Goal: Task Accomplishment & Management: Use online tool/utility

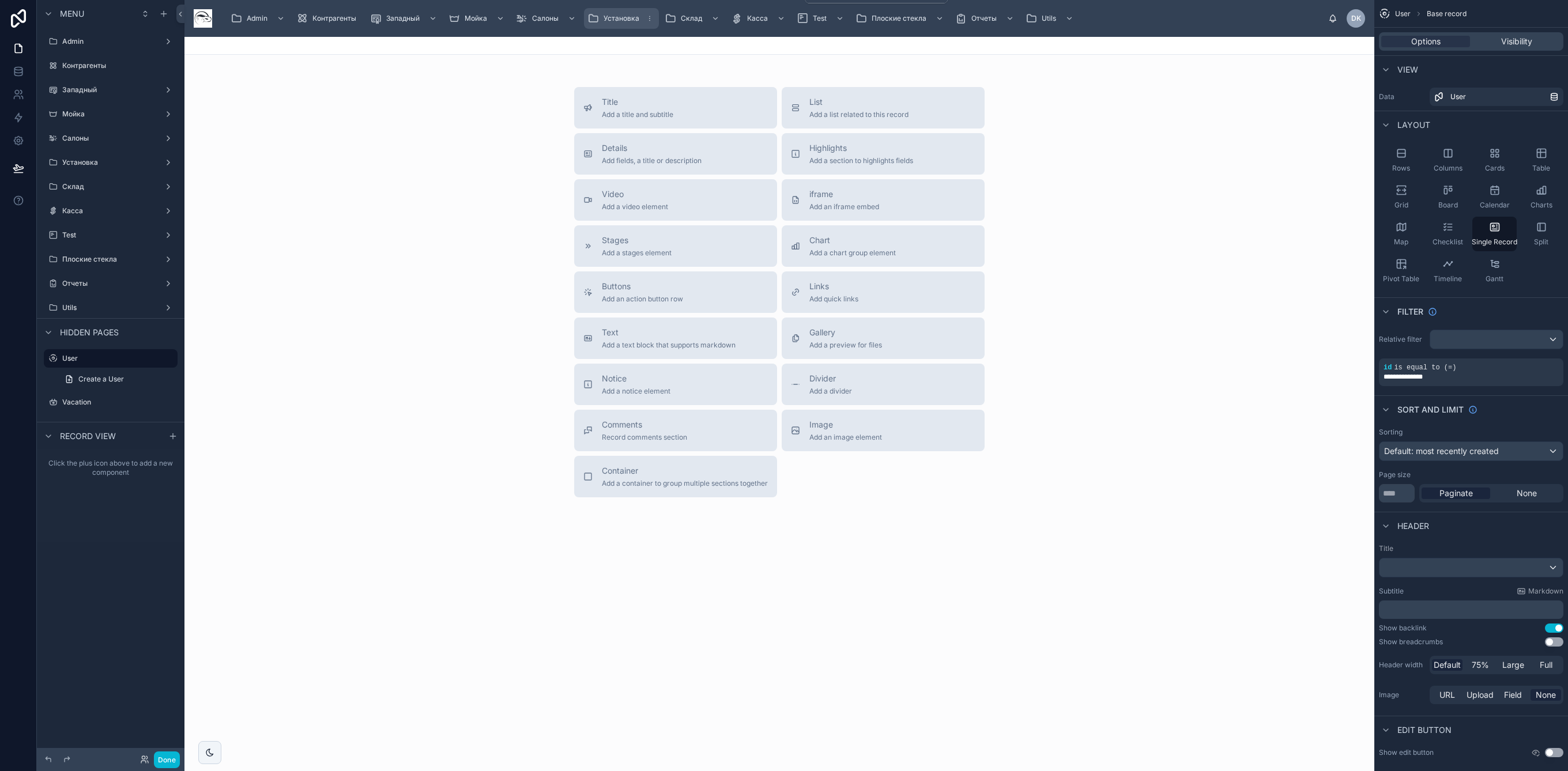
click at [620, 17] on span "Установка" at bounding box center [621, 19] width 36 height 9
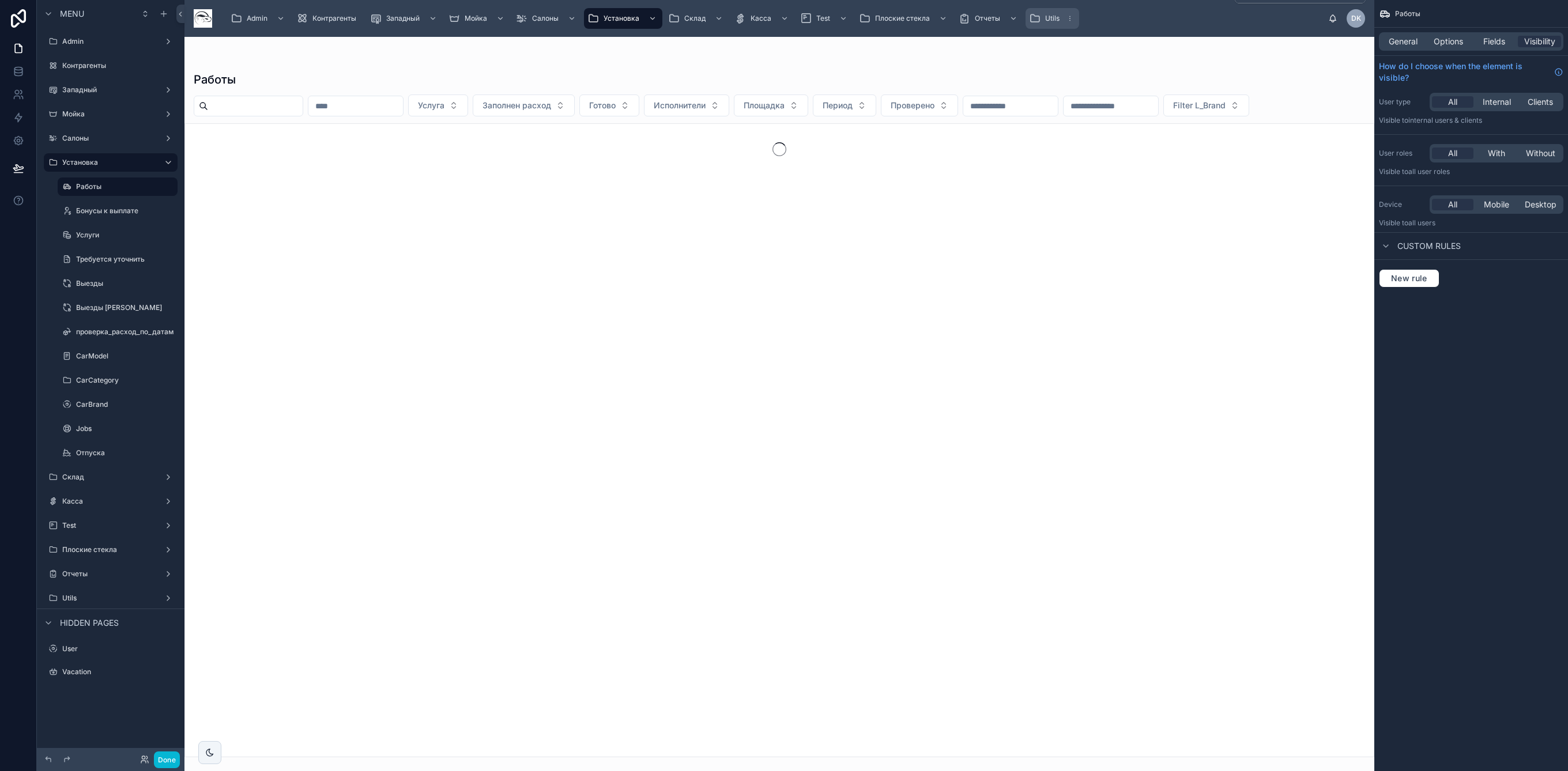
click at [1045, 22] on span "Utils" at bounding box center [1052, 19] width 15 height 9
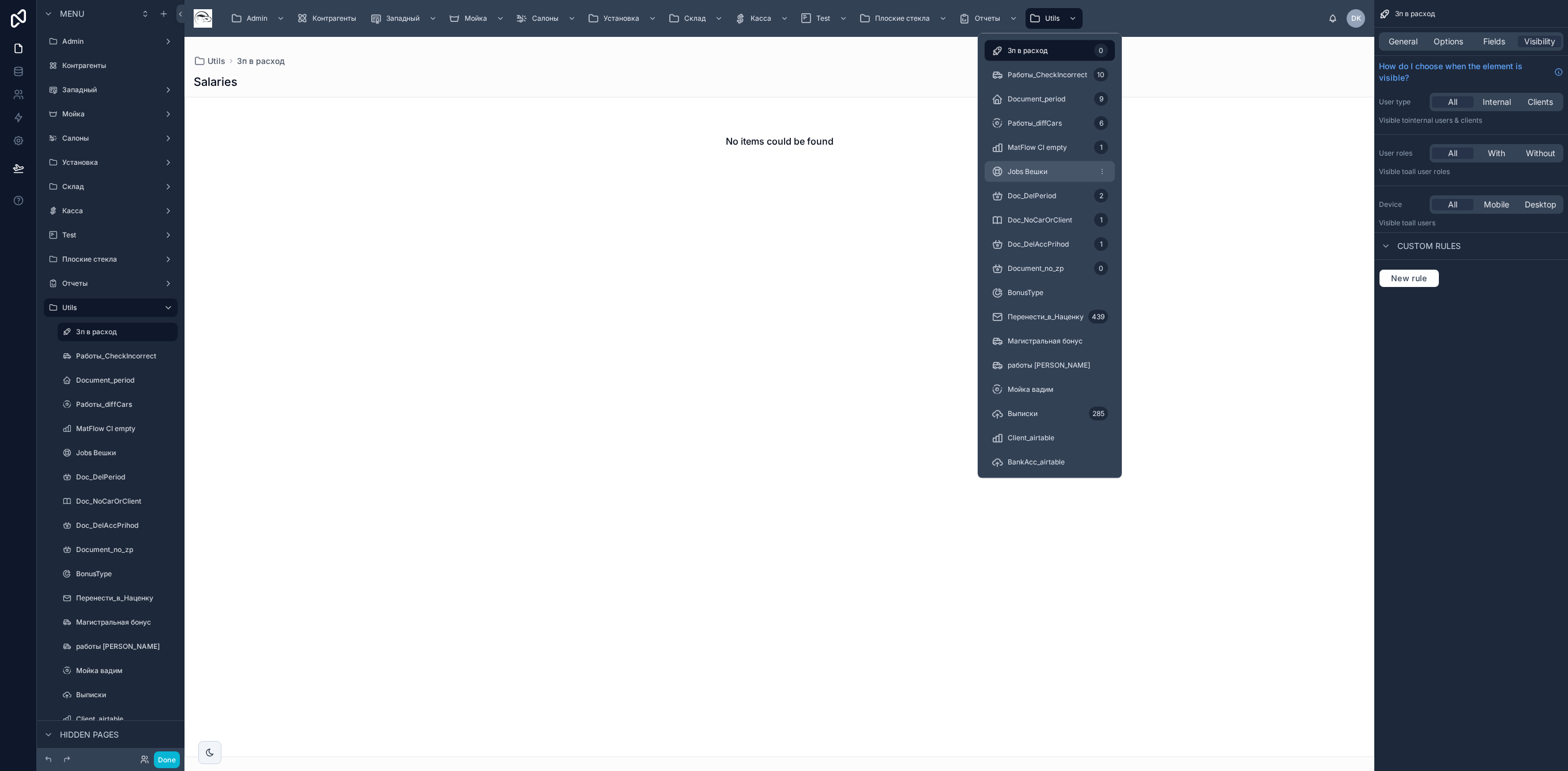
click at [1024, 169] on span "Jobs Вешки" at bounding box center [1027, 172] width 40 height 9
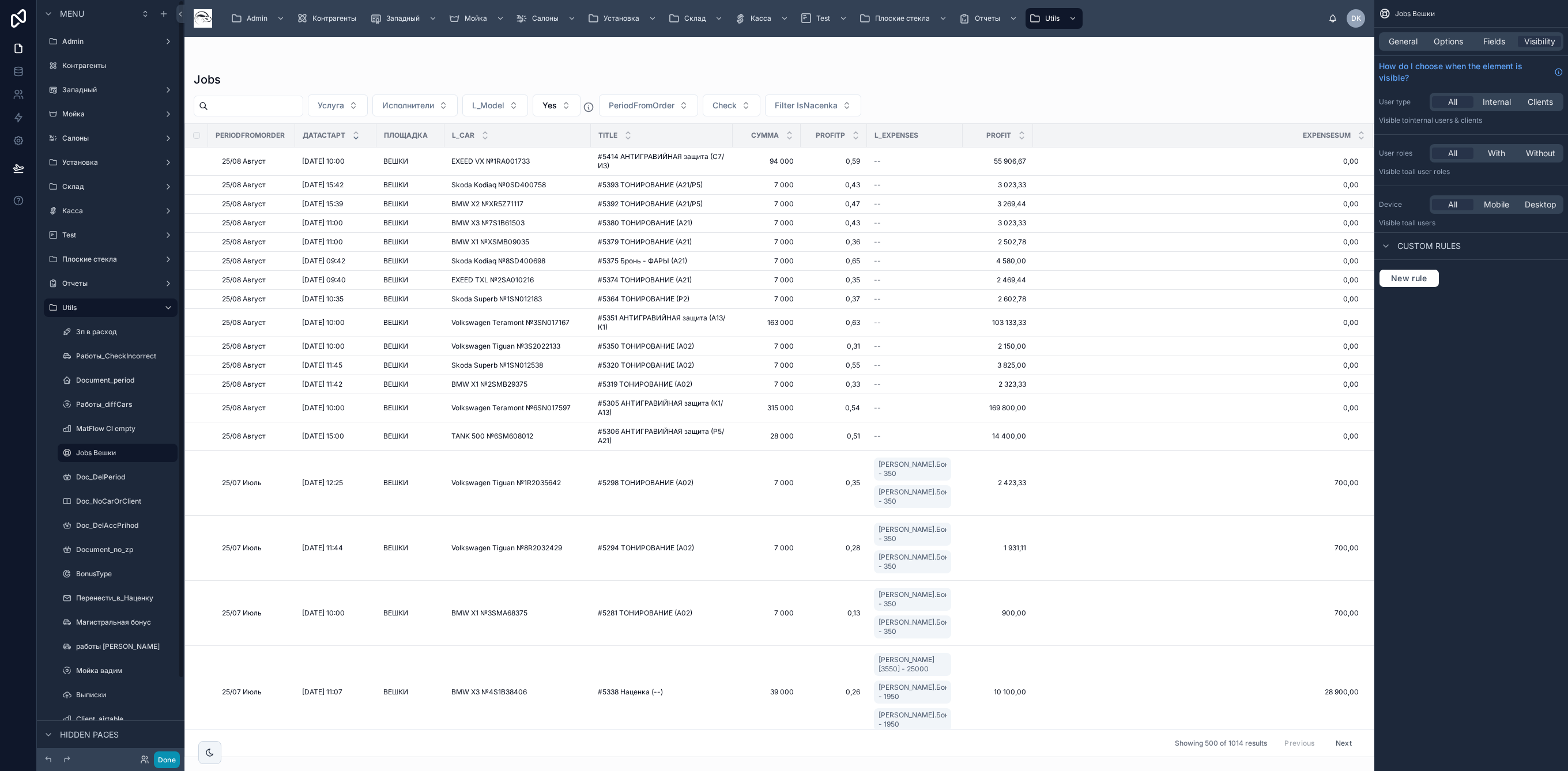
click at [167, 760] on button "Done" at bounding box center [167, 760] width 26 height 17
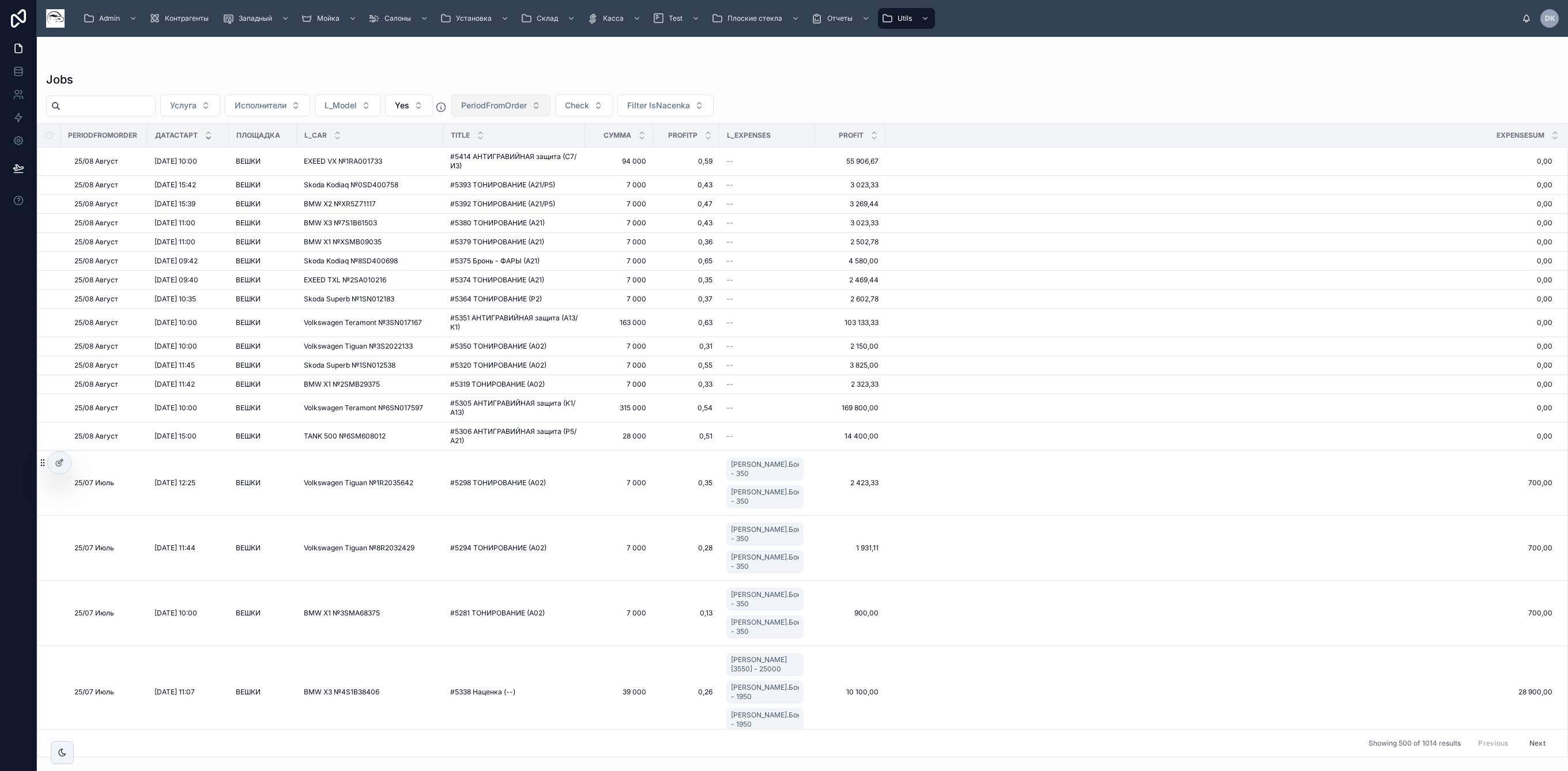
click at [527, 105] on span "PeriodFromOrder" at bounding box center [494, 105] width 66 height 11
click at [531, 206] on div "25/05 Май" at bounding box center [528, 207] width 138 height 19
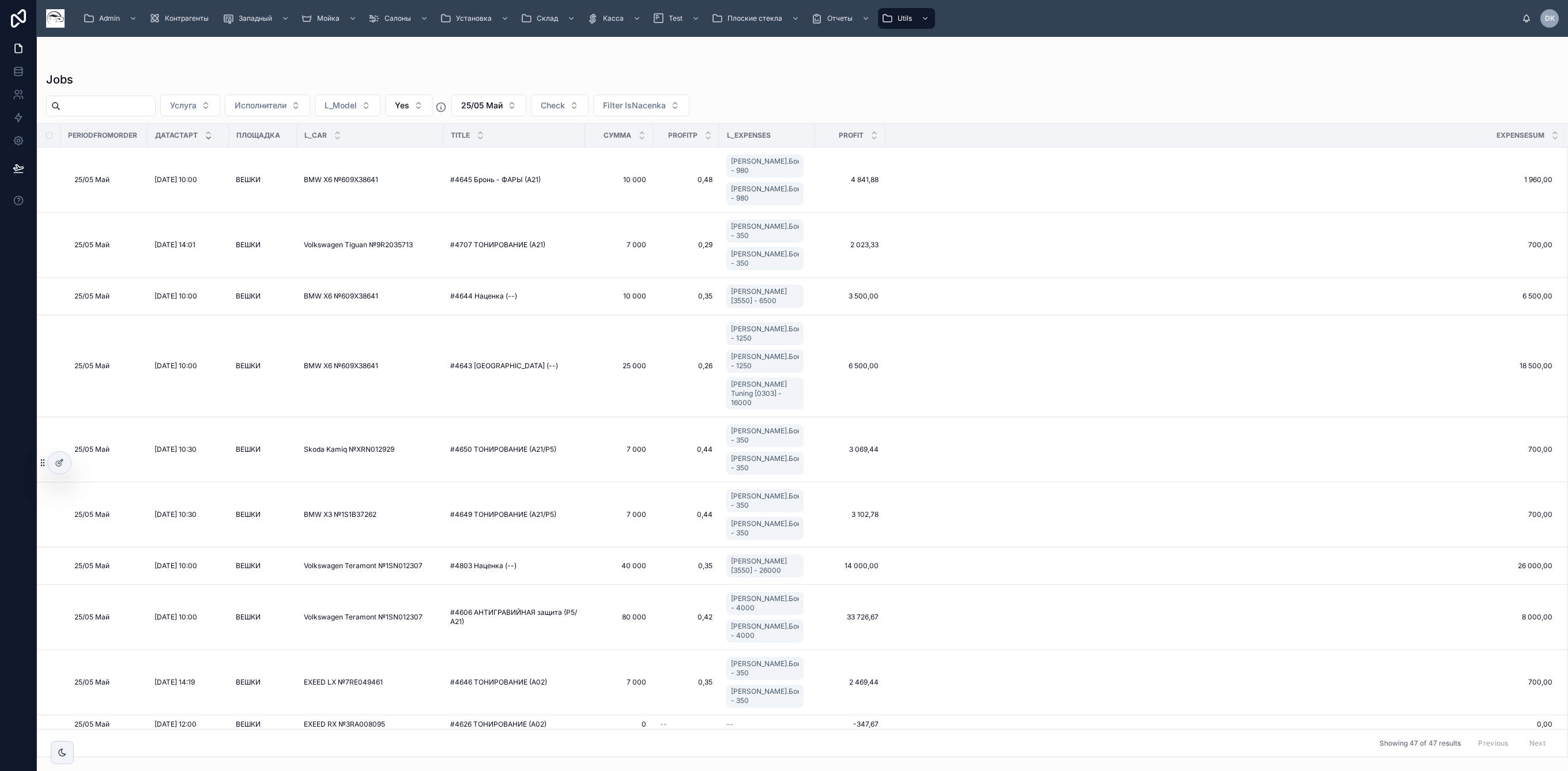
click at [844, 70] on div "Jobs Услуга Исполнители L_Model Yes 25/05 Май Check Filter IsNacenka PeriodFrom…" at bounding box center [803, 411] width 1531 height 692
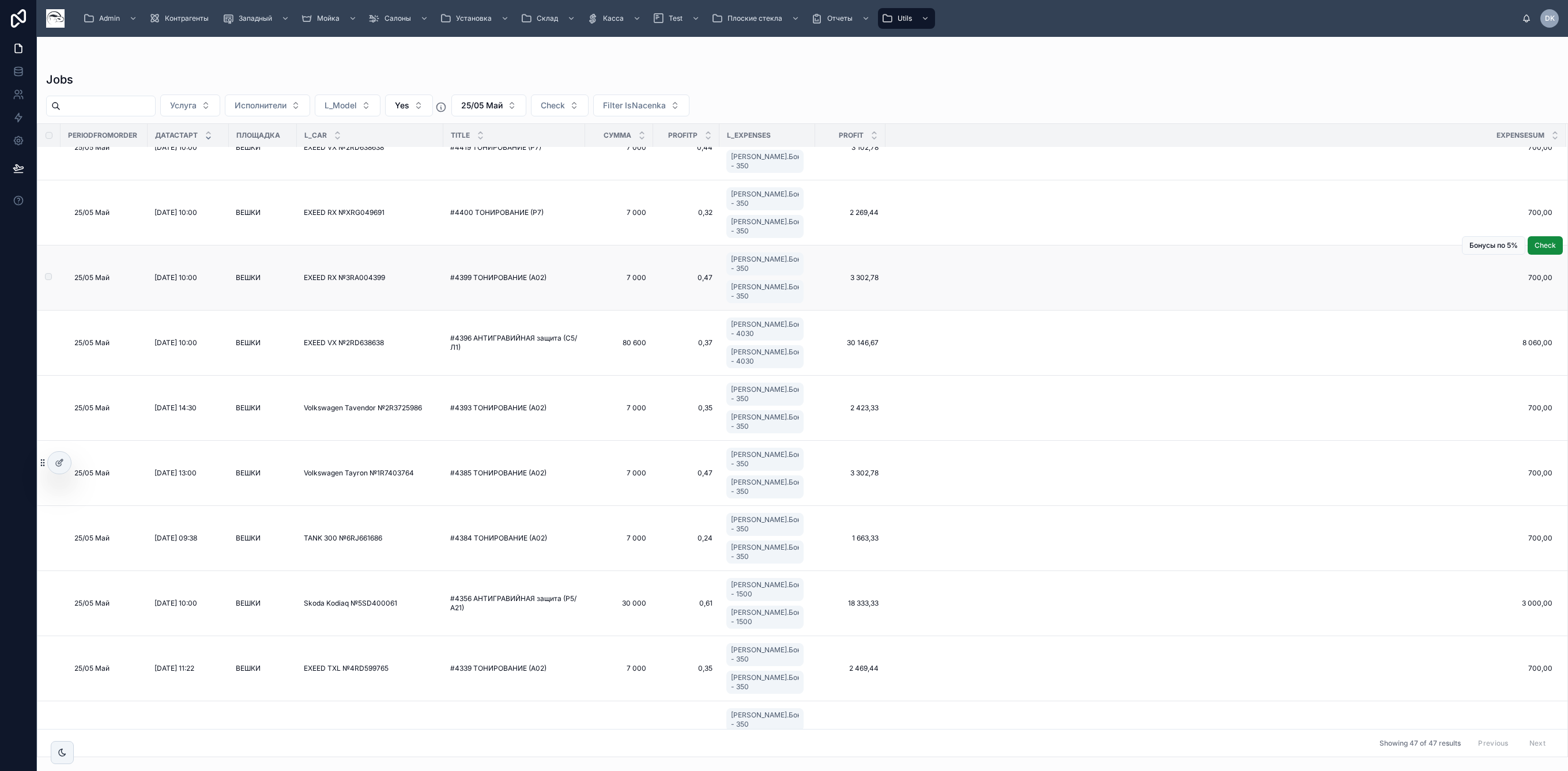
scroll to position [2353, 0]
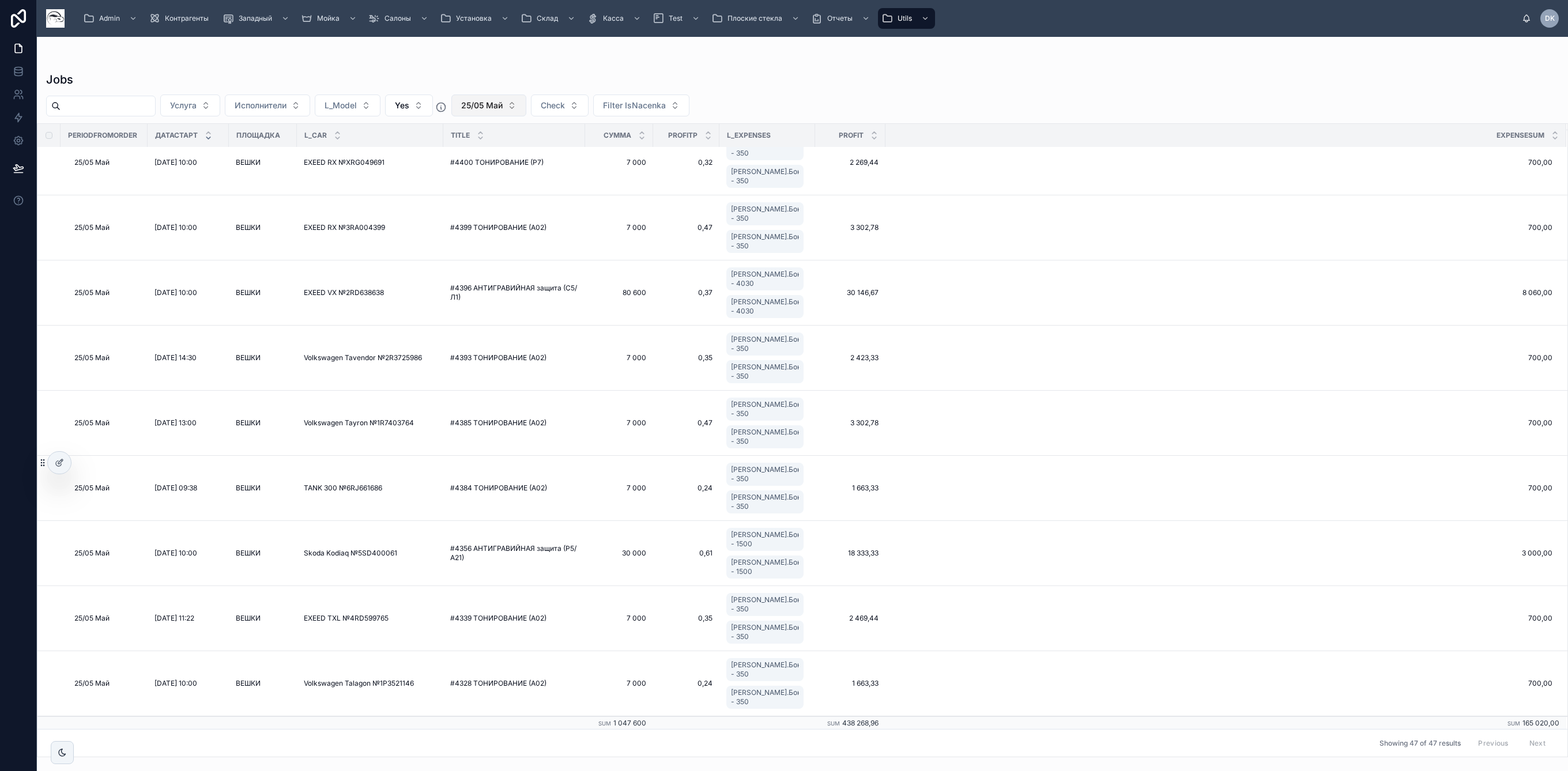
click at [503, 103] on span "25/05 Май" at bounding box center [482, 105] width 42 height 11
click at [511, 210] on div "25/06 Июнь" at bounding box center [516, 207] width 138 height 19
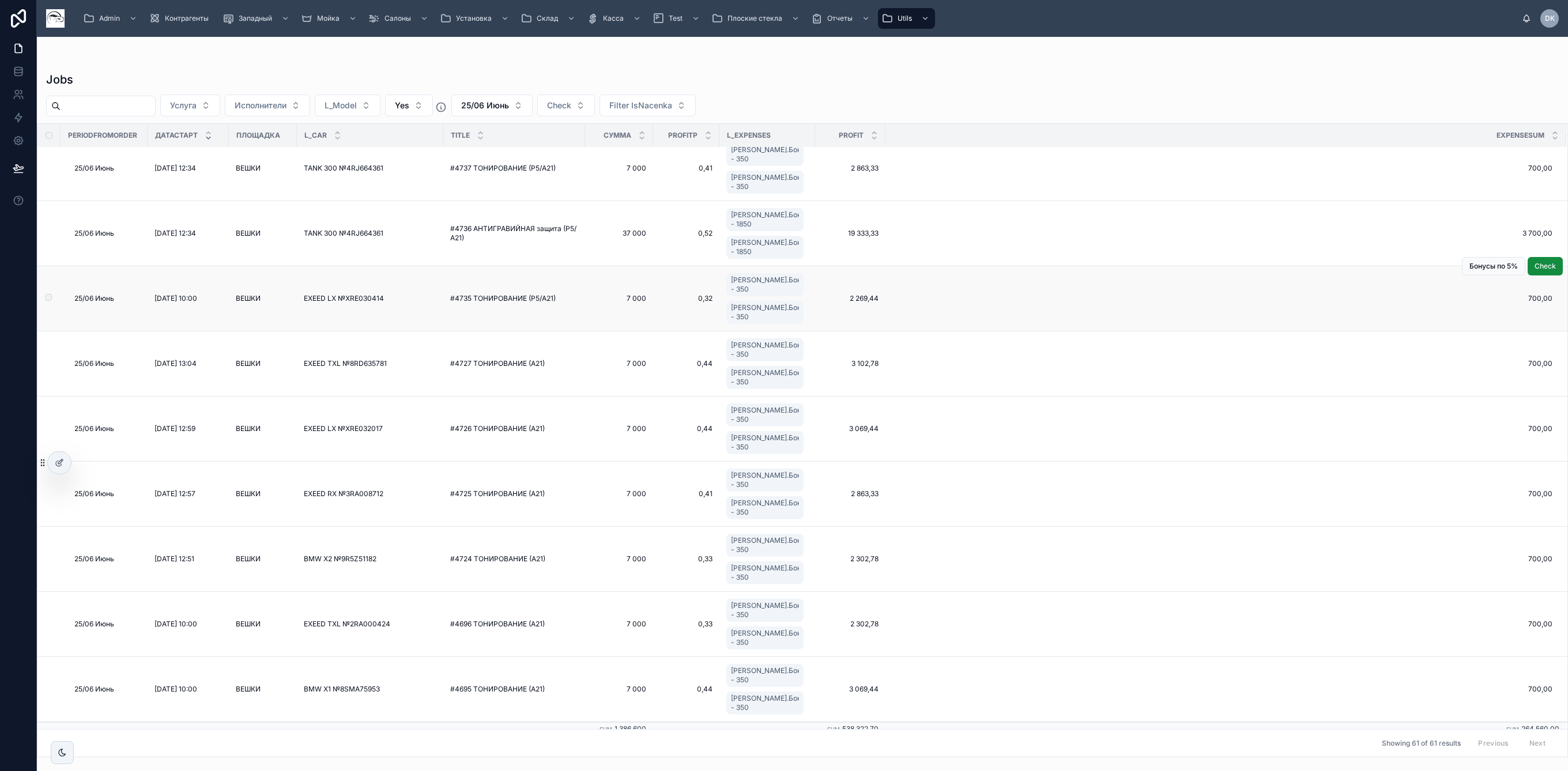
scroll to position [3210, 0]
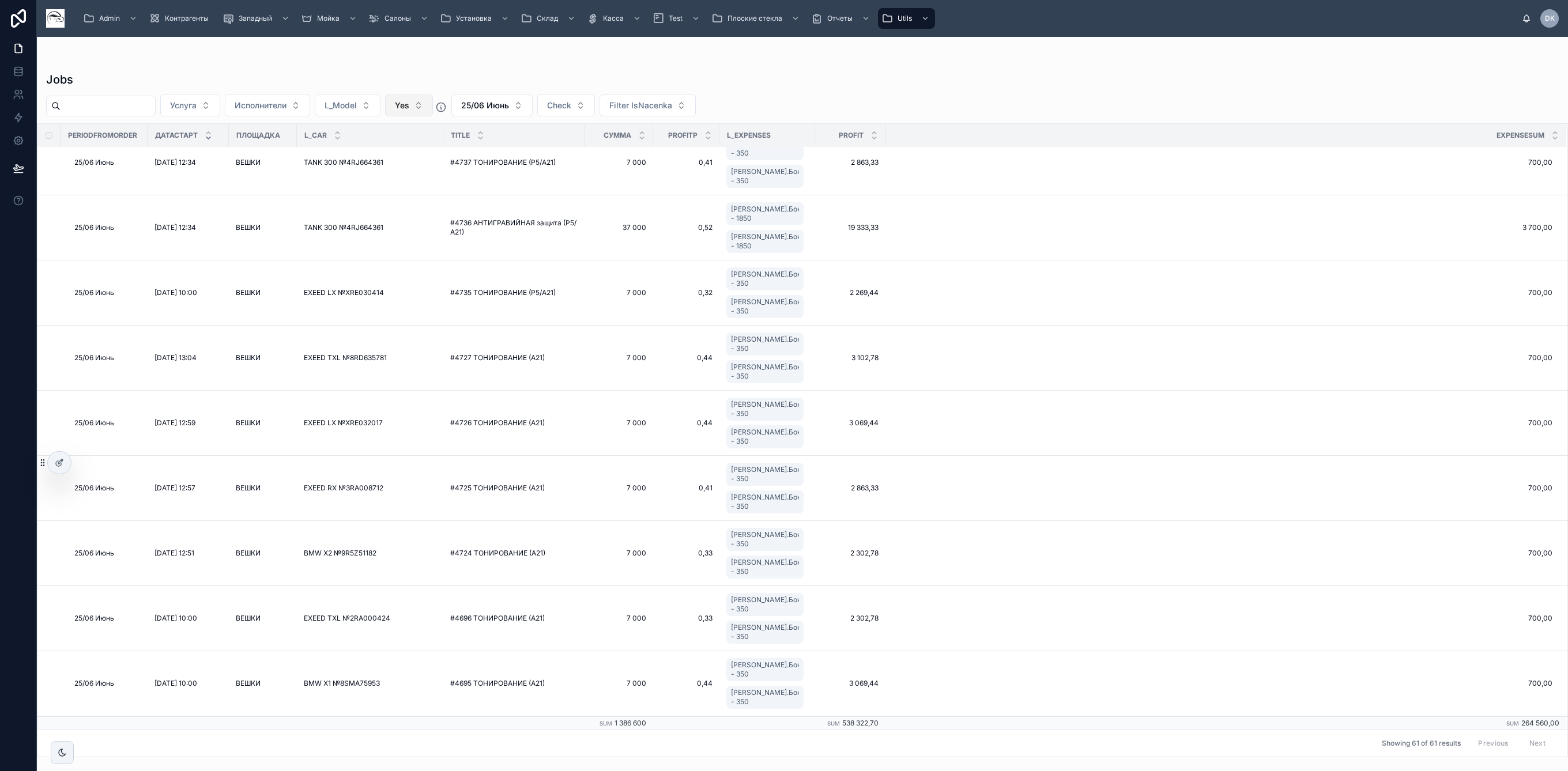
click at [419, 108] on button "Yes" at bounding box center [409, 105] width 48 height 22
click at [398, 156] on div "----" at bounding box center [436, 152] width 138 height 19
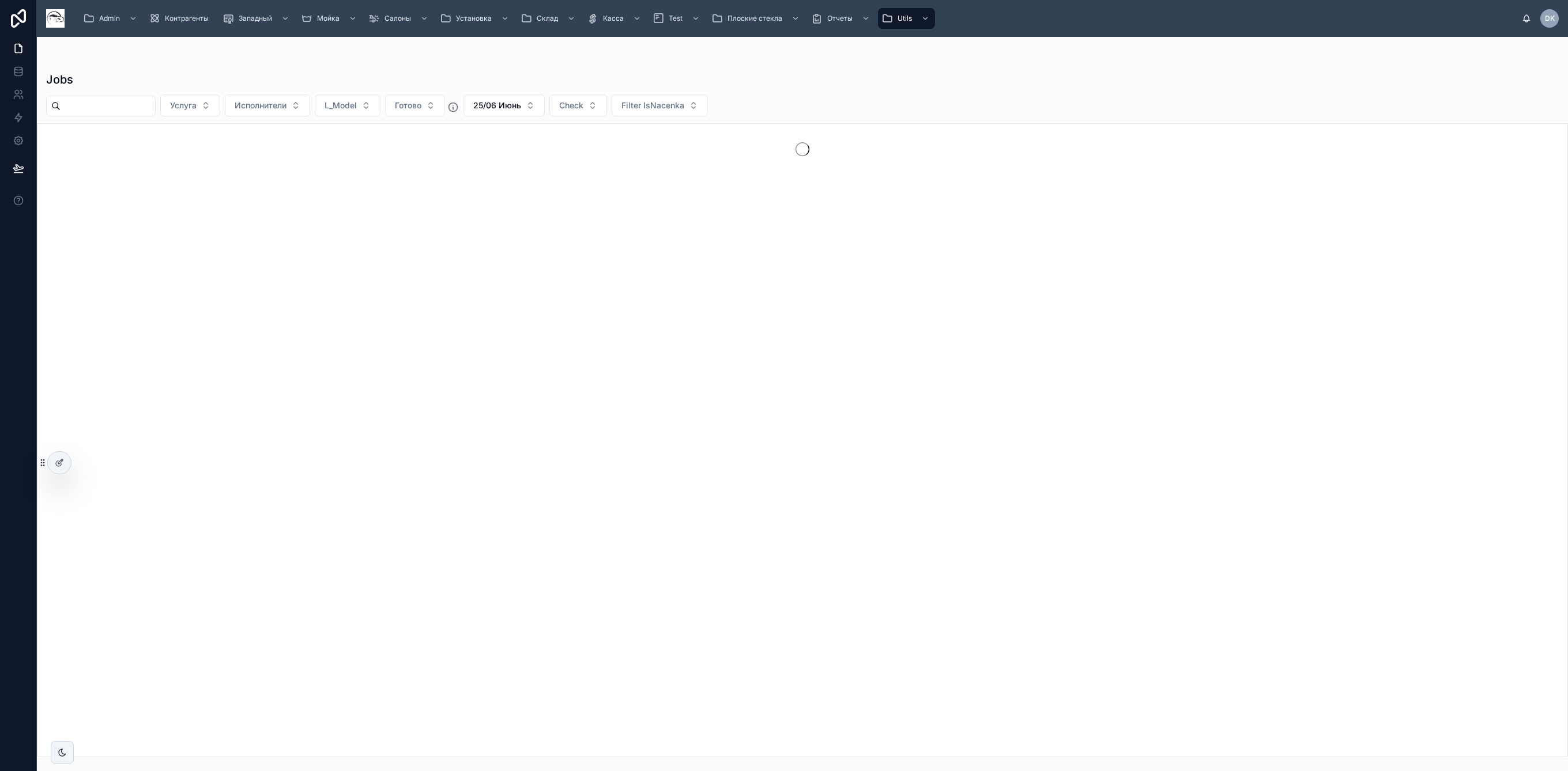
click at [797, 61] on div at bounding box center [802, 60] width 1512 height 9
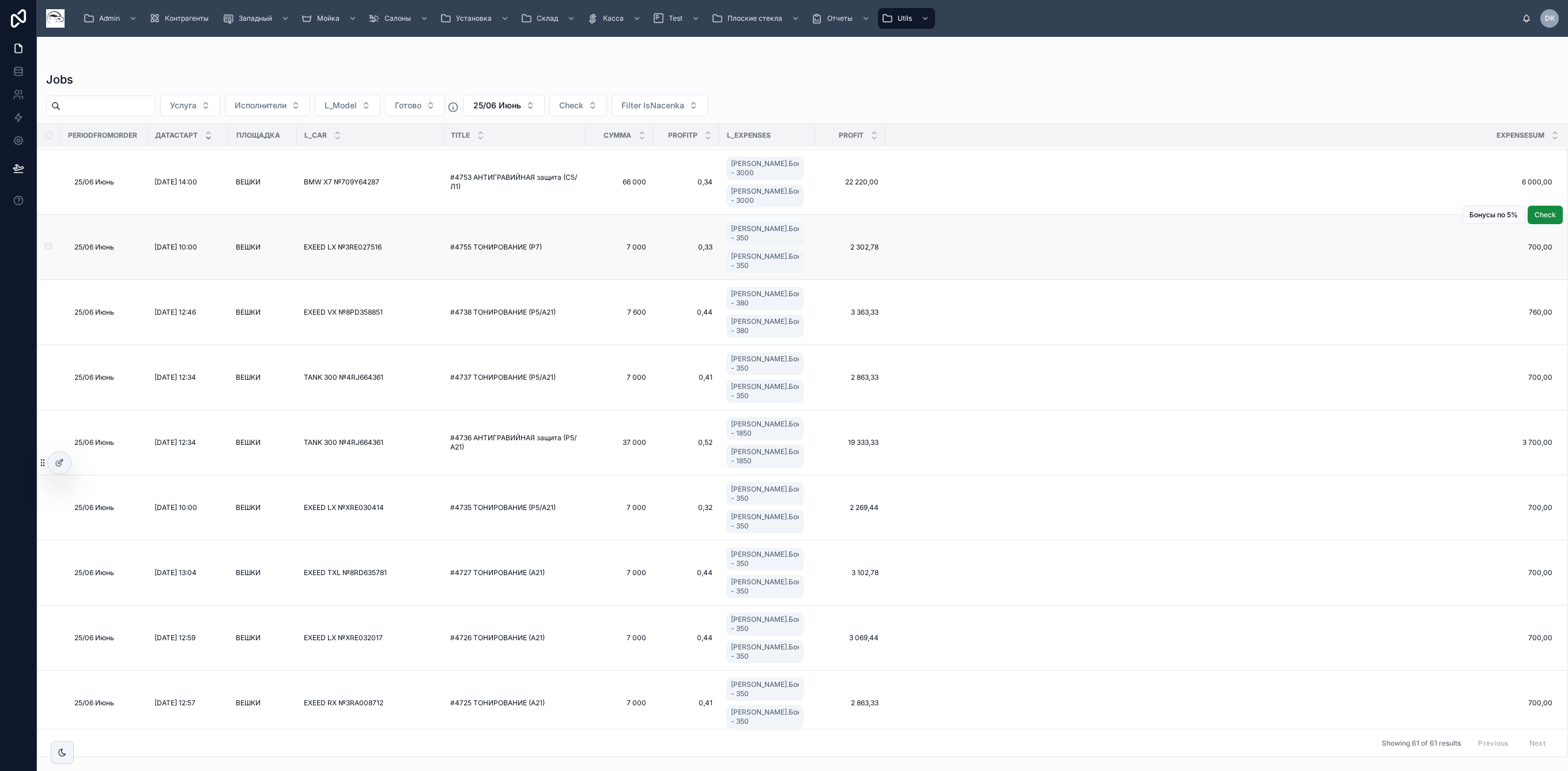
scroll to position [3210, 0]
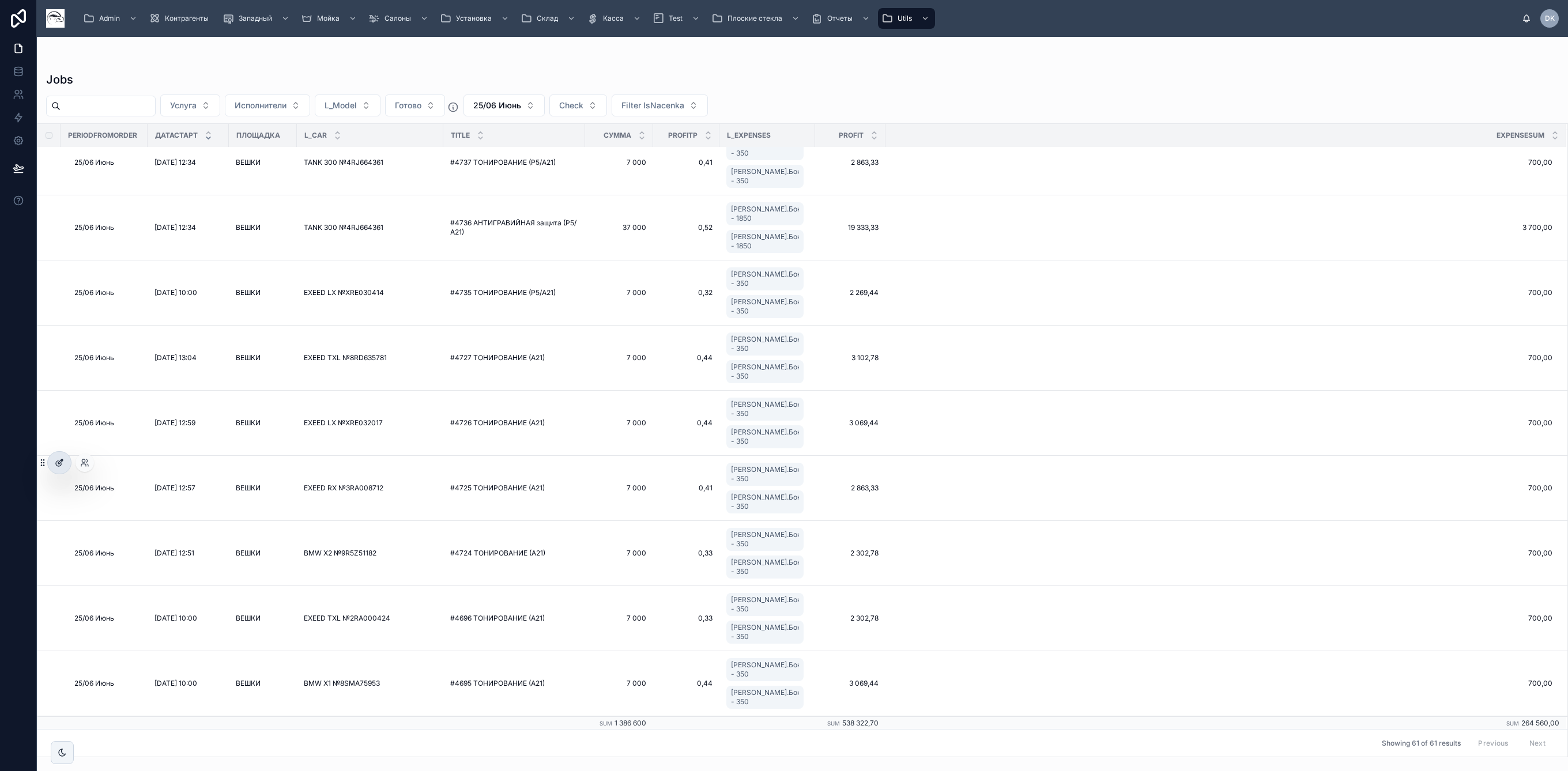
click at [67, 464] on div at bounding box center [59, 462] width 23 height 22
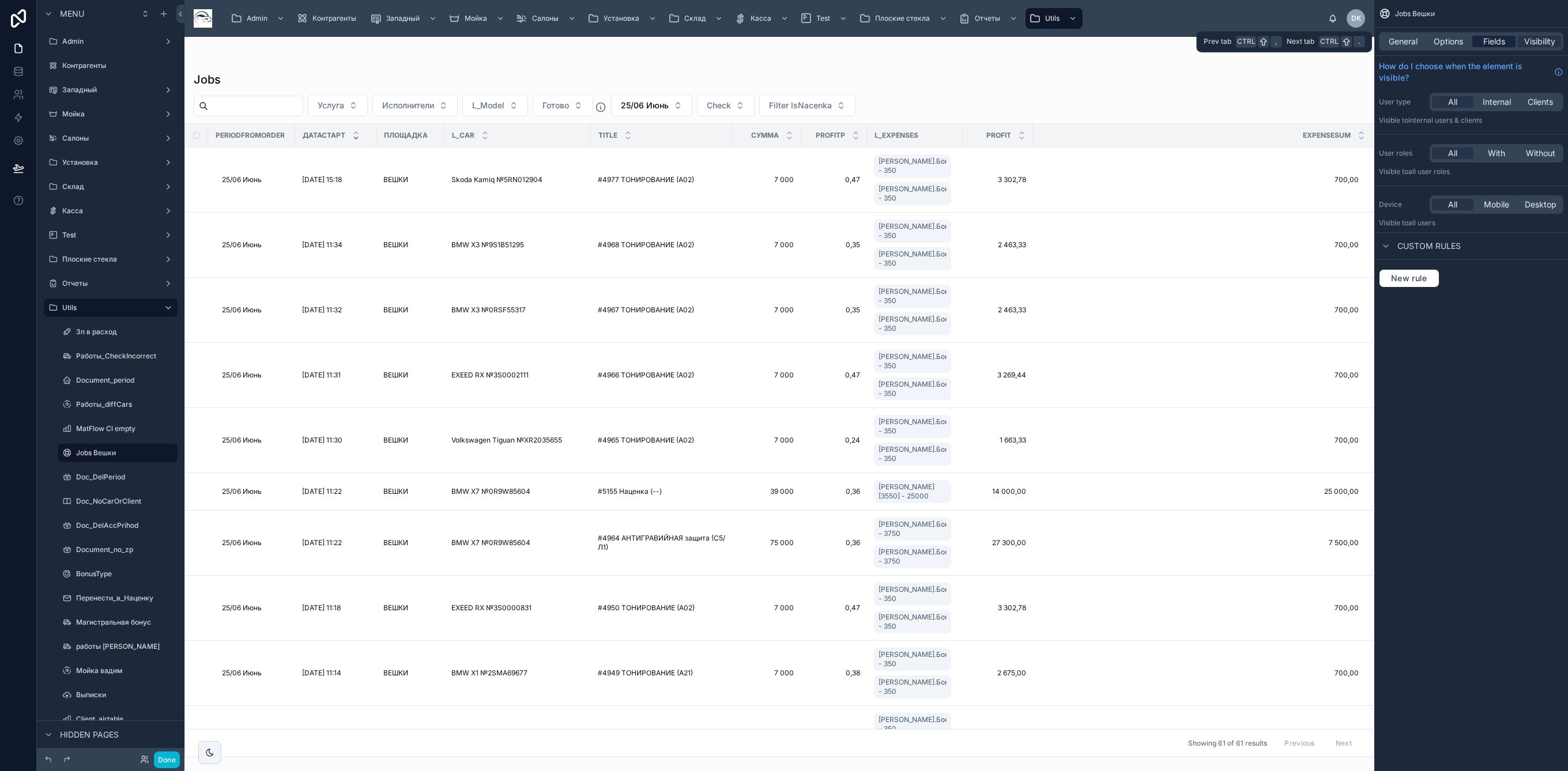
click at [1487, 38] on span "Fields" at bounding box center [1494, 42] width 22 height 11
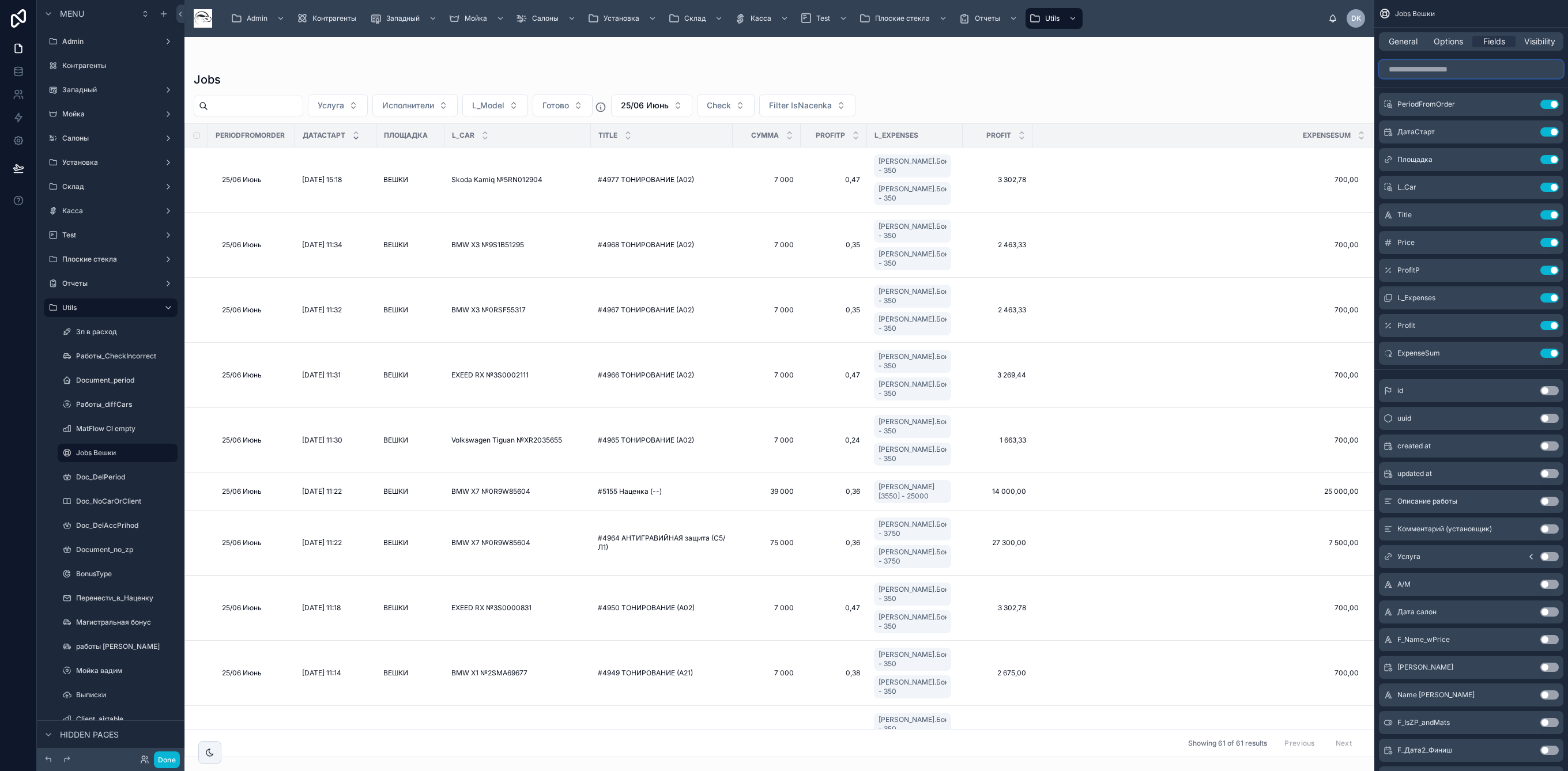
click at [1441, 70] on input "scrollable content" at bounding box center [1471, 69] width 185 height 19
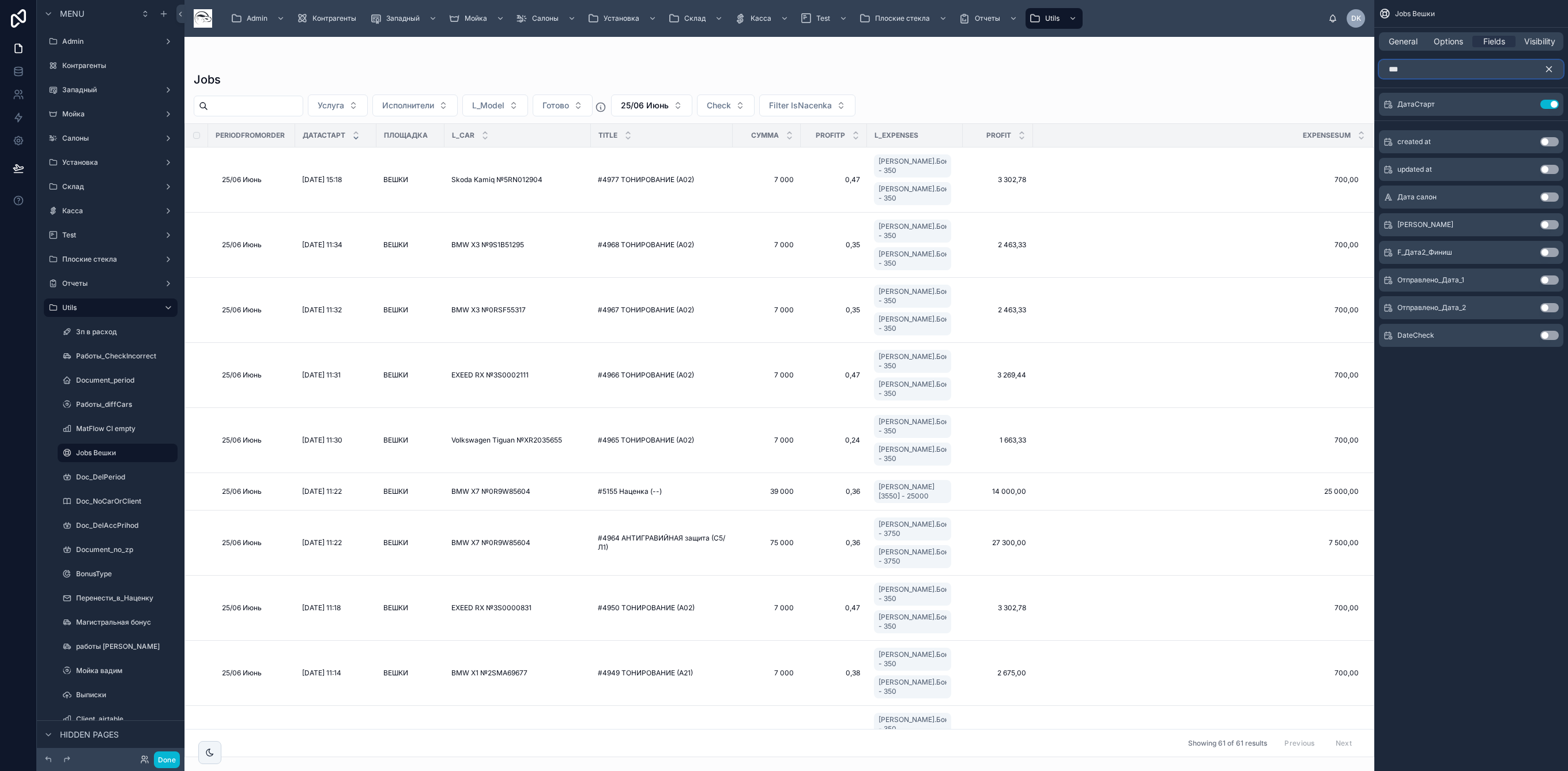
type input "***"
click at [1551, 195] on button "Use setting" at bounding box center [1549, 197] width 19 height 9
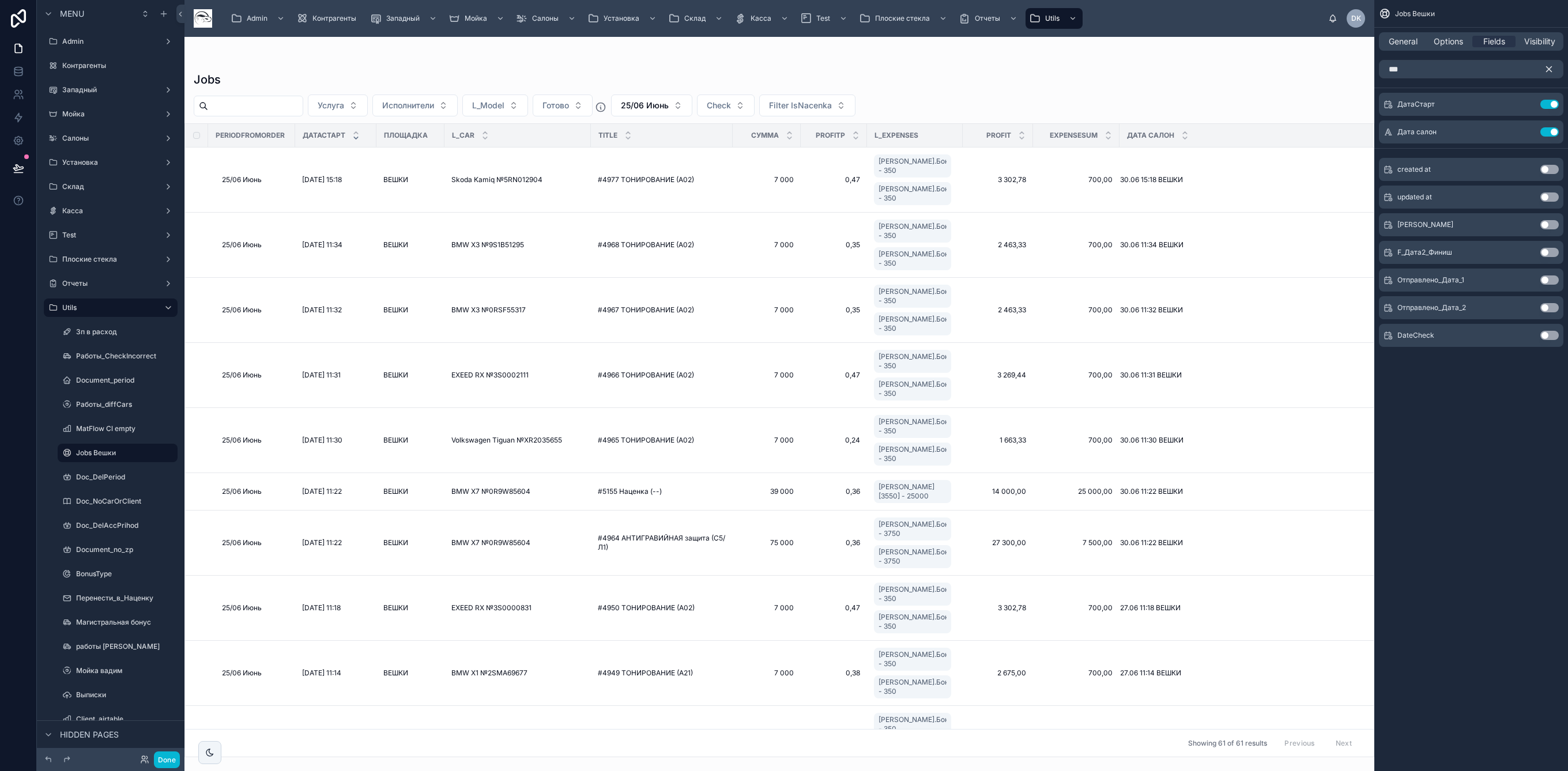
click at [1268, 86] on div at bounding box center [780, 404] width 1190 height 734
click at [1453, 37] on span "Options" at bounding box center [1448, 42] width 29 height 11
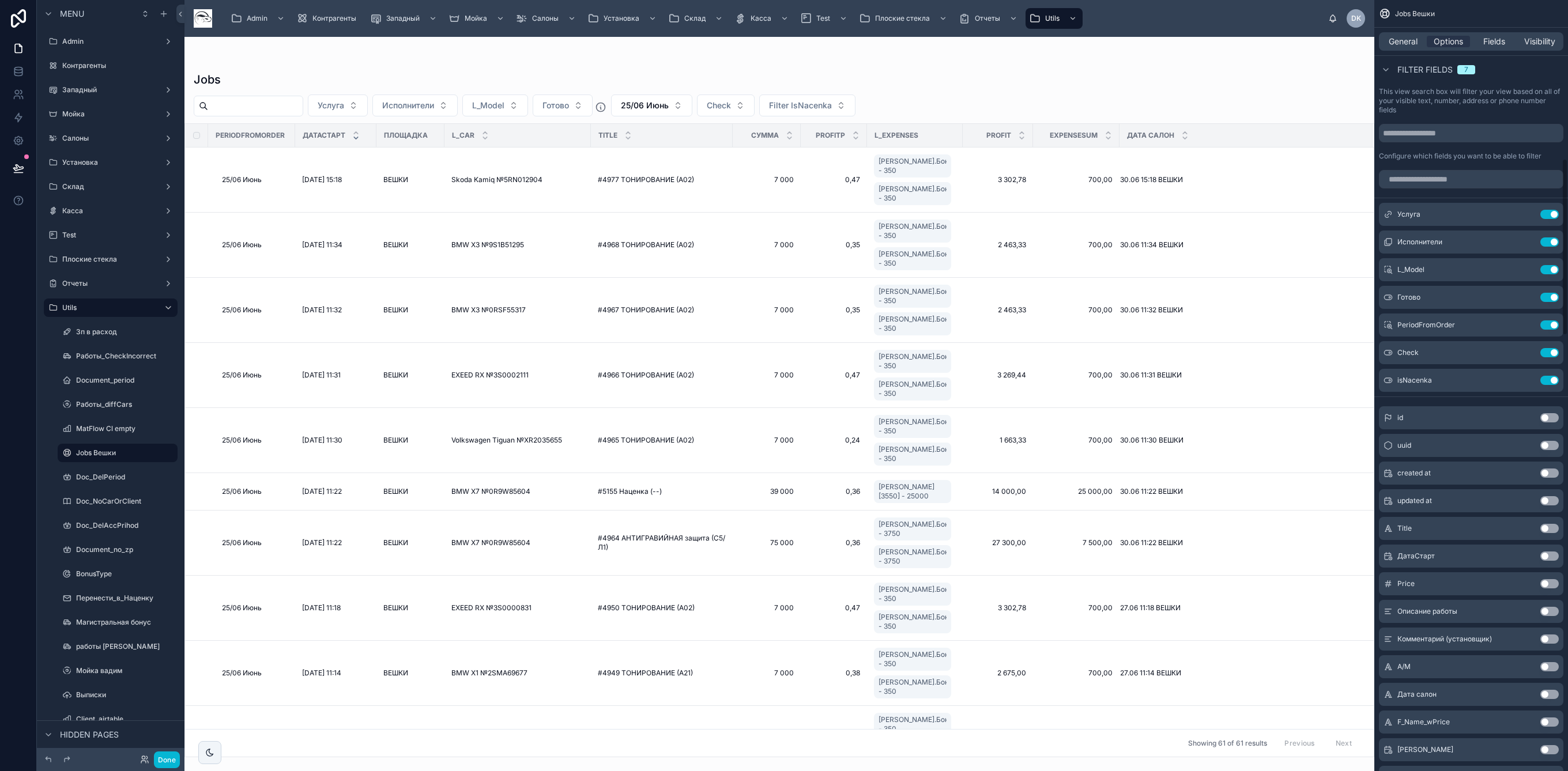
scroll to position [691, 0]
click at [1547, 689] on button "Use setting" at bounding box center [1549, 692] width 19 height 9
click at [668, 103] on span "25/06 Июнь" at bounding box center [645, 105] width 48 height 11
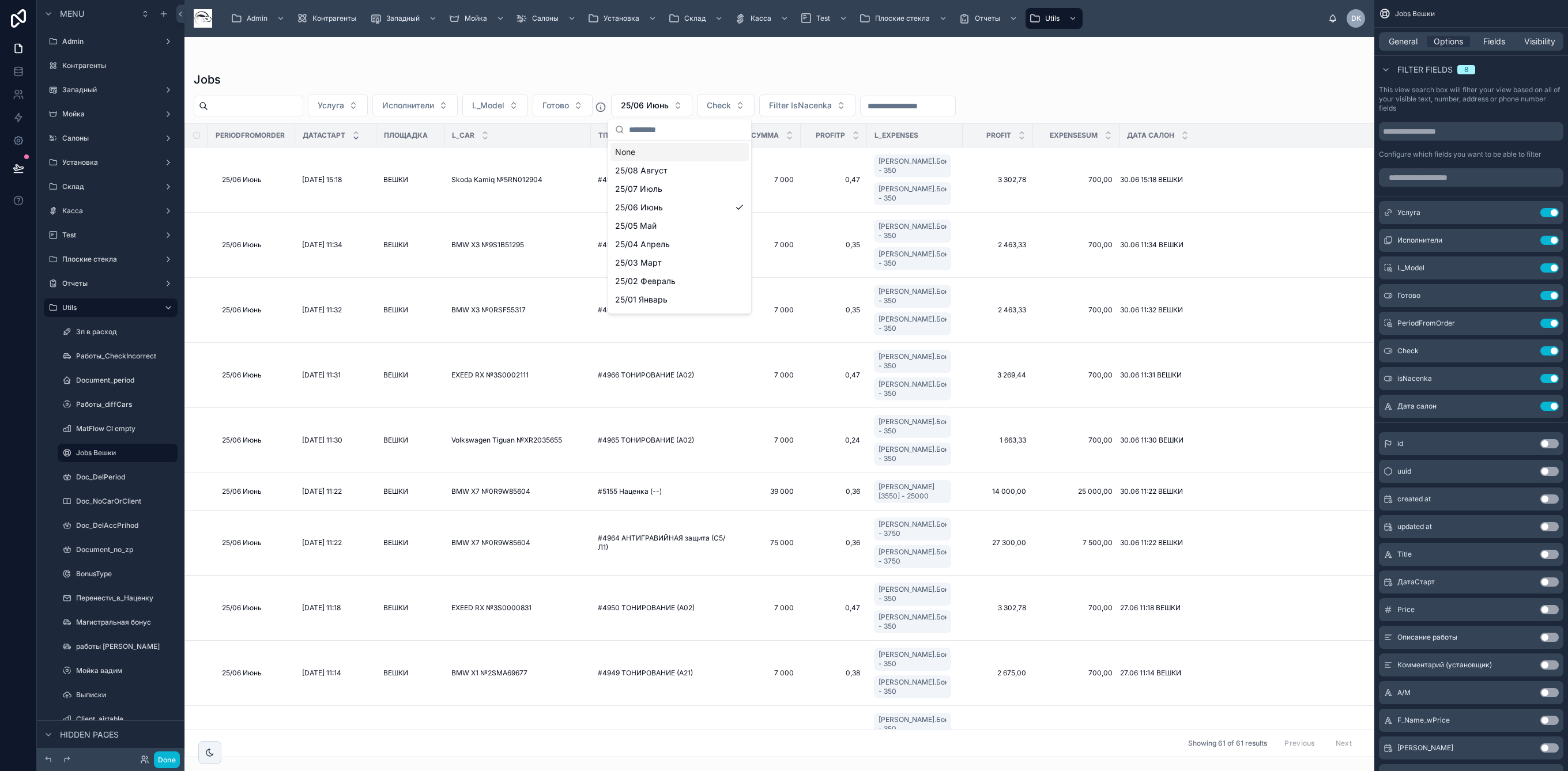
click at [659, 153] on div "None" at bounding box center [679, 152] width 138 height 19
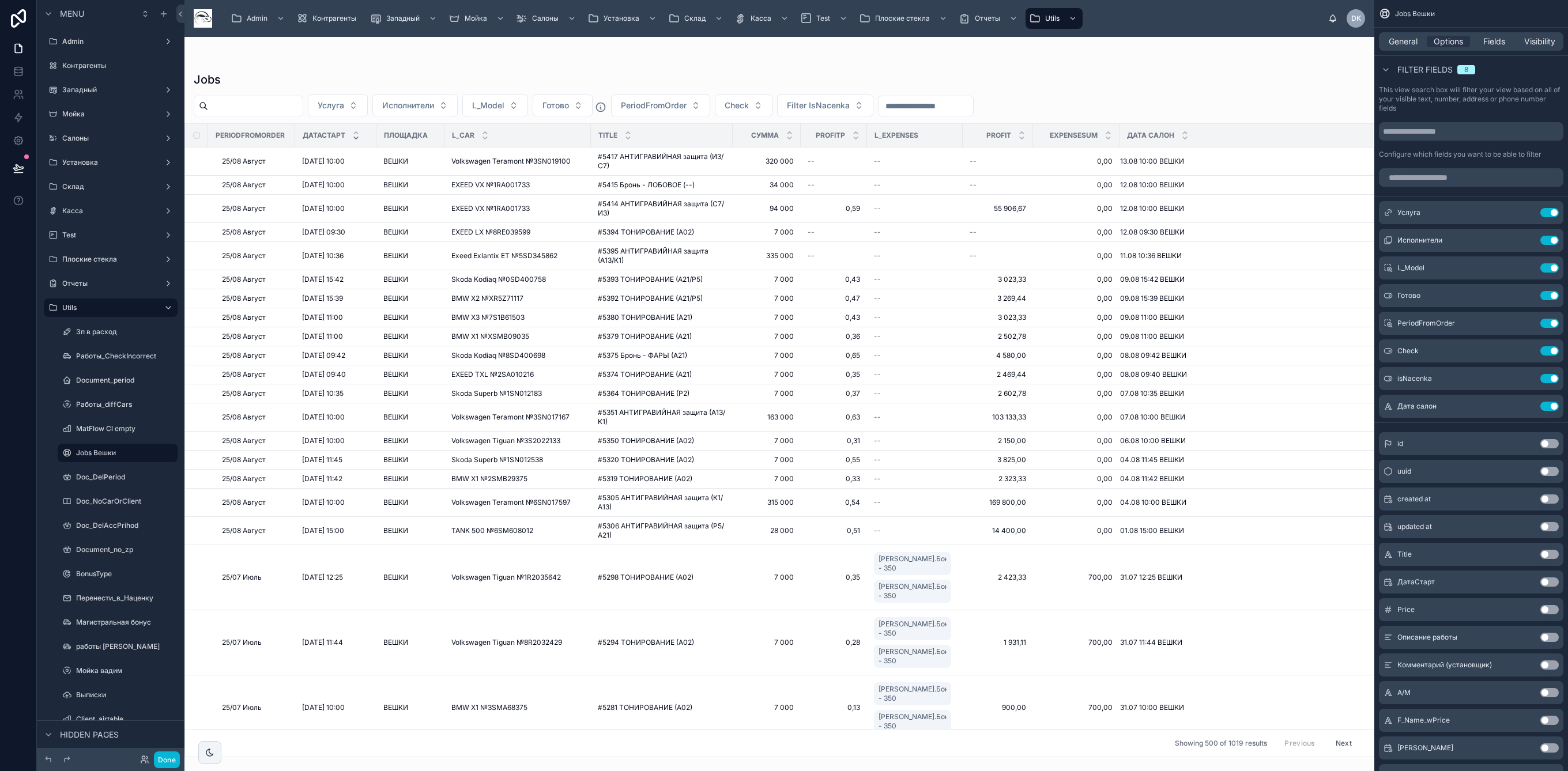
click at [958, 104] on input "text" at bounding box center [926, 105] width 95 height 16
type input "*"
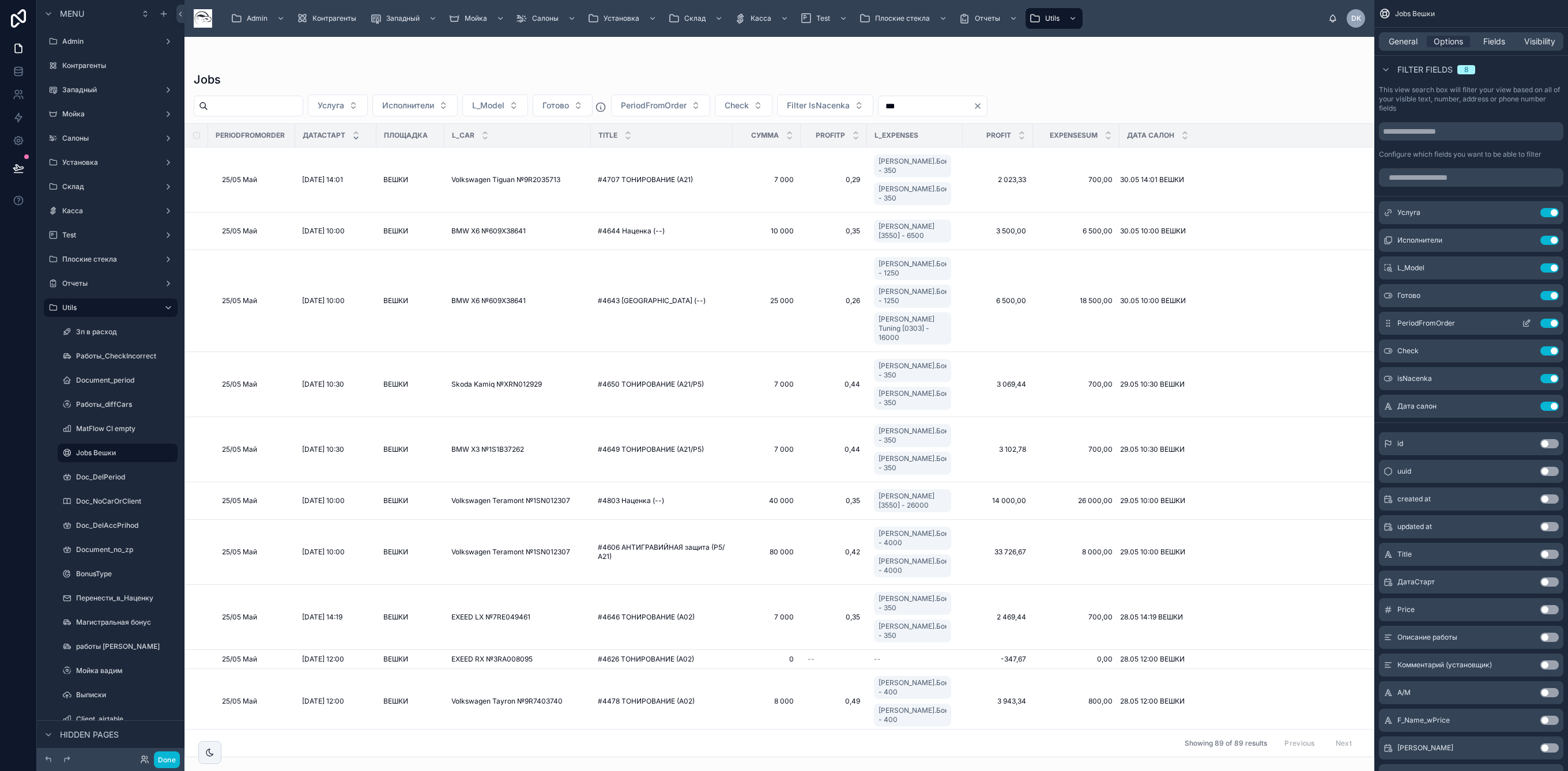
type input "***"
click at [1526, 323] on icon "scrollable content" at bounding box center [1526, 323] width 9 height 9
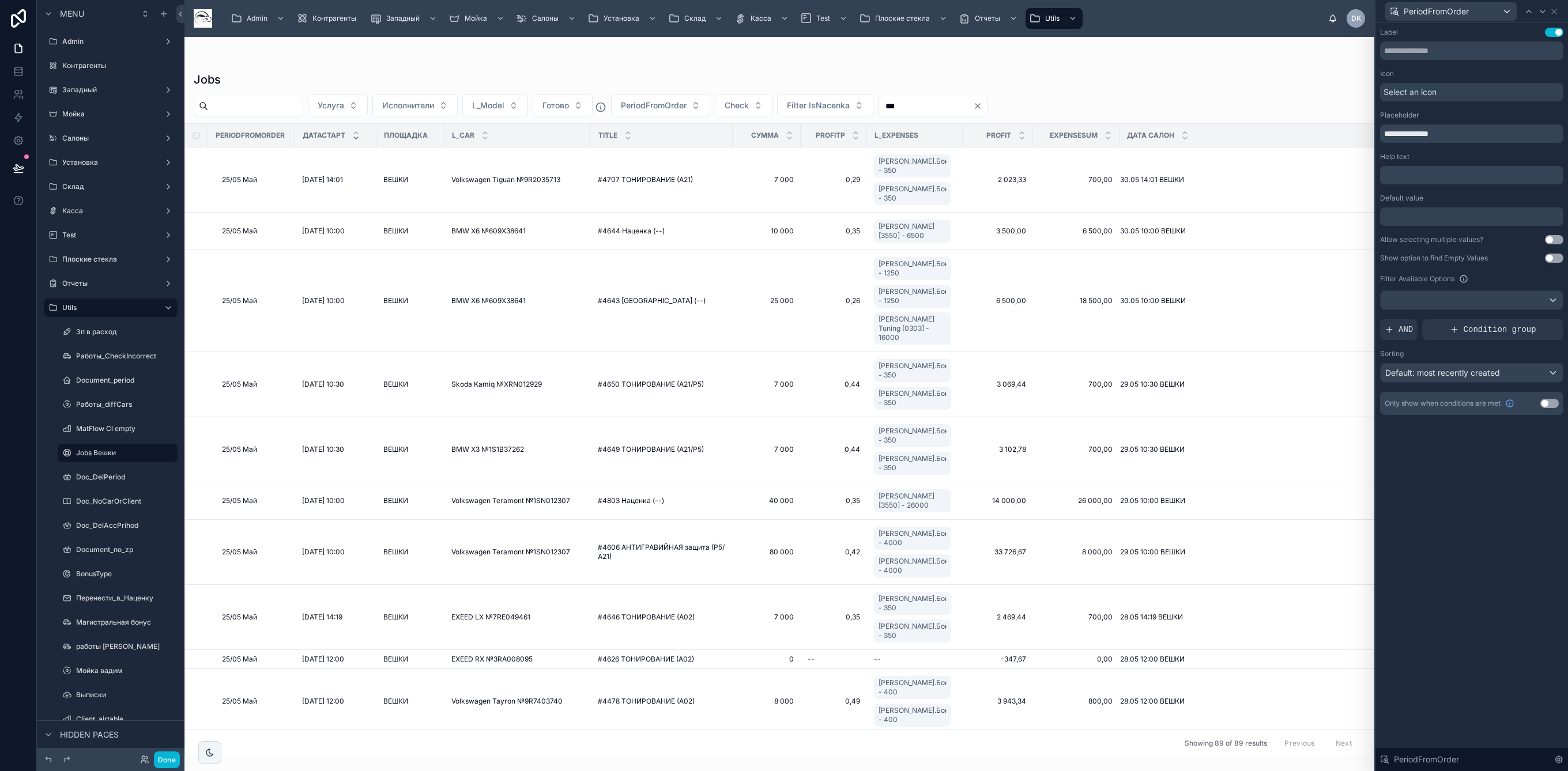
click at [1551, 240] on button "Use setting" at bounding box center [1554, 240] width 19 height 9
click at [686, 100] on span "PeriodFromOrder" at bounding box center [654, 105] width 66 height 11
click at [672, 227] on span "25/04 Апрель" at bounding box center [652, 226] width 55 height 11
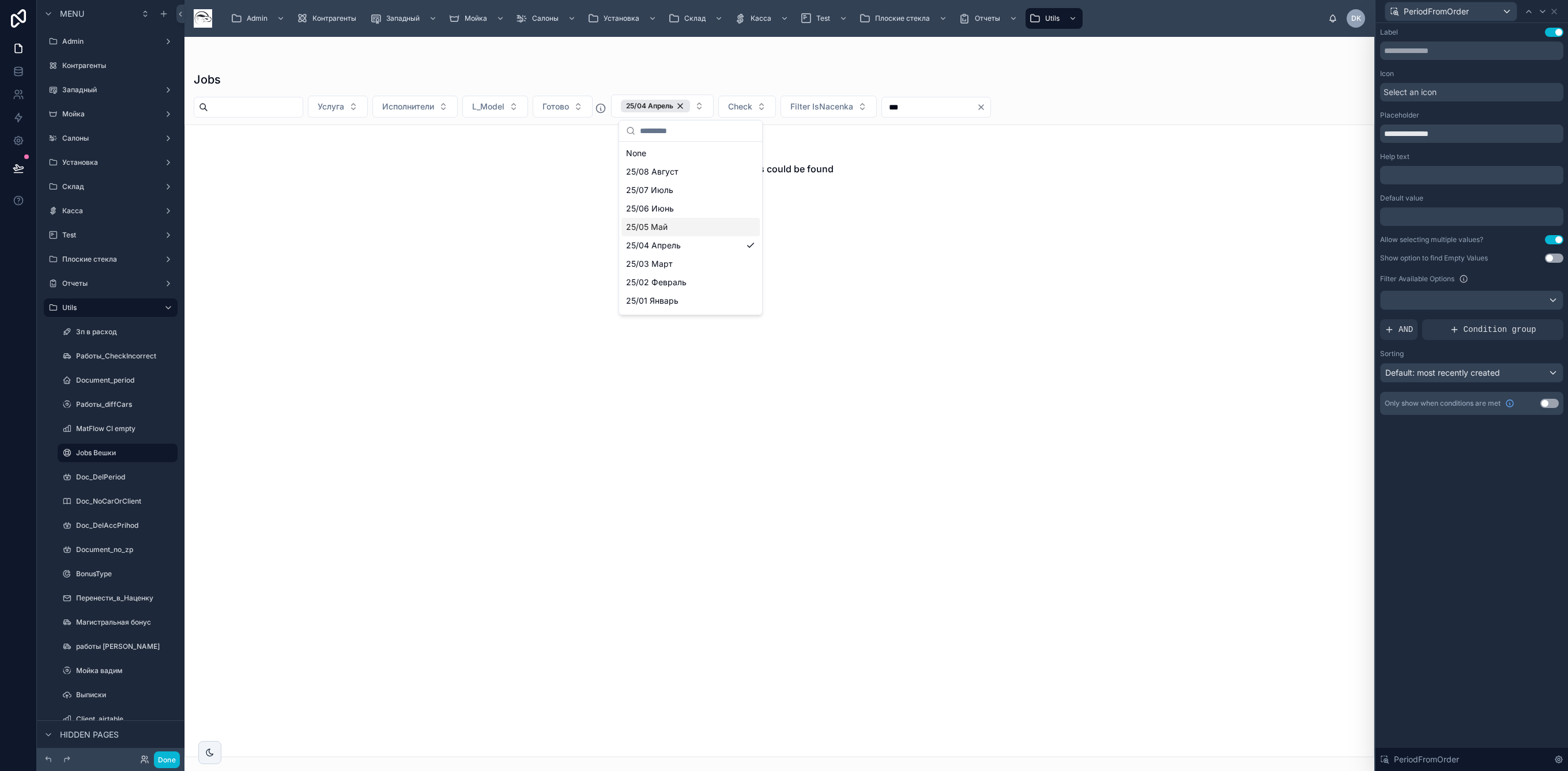
click at [687, 226] on div "25/05 Май" at bounding box center [690, 227] width 138 height 19
click at [687, 210] on span "25/06 Июнь" at bounding box center [670, 209] width 48 height 11
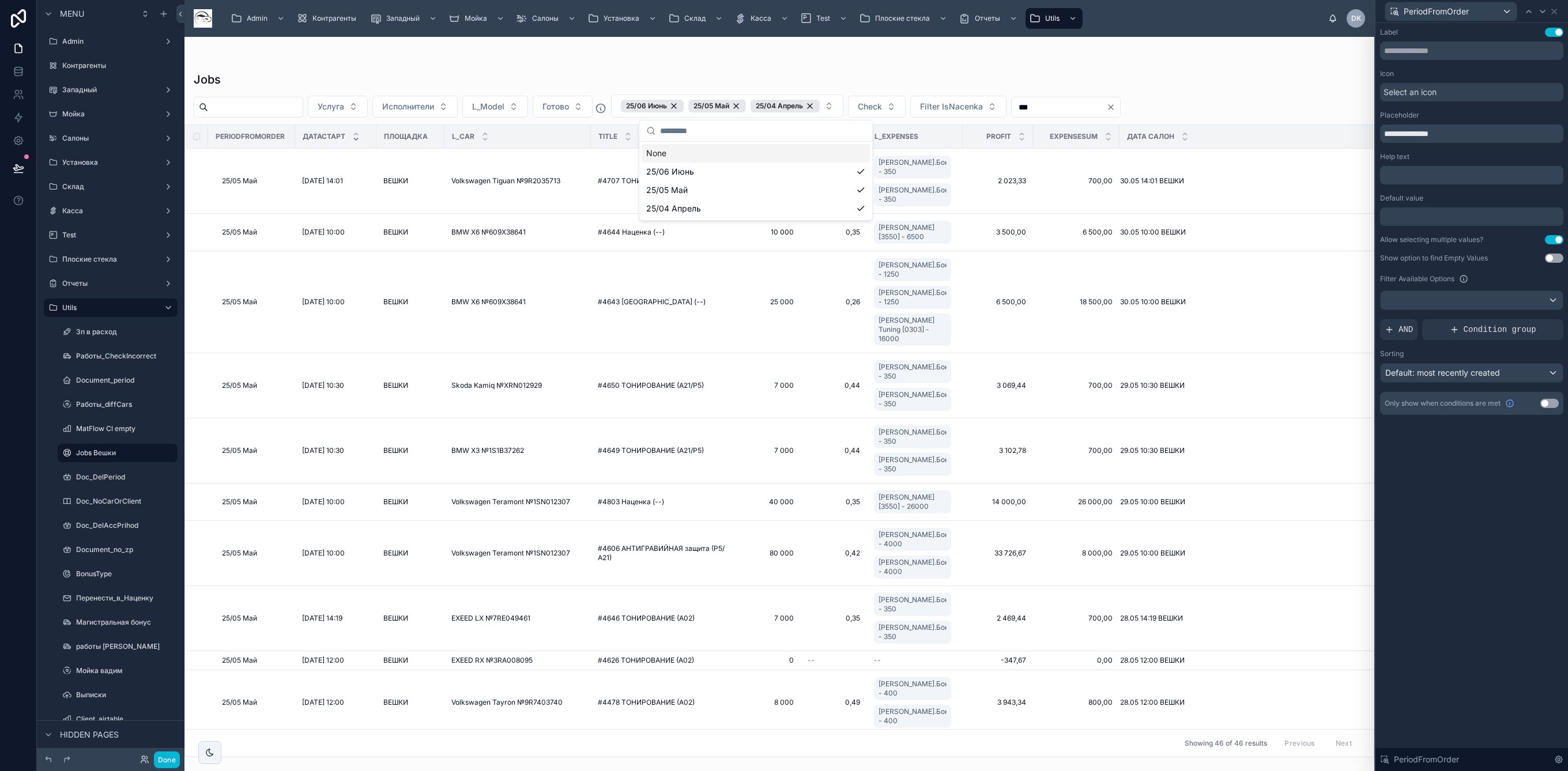
click at [1005, 39] on div "Jobs Услуга Исполнители L_Model Готово 25/06 Июнь 25/05 Май 25/04 Апрель Check …" at bounding box center [780, 397] width 1190 height 721
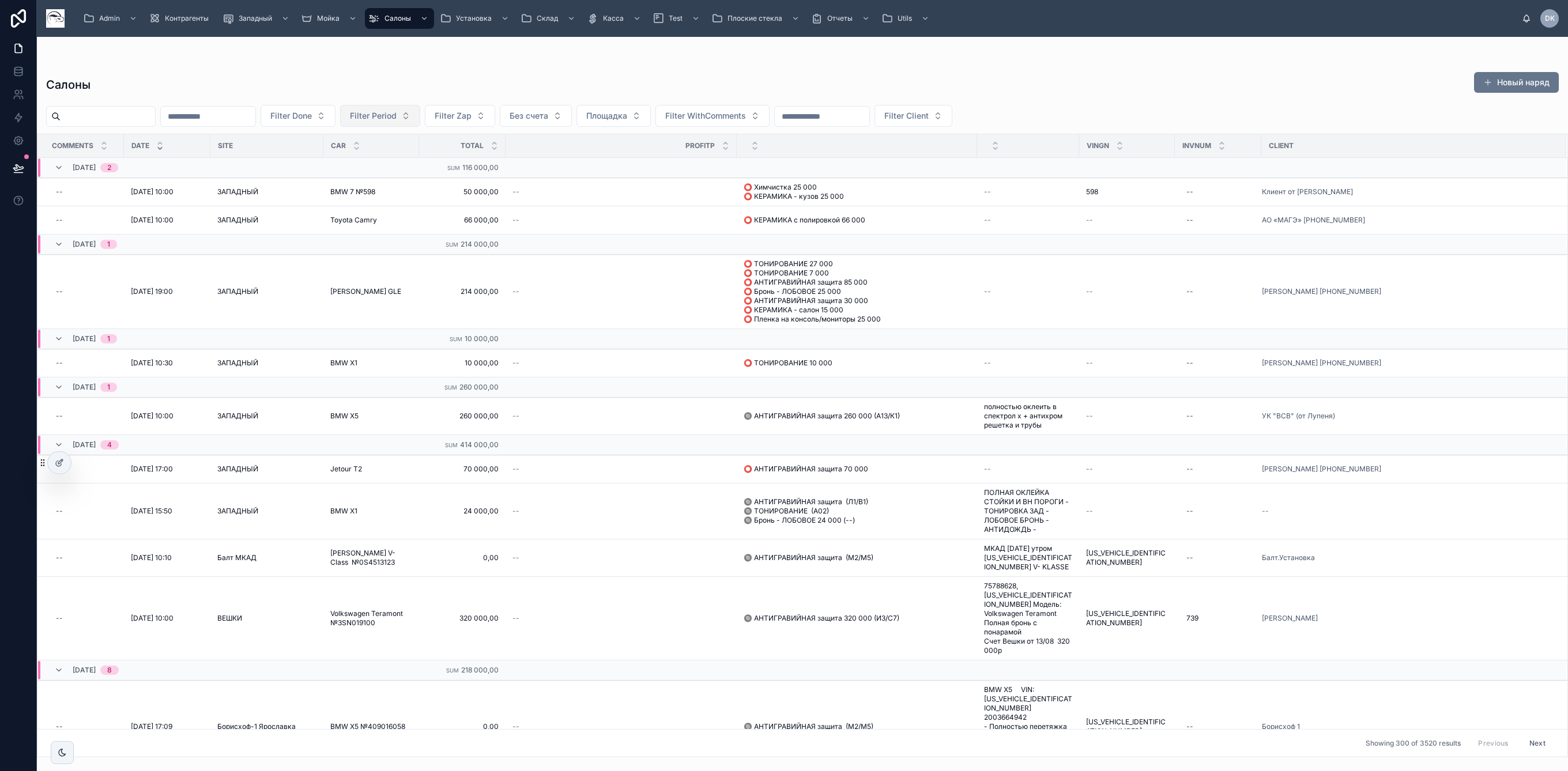
click at [397, 113] on span "Filter Period" at bounding box center [373, 116] width 47 height 11
click at [423, 201] on div "25/06 Июнь" at bounding box center [432, 199] width 138 height 19
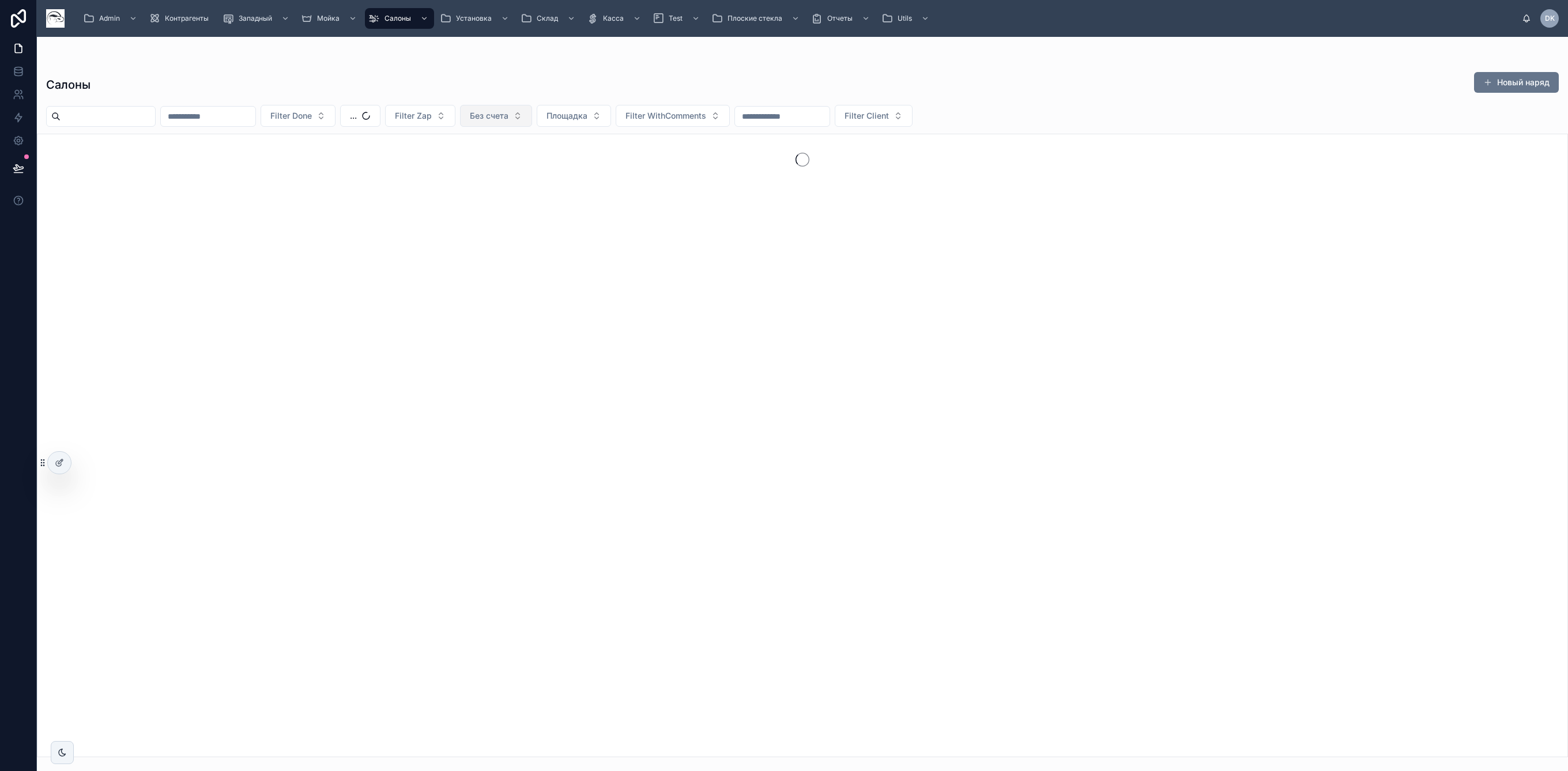
click at [532, 119] on button "Без счета" at bounding box center [496, 116] width 72 height 22
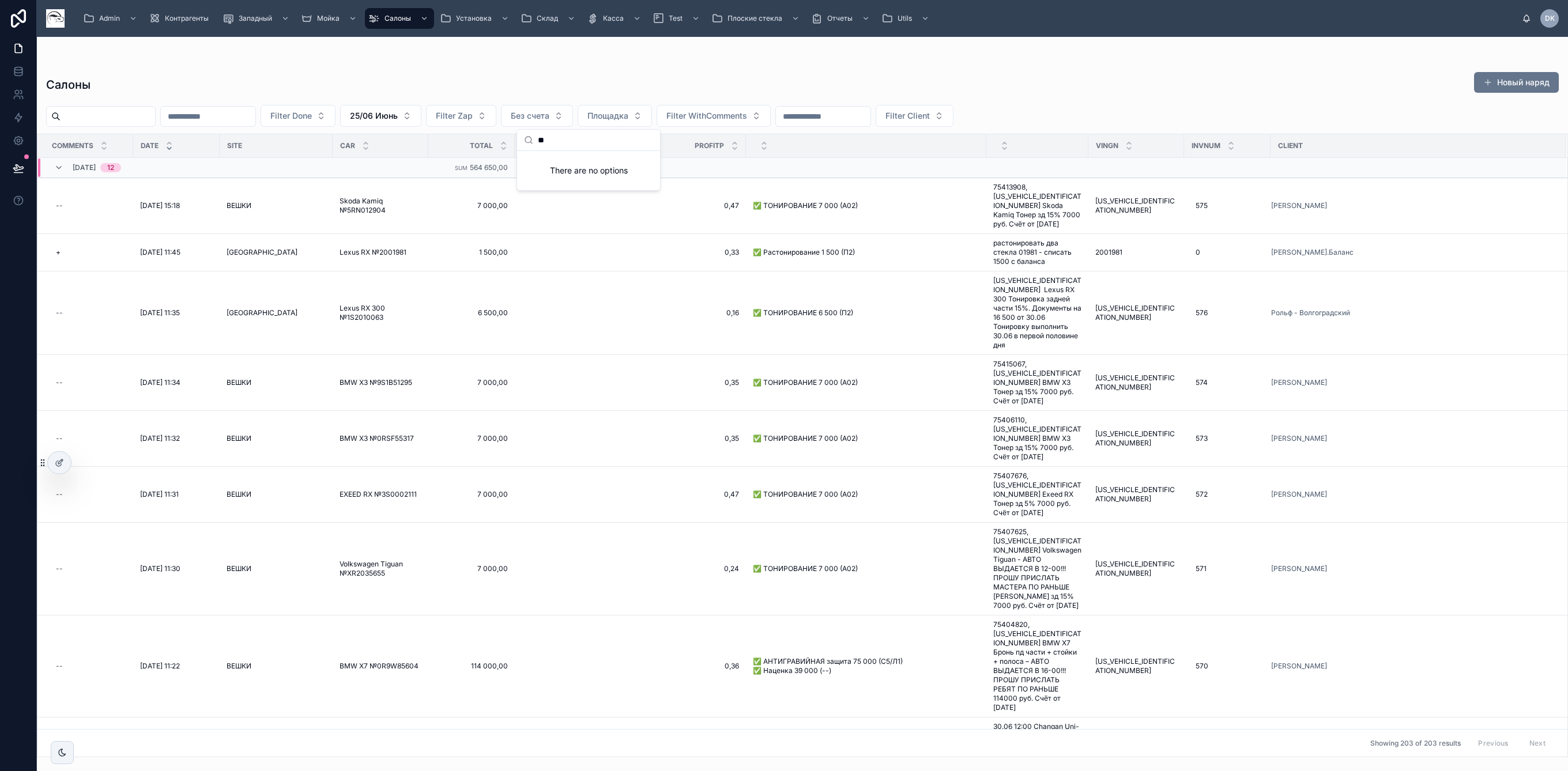
type input "*"
type input "***"
click at [628, 115] on span "Площадка" at bounding box center [608, 116] width 41 height 11
type input "***"
click at [634, 167] on td at bounding box center [631, 168] width 231 height 20
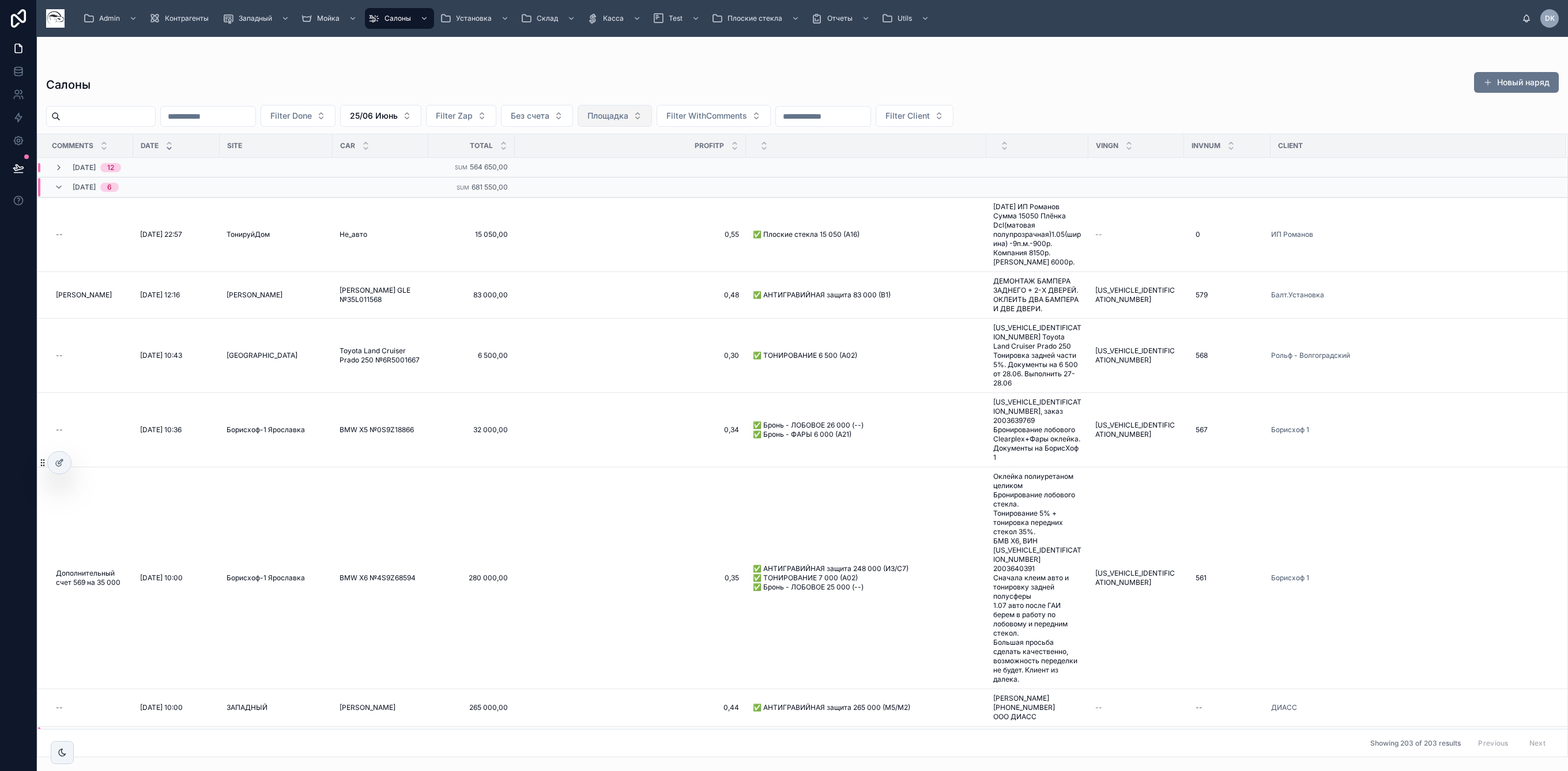
click at [628, 121] on span "Площадка" at bounding box center [608, 116] width 41 height 11
click at [642, 160] on div "ВЕШКИ" at bounding box center [666, 162] width 138 height 19
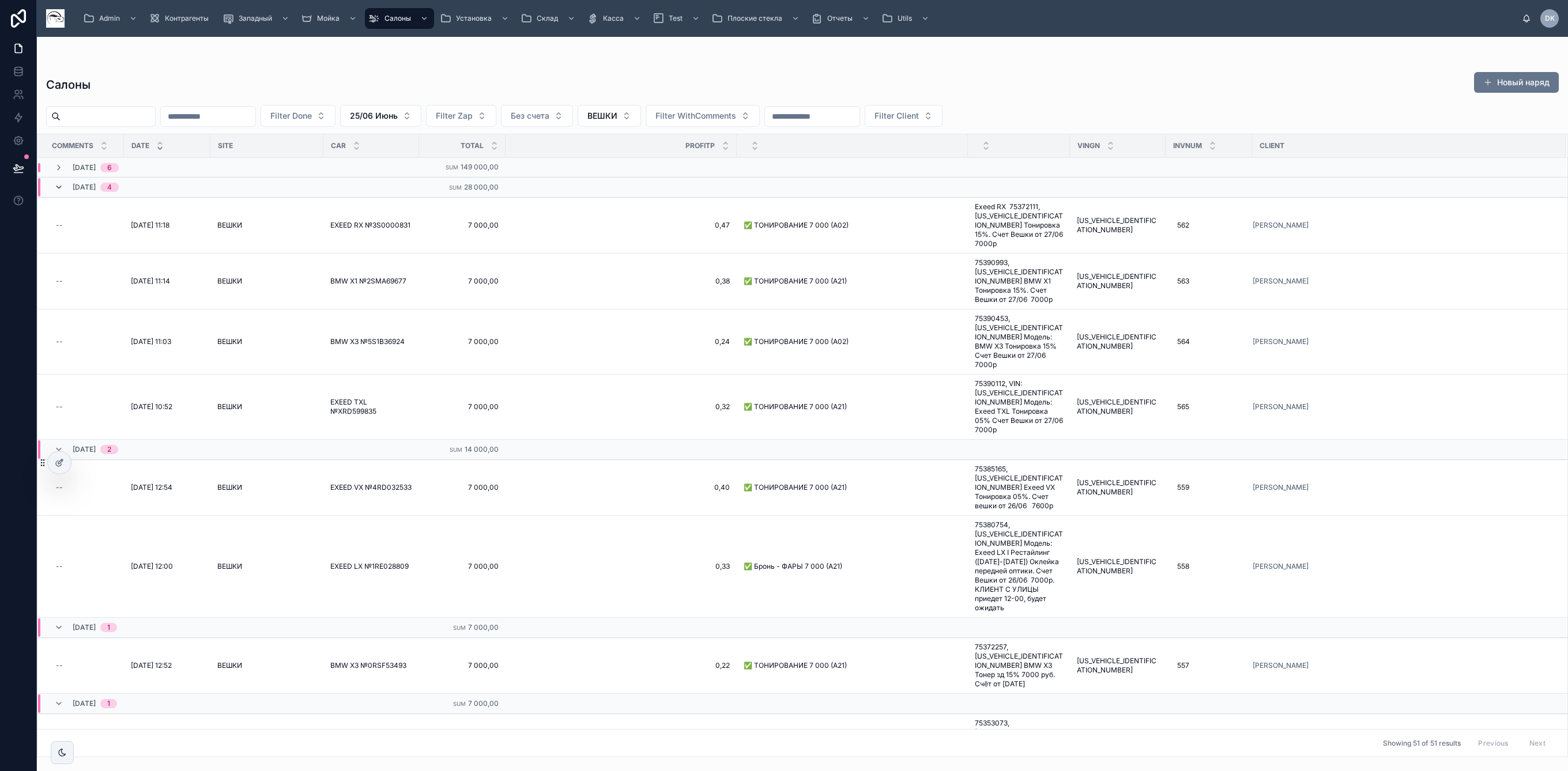
click at [58, 187] on icon at bounding box center [59, 187] width 9 height 9
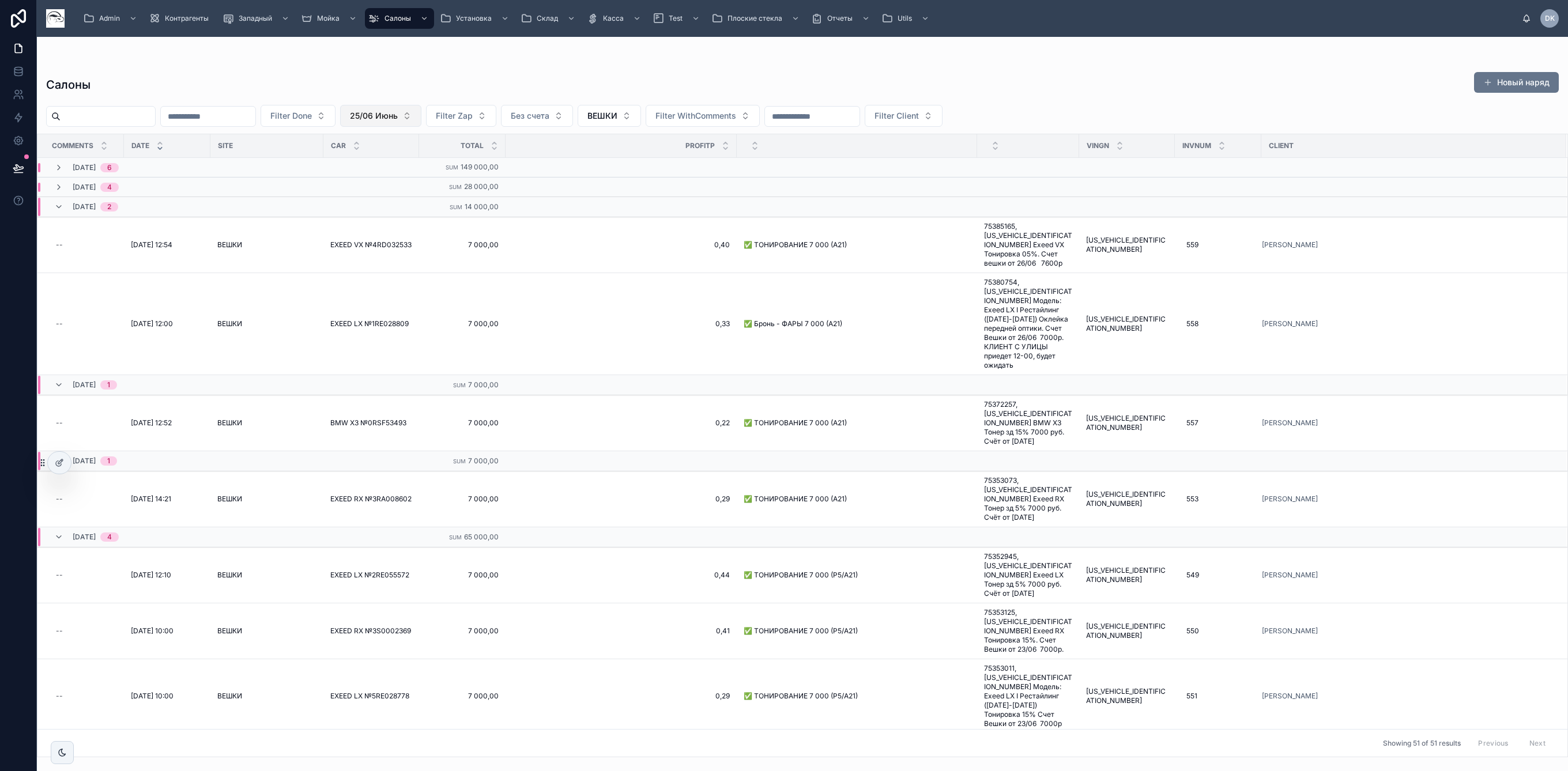
click at [421, 124] on button "25/06 Июнь" at bounding box center [380, 116] width 81 height 22
click at [421, 218] on div "25/06 Июнь" at bounding box center [432, 218] width 138 height 19
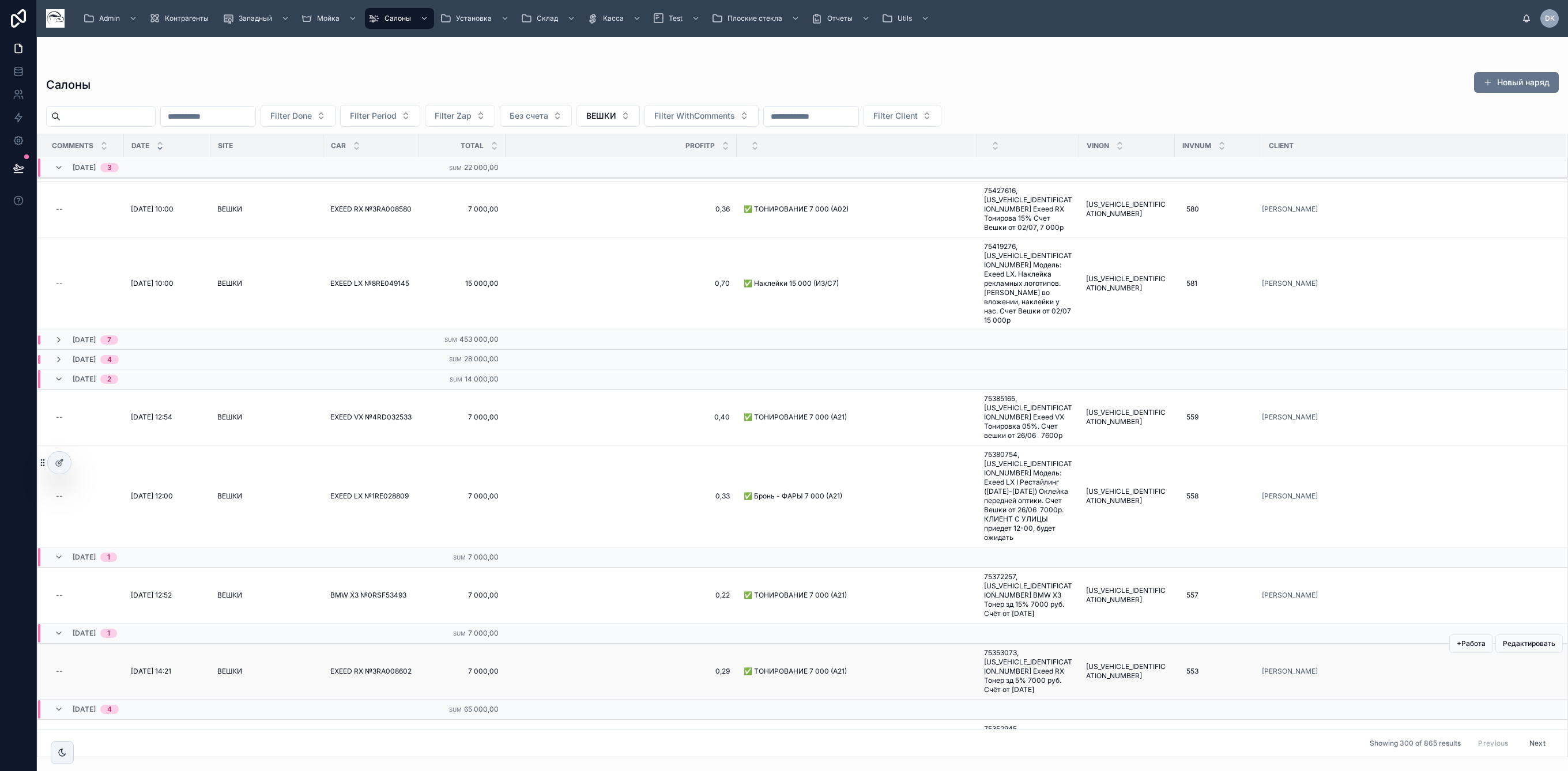
scroll to position [5097, 0]
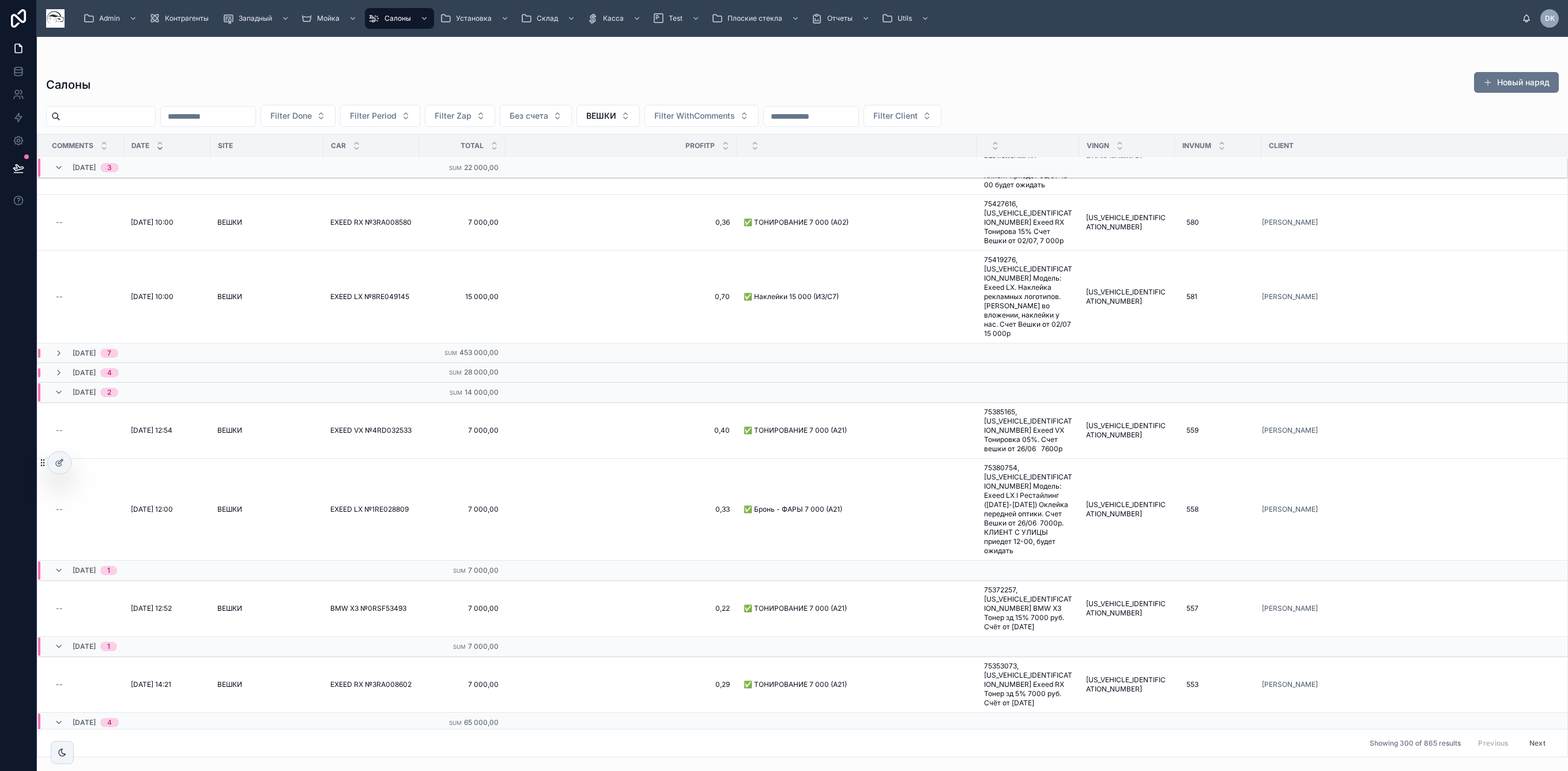
click at [68, 344] on td "30.06.2025 7" at bounding box center [180, 353] width 286 height 20
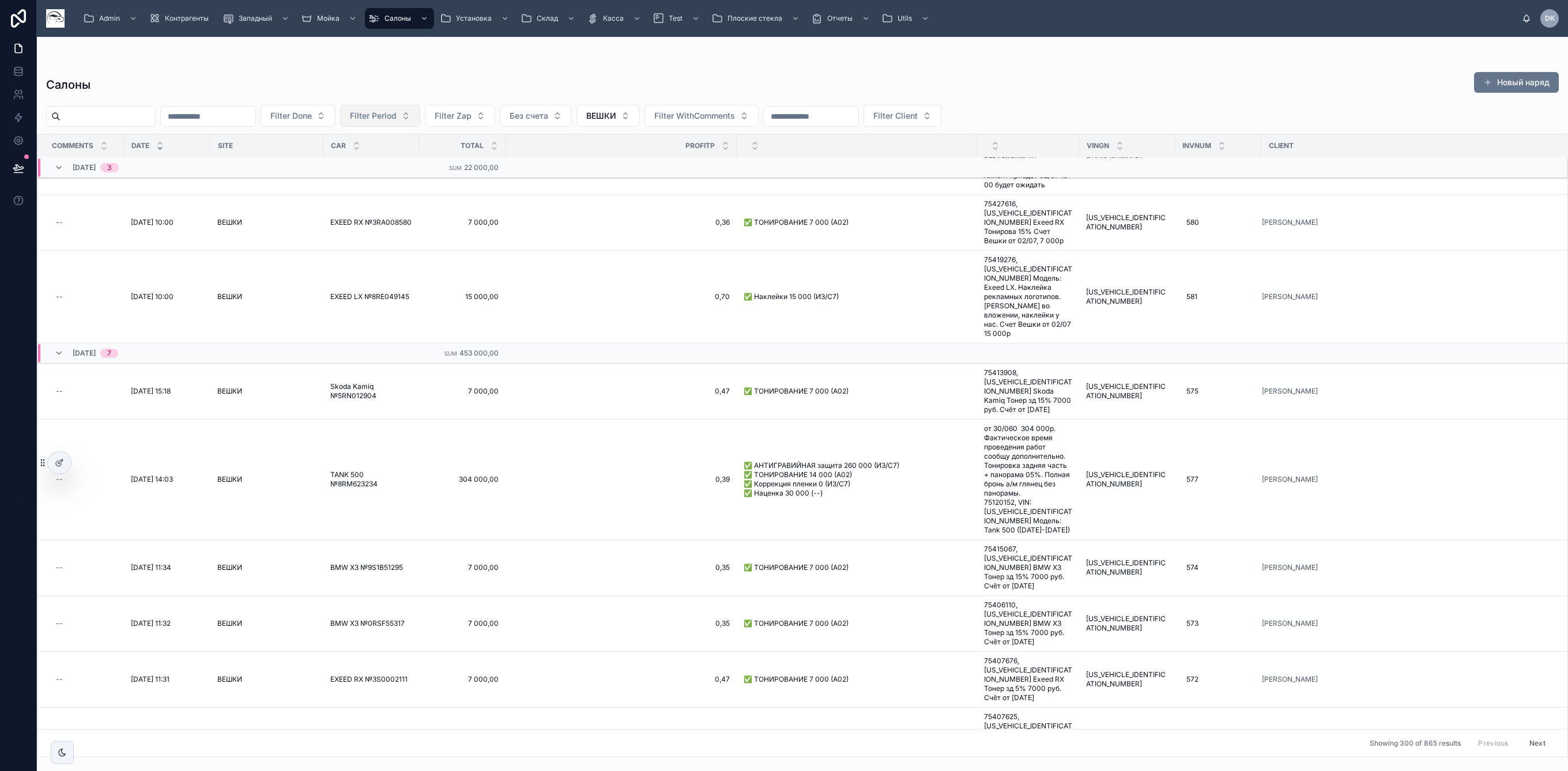
click at [397, 116] on span "Filter Period" at bounding box center [373, 116] width 47 height 11
click at [415, 185] on div "25/07 Июль" at bounding box center [432, 181] width 138 height 19
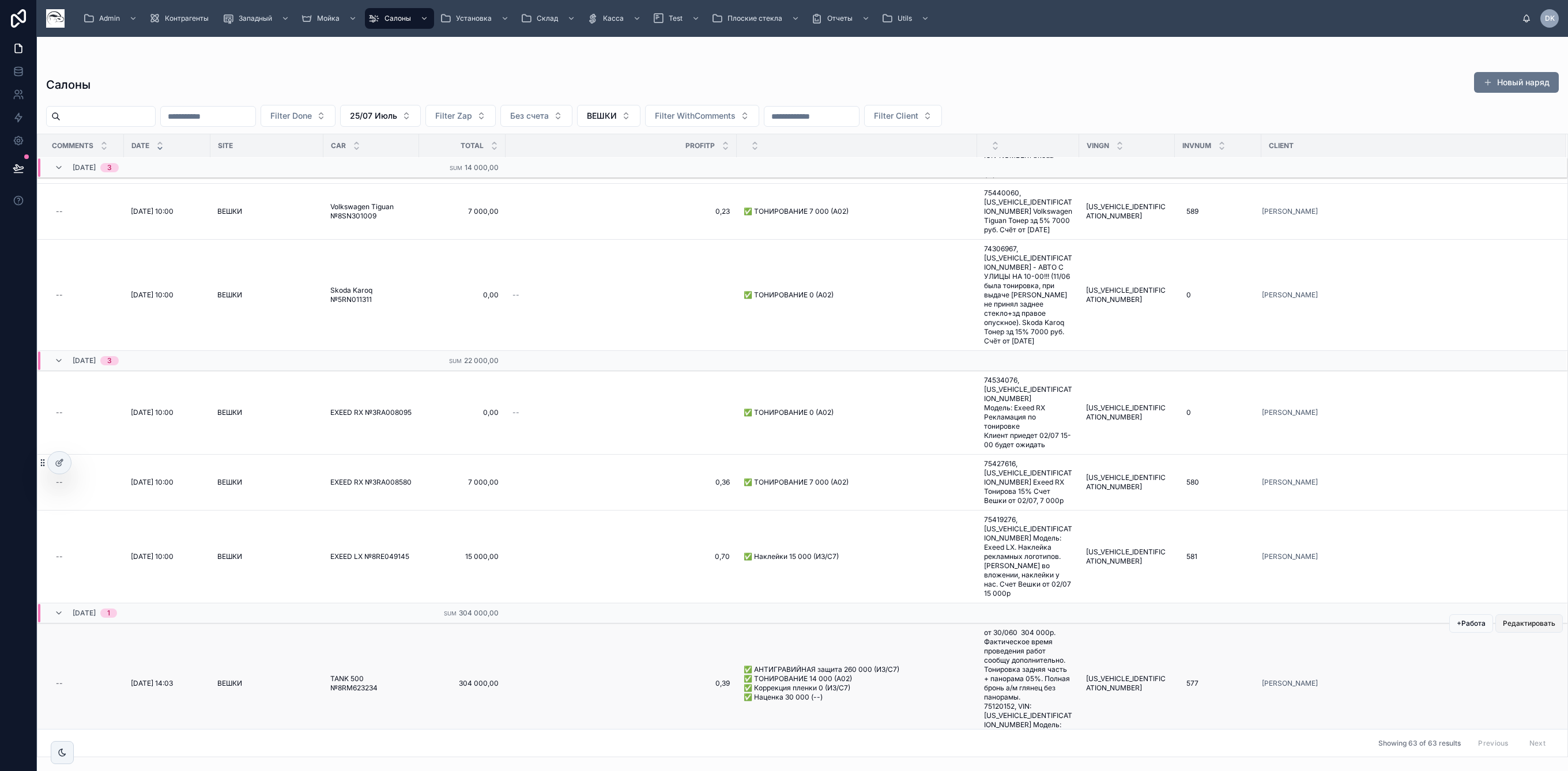
click at [1506, 619] on span "Редактировать" at bounding box center [1529, 623] width 52 height 9
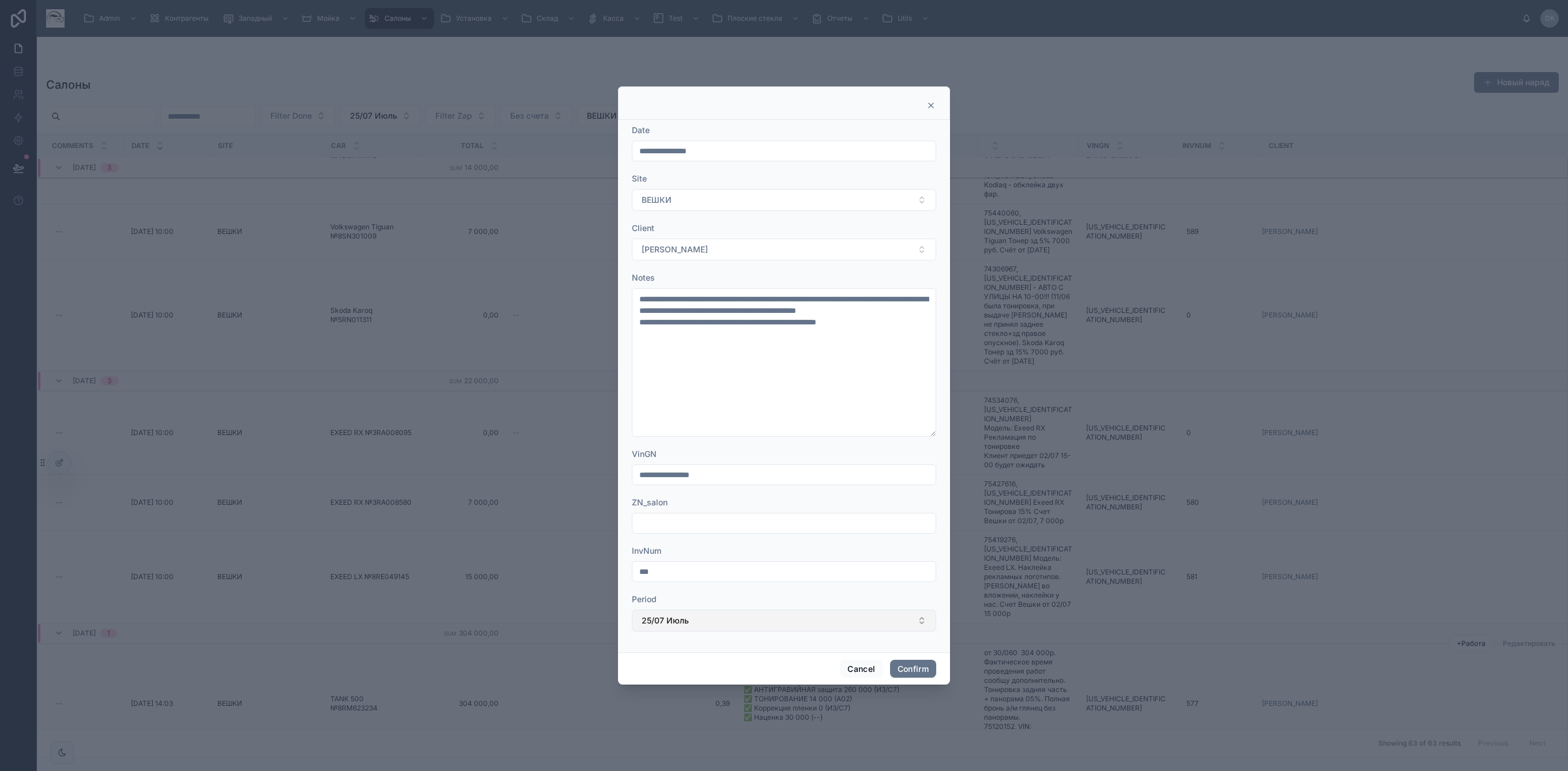
click at [706, 616] on button "25/07 Июль" at bounding box center [784, 620] width 304 height 22
click at [707, 500] on div "25/06 Июнь" at bounding box center [784, 500] width 298 height 19
click at [915, 662] on button "Confirm" at bounding box center [913, 669] width 46 height 19
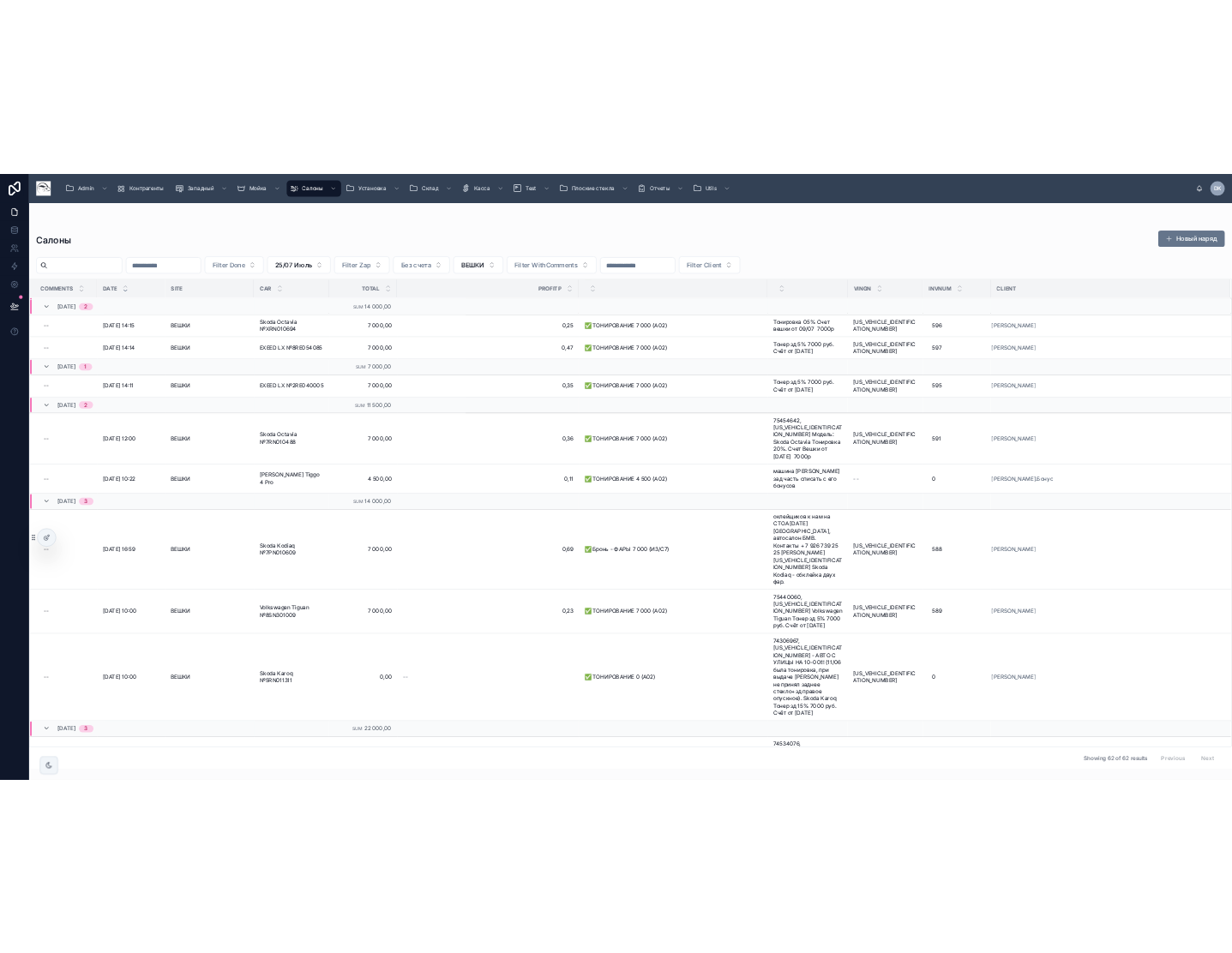
scroll to position [4680, 0]
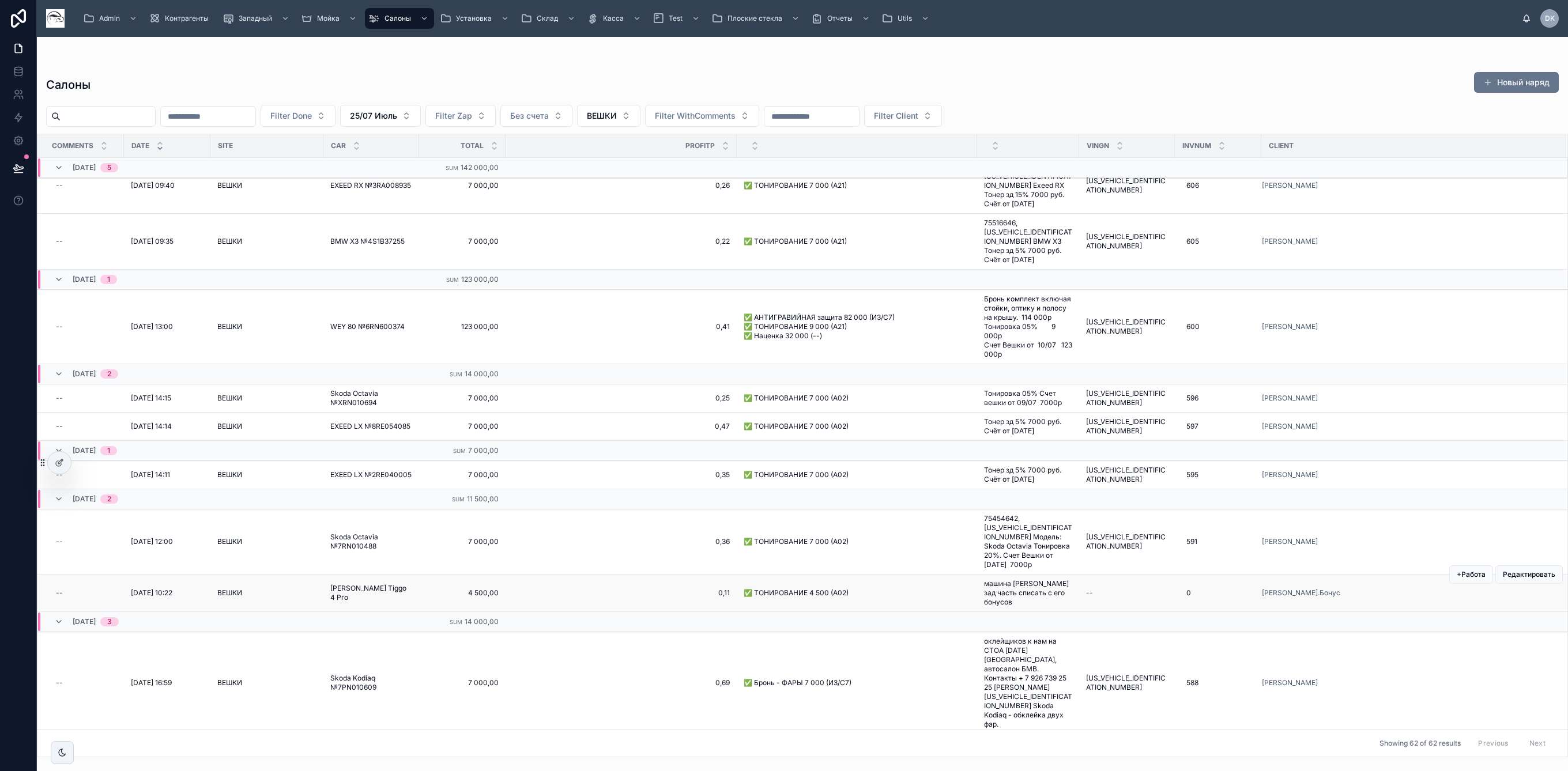
click at [992, 587] on span "машина Нистратова зад часть списать с его бонусов" at bounding box center [1028, 593] width 88 height 27
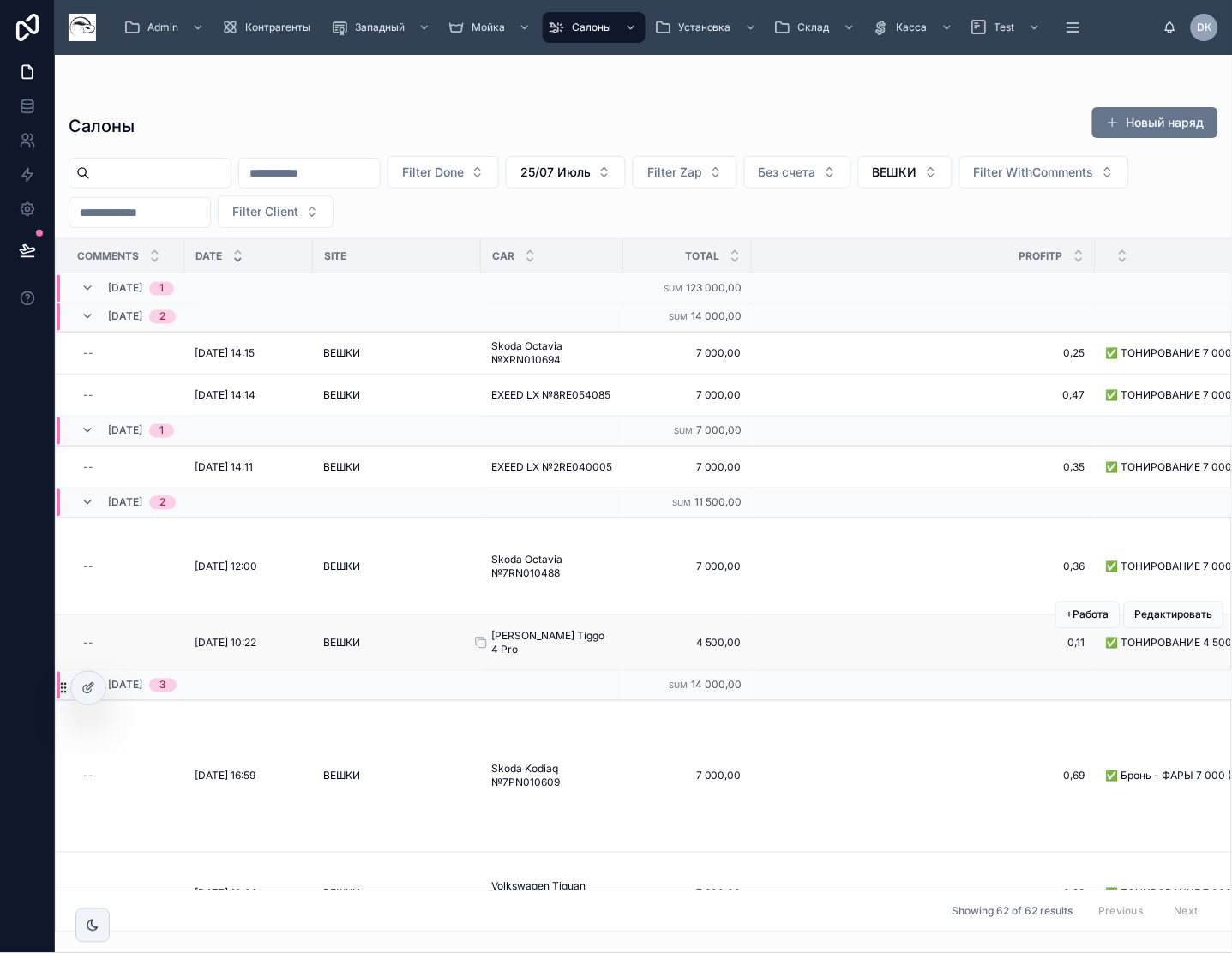
scroll to position [4940, 0]
click at [568, 629] on span "Chery Tiggo 4 Pro" at bounding box center [552, 642] width 122 height 28
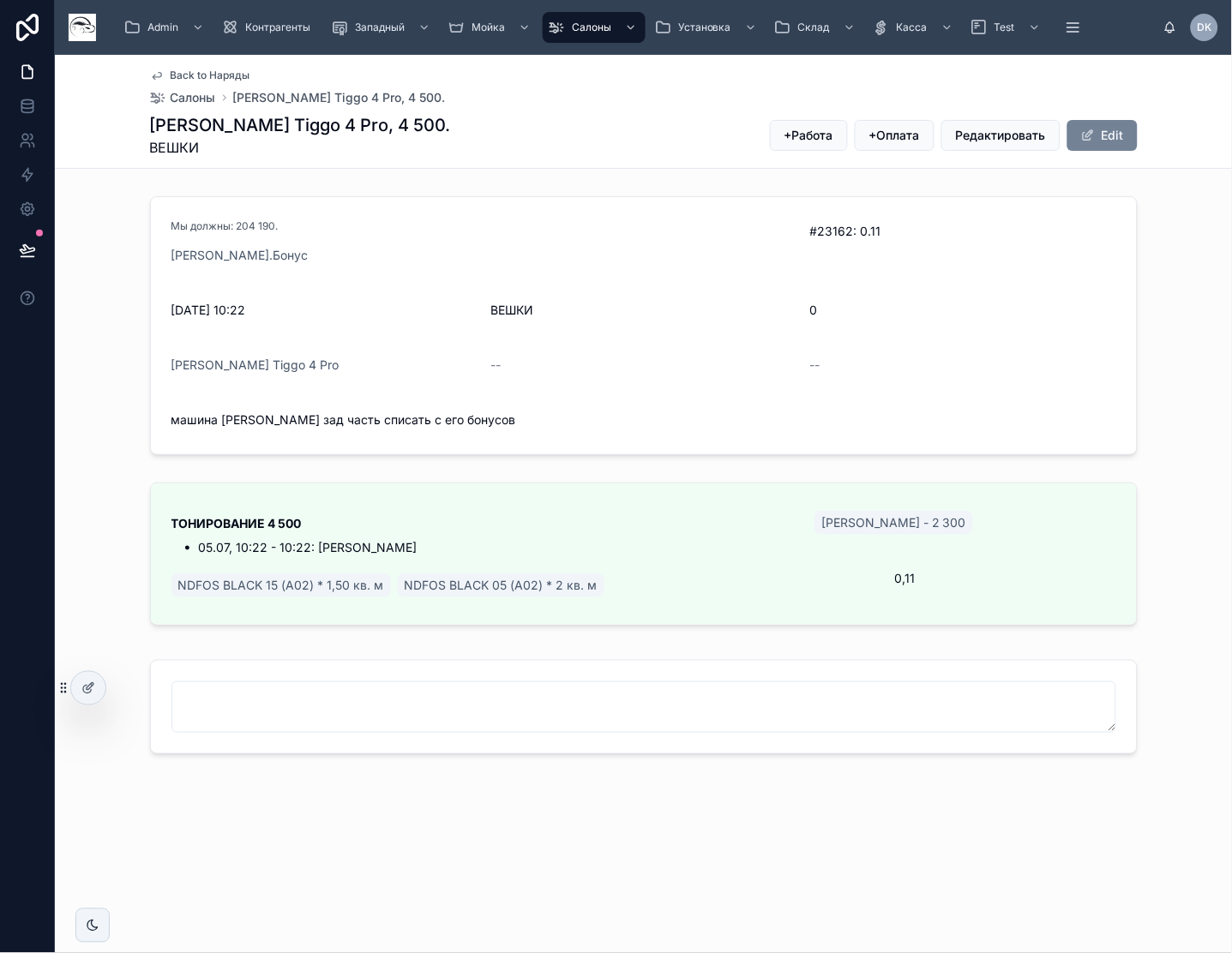
click at [1135, 134] on button "Edit" at bounding box center [1103, 135] width 70 height 30
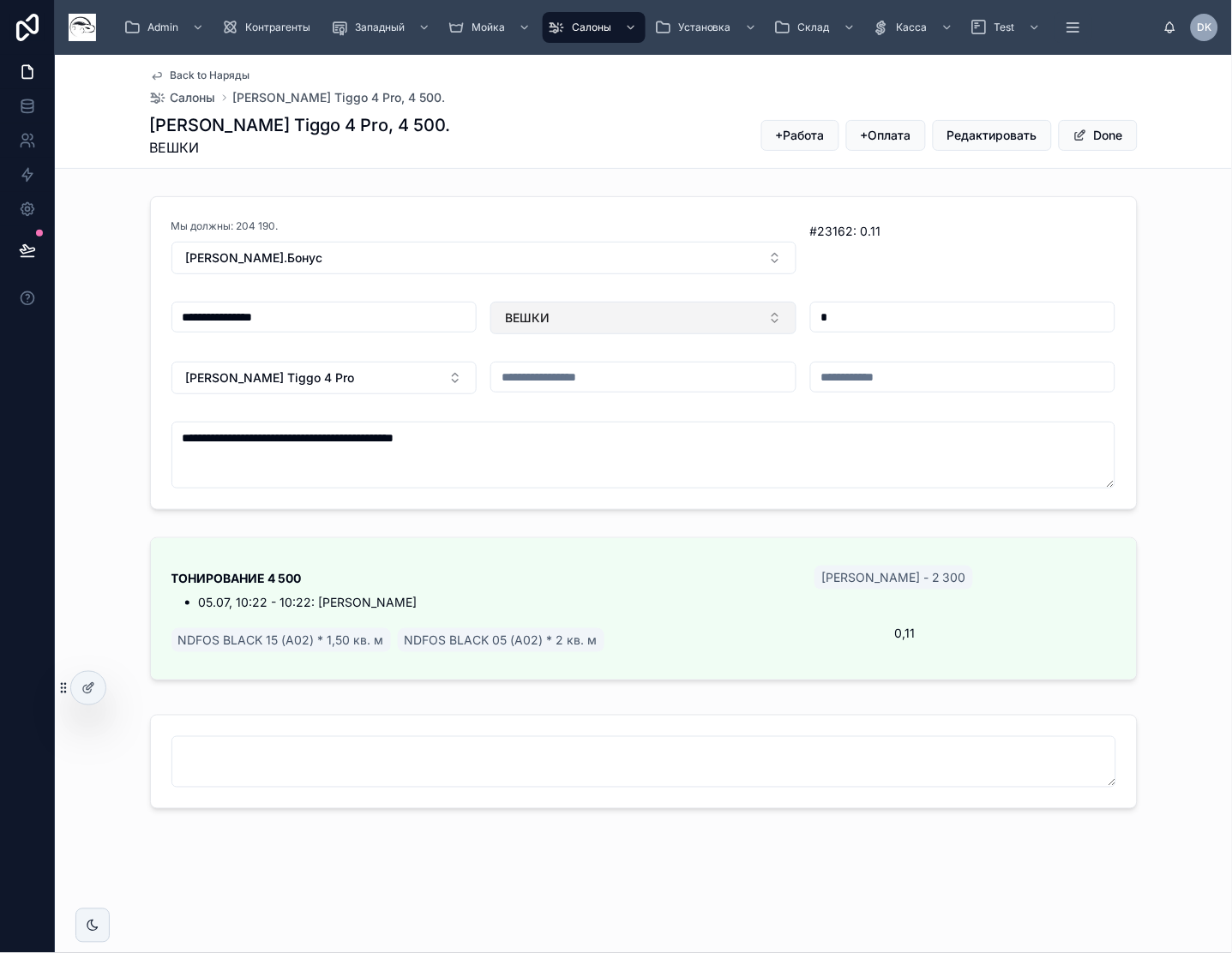
click at [669, 320] on button "ВЕШКИ" at bounding box center [644, 318] width 306 height 32
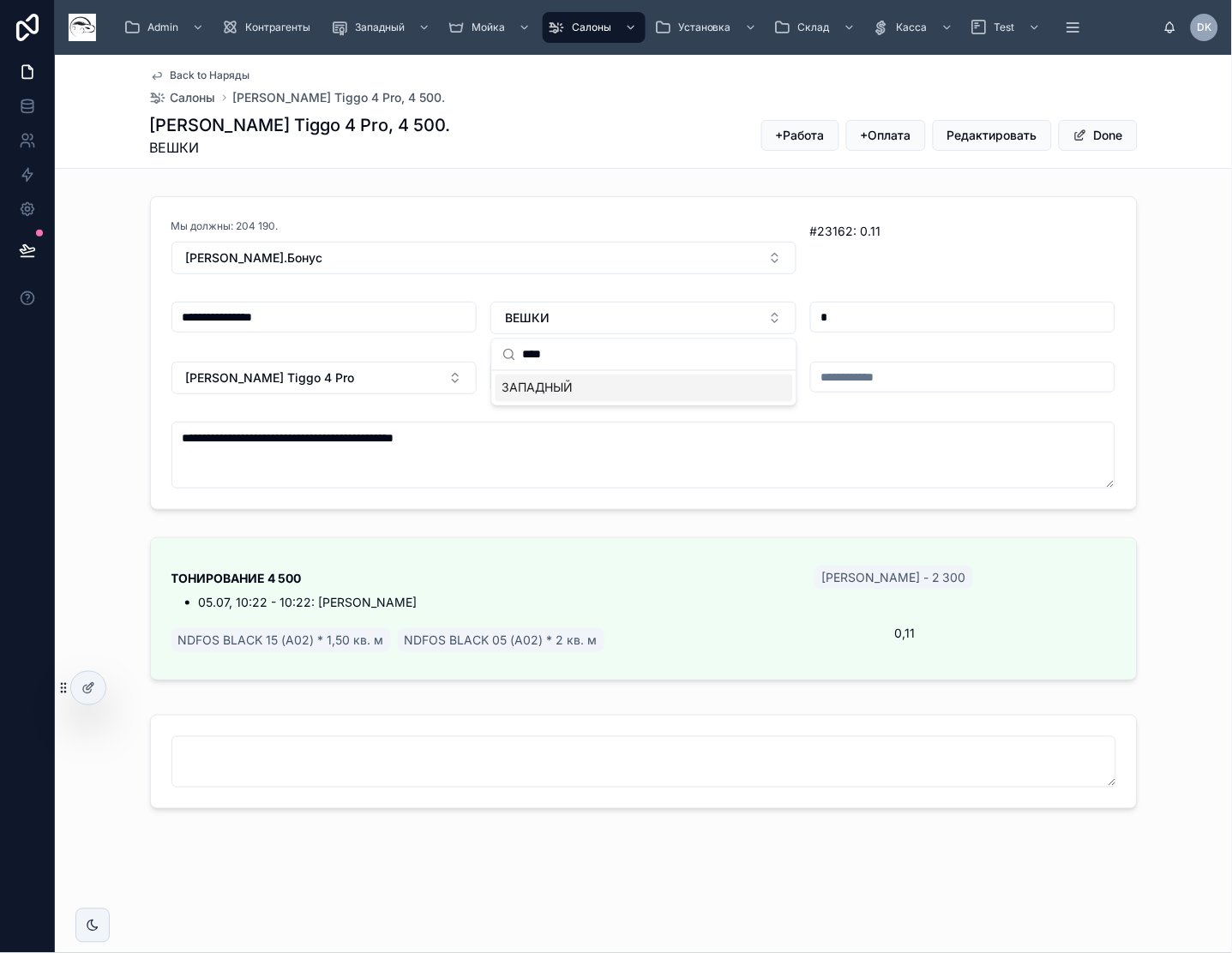
type input "****"
click at [568, 390] on span "ЗАПАДНЫЙ" at bounding box center [538, 389] width 71 height 17
click at [1114, 134] on button "Done" at bounding box center [1098, 135] width 79 height 30
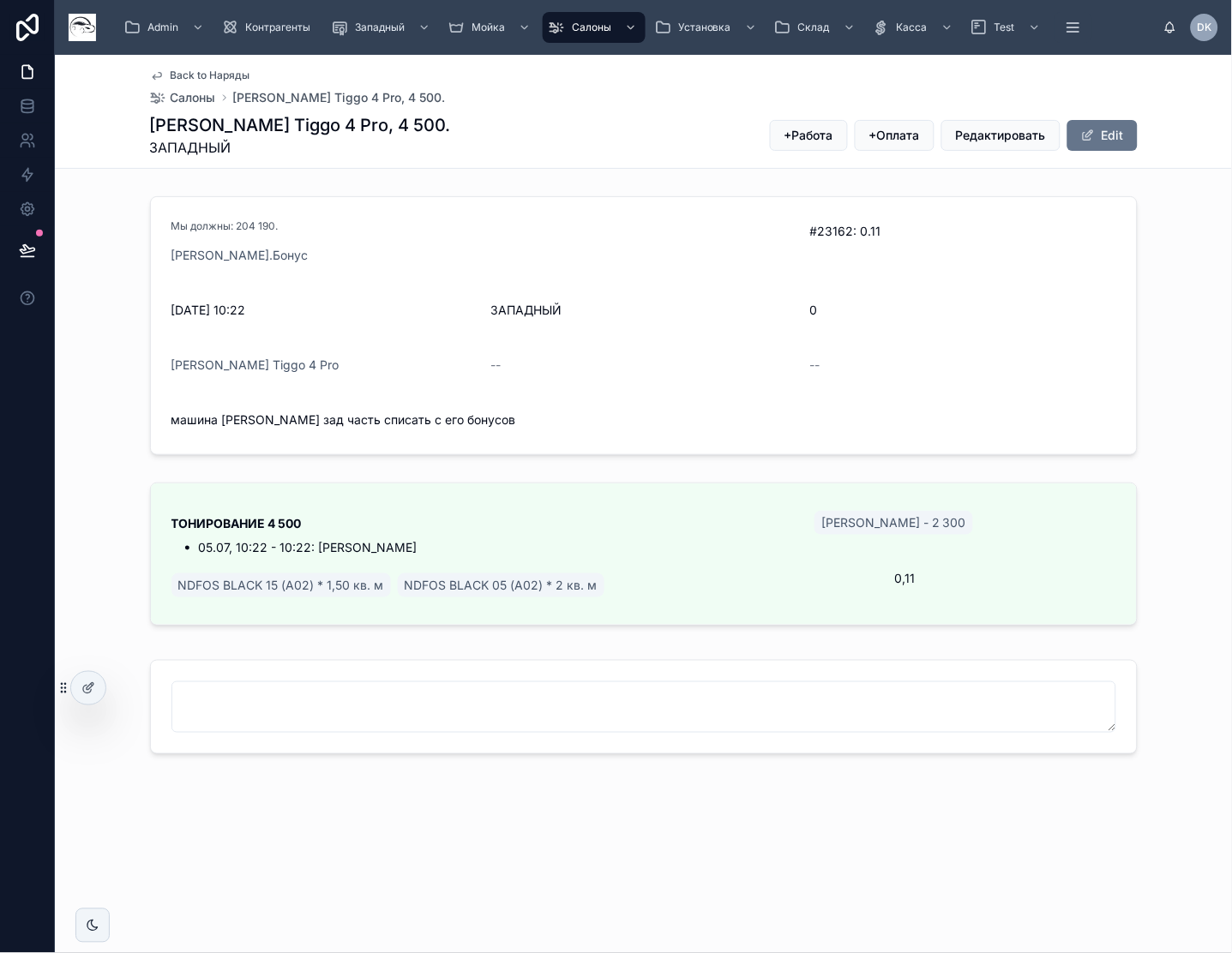
click at [221, 68] on span "Back to Наряды" at bounding box center [211, 75] width 80 height 13
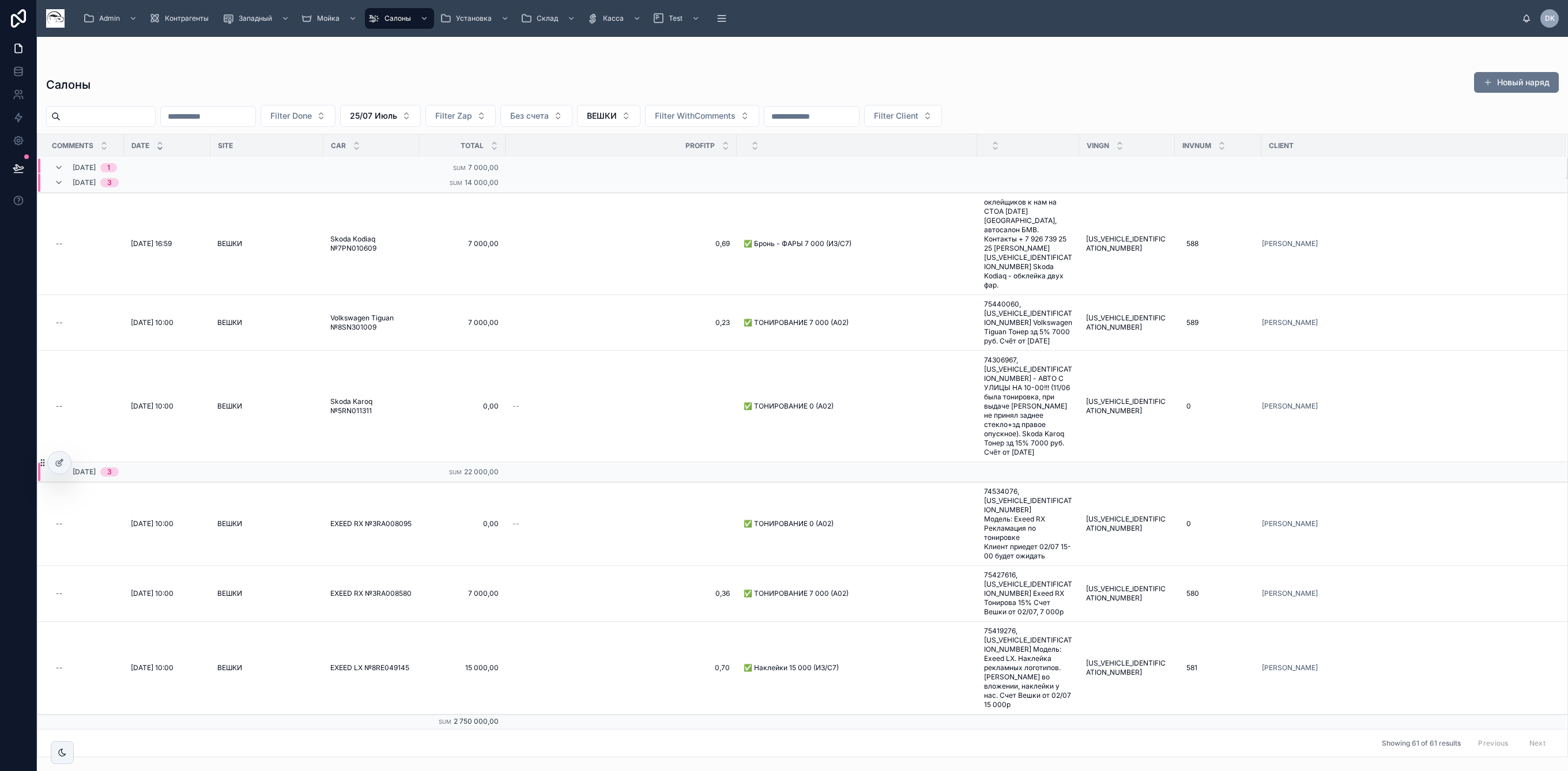
scroll to position [3479, 0]
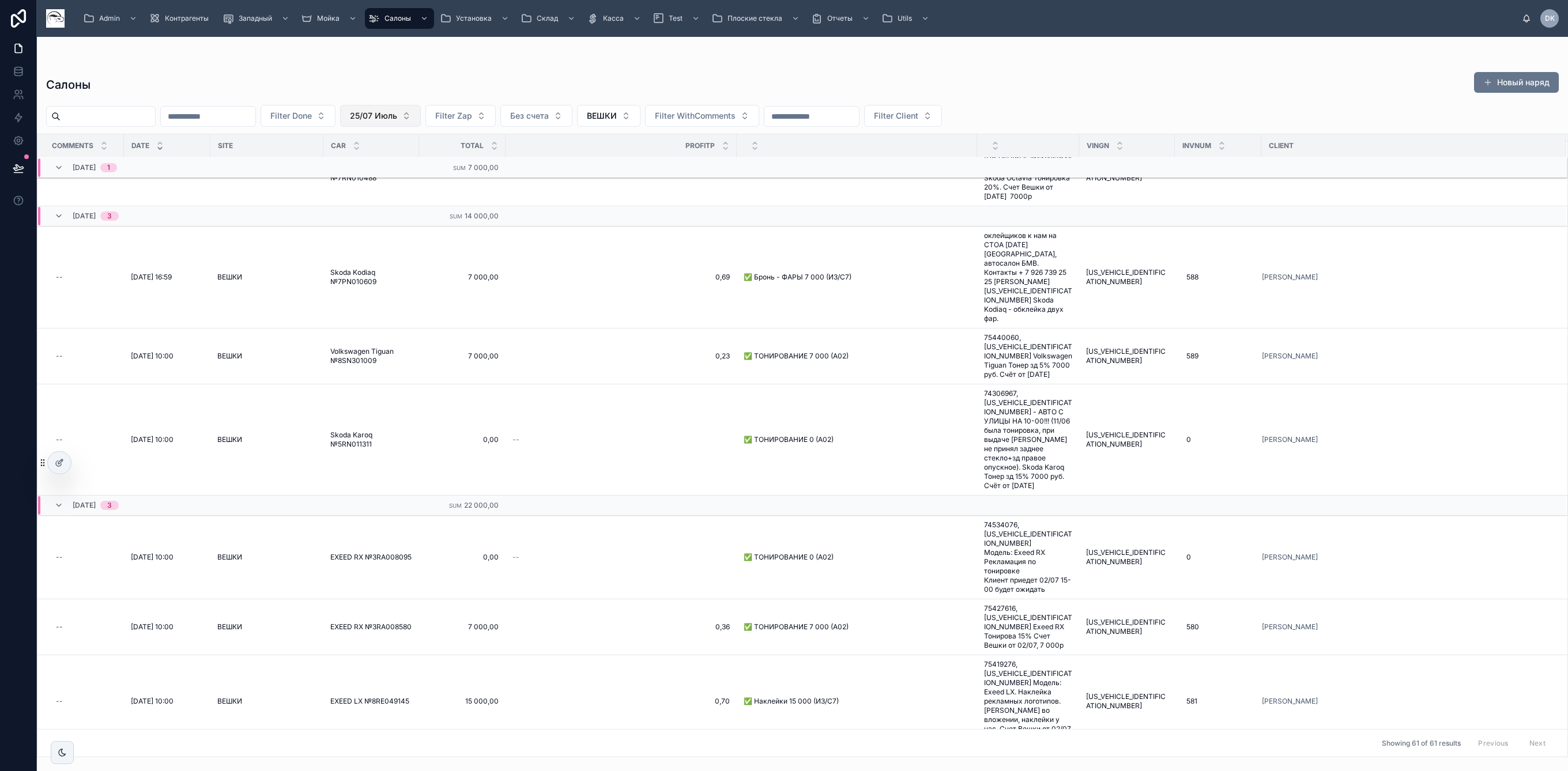
click at [397, 116] on span "25/07 Июль" at bounding box center [374, 116] width 47 height 11
click at [440, 182] on div "25/08 Август" at bounding box center [432, 181] width 138 height 19
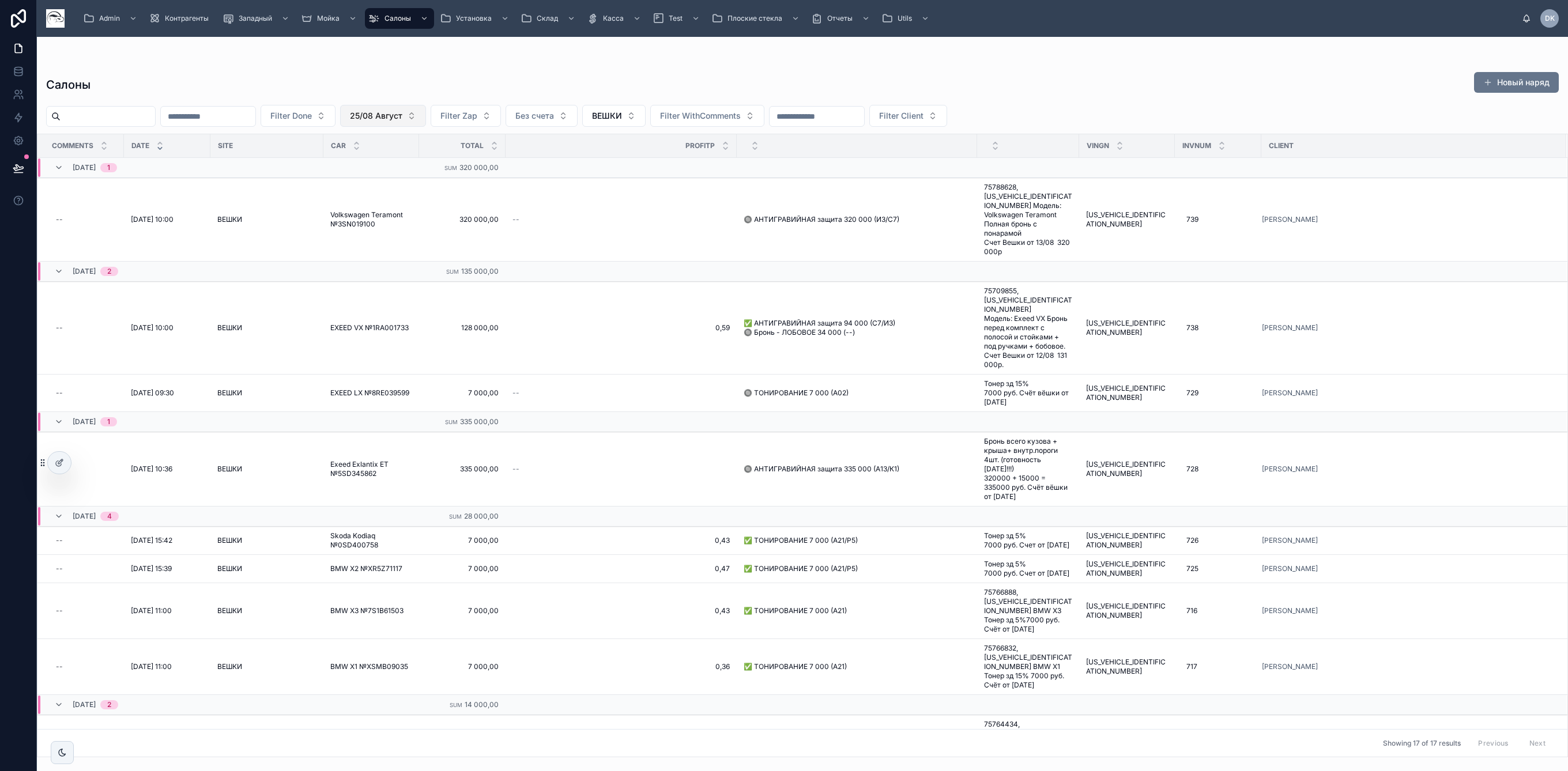
click at [426, 106] on button "25/08 Август" at bounding box center [383, 116] width 86 height 22
click at [431, 200] on div "25/07 Июль" at bounding box center [434, 199] width 138 height 19
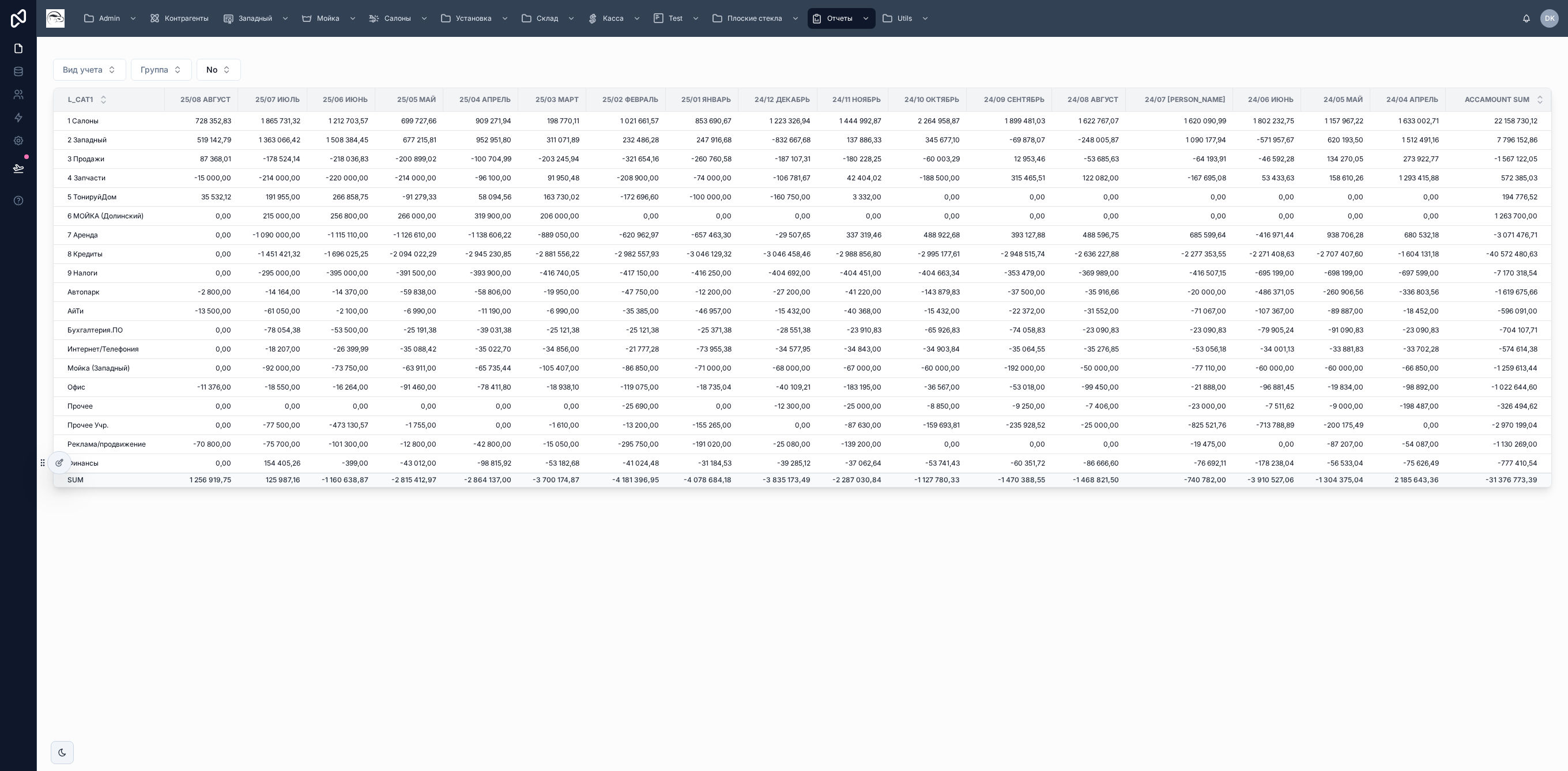
click at [132, 584] on div "Вид учета Группа No L_Cat1 25/08 Август 25/07 Июль 25/06 Июнь 25/05 Май 25/04 А…" at bounding box center [803, 310] width 1531 height 547
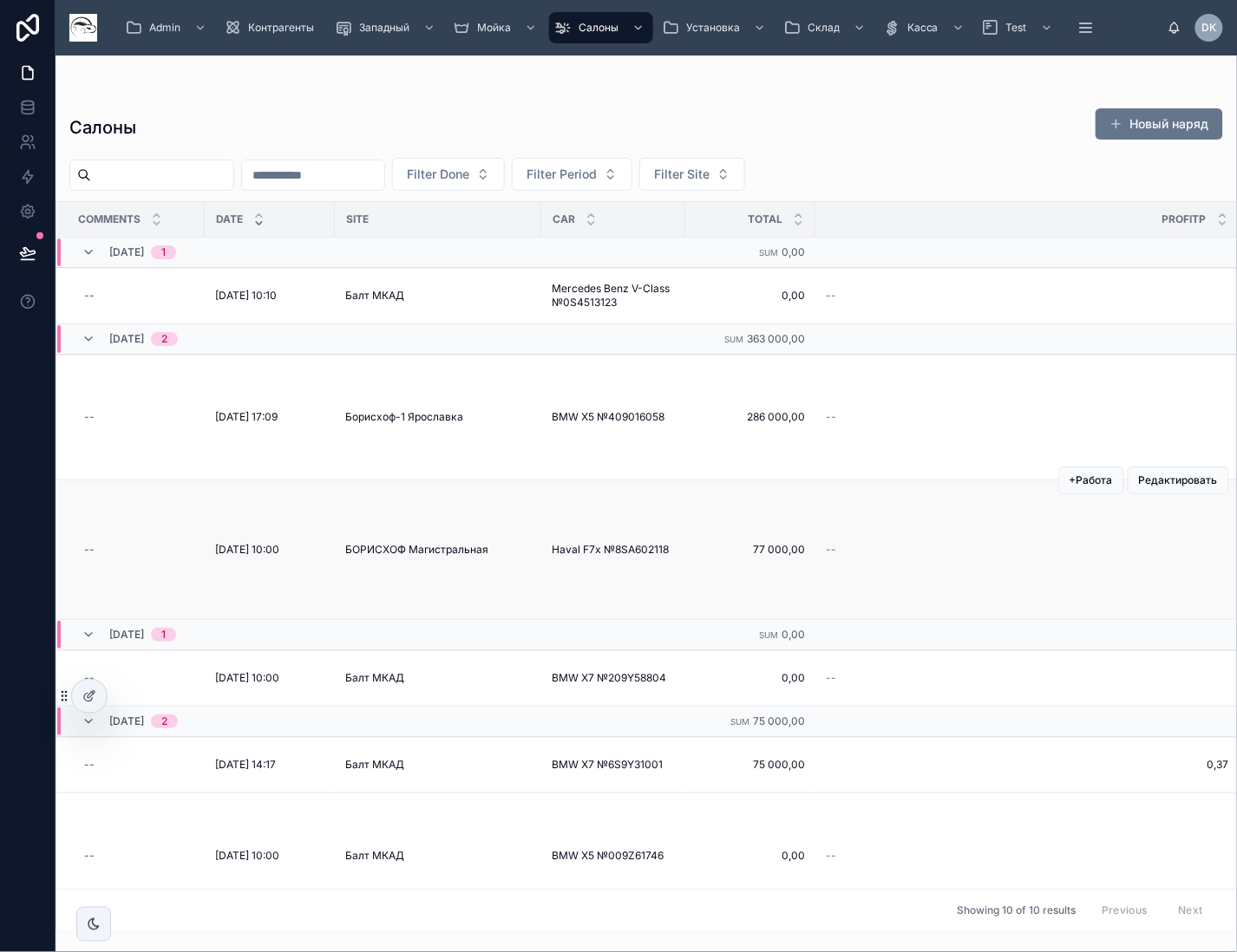
click at [453, 549] on span "БОРИСХОФ Магистральная" at bounding box center [417, 550] width 143 height 13
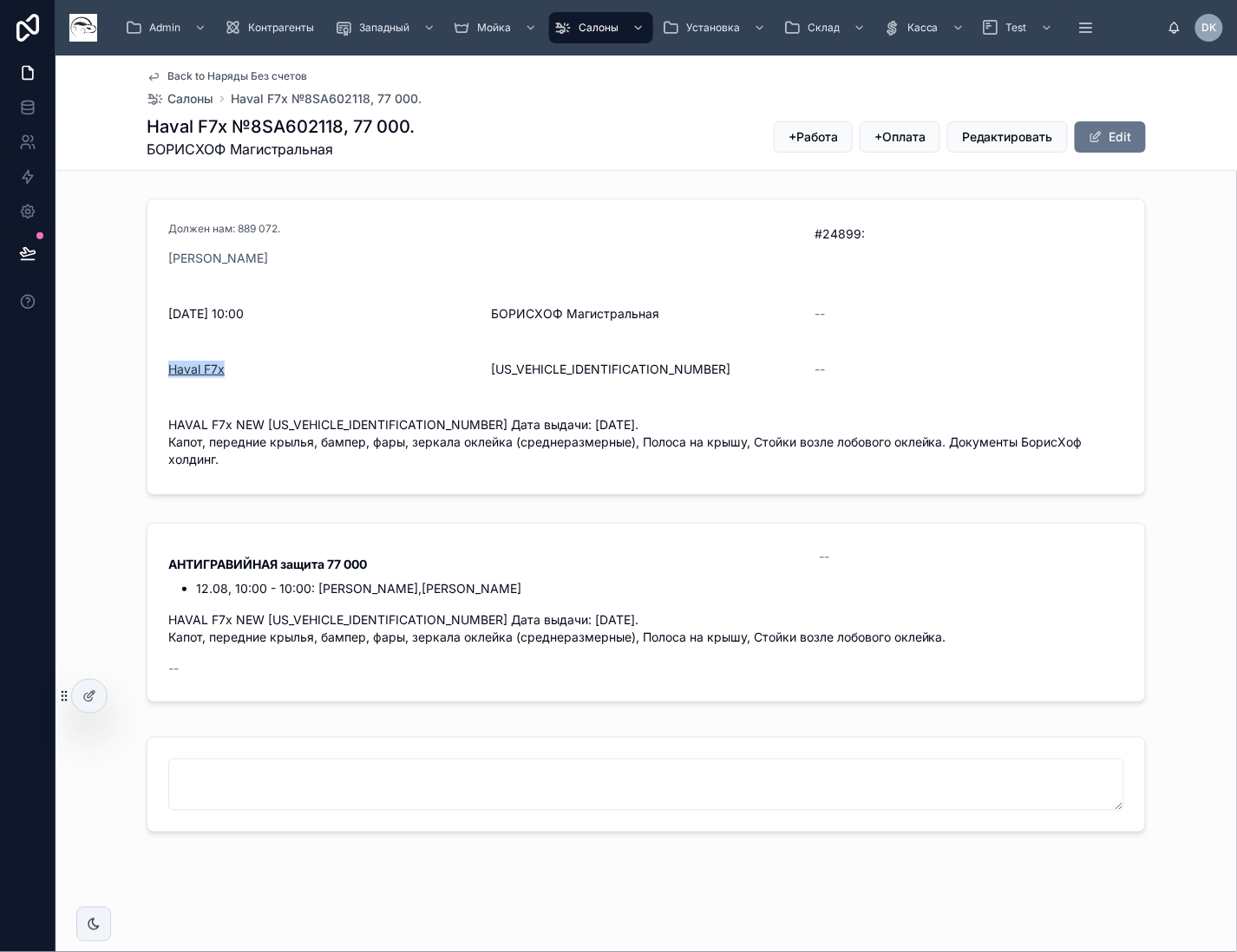
drag, startPoint x: 231, startPoint y: 371, endPoint x: 164, endPoint y: 375, distance: 67.1
click at [168, 375] on div "Haval F7x" at bounding box center [323, 369] width 310 height 17
copy span "Haval F7x"
click at [560, 369] on span "[US_VEHICLE_IDENTIFICATION_NUMBER]" at bounding box center [646, 369] width 310 height 17
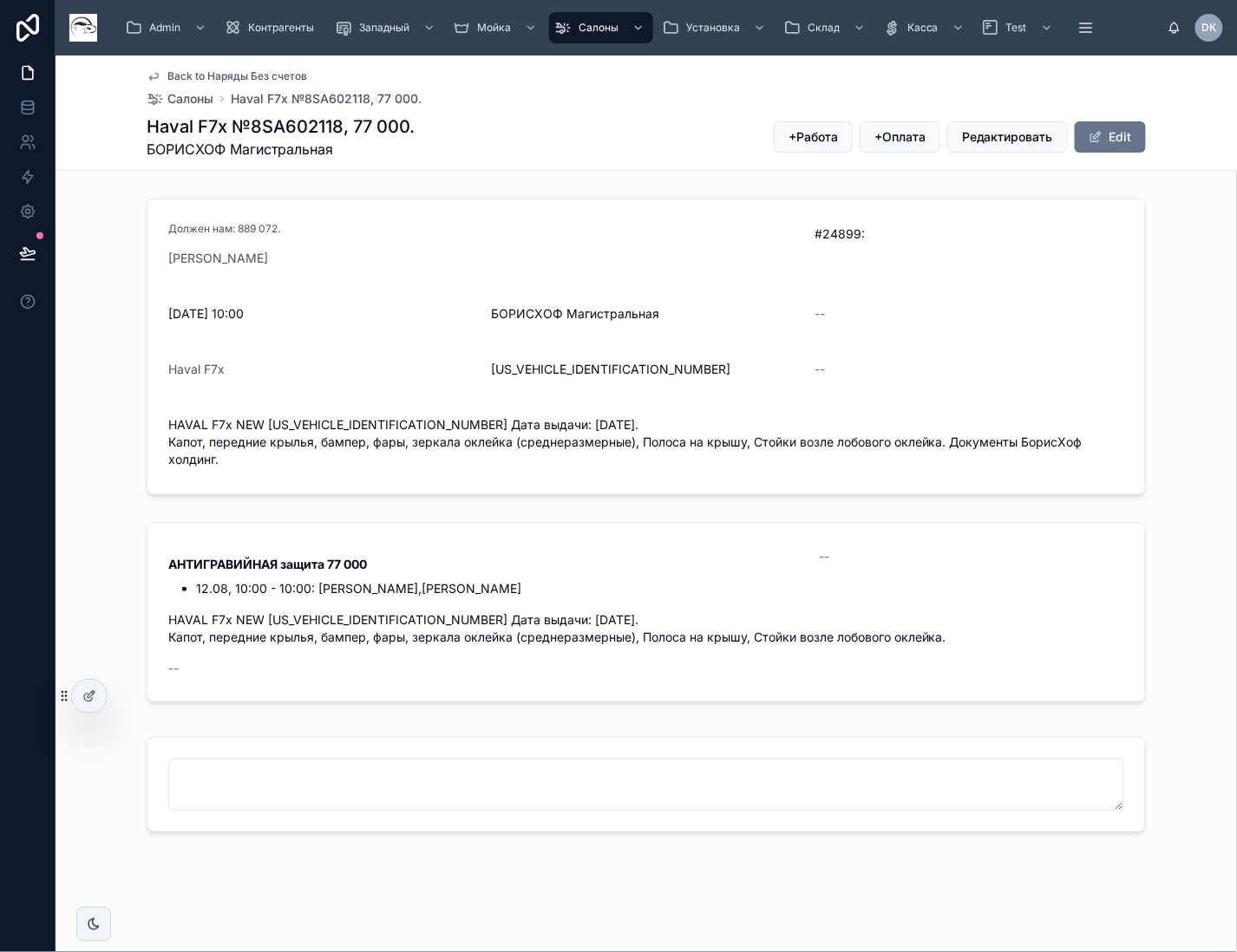
click at [590, 372] on span "[US_VEHICLE_IDENTIFICATION_NUMBER]" at bounding box center [646, 369] width 310 height 17
copy span "[US_VEHICLE_IDENTIFICATION_NUMBER]"
click at [1094, 137] on span at bounding box center [1096, 137] width 13 height 13
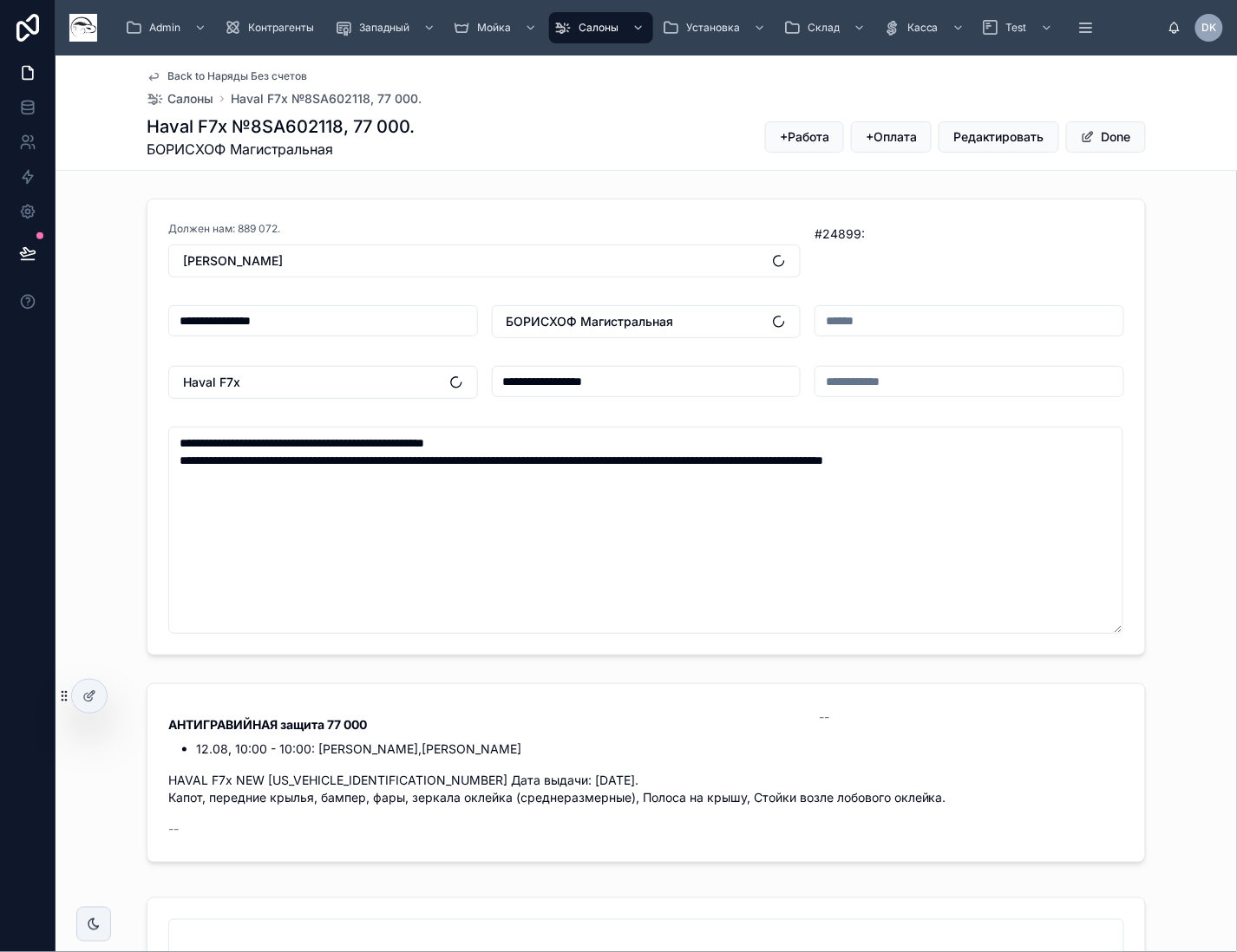
click at [834, 323] on input "text" at bounding box center [970, 320] width 308 height 24
type input "***"
click at [1090, 127] on button "Done" at bounding box center [1106, 137] width 80 height 31
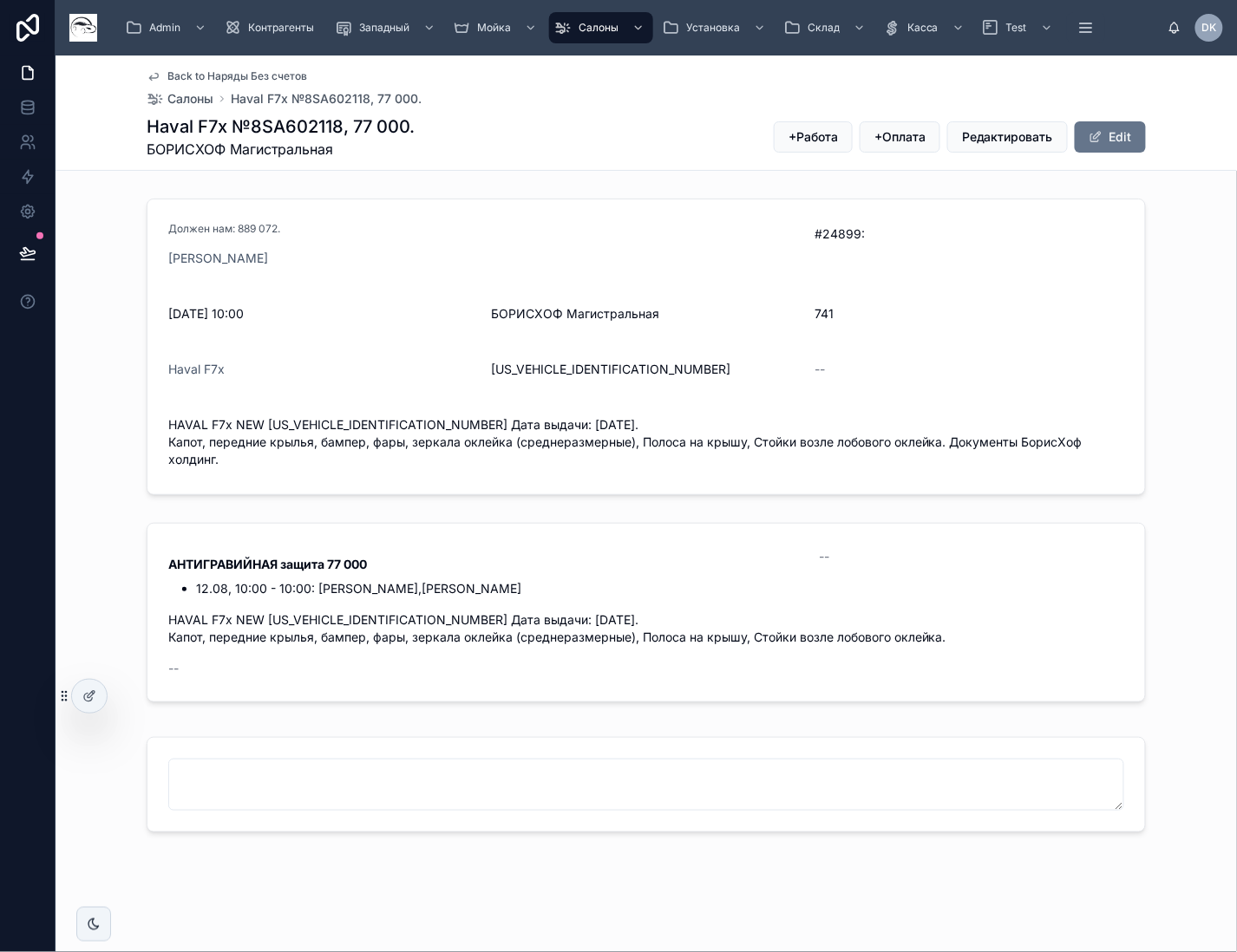
click at [1161, 217] on div "Должен нам: 889 072. Борисхоф Холдинг #24899: 12.08.2025 10:00 БОРИСХОФ Магистр…" at bounding box center [646, 346] width 1182 height 311
click at [1122, 132] on button "Edit" at bounding box center [1111, 137] width 71 height 31
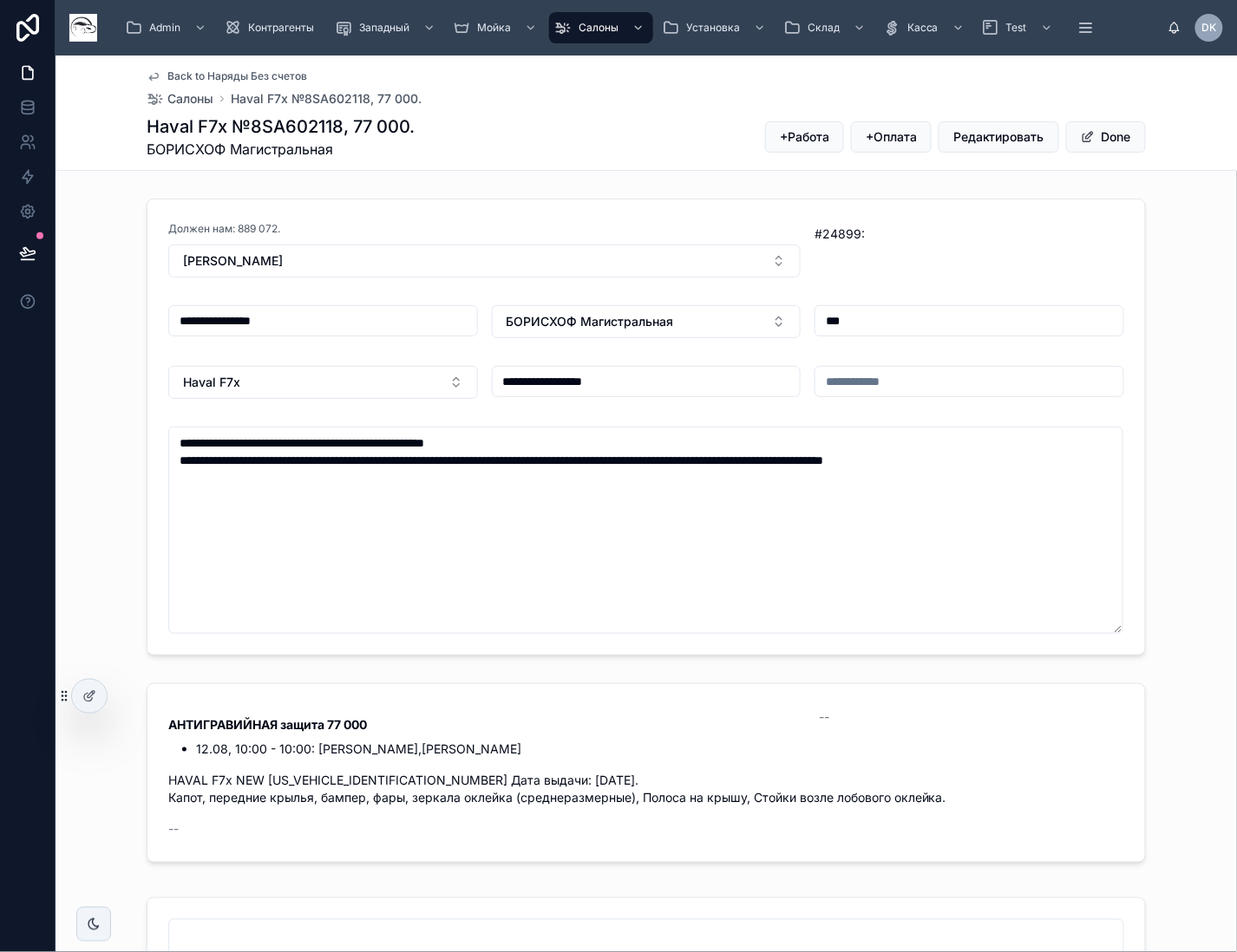
drag, startPoint x: 887, startPoint y: 376, endPoint x: 896, endPoint y: 375, distance: 9.1
click at [889, 376] on input "text" at bounding box center [970, 381] width 308 height 24
paste input "**********"
type input "**********"
click at [1121, 136] on button "Done" at bounding box center [1106, 137] width 80 height 31
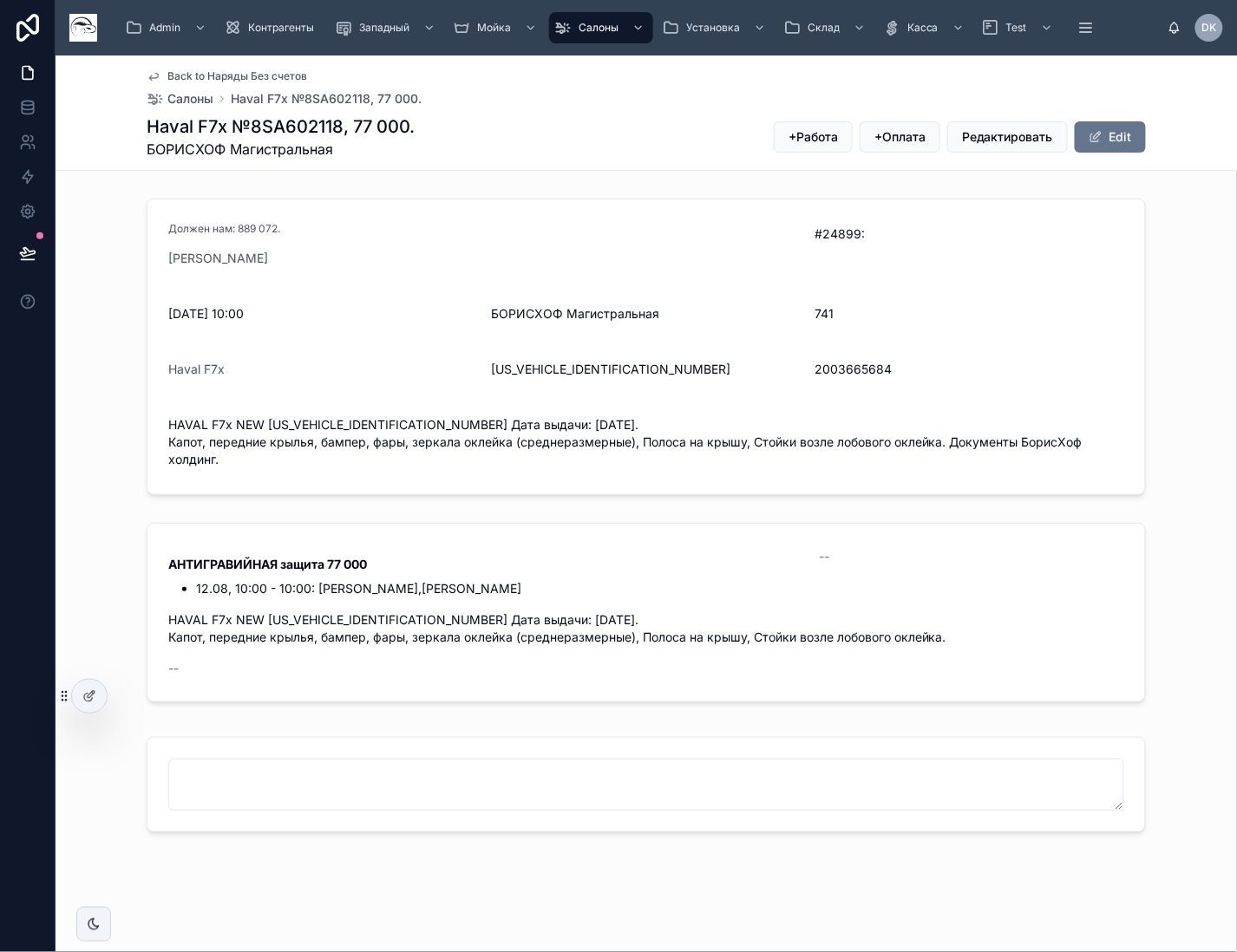
click at [1215, 247] on div "Должен нам: 889 072. Борисхоф Холдинг #24899: 12.08.2025 10:00 БОРИСХОФ Магистр…" at bounding box center [646, 346] width 1182 height 311
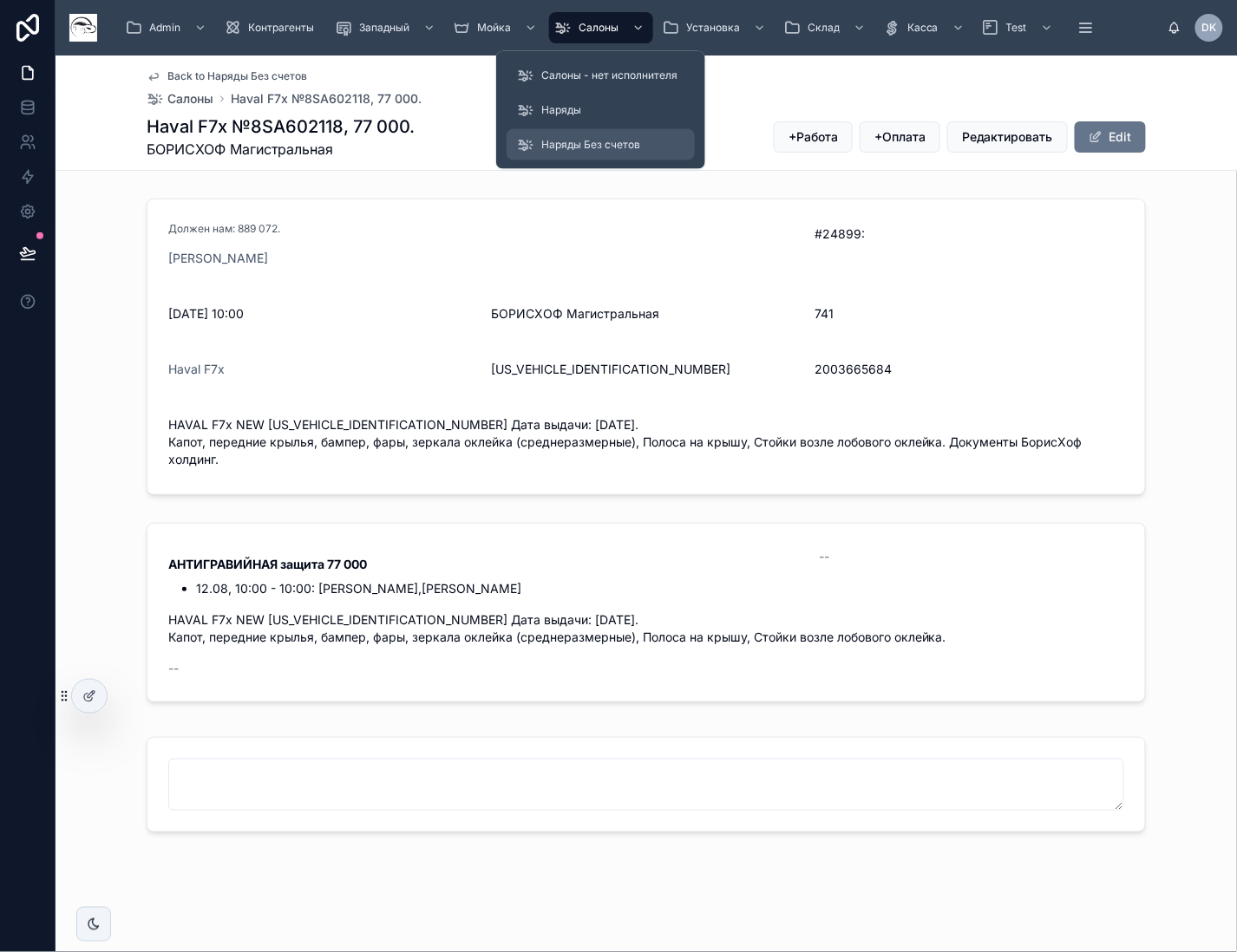
click at [601, 132] on div "Наряды Без счетов" at bounding box center [601, 144] width 167 height 28
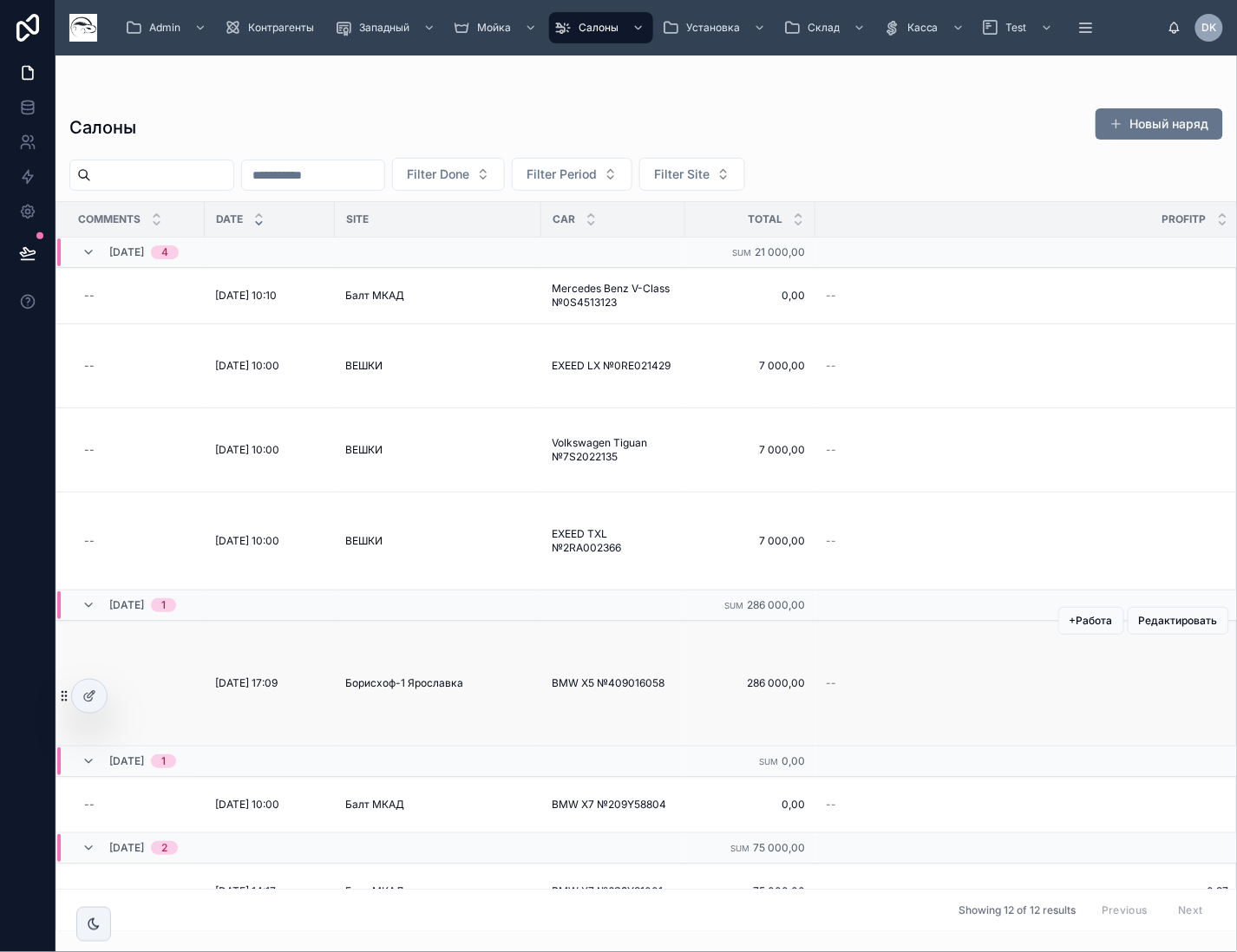
click at [432, 677] on span "Борисхоф-1 Ярославка" at bounding box center [404, 684] width 118 height 13
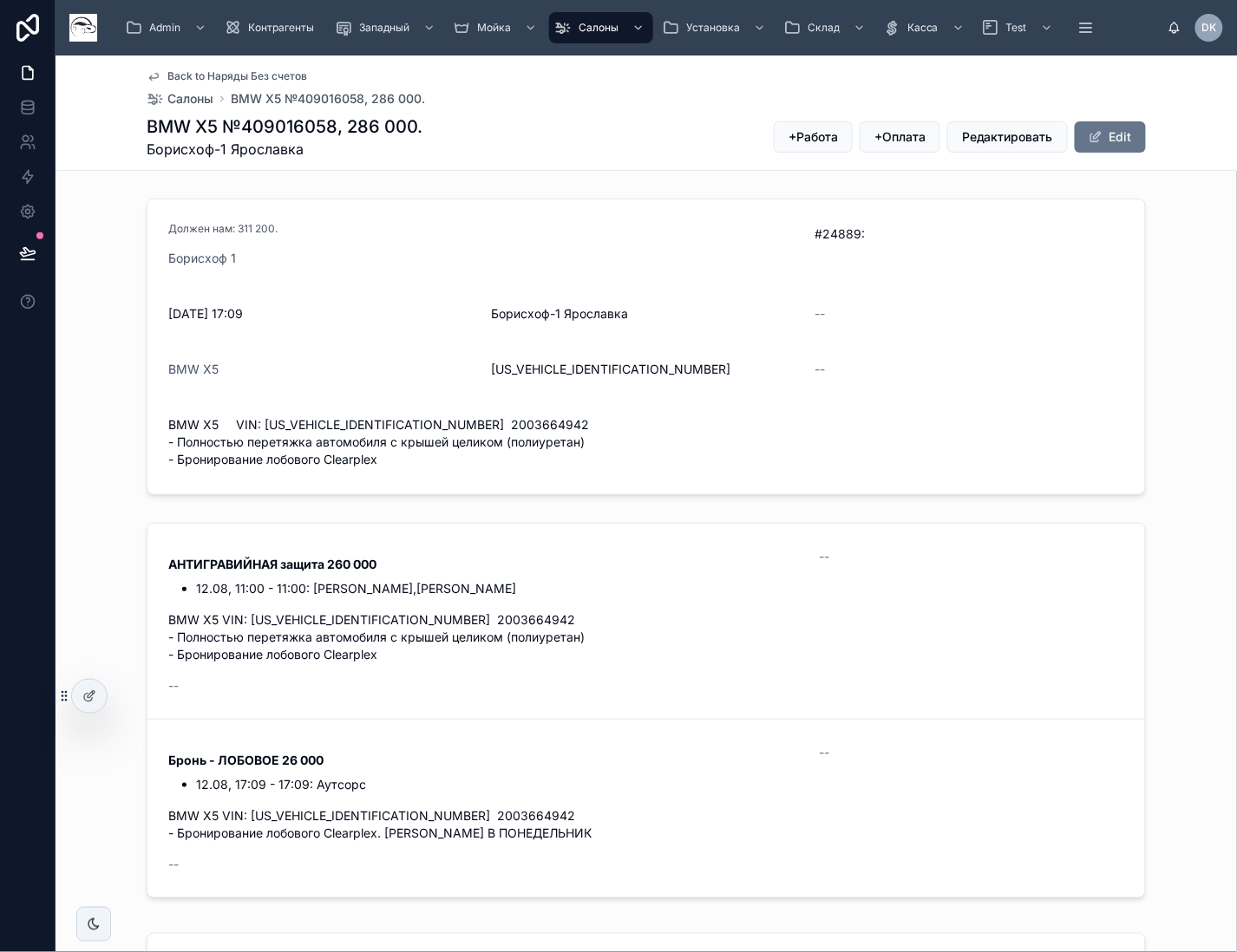
click at [339, 427] on span "BMW X5 VIN: WBA21EV0409016058 2003664942 - Полностью перетяжка автомобиля с кры…" at bounding box center [646, 442] width 956 height 52
copy span "WBA21EV0409016058"
drag, startPoint x: 222, startPoint y: 362, endPoint x: 158, endPoint y: 379, distance: 66.2
click at [158, 379] on form "Должен нам: 311 200. Борисхоф 1 #24889: 12.08.2025 17:09 Борисхоф-1 Ярославка -…" at bounding box center [645, 346] width 997 height 295
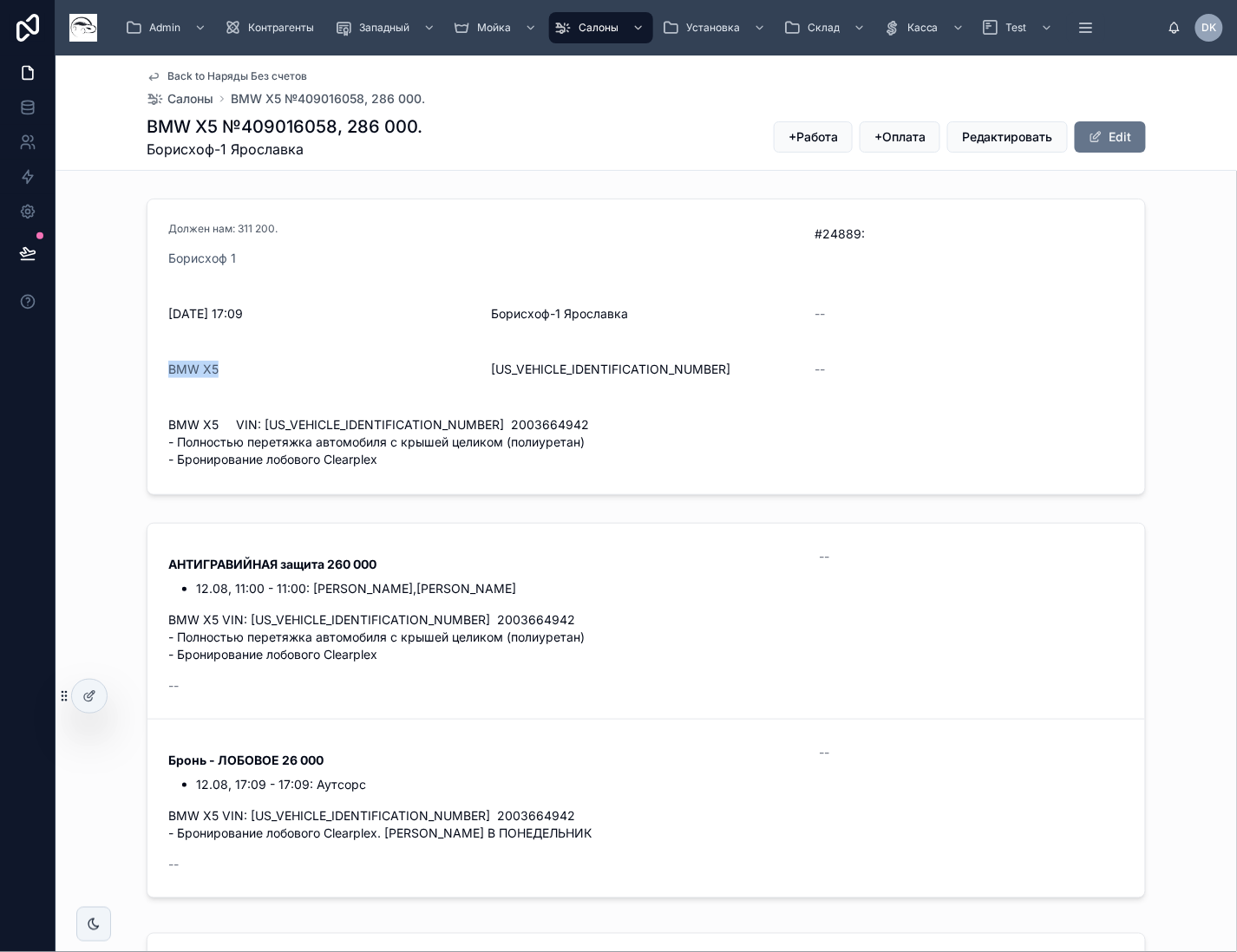
copy span "BMW X5"
click at [538, 364] on span "WBA21EV0409016058" at bounding box center [646, 369] width 310 height 17
copy span "WBA21EV0409016058"
click at [452, 416] on span "BMW X5 VIN: WBA21EV0409016058 2003664942 - Полностью перетяжка автомобиля с кры…" at bounding box center [646, 442] width 956 height 52
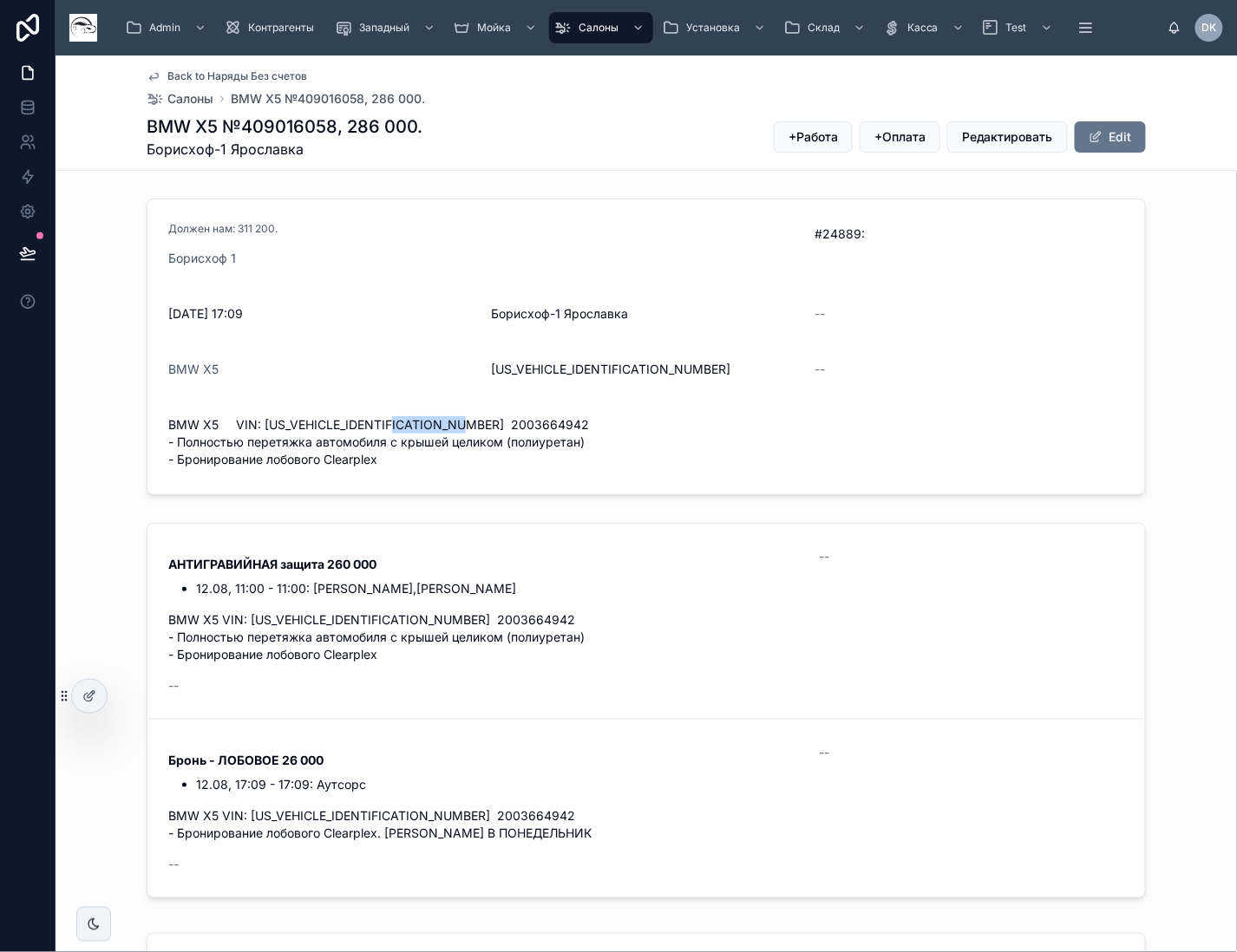
click at [452, 416] on span "BMW X5 VIN: WBA21EV0409016058 2003664942 - Полностью перетяжка автомобиля с кры…" at bounding box center [646, 442] width 956 height 52
copy span "2003664942"
click at [580, 362] on span "WBA21EV0409016058" at bounding box center [646, 369] width 310 height 17
copy span "WBA21EV0409016058"
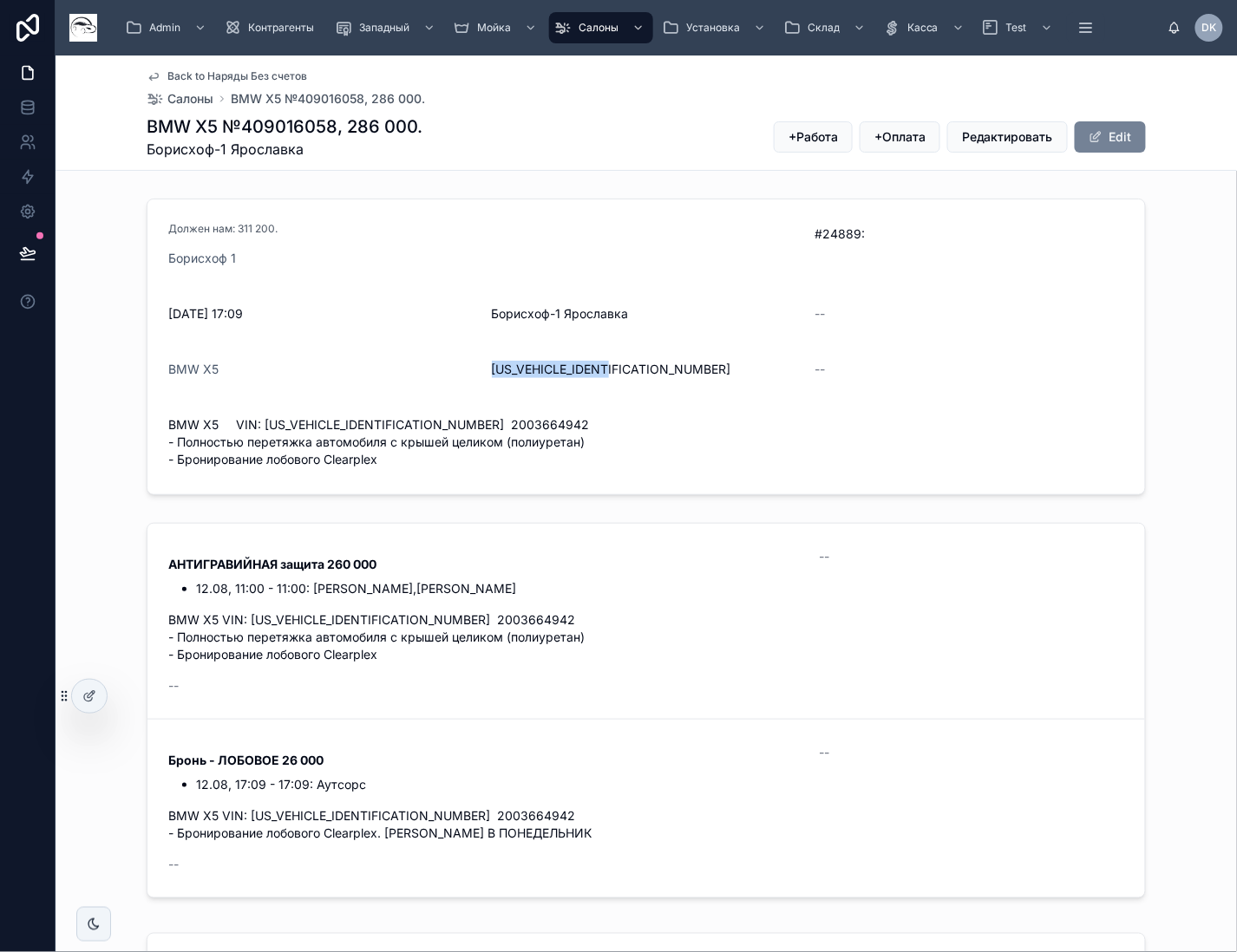
click at [1109, 147] on button "Edit" at bounding box center [1111, 137] width 71 height 31
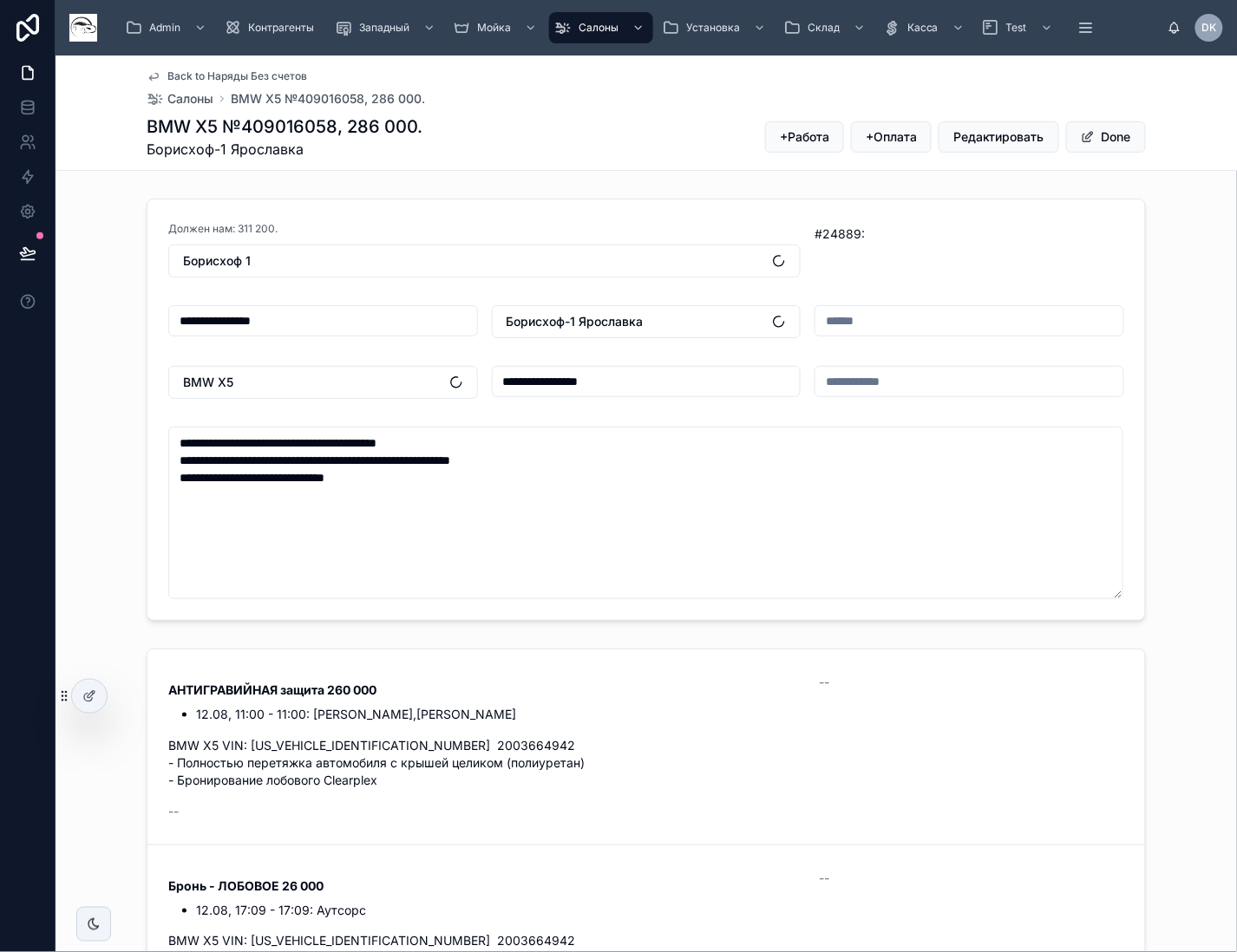
drag, startPoint x: 878, startPoint y: 313, endPoint x: 880, endPoint y: 327, distance: 14.1
click at [878, 321] on input "text" at bounding box center [970, 320] width 308 height 24
type input "***"
click at [1104, 137] on button "Done" at bounding box center [1106, 137] width 80 height 31
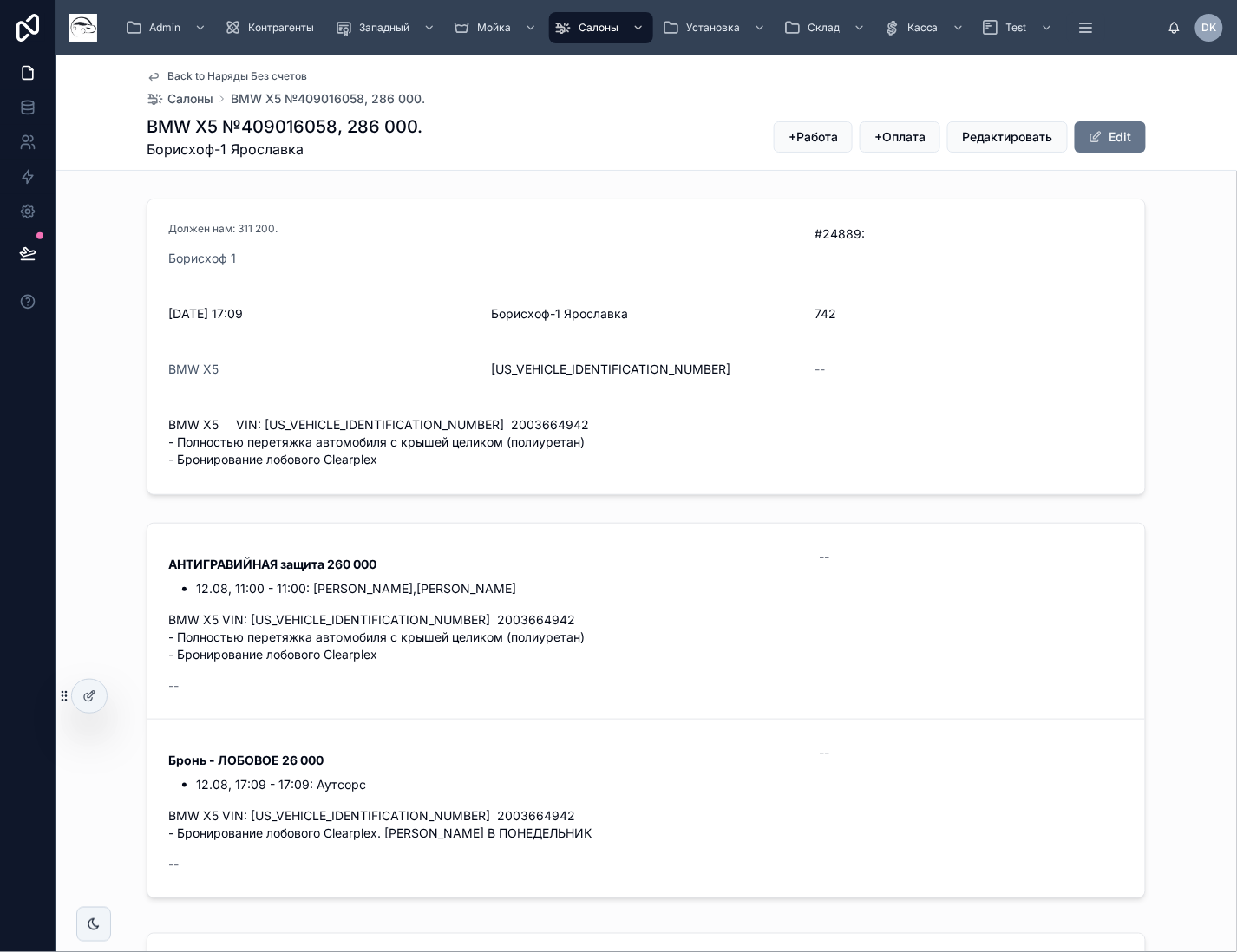
click at [1041, 372] on div "--" at bounding box center [970, 369] width 310 height 17
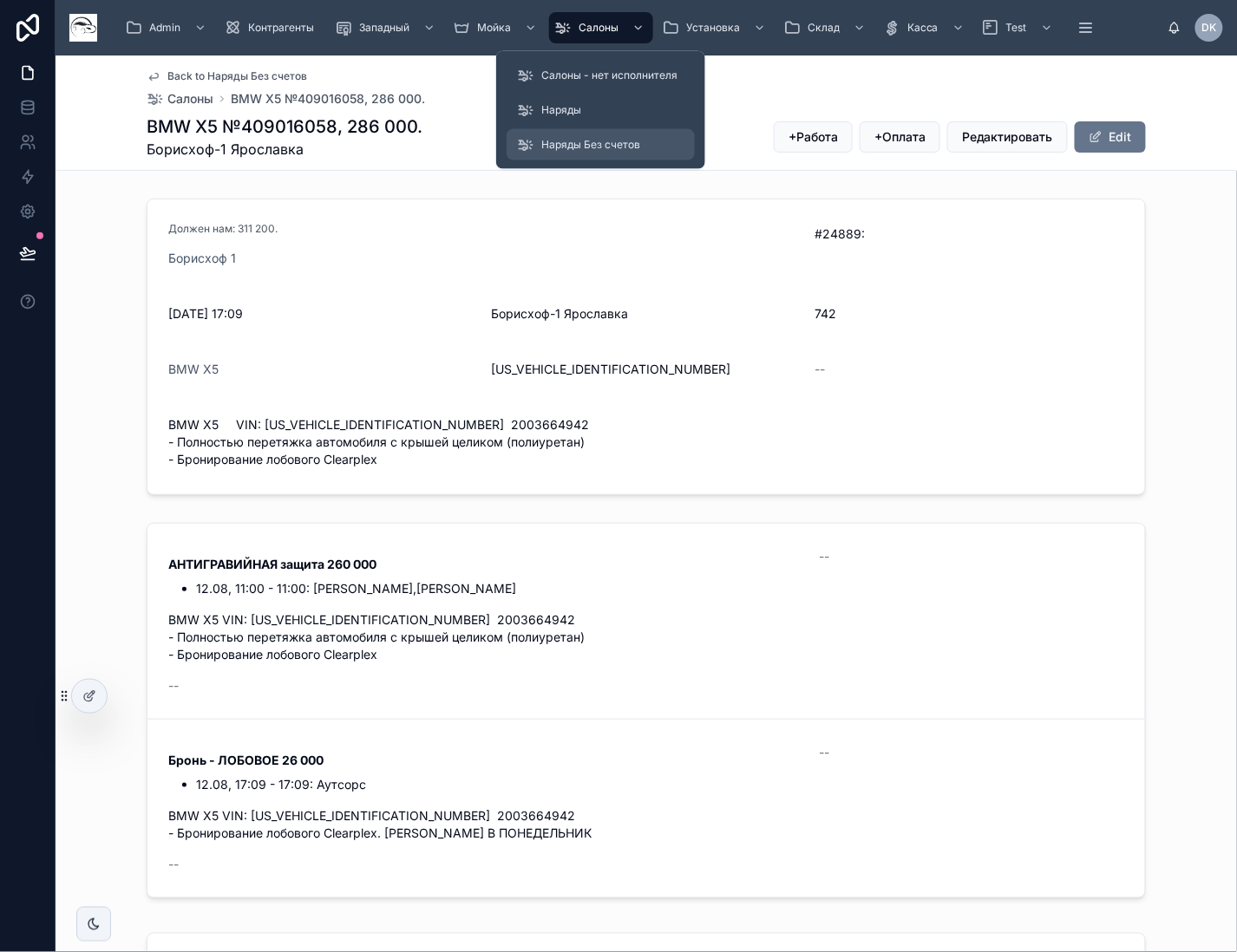
click at [600, 146] on span "Наряды Без счетов" at bounding box center [591, 144] width 99 height 13
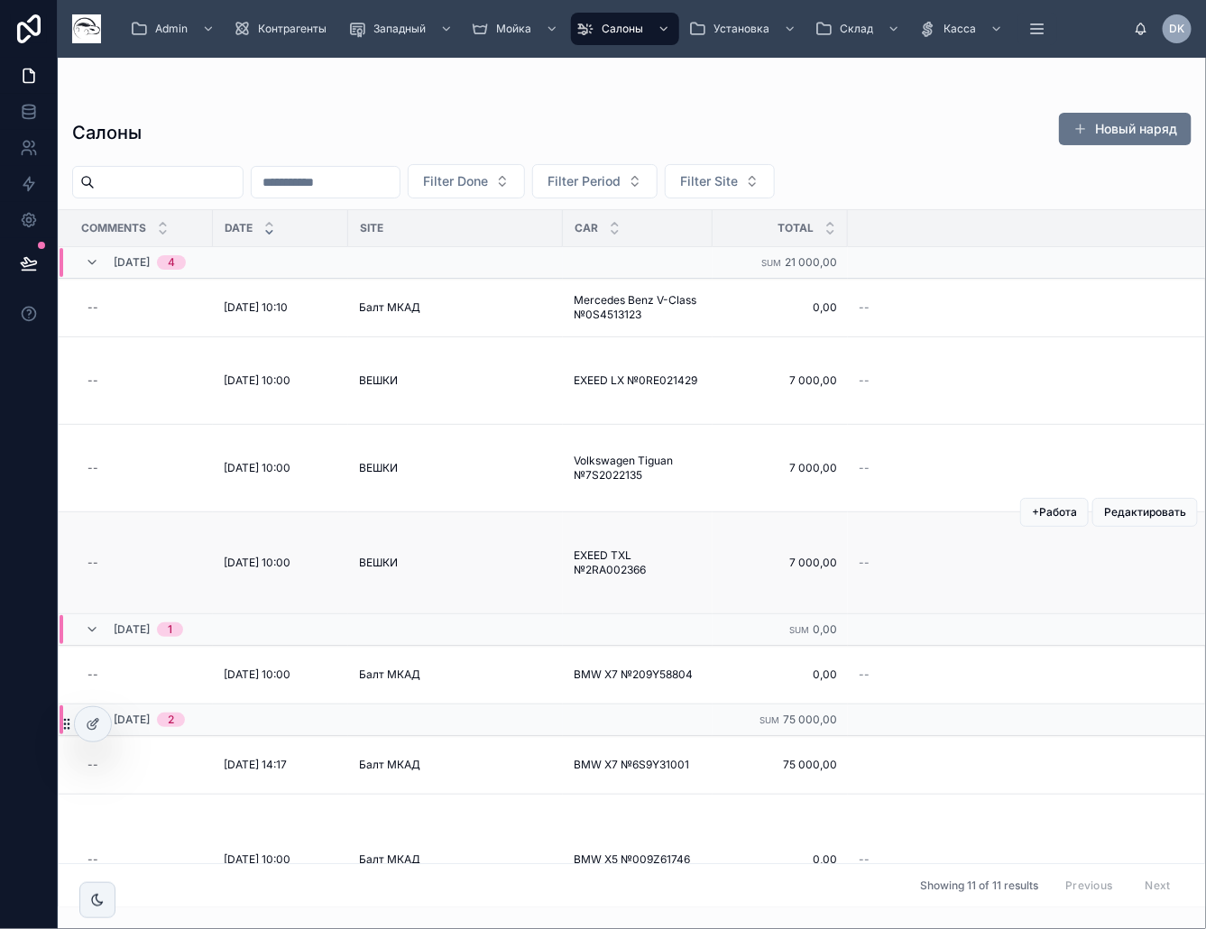
click at [403, 556] on div "ВЕШКИ" at bounding box center [455, 563] width 193 height 14
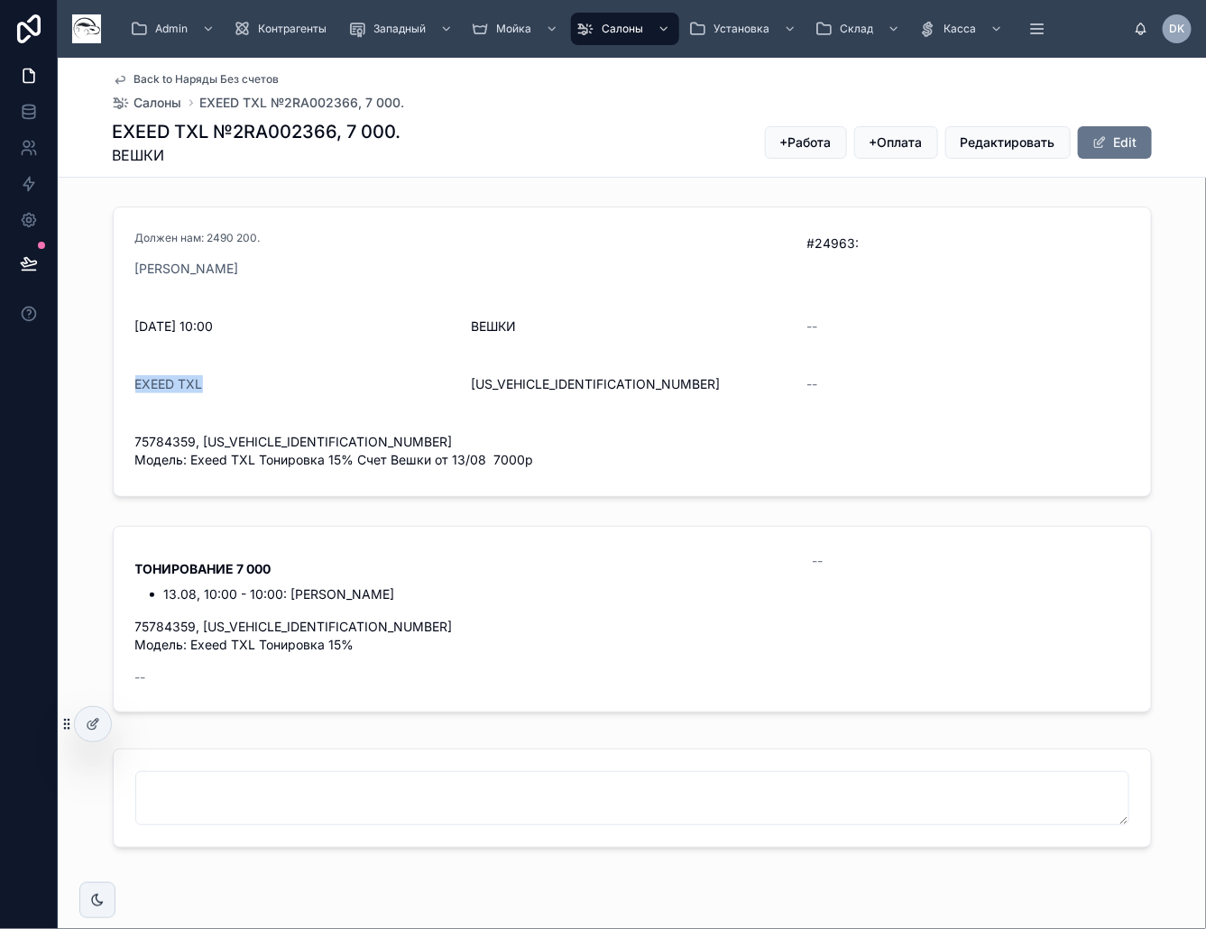
drag, startPoint x: 218, startPoint y: 382, endPoint x: 117, endPoint y: 392, distance: 101.6
click at [117, 392] on form "Должен нам: 2490 200. Рольф - Вешки #24963: 13.08.2025 10:00 ВЕШКИ -- EXEED TXL…" at bounding box center [632, 351] width 1037 height 289
copy span "EXEED TXL"
click at [528, 385] on span "XEYDD21B2RA002366" at bounding box center [632, 384] width 322 height 18
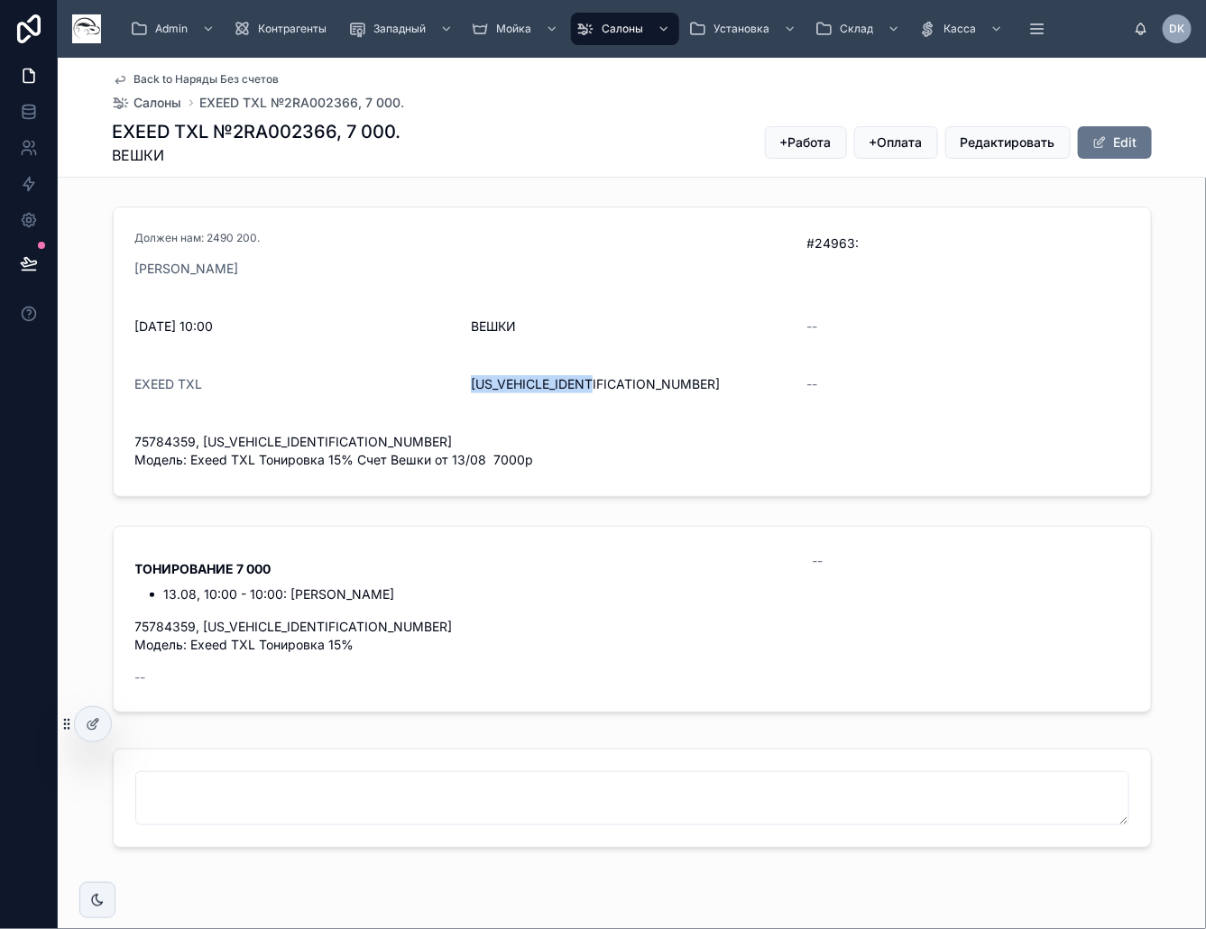
copy span "XEYDD21B2RA002366"
click at [172, 438] on span "75784359, XEYDD21B2RA002366 Модель: Exeed TXL Тонировка 15% Счет Вешки от 13/08…" at bounding box center [632, 451] width 994 height 36
copy span "75784359"
click at [285, 438] on span "75784359, XEYDD21B2RA002366 Модель: Exeed TXL Тонировка 15% Счет Вешки от 13/08…" at bounding box center [632, 451] width 994 height 36
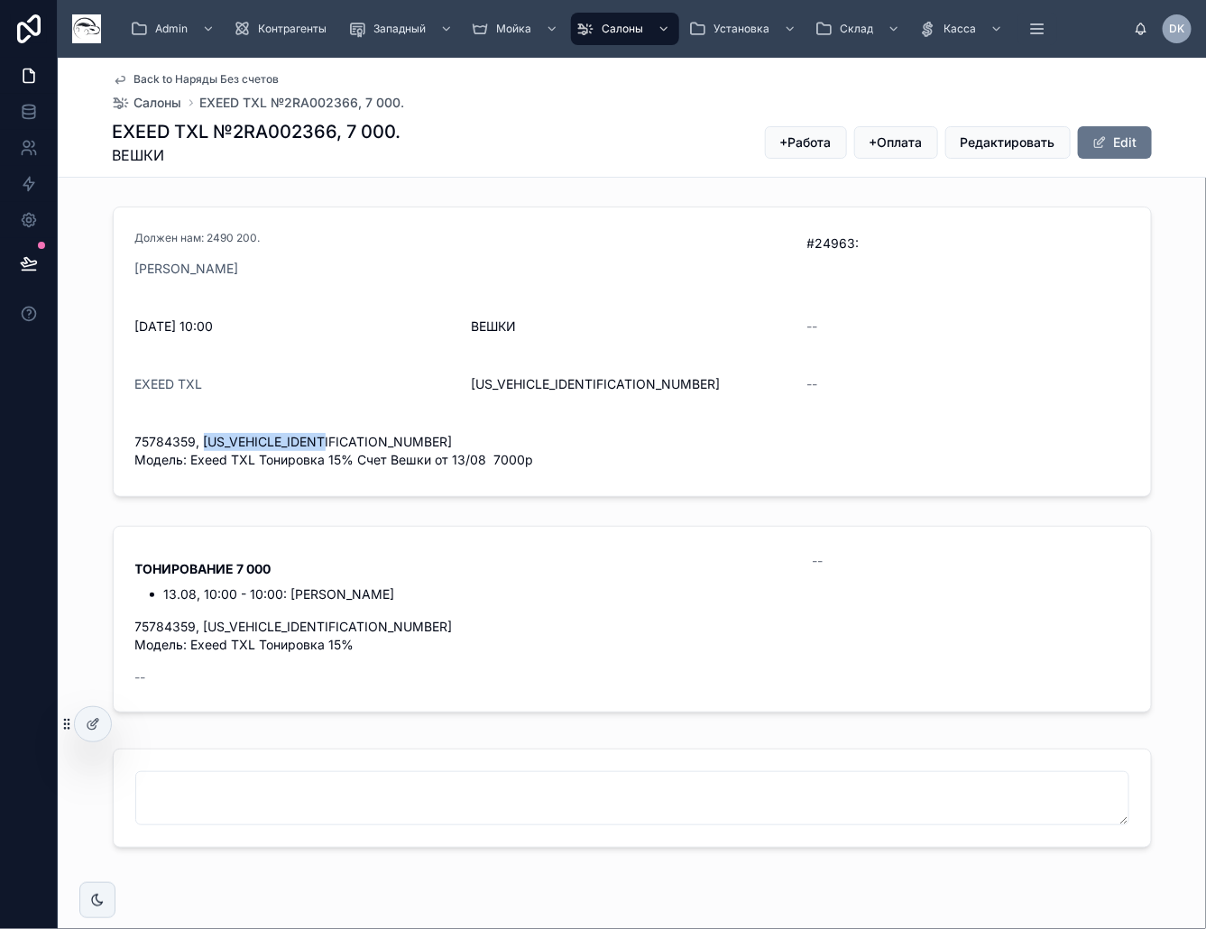
click at [285, 438] on span "75784359, XEYDD21B2RA002366 Модель: Exeed TXL Тонировка 15% Счет Вешки от 13/08…" at bounding box center [632, 451] width 994 height 36
click at [1125, 137] on button "Edit" at bounding box center [1115, 142] width 74 height 32
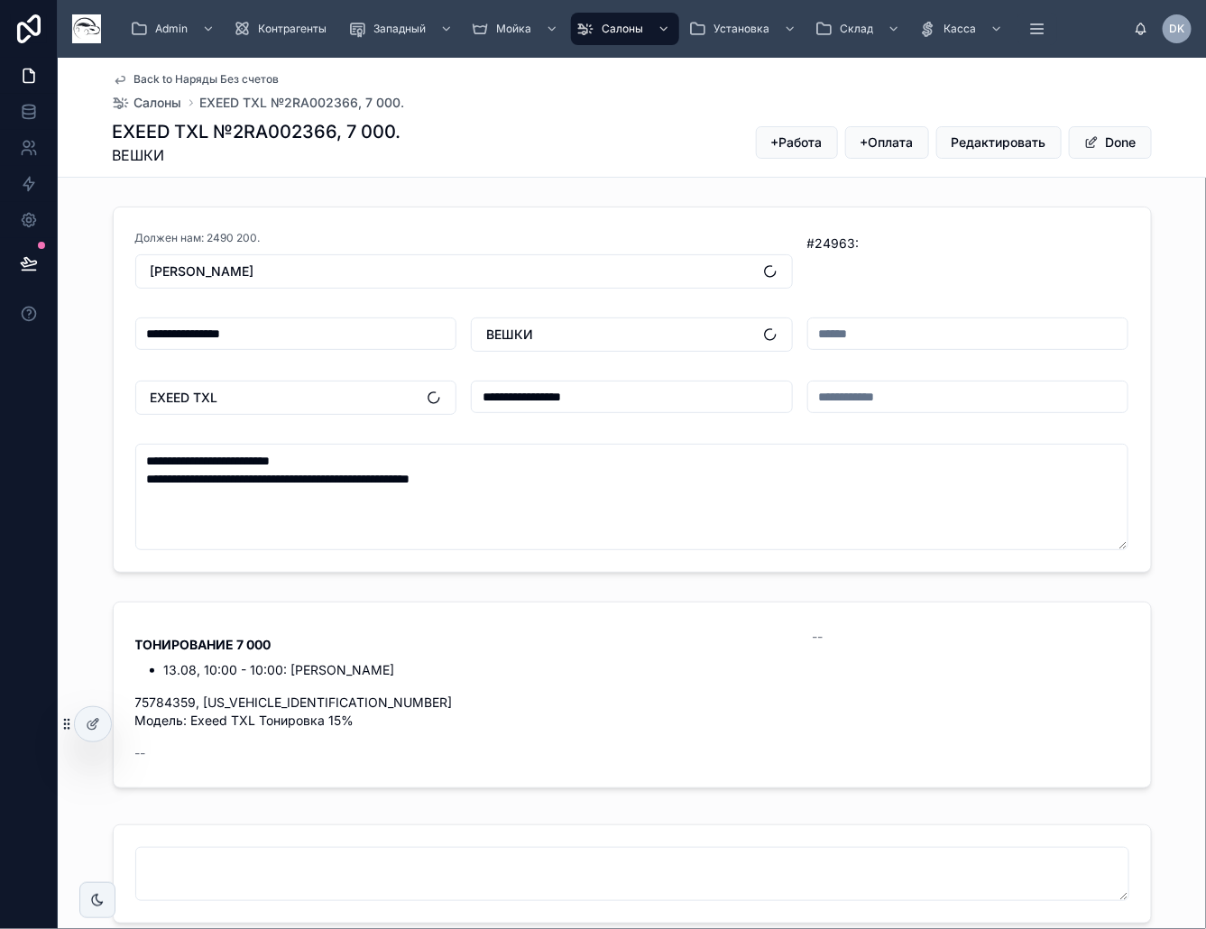
click at [893, 331] on input "text" at bounding box center [968, 333] width 320 height 25
type input "***"
click at [1119, 137] on button "Done" at bounding box center [1110, 142] width 83 height 32
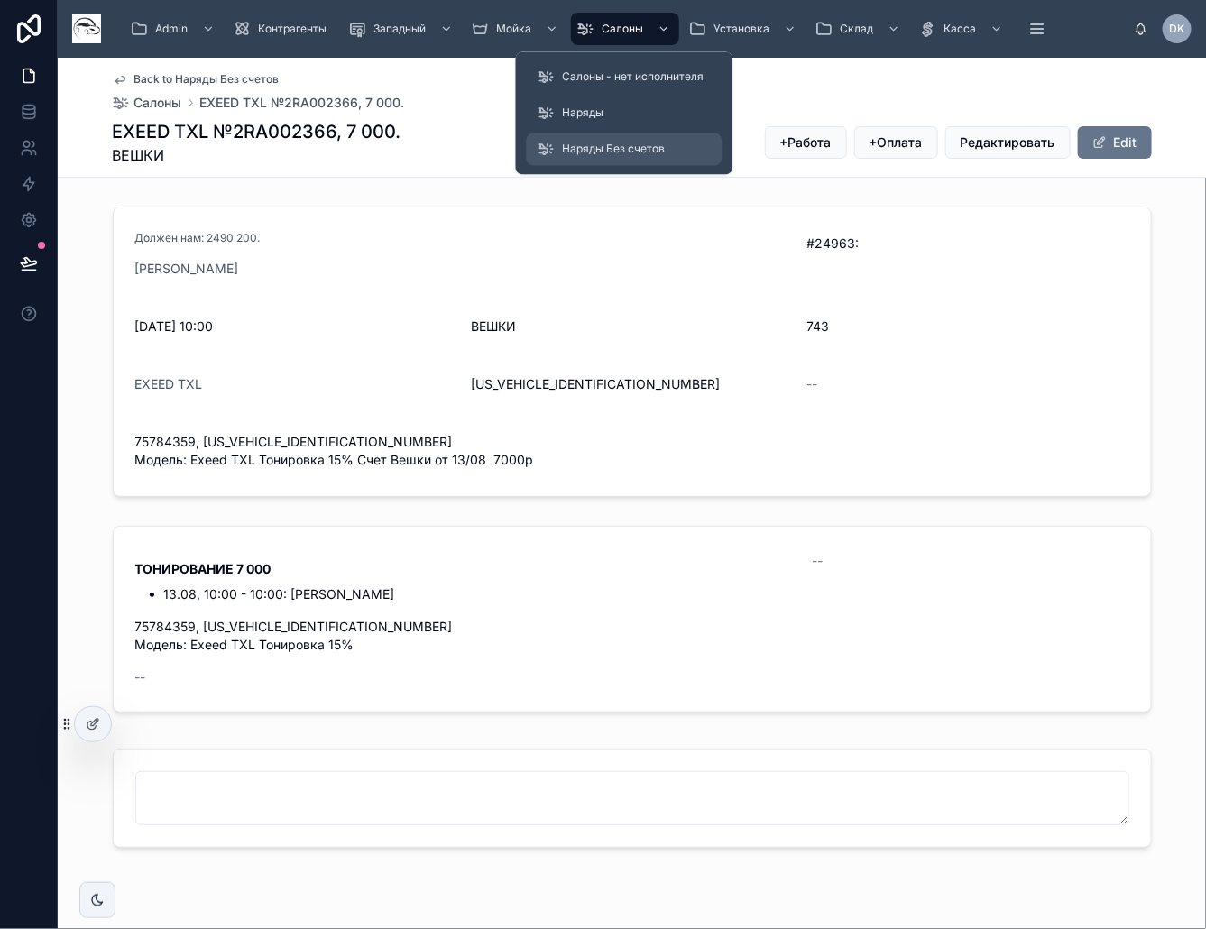
click at [615, 147] on span "Наряды Без счетов" at bounding box center [614, 150] width 103 height 14
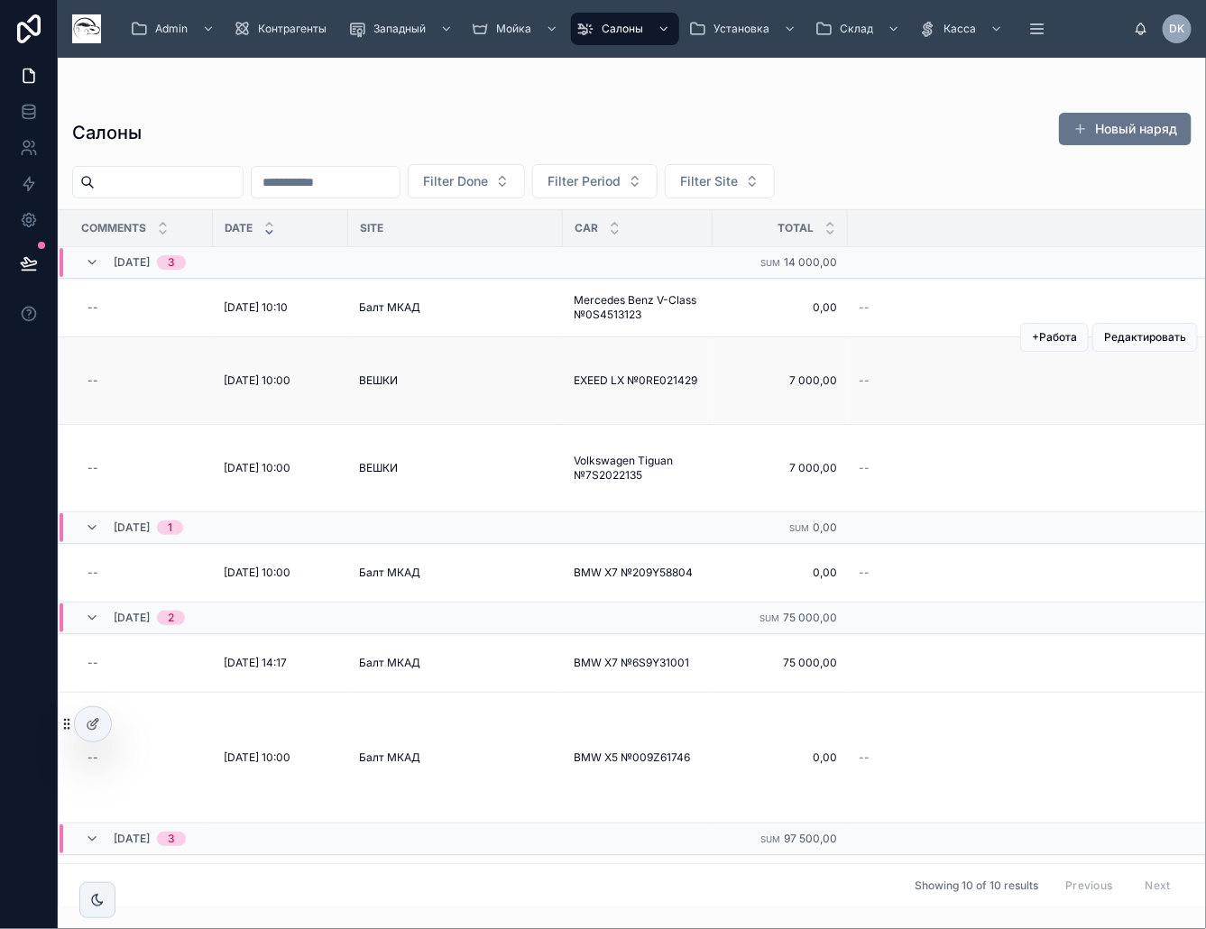
click at [406, 373] on div "ВЕШКИ" at bounding box center [455, 380] width 193 height 14
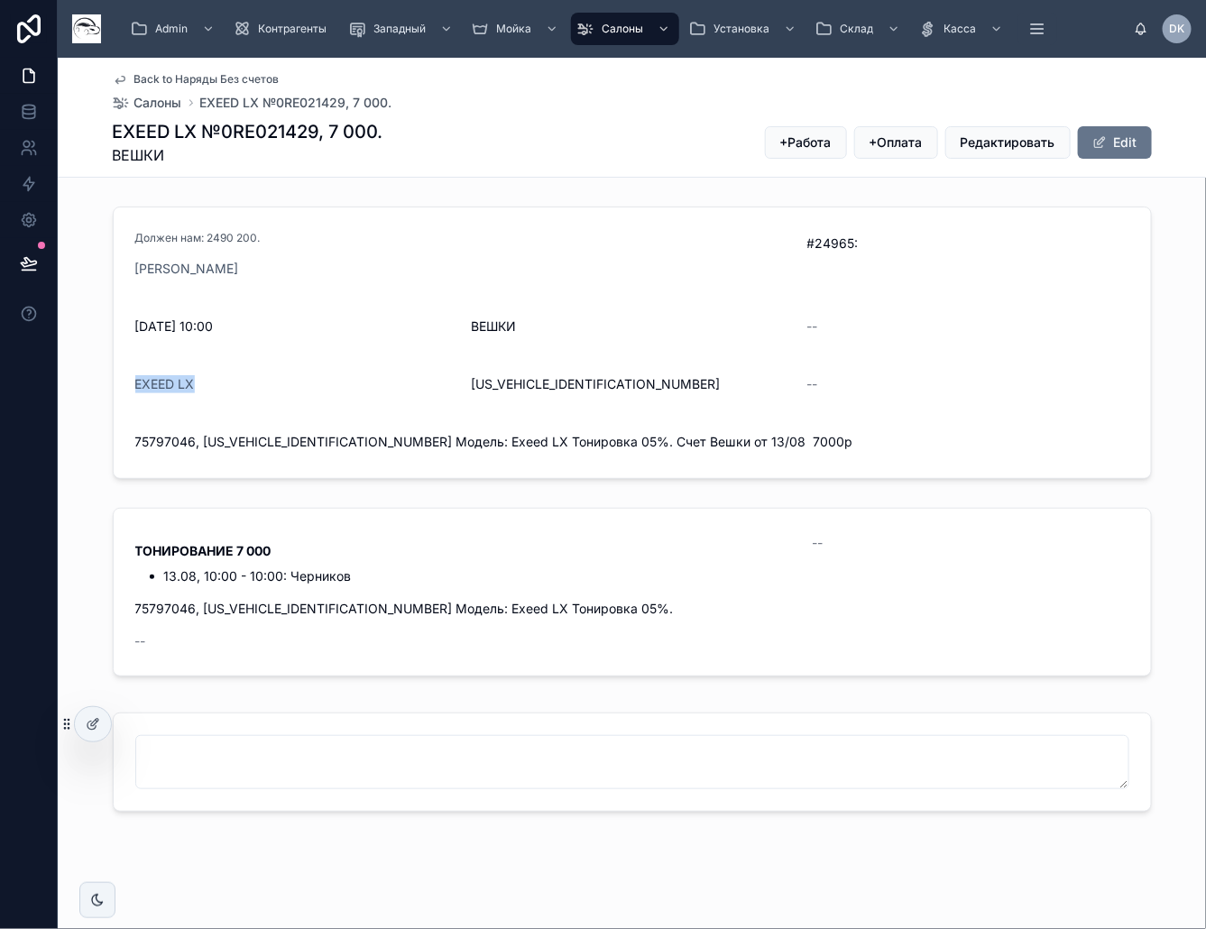
drag, startPoint x: 192, startPoint y: 385, endPoint x: 124, endPoint y: 386, distance: 67.7
click at [124, 386] on form "Должен нам: 2490 200. Рольф - Вешки #24965: 13.08.2025 10:00 ВЕШКИ -- EXEED LX …" at bounding box center [632, 342] width 1037 height 271
click at [559, 393] on span "LVTDD21B0RE021429" at bounding box center [632, 384] width 322 height 18
click at [149, 439] on span "75797046, LVTDD21B0RE021429 Модель: Exeed LX Тонировка 05%. Счет Вешки от 13/08…" at bounding box center [632, 442] width 994 height 18
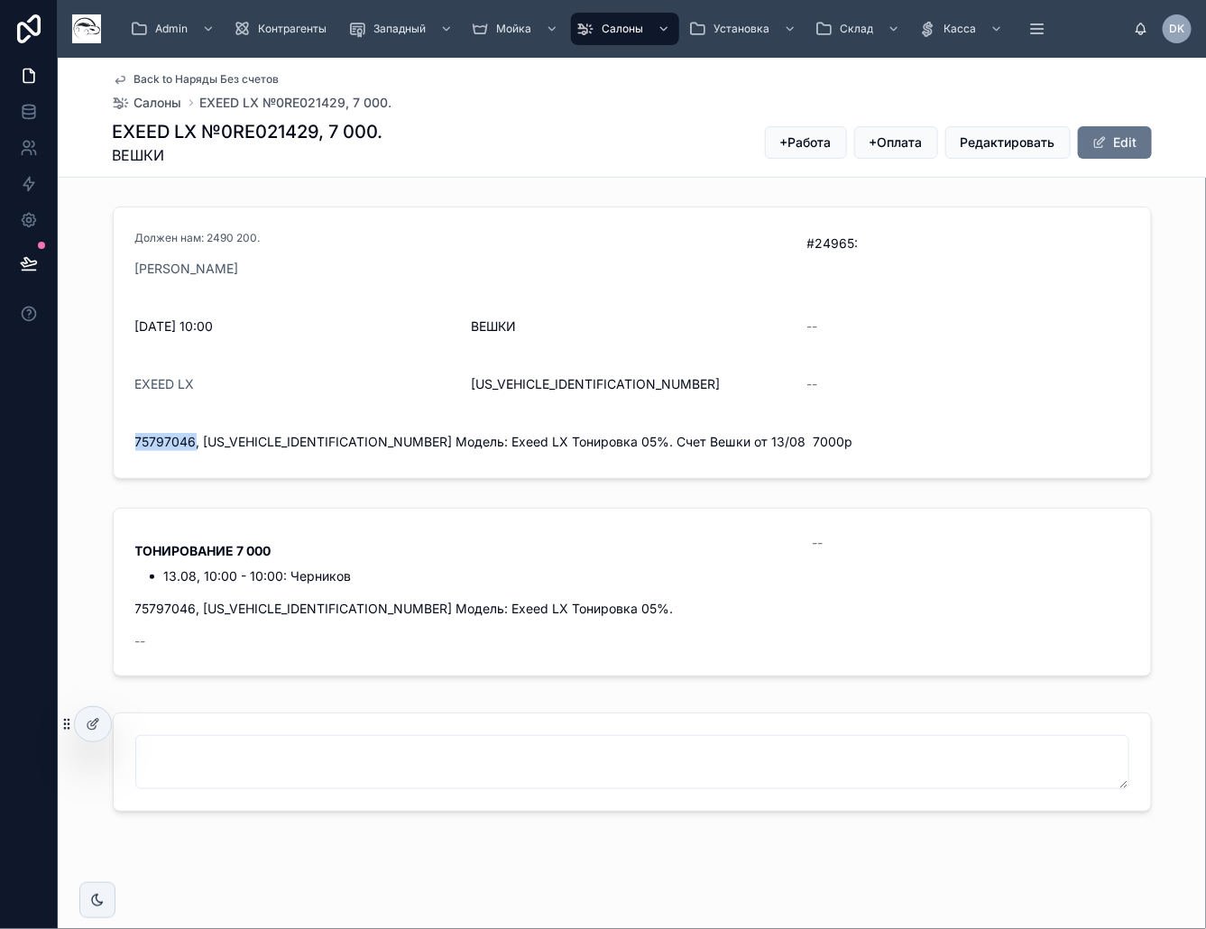
click at [149, 439] on span "75797046, LVTDD21B0RE021429 Модель: Exeed LX Тонировка 05%. Счет Вешки от 13/08…" at bounding box center [632, 442] width 994 height 18
click at [567, 388] on span "LVTDD21B0RE021429" at bounding box center [632, 384] width 322 height 18
click at [573, 383] on span "LVTDD21B0RE021429" at bounding box center [632, 384] width 322 height 18
click at [574, 383] on span "LVTDD21B0RE021429" at bounding box center [632, 384] width 322 height 18
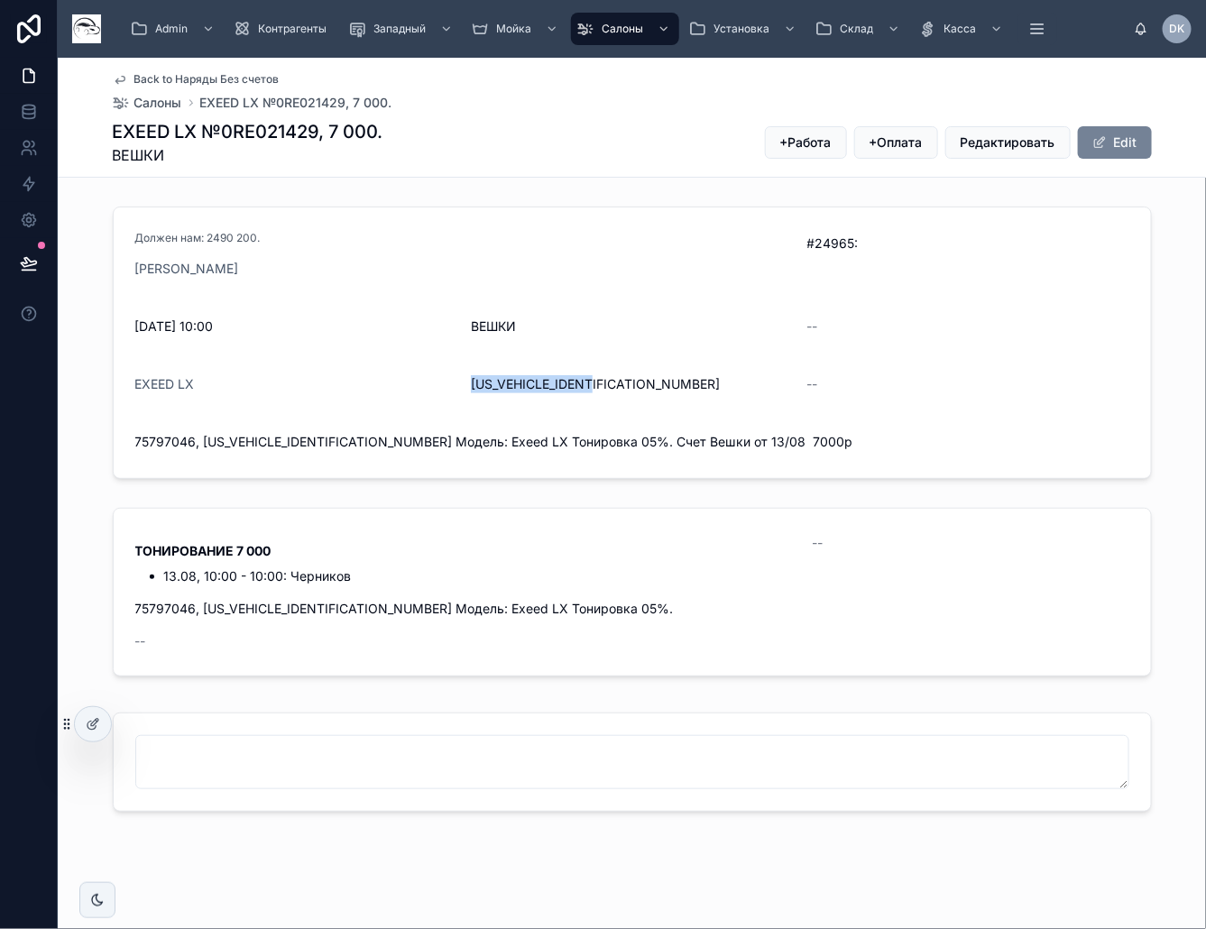
click at [1102, 138] on button "Edit" at bounding box center [1115, 142] width 74 height 32
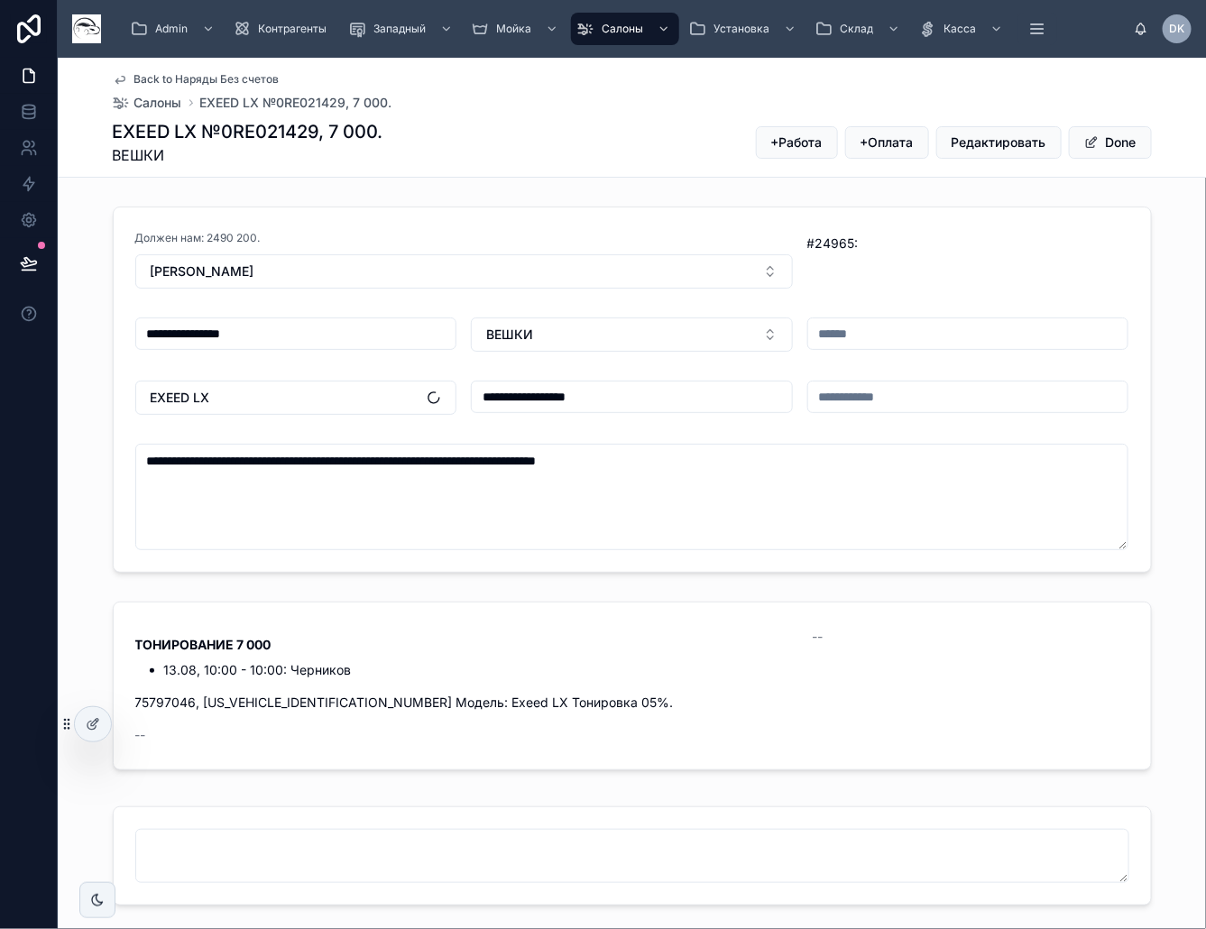
click at [869, 330] on input "text" at bounding box center [968, 333] width 320 height 25
type input "***"
click at [1128, 140] on button "Done" at bounding box center [1110, 142] width 83 height 32
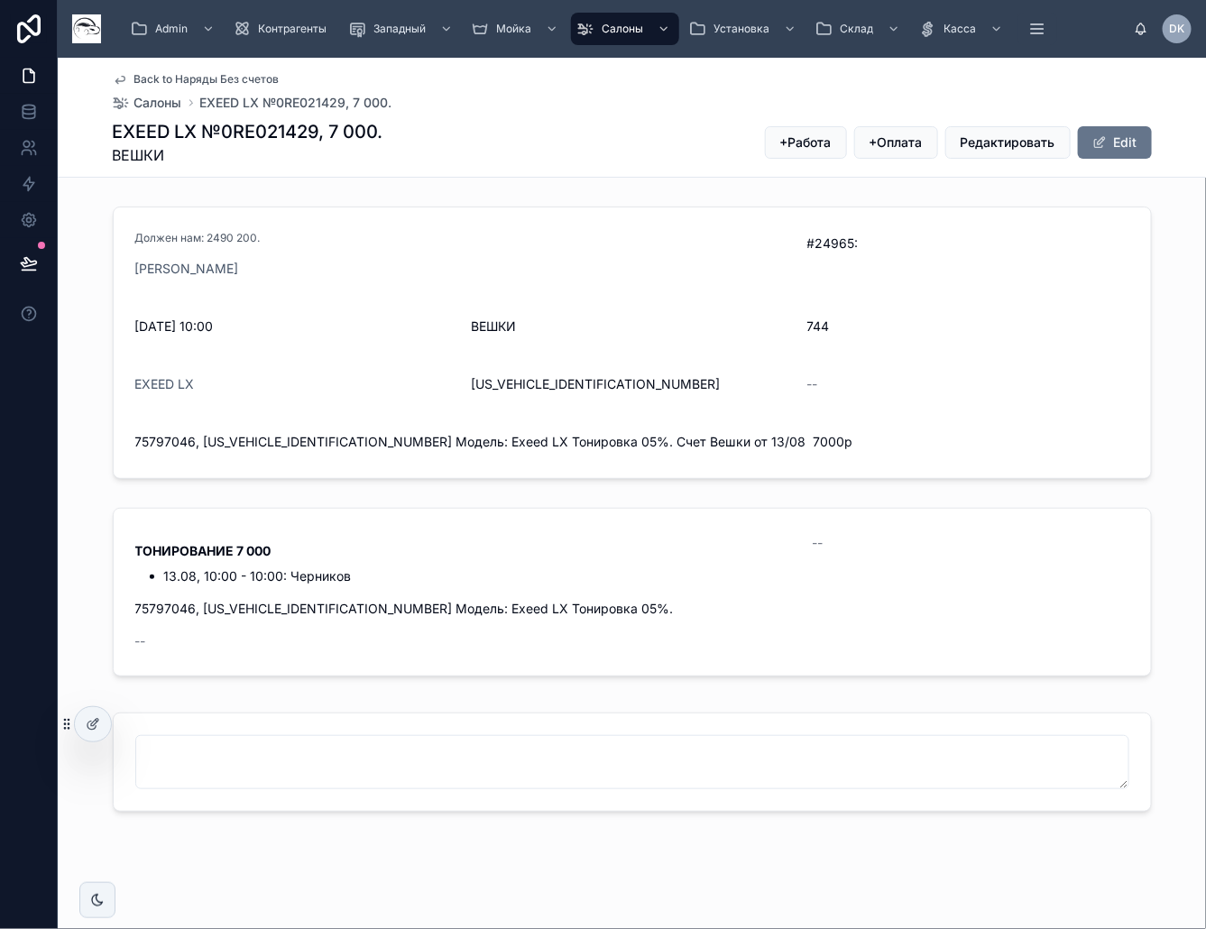
click at [215, 69] on div "Back to Наряды Без счетов Салоны EXEED LX №0RE021429, 7 000. EXEED LX №0RE02142…" at bounding box center [632, 117] width 1039 height 119
click at [214, 73] on span "Back to Наряды Без счетов" at bounding box center [206, 79] width 145 height 14
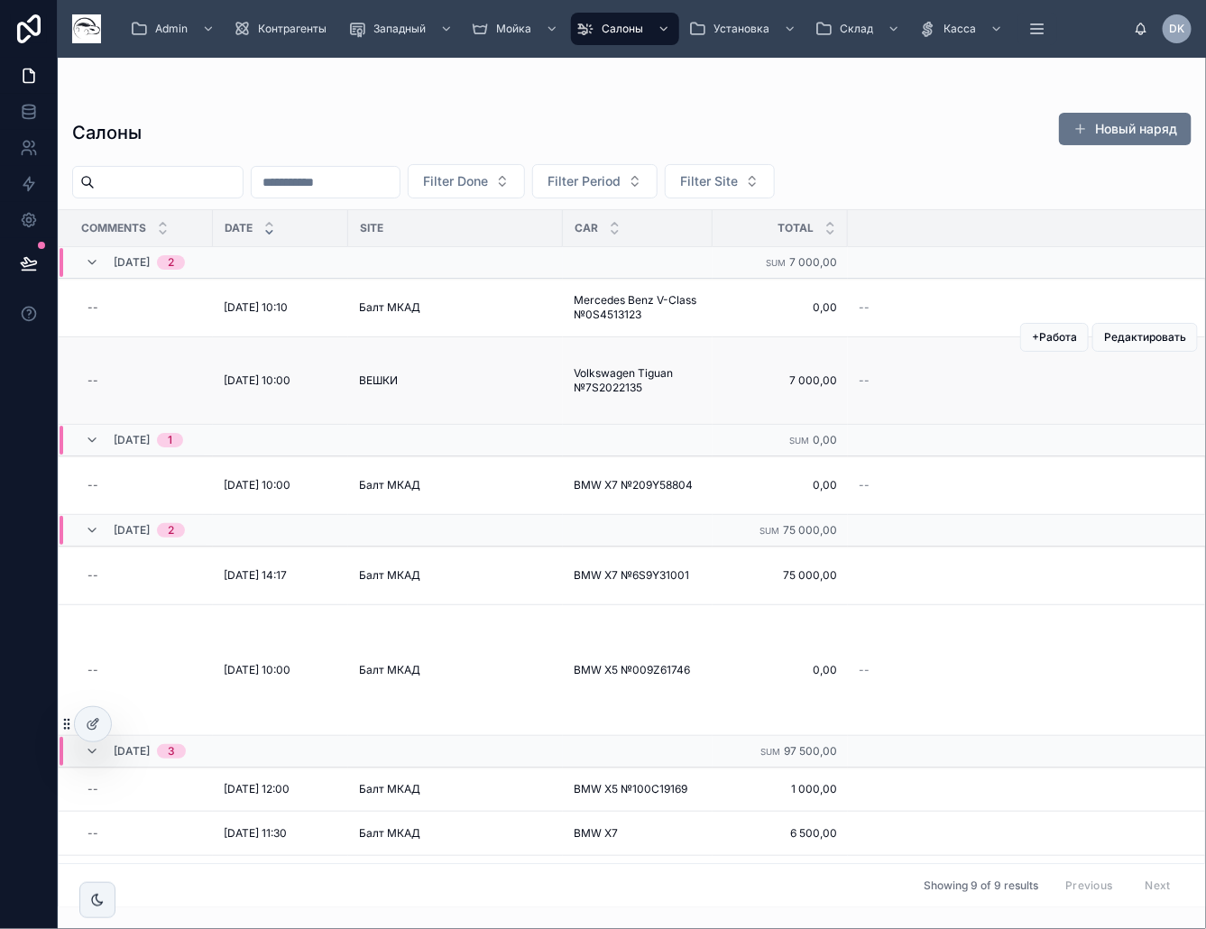
click at [391, 375] on span "ВЕШКИ" at bounding box center [378, 380] width 39 height 14
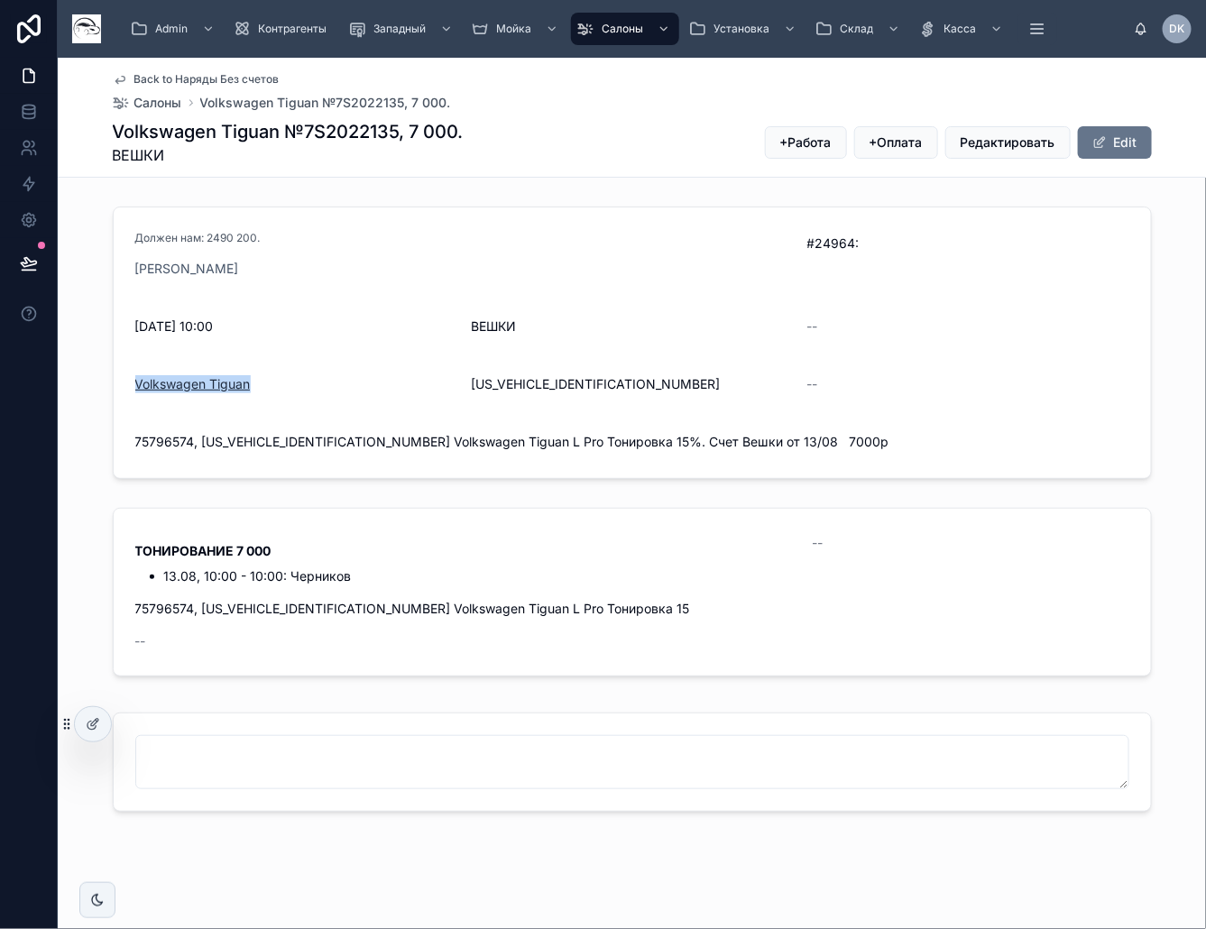
drag, startPoint x: 244, startPoint y: 389, endPoint x: 126, endPoint y: 388, distance: 118.2
click at [135, 388] on div "Volkswagen Tiguan" at bounding box center [296, 384] width 322 height 18
click at [546, 376] on span "LSVXEABD7S2022135" at bounding box center [632, 384] width 322 height 18
click at [155, 442] on span "75796574, LSVXEABD7S2022135 Volkswagen Tiguan L Pro Тонировка 15%. Счет Вешки о…" at bounding box center [632, 442] width 994 height 18
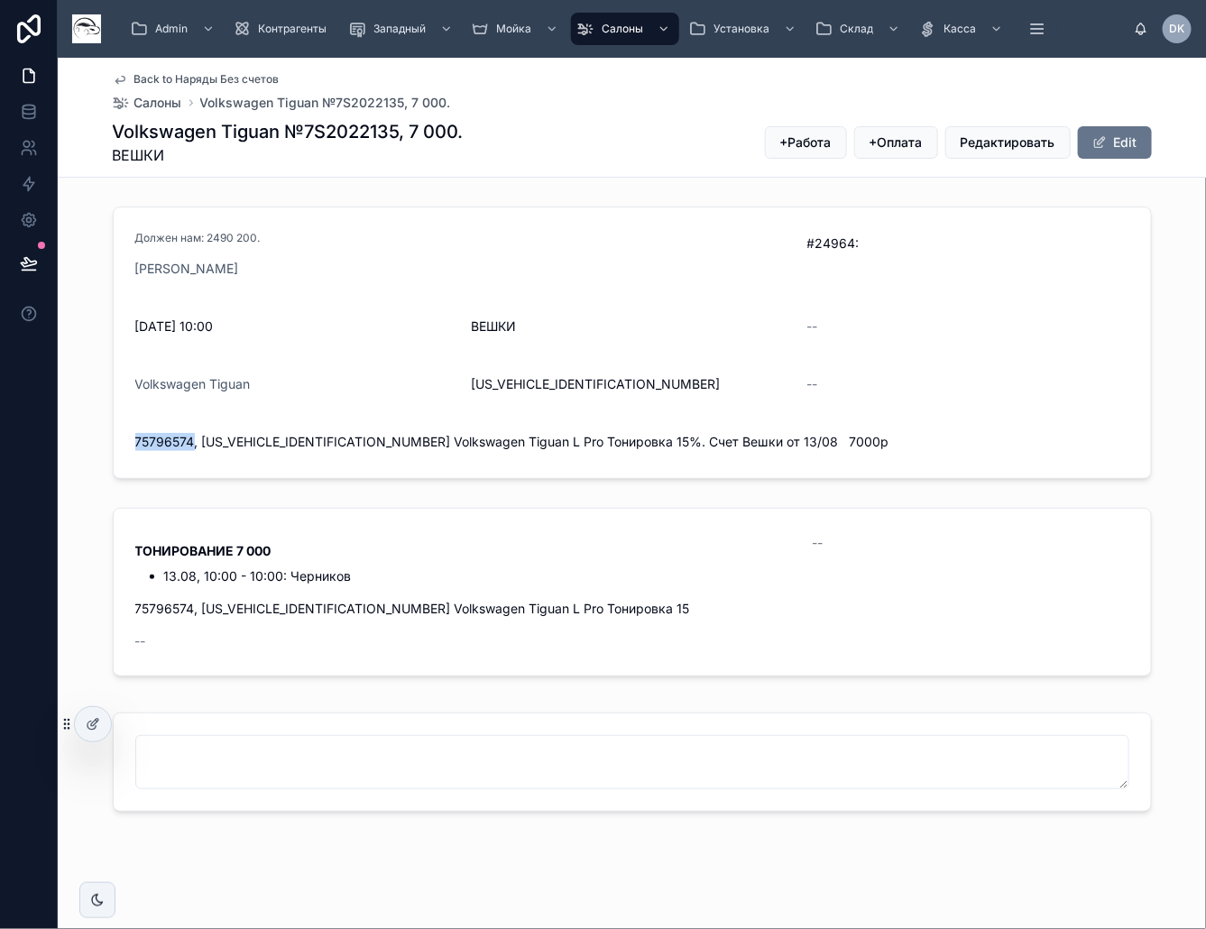
click at [154, 442] on span "75796574, LSVXEABD7S2022135 Volkswagen Tiguan L Pro Тонировка 15%. Счет Вешки о…" at bounding box center [632, 442] width 994 height 18
click at [548, 379] on span "LSVXEABD7S2022135" at bounding box center [632, 384] width 322 height 18
drag, startPoint x: 1110, startPoint y: 137, endPoint x: 1058, endPoint y: 152, distance: 54.3
click at [1110, 138] on button "Edit" at bounding box center [1115, 142] width 74 height 32
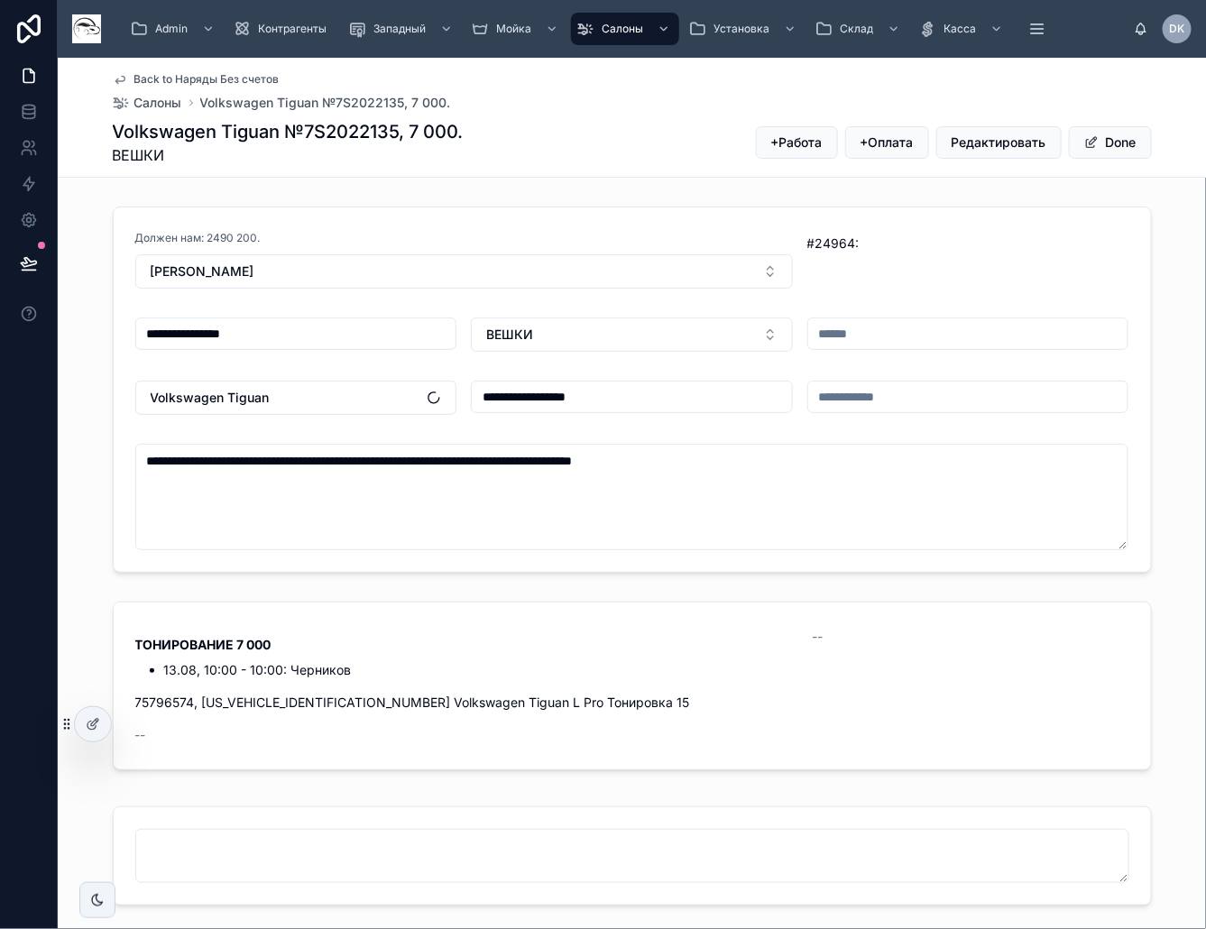
click at [868, 338] on input "text" at bounding box center [968, 333] width 320 height 25
type input "***"
click at [1103, 147] on button "Done" at bounding box center [1110, 142] width 83 height 32
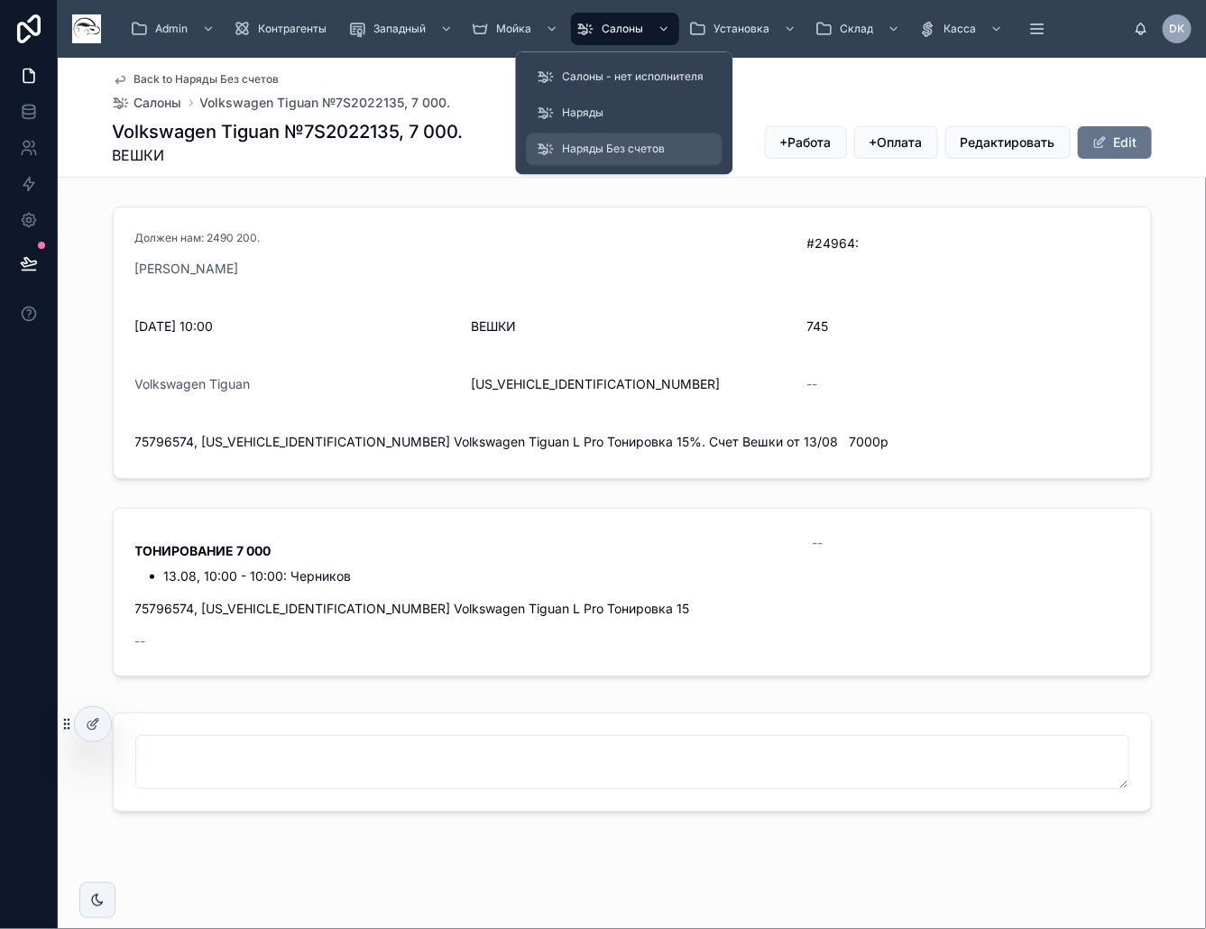
click at [611, 146] on span "Наряды Без счетов" at bounding box center [614, 150] width 103 height 14
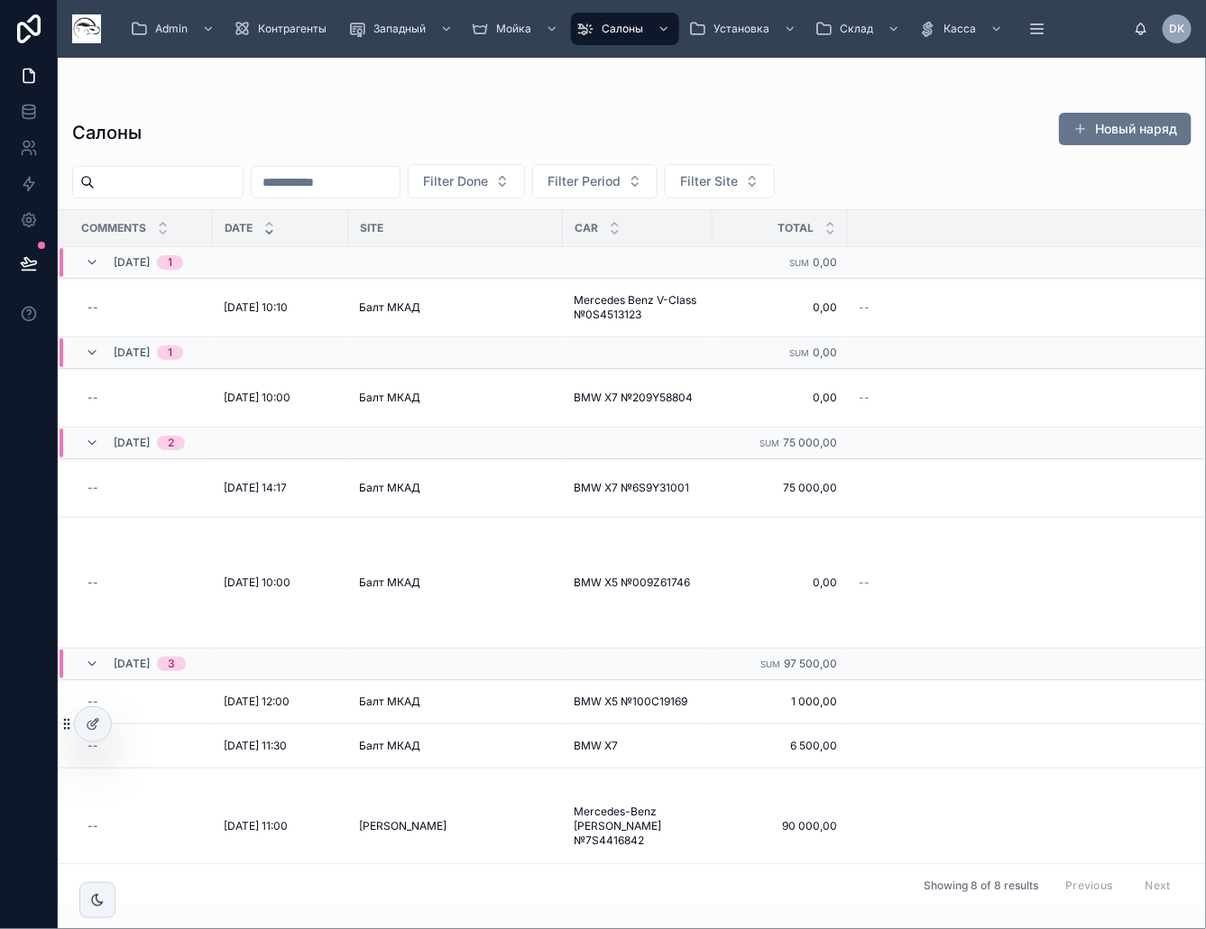
click at [736, 101] on div "Салоны Новый наряд Filter Done Filter Period Filter Site Comments Date Site Car…" at bounding box center [632, 504] width 1148 height 806
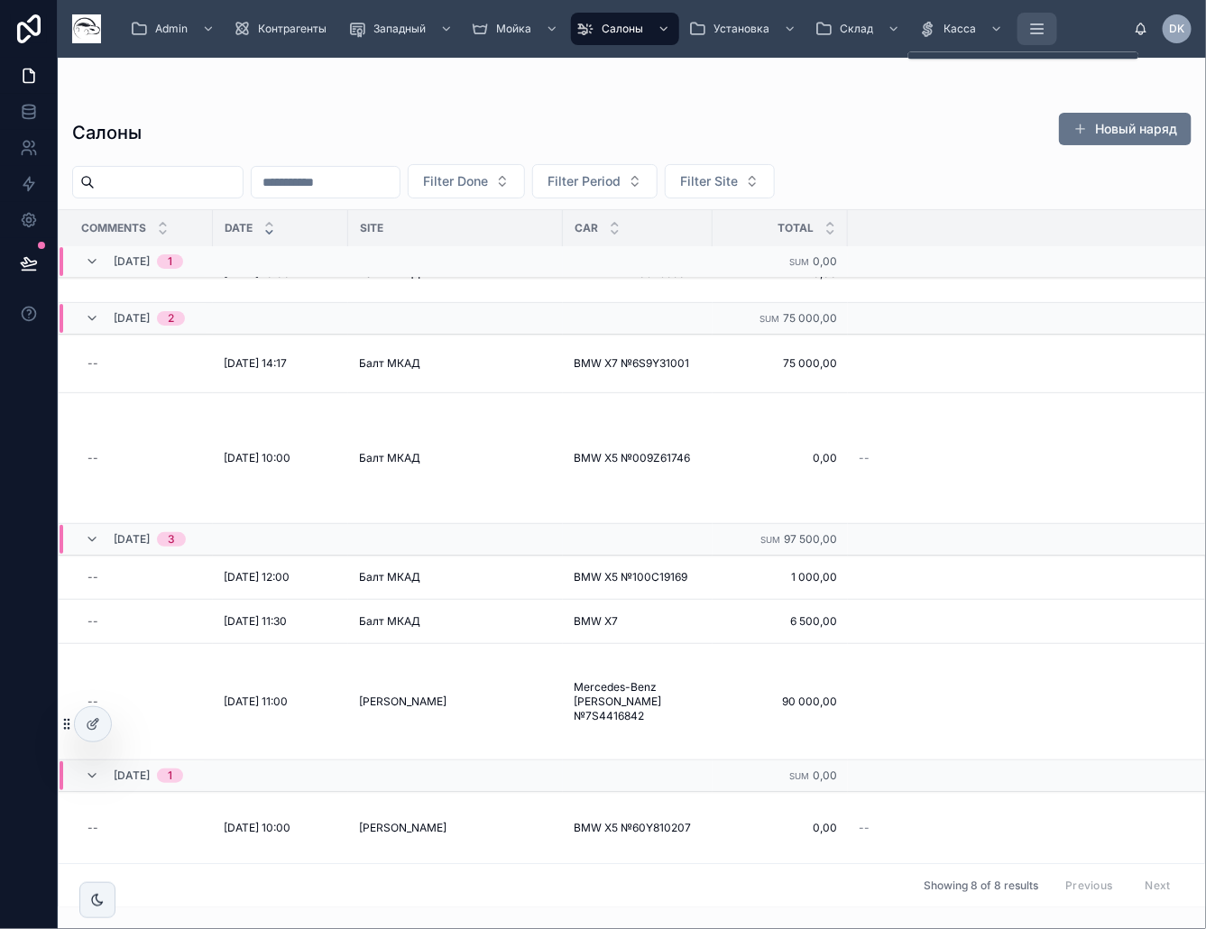
click at [1048, 29] on button "scrollable content" at bounding box center [1038, 29] width 40 height 32
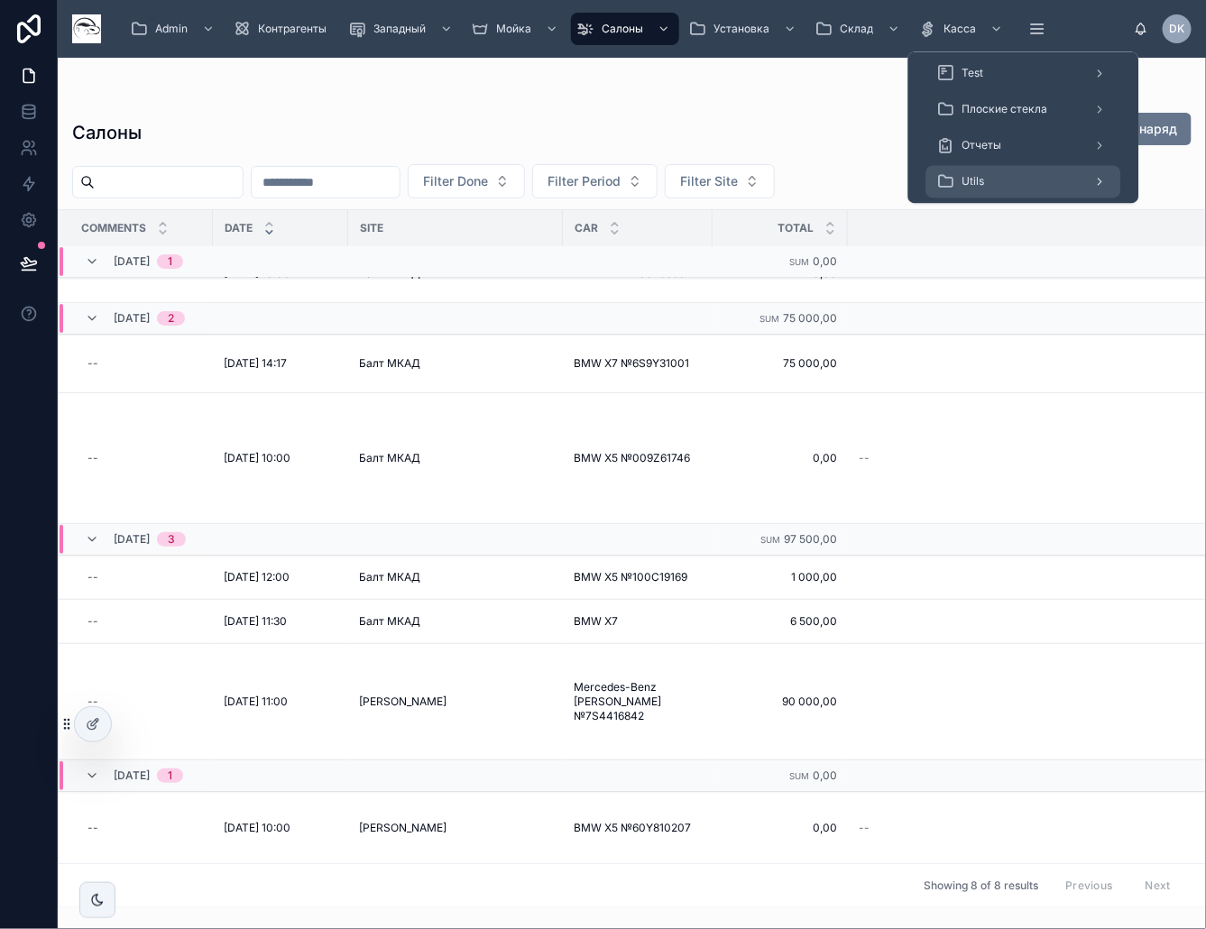
click at [1008, 185] on div "Utils" at bounding box center [1023, 182] width 173 height 29
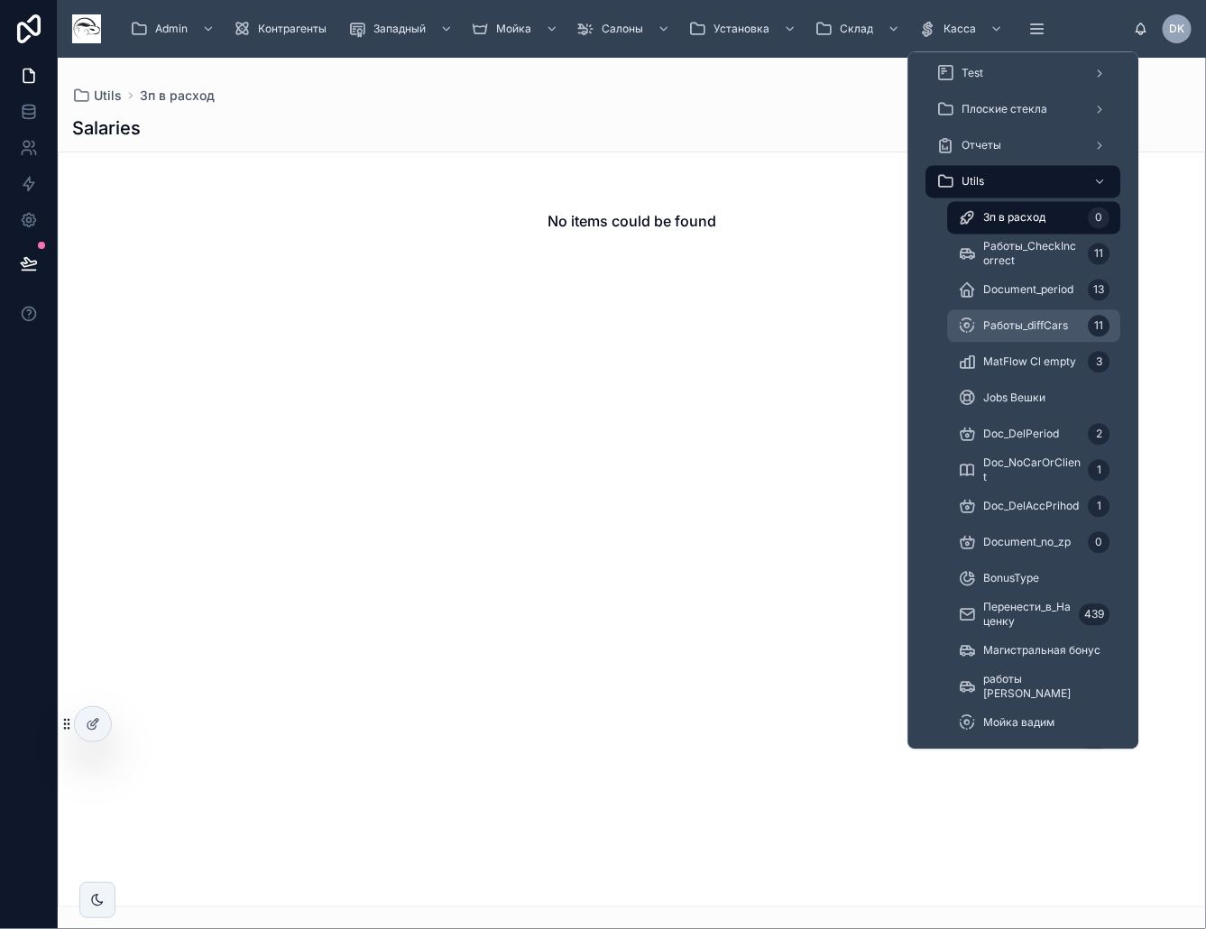
click at [1030, 325] on span "Работы_diffCars" at bounding box center [1026, 326] width 85 height 14
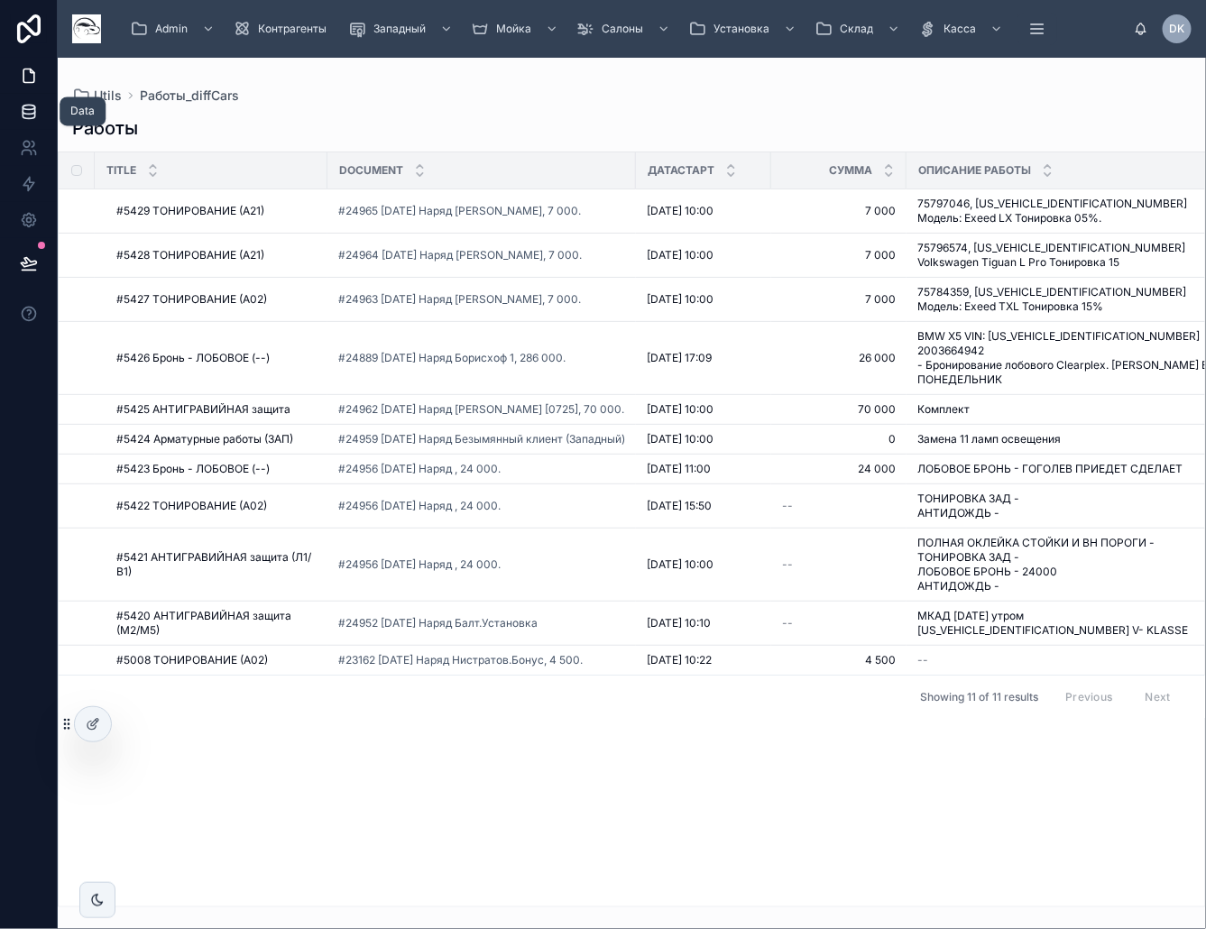
click at [34, 118] on icon at bounding box center [29, 112] width 18 height 18
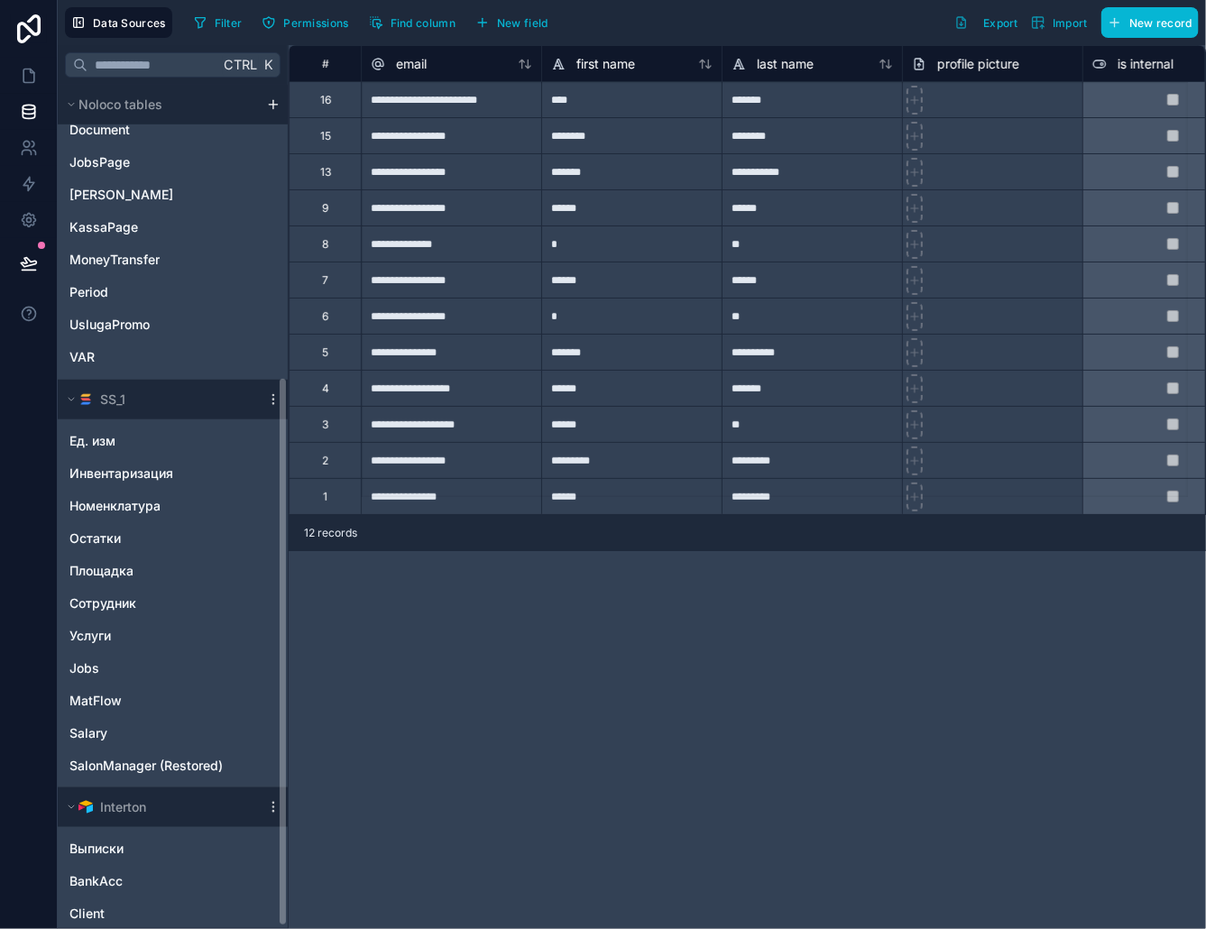
scroll to position [447, 0]
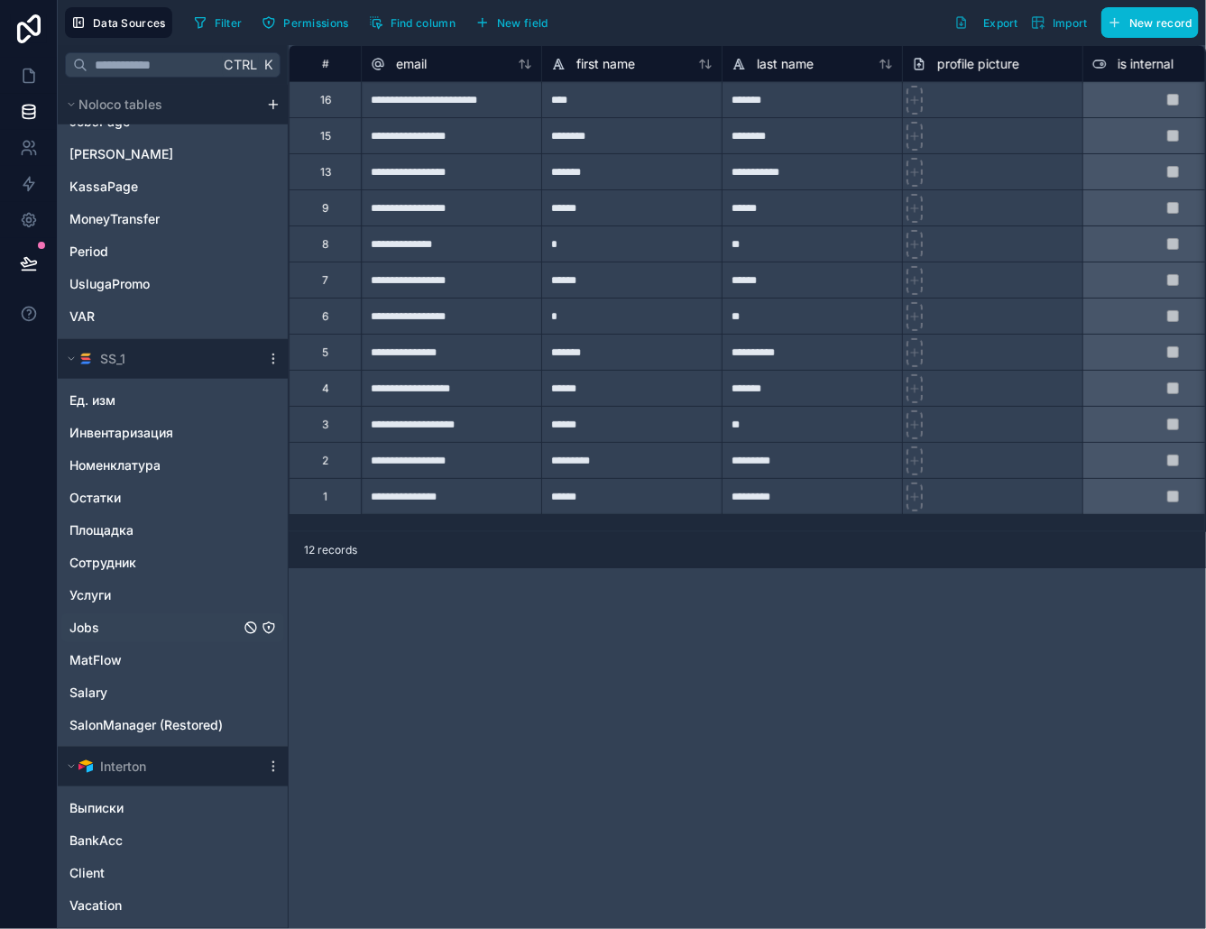
click at [123, 625] on div "Jobs" at bounding box center [172, 627] width 223 height 29
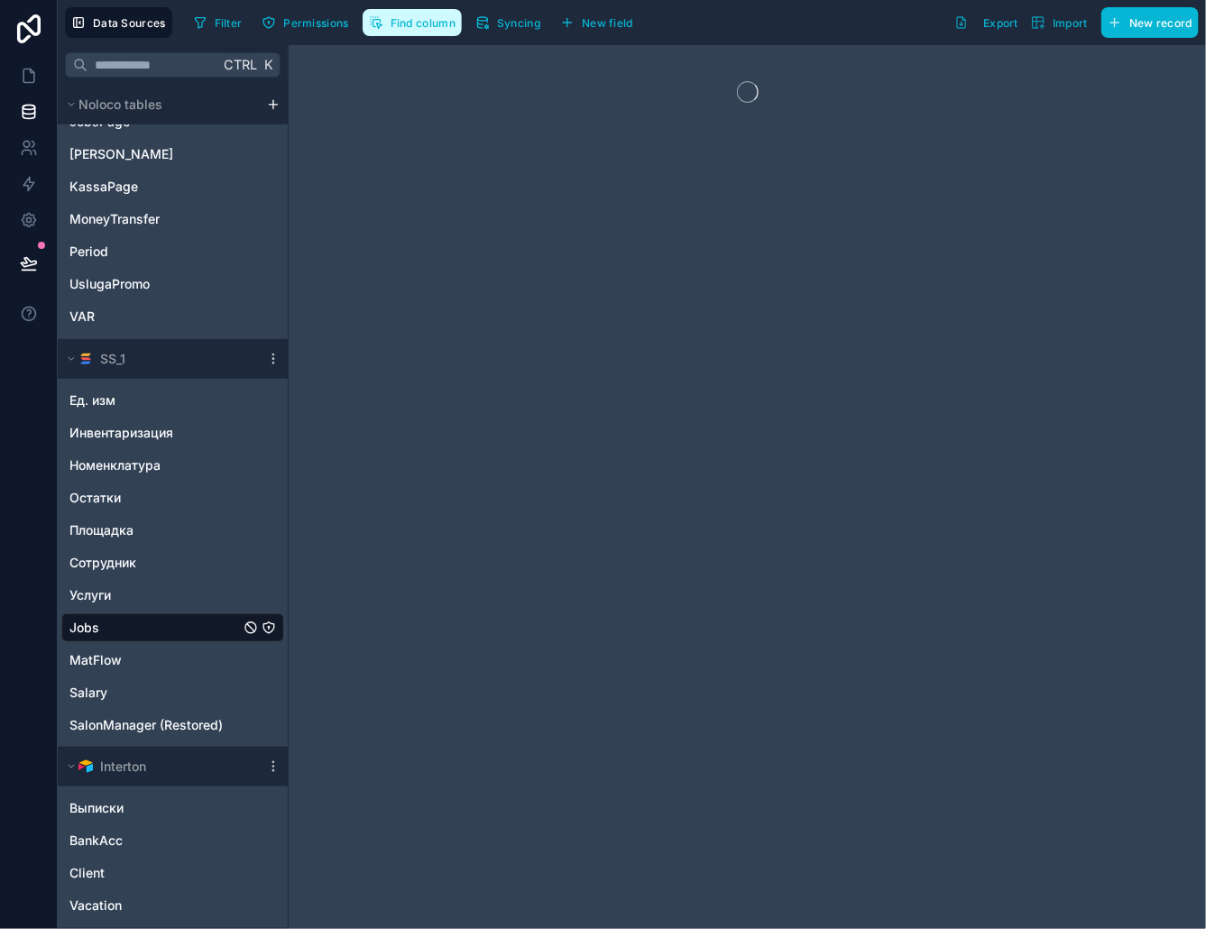
click at [439, 25] on span "Find column" at bounding box center [423, 23] width 65 height 14
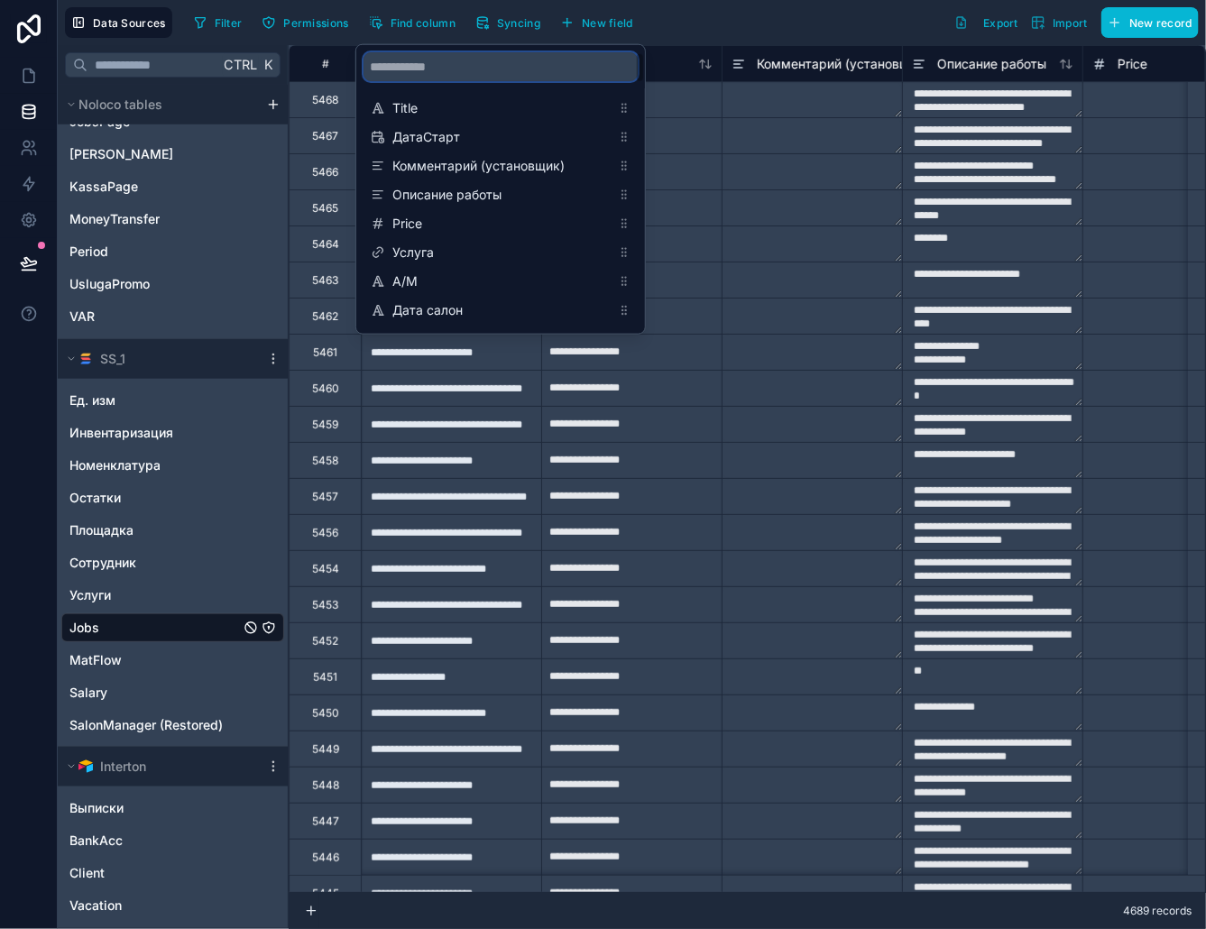
click at [438, 72] on input "scrollable content" at bounding box center [501, 66] width 274 height 29
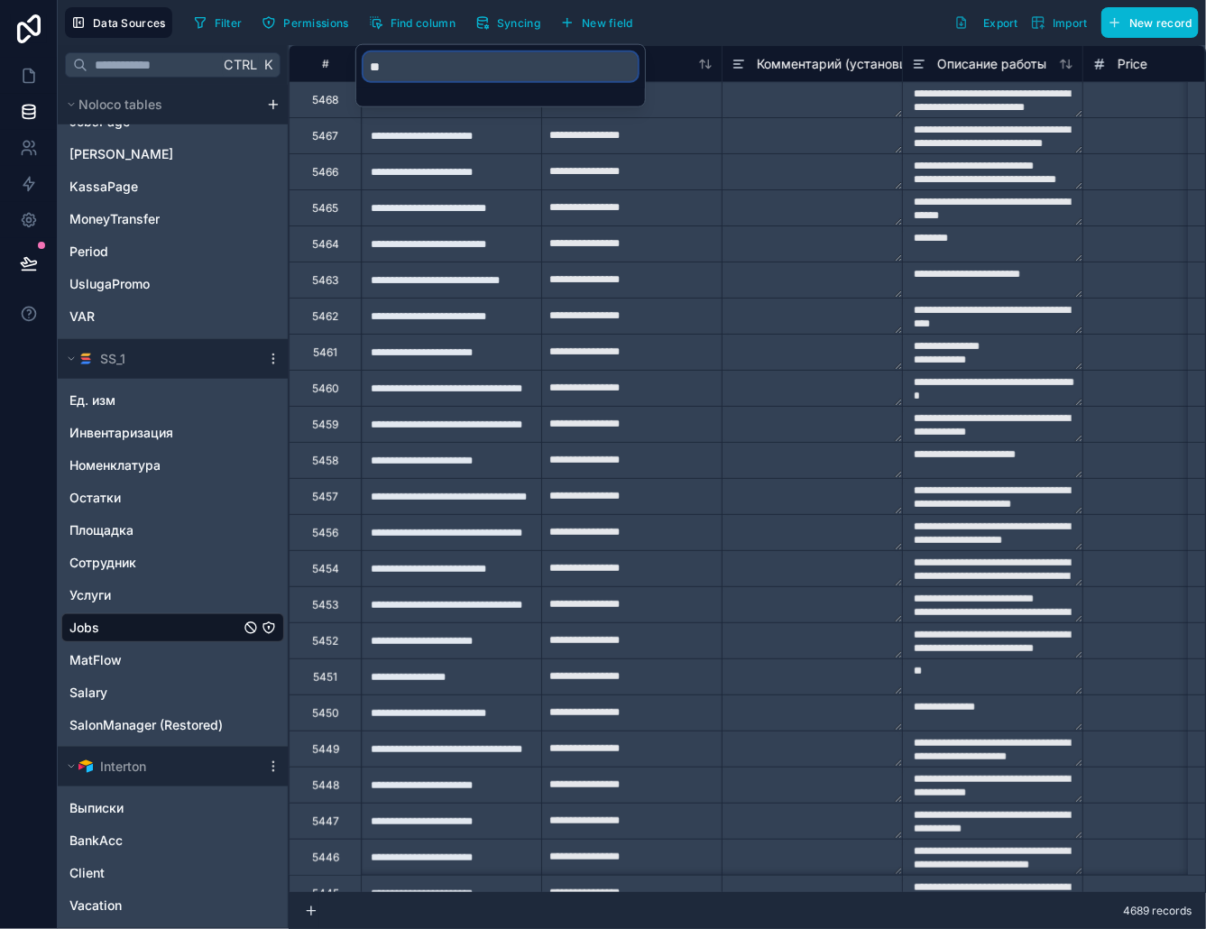
type input "*"
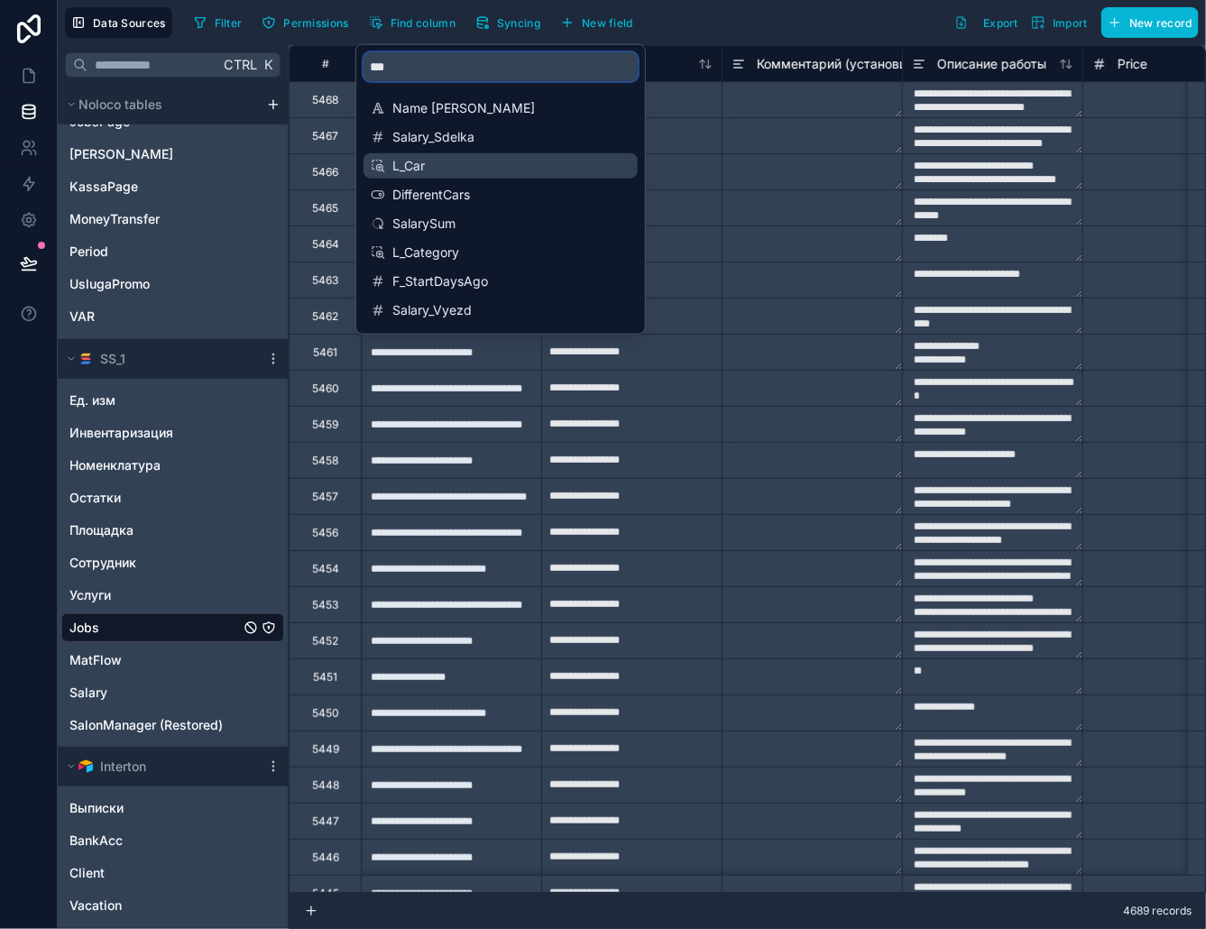
type input "***"
click at [463, 158] on span "L_Car" at bounding box center [501, 166] width 218 height 18
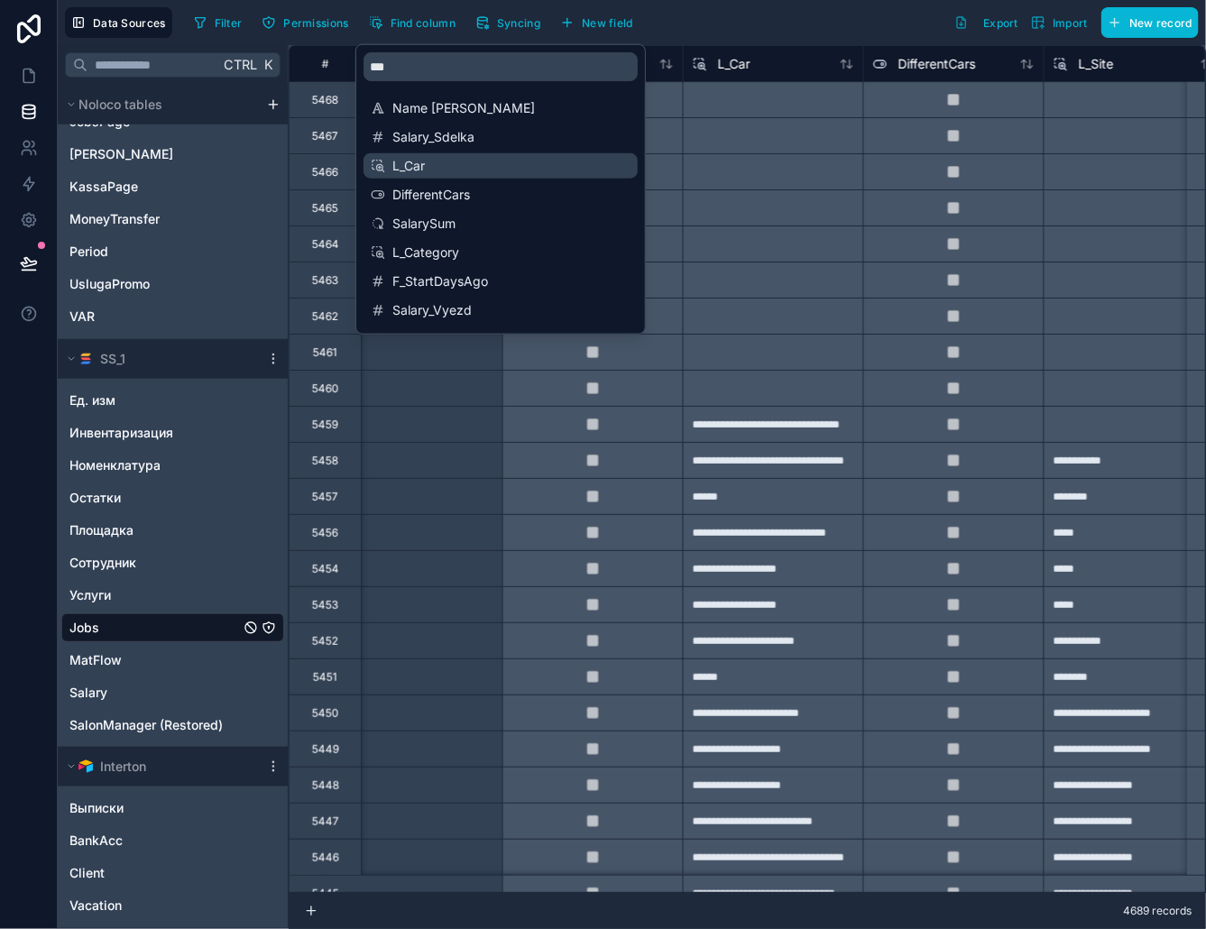
scroll to position [0, 6134]
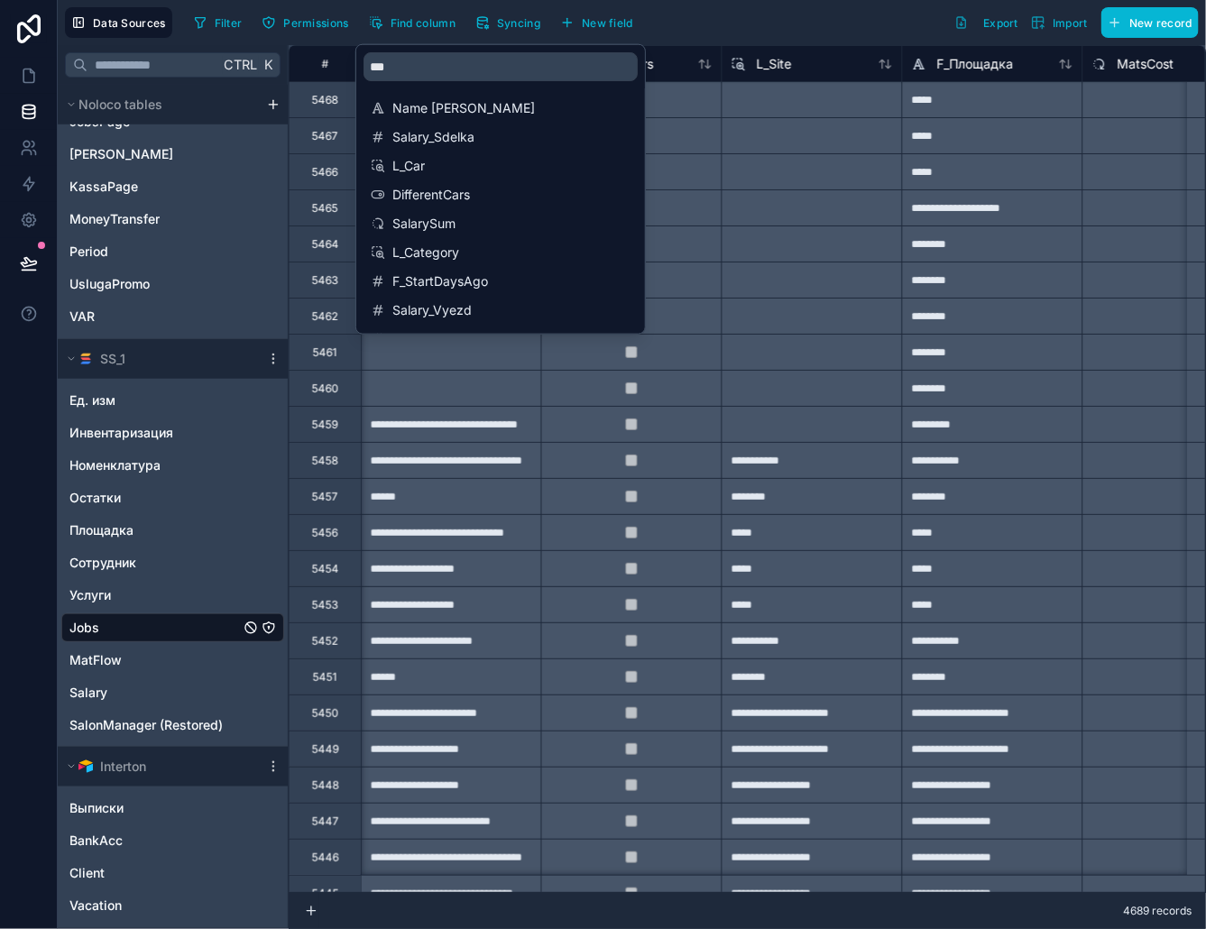
click at [756, 14] on div "Filter Permissions Find column Syncing New field Export Import New record" at bounding box center [693, 22] width 1012 height 31
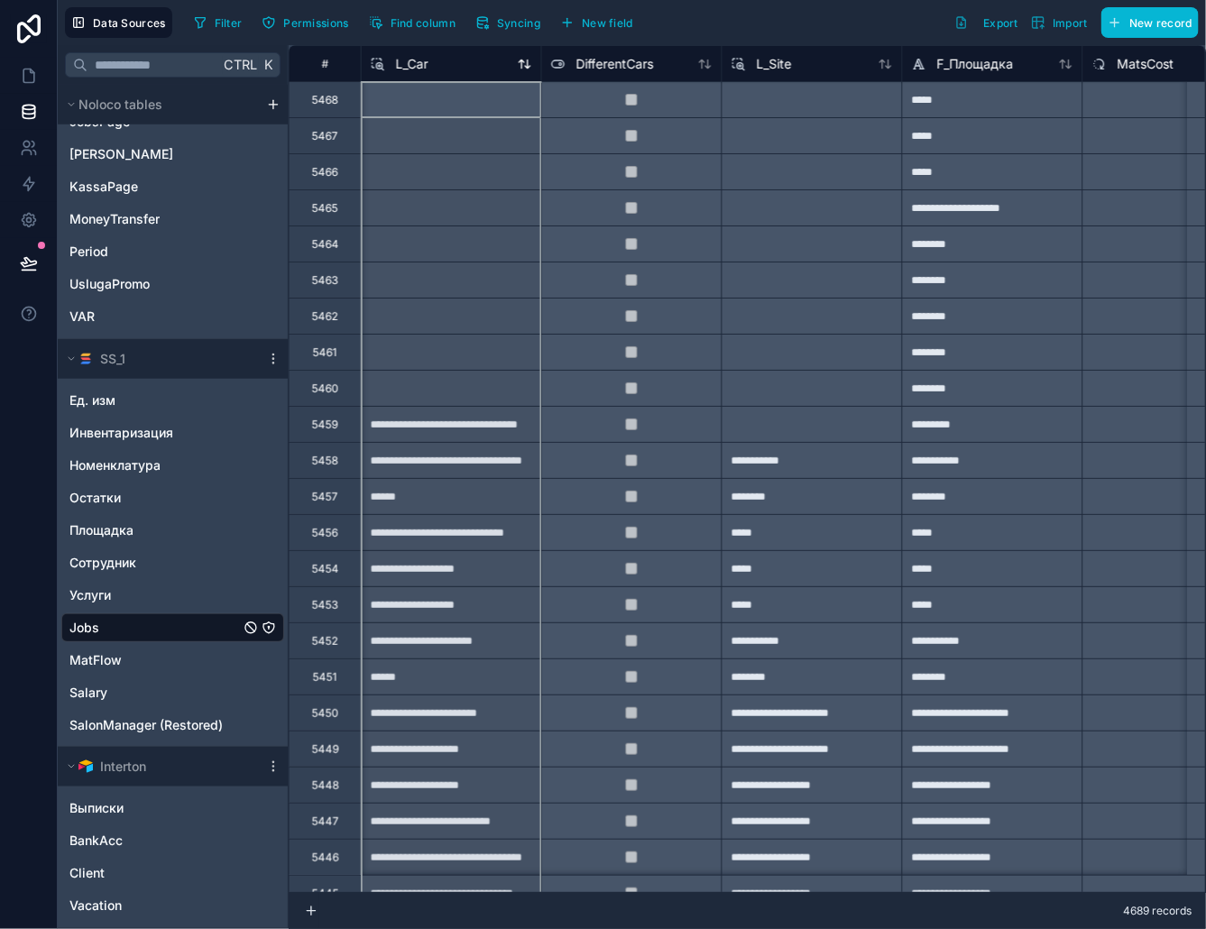
click at [426, 61] on span "L_Car" at bounding box center [412, 64] width 32 height 18
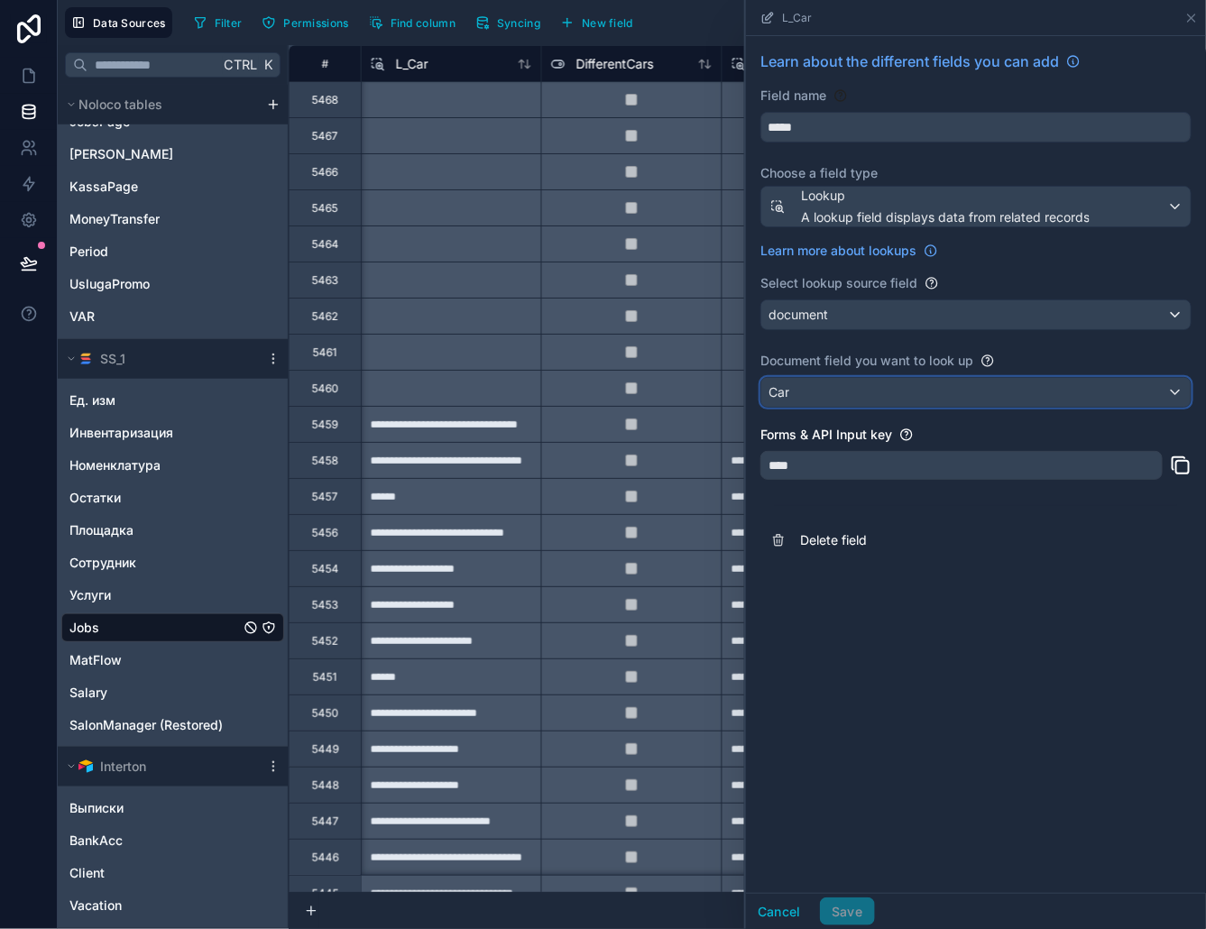
click at [830, 394] on div "Car" at bounding box center [975, 392] width 429 height 29
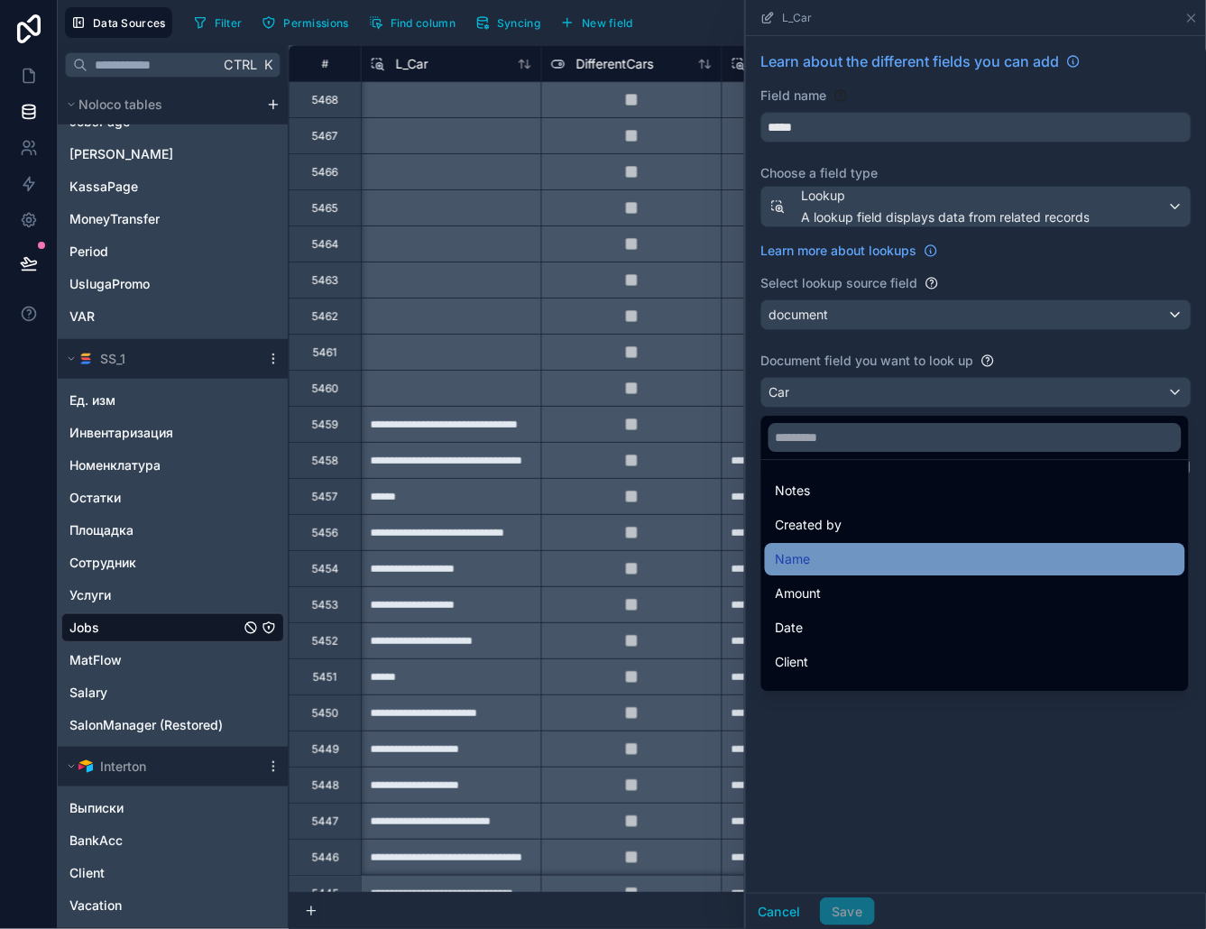
click at [831, 559] on div "Name" at bounding box center [975, 559] width 399 height 22
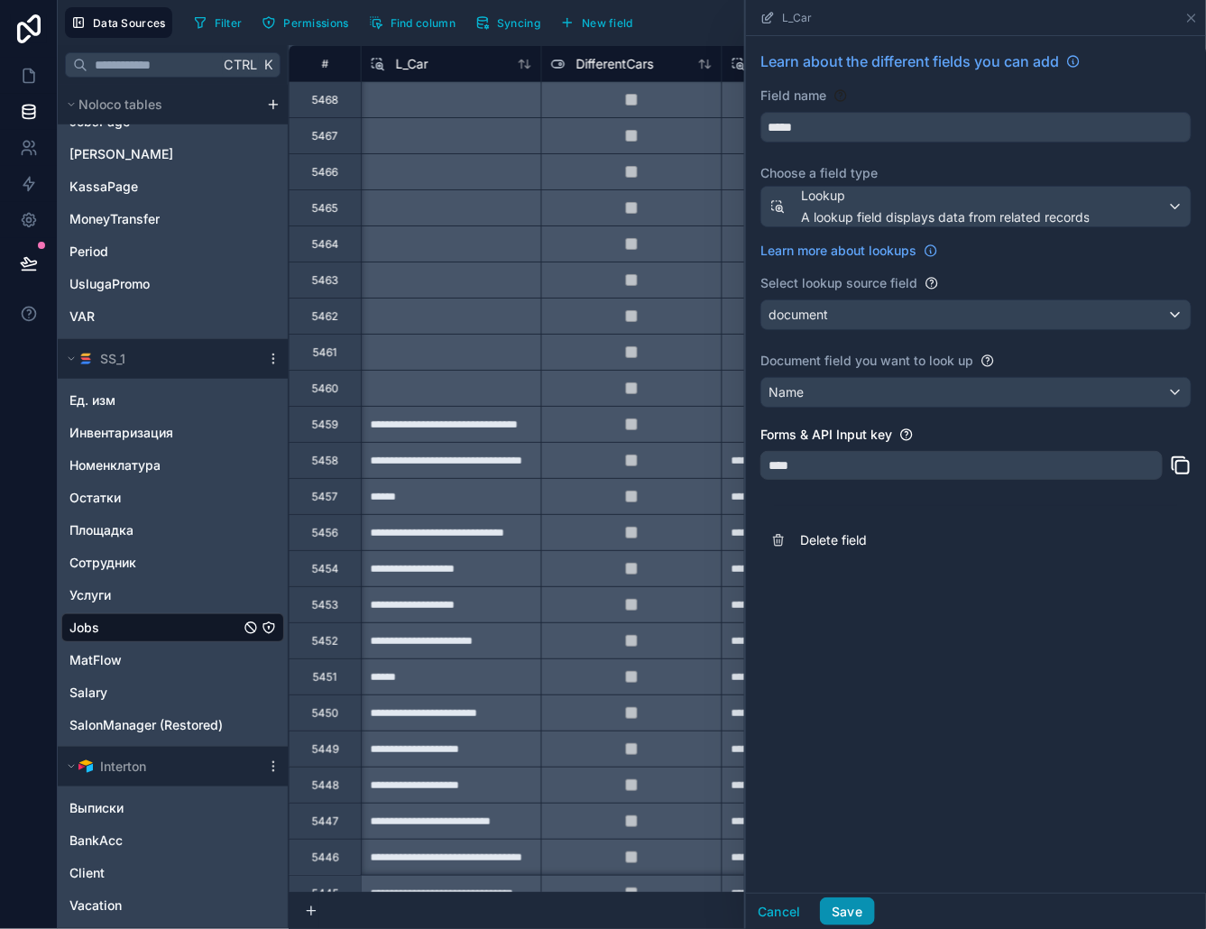
click at [855, 908] on button "Save" at bounding box center [847, 912] width 54 height 29
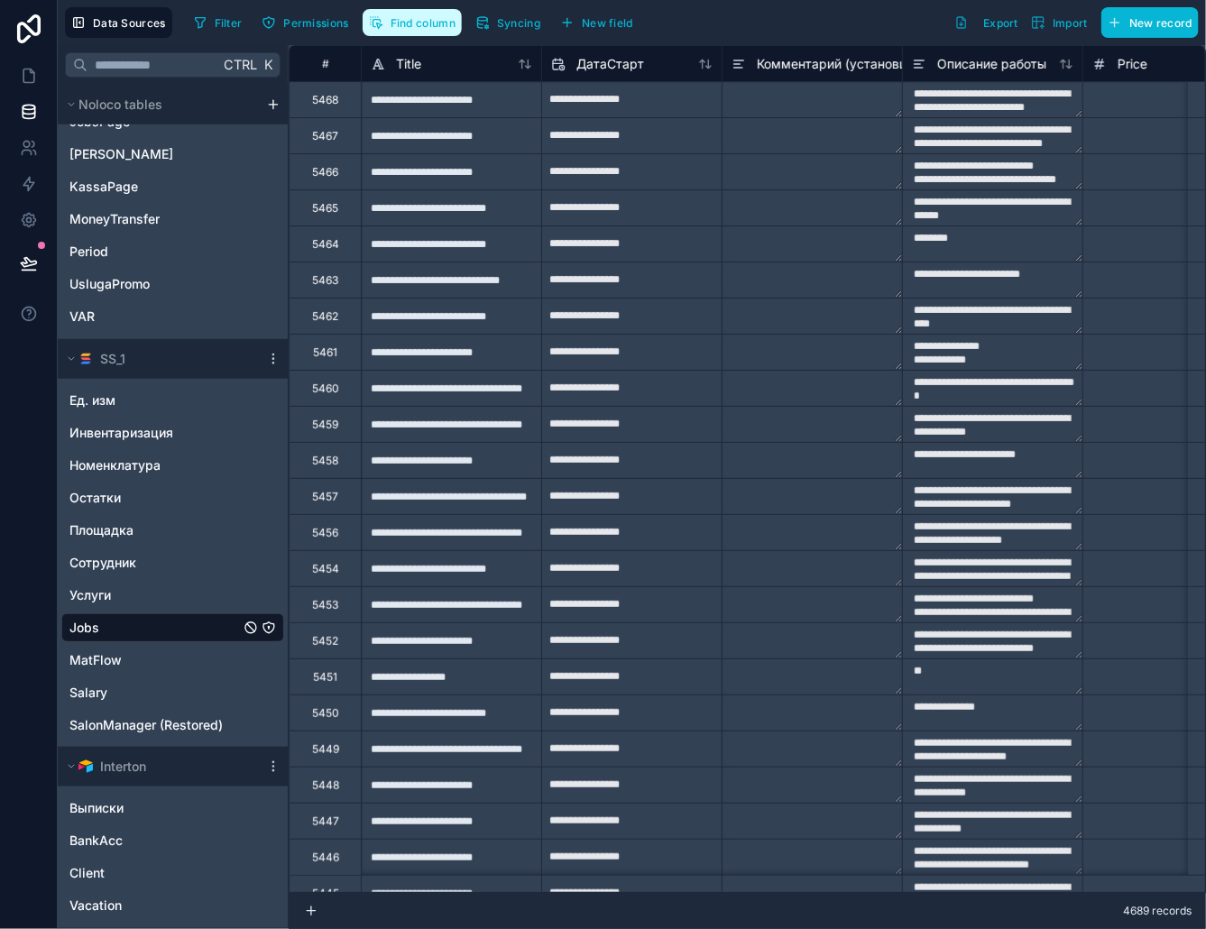
click at [440, 23] on span "Find column" at bounding box center [423, 23] width 65 height 14
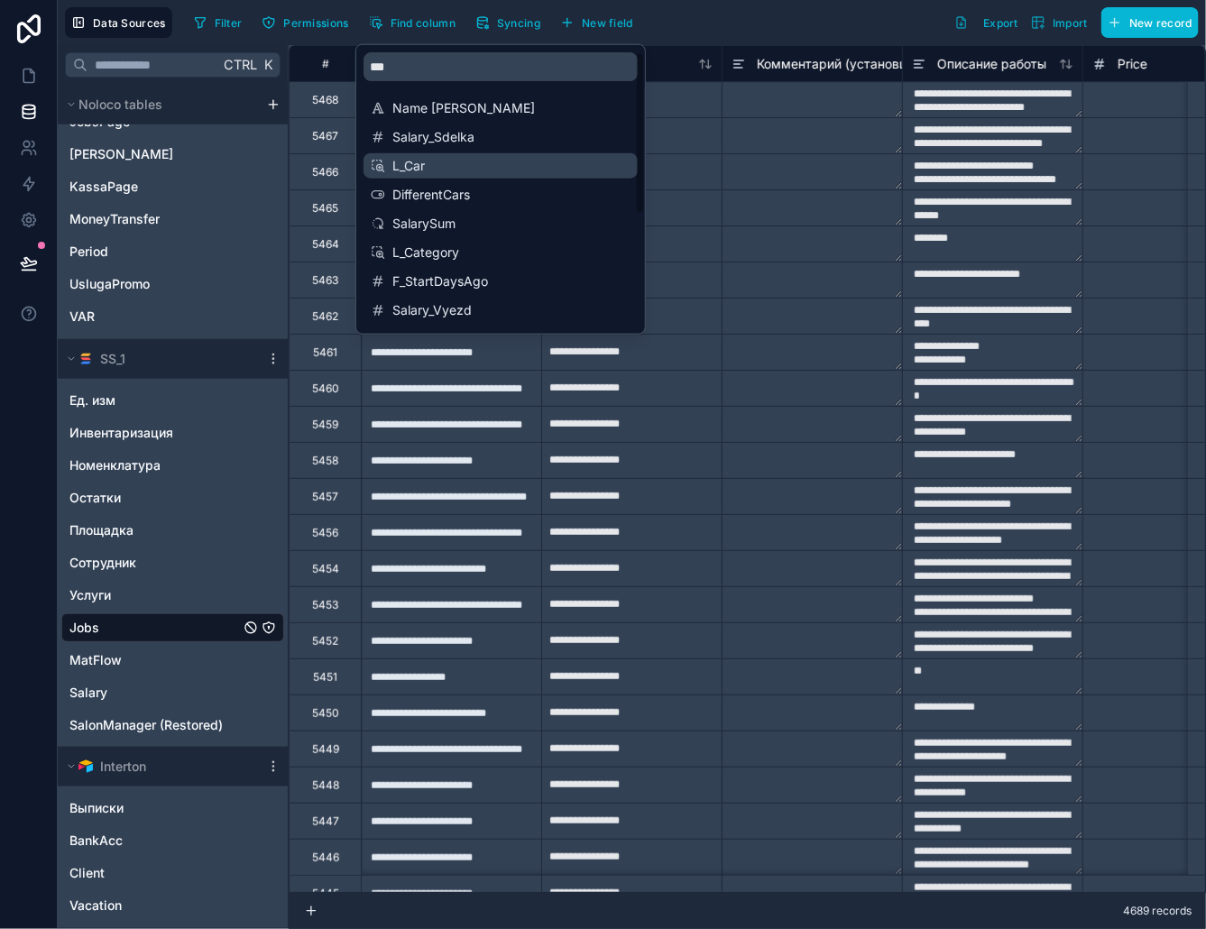
click at [439, 176] on div "L_Car" at bounding box center [501, 165] width 274 height 25
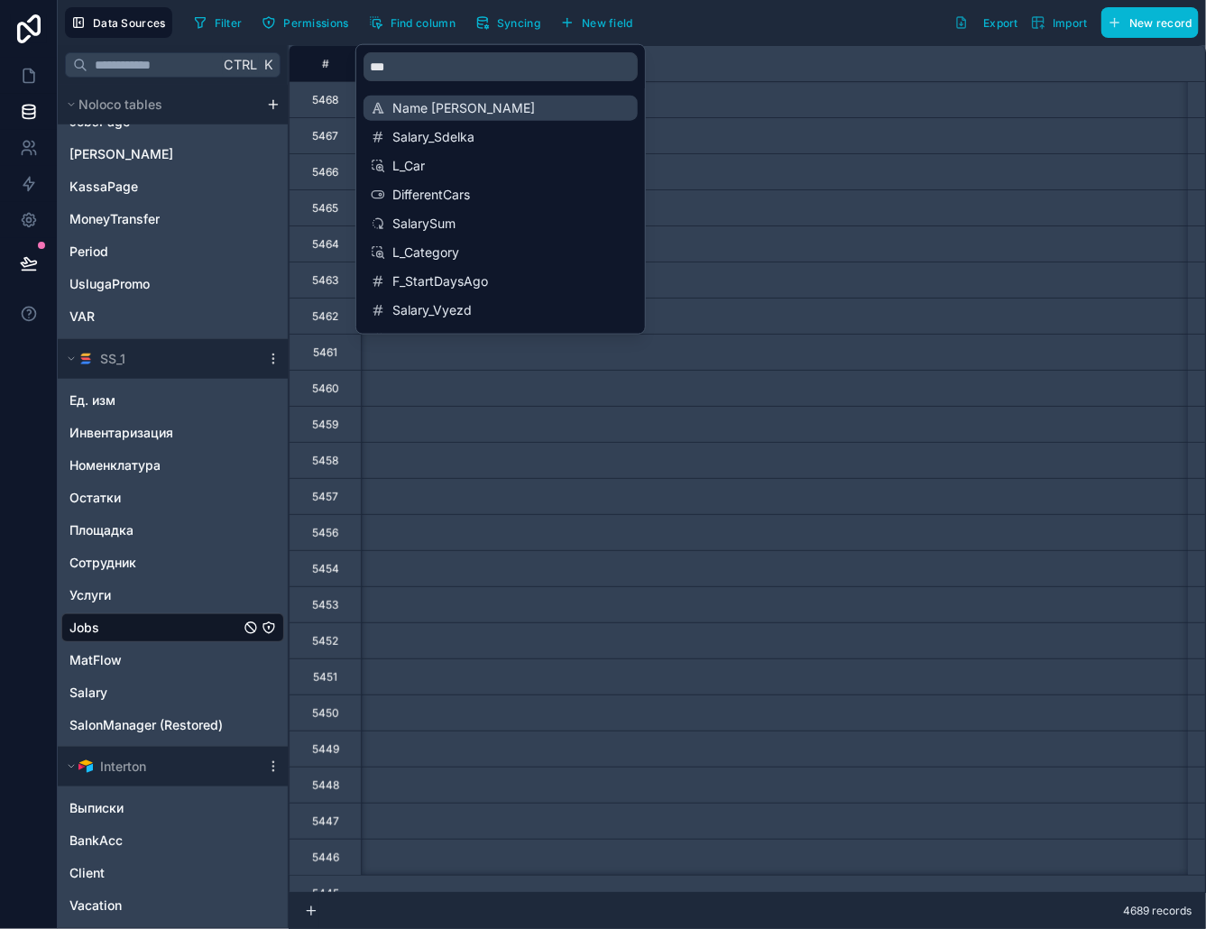
scroll to position [0, 6134]
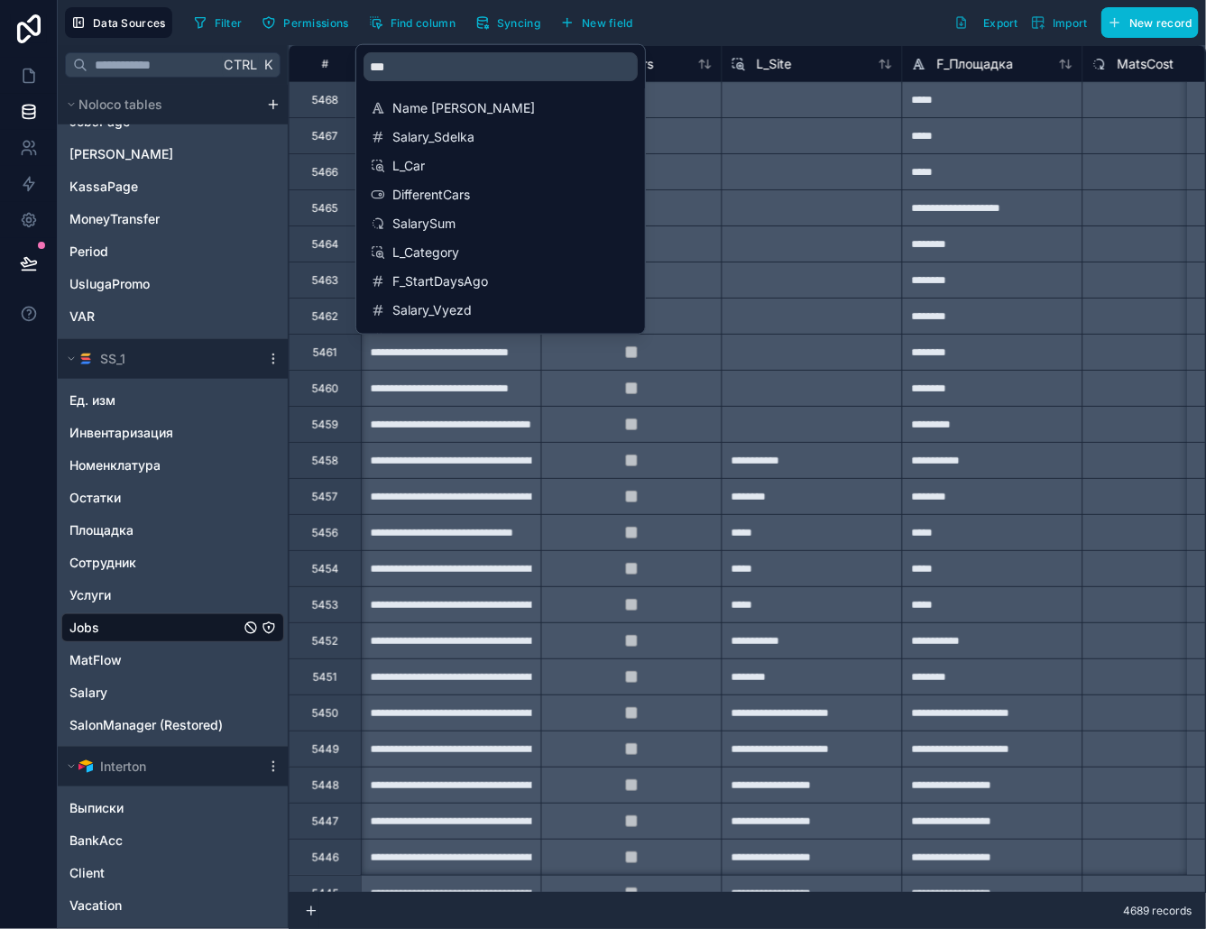
click at [751, 21] on div "Filter Permissions Find column Syncing New field Export Import New record" at bounding box center [693, 22] width 1012 height 31
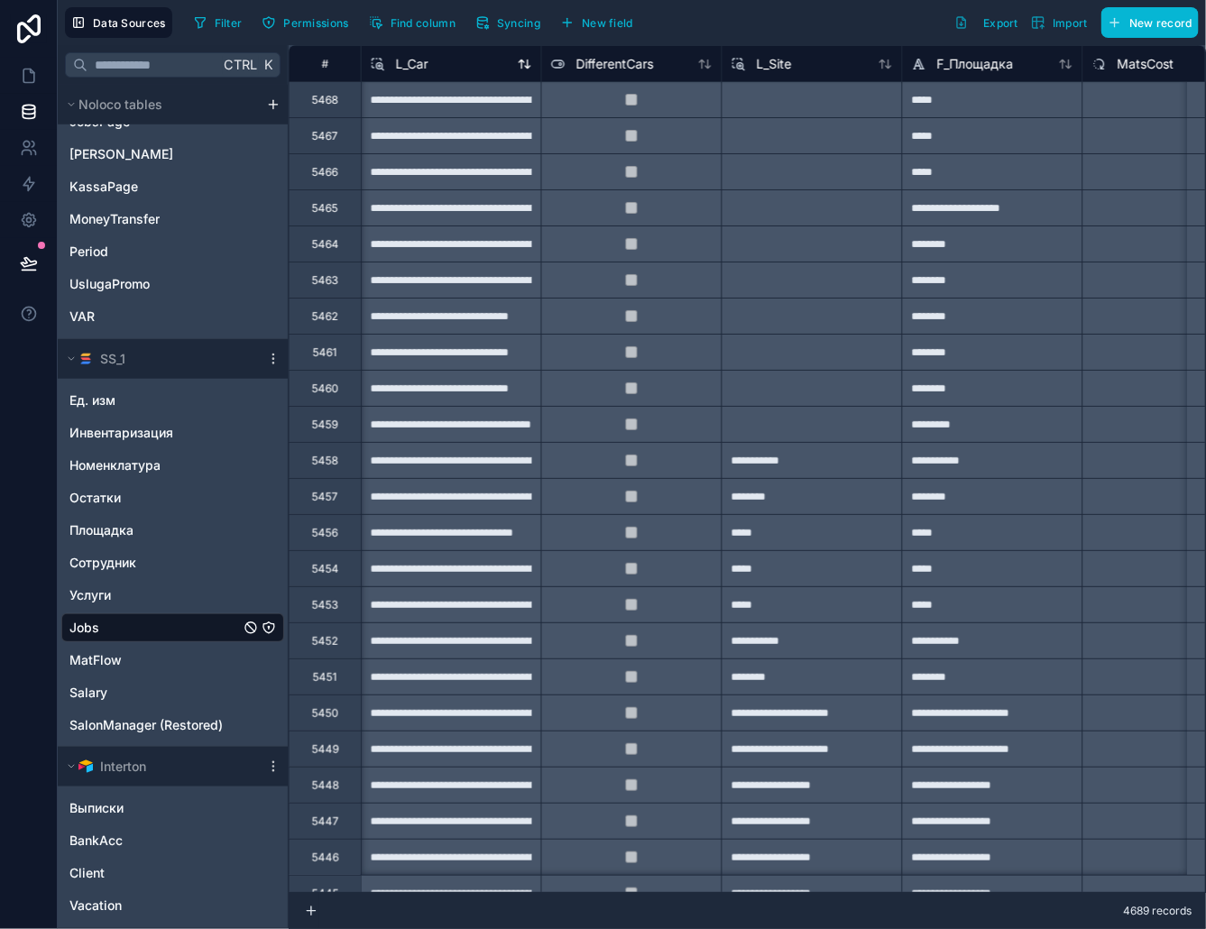
click at [425, 60] on span "L_Car" at bounding box center [412, 64] width 32 height 18
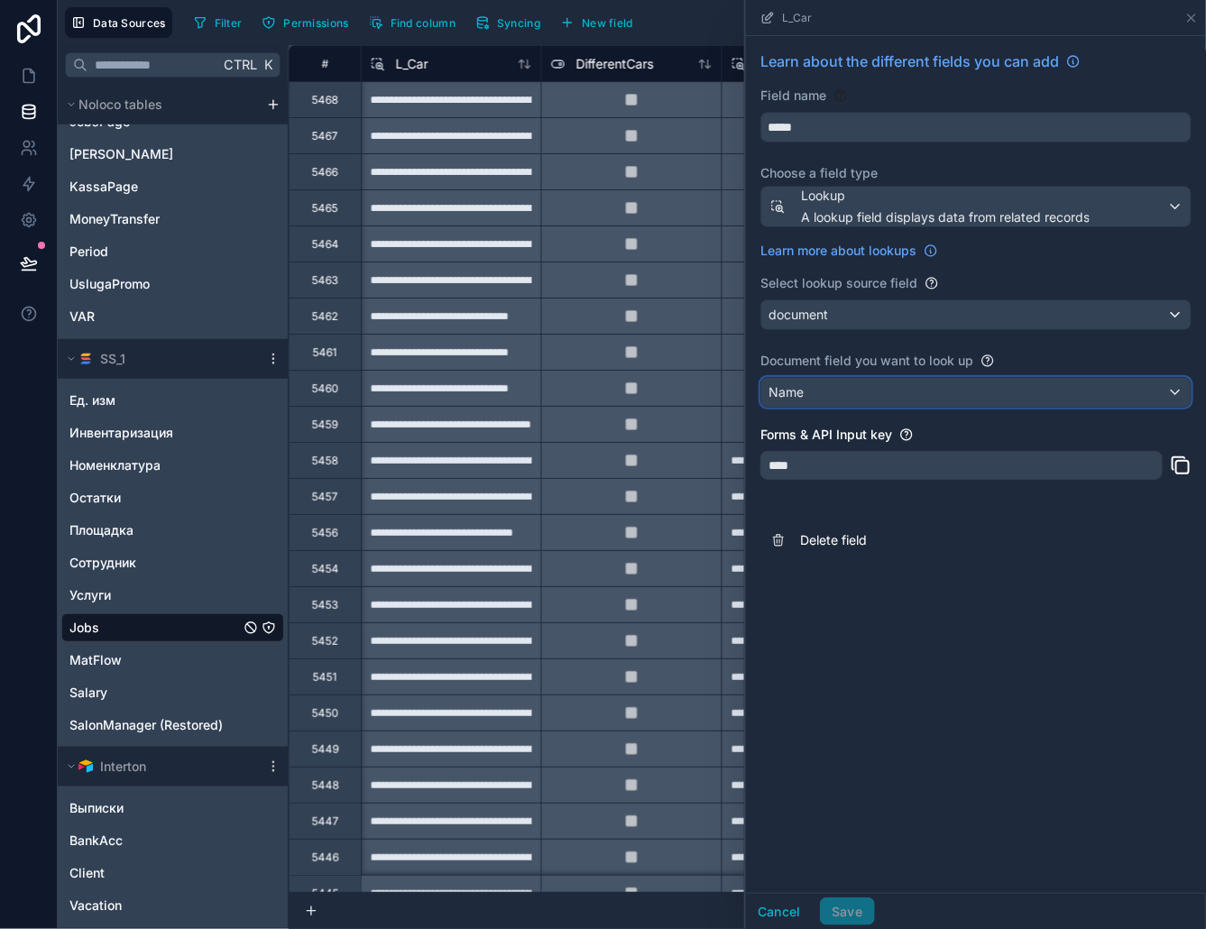
click at [812, 397] on div "Name" at bounding box center [975, 392] width 429 height 29
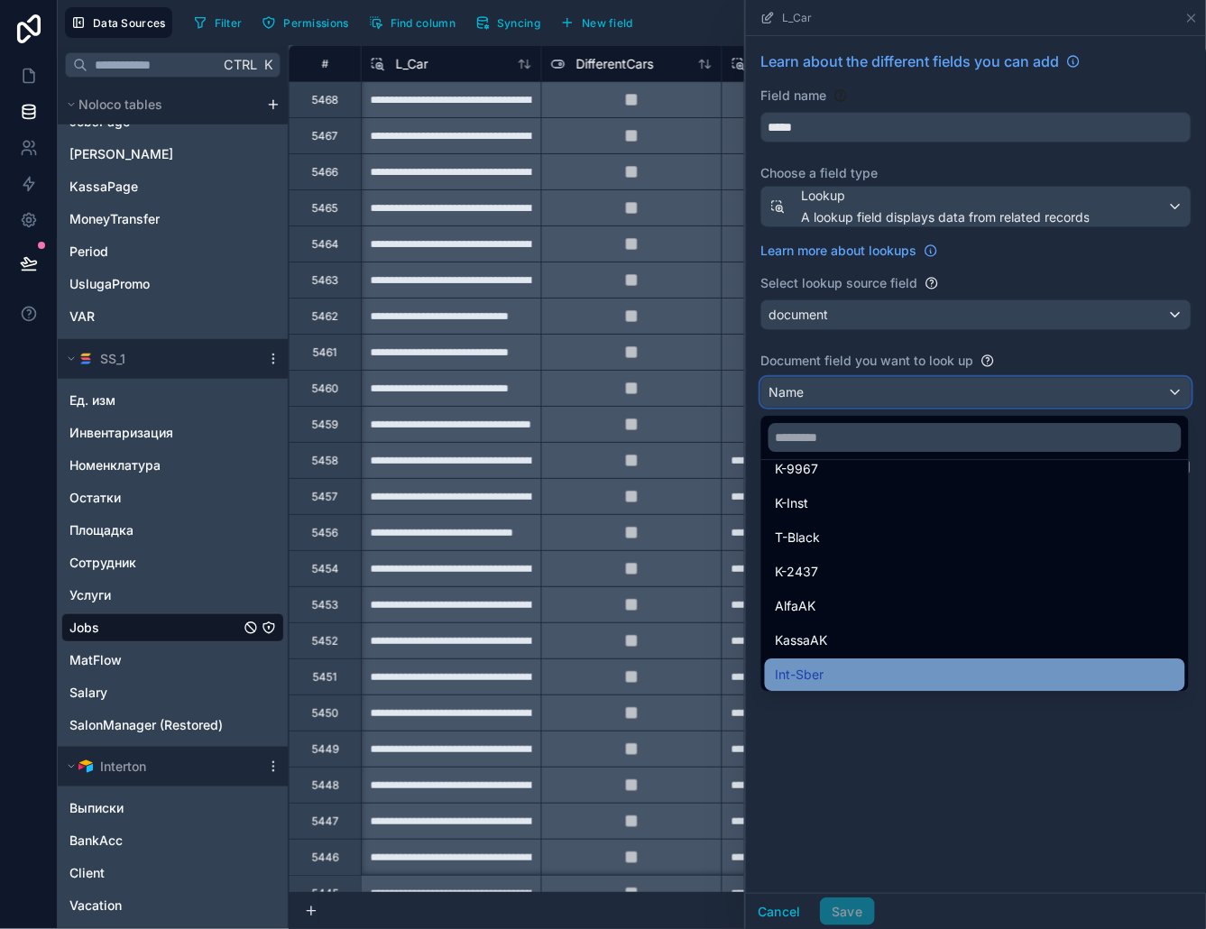
scroll to position [789, 0]
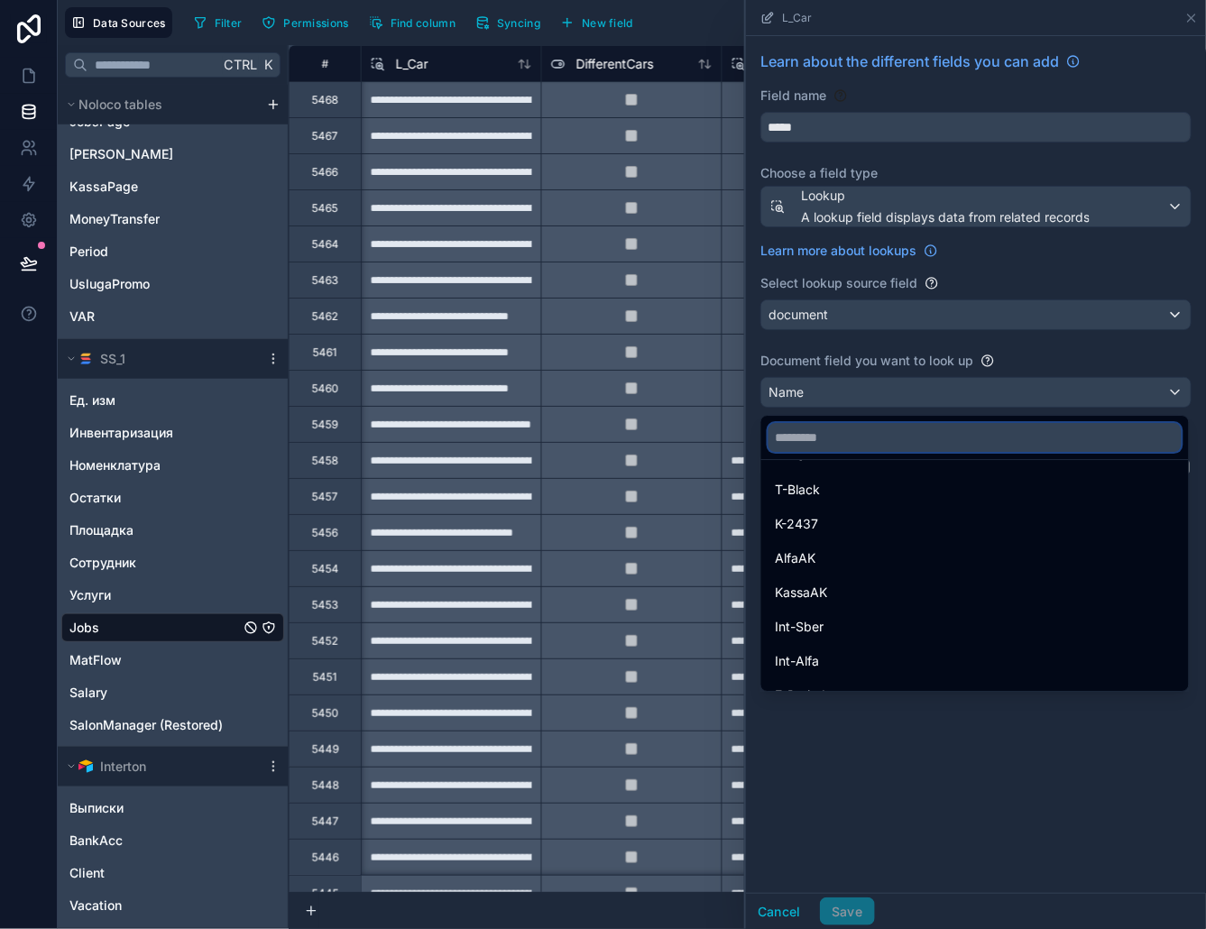
click at [841, 442] on input "text" at bounding box center [975, 437] width 413 height 29
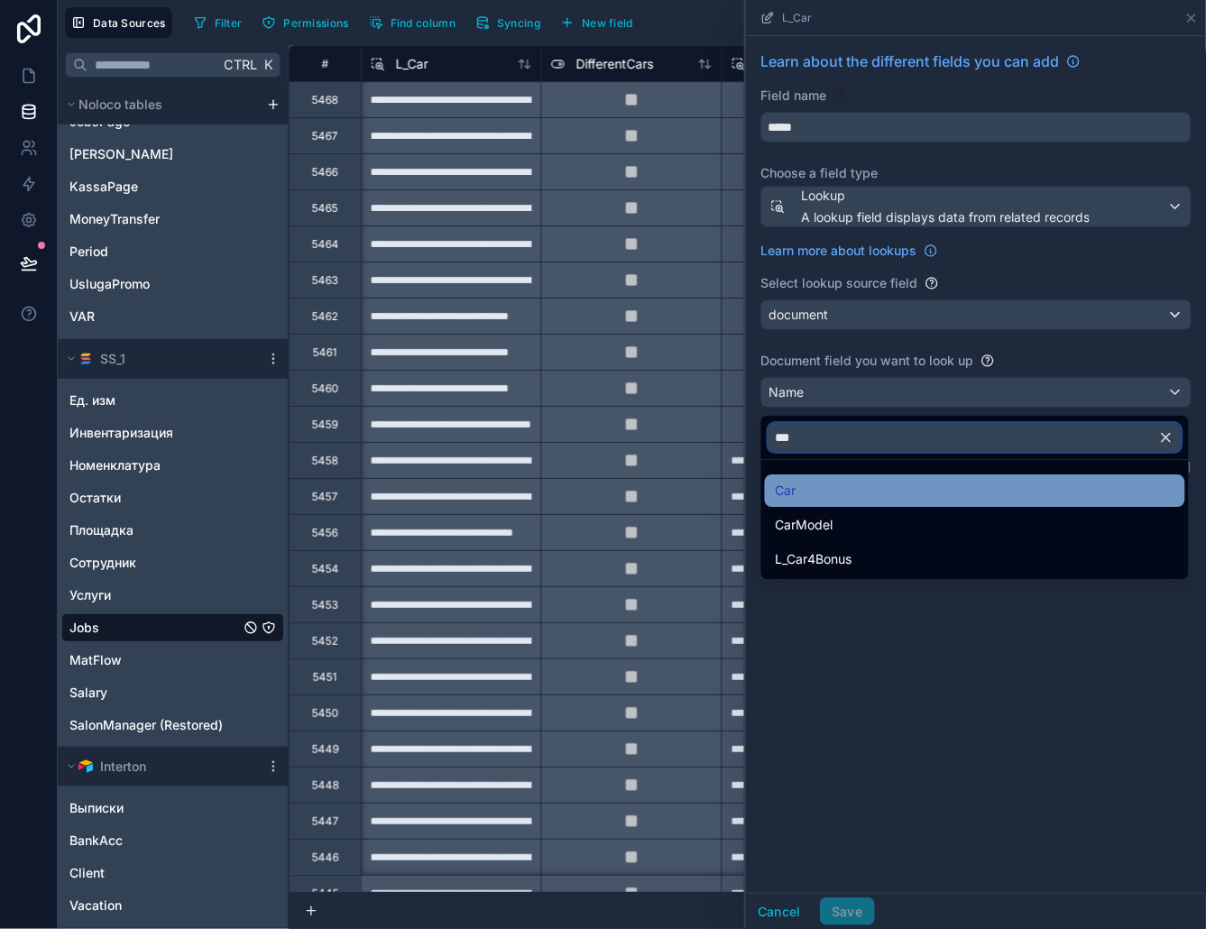
type input "***"
click at [819, 481] on div "Car" at bounding box center [975, 491] width 399 height 22
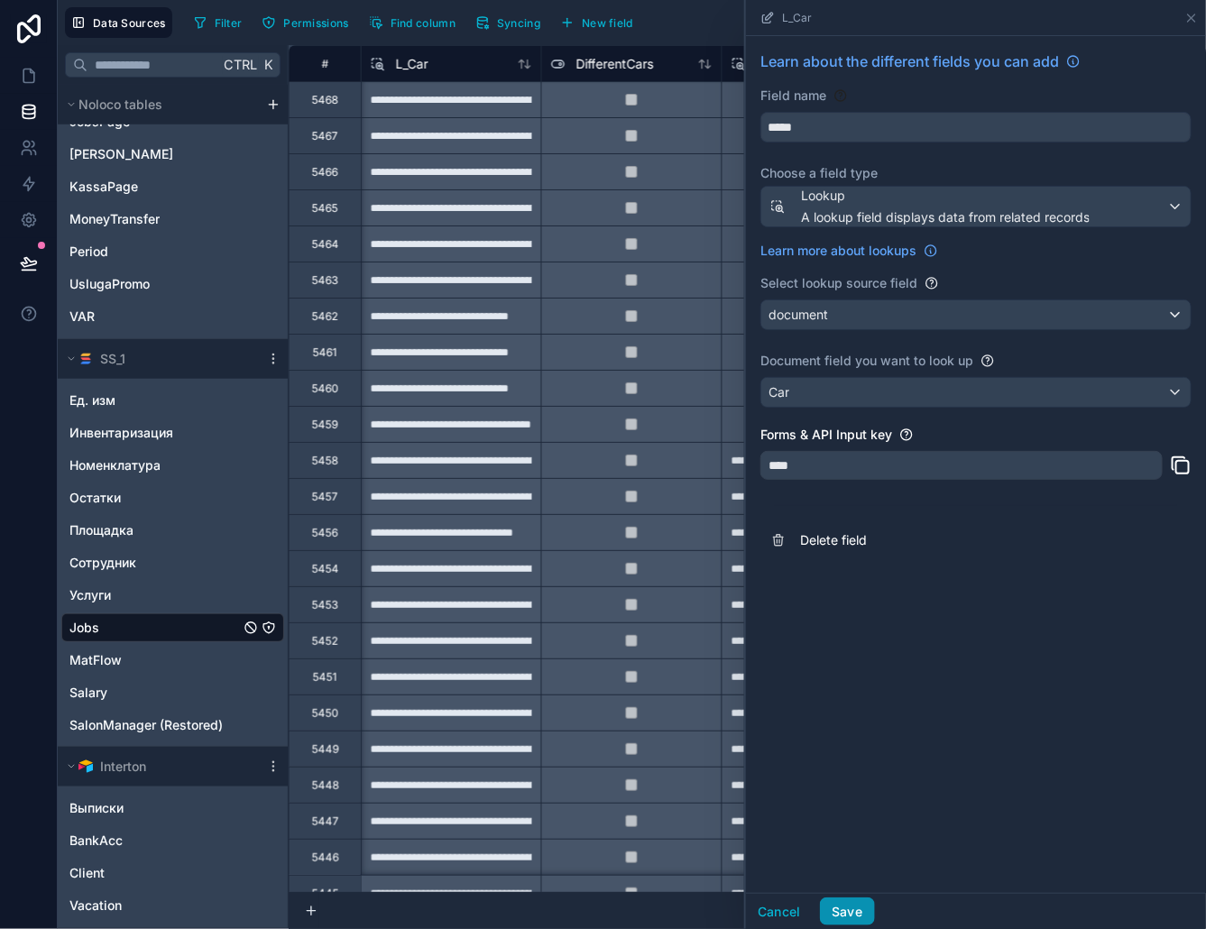
click at [855, 911] on button "Save" at bounding box center [847, 912] width 54 height 29
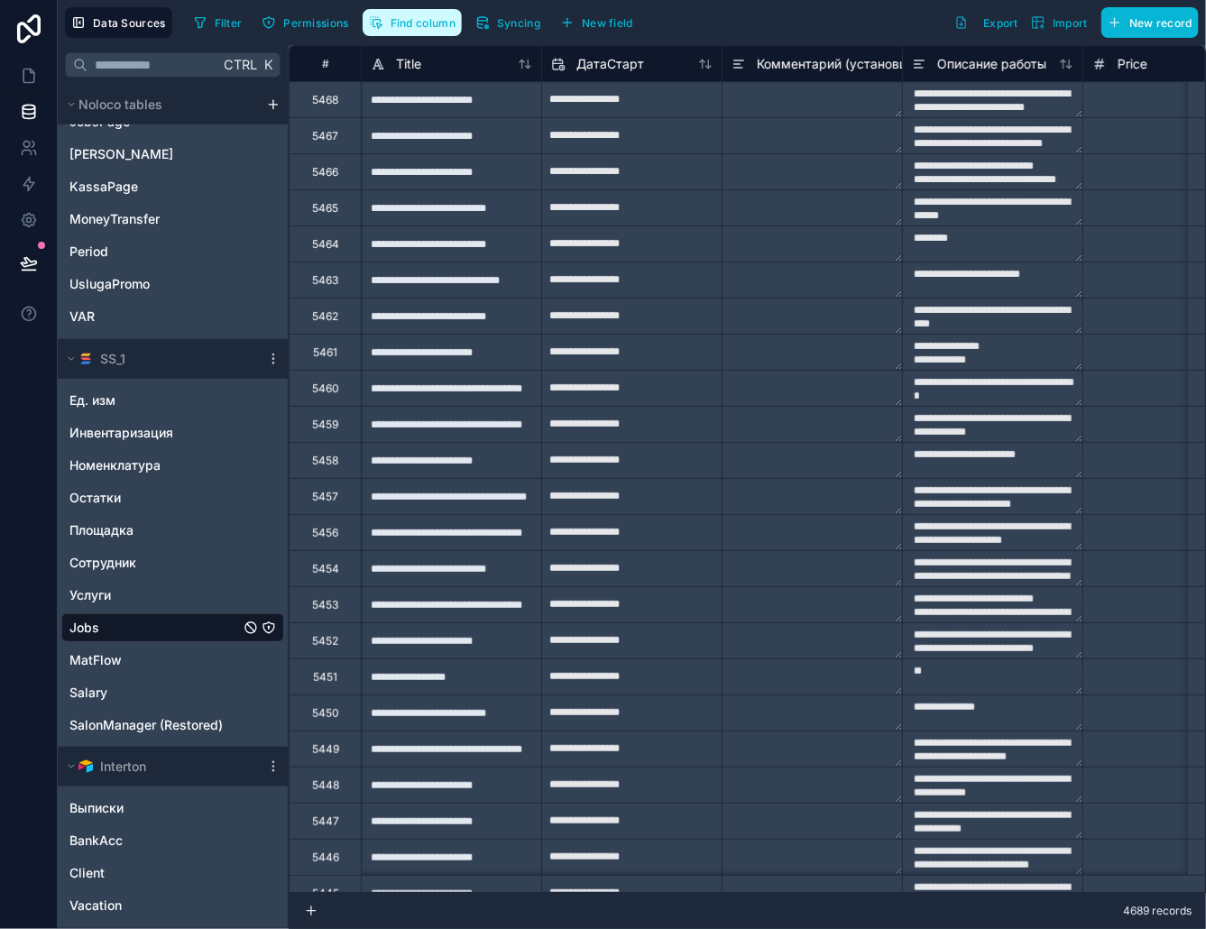
click at [394, 16] on span "Find column" at bounding box center [423, 23] width 65 height 14
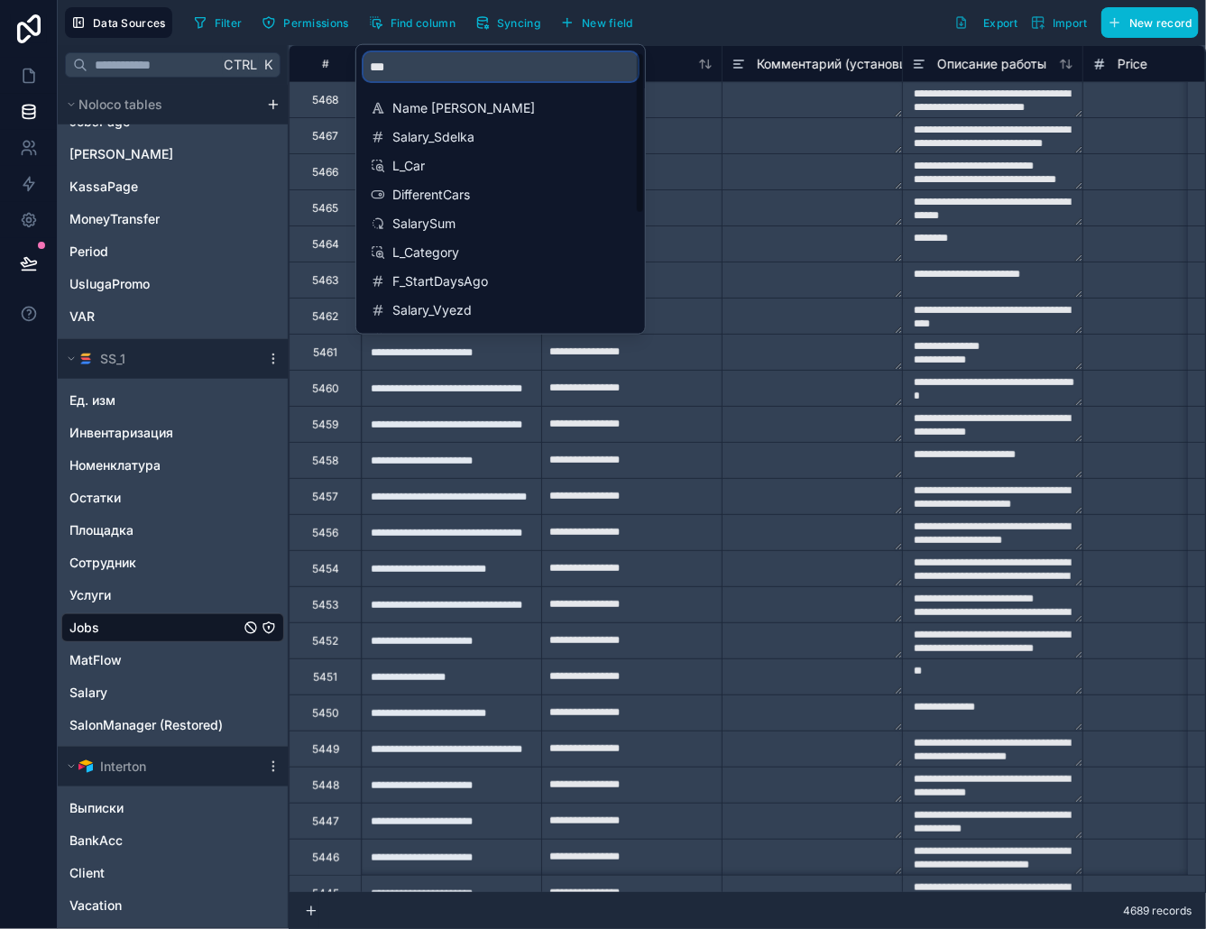
click at [415, 72] on input "***" at bounding box center [501, 66] width 274 height 29
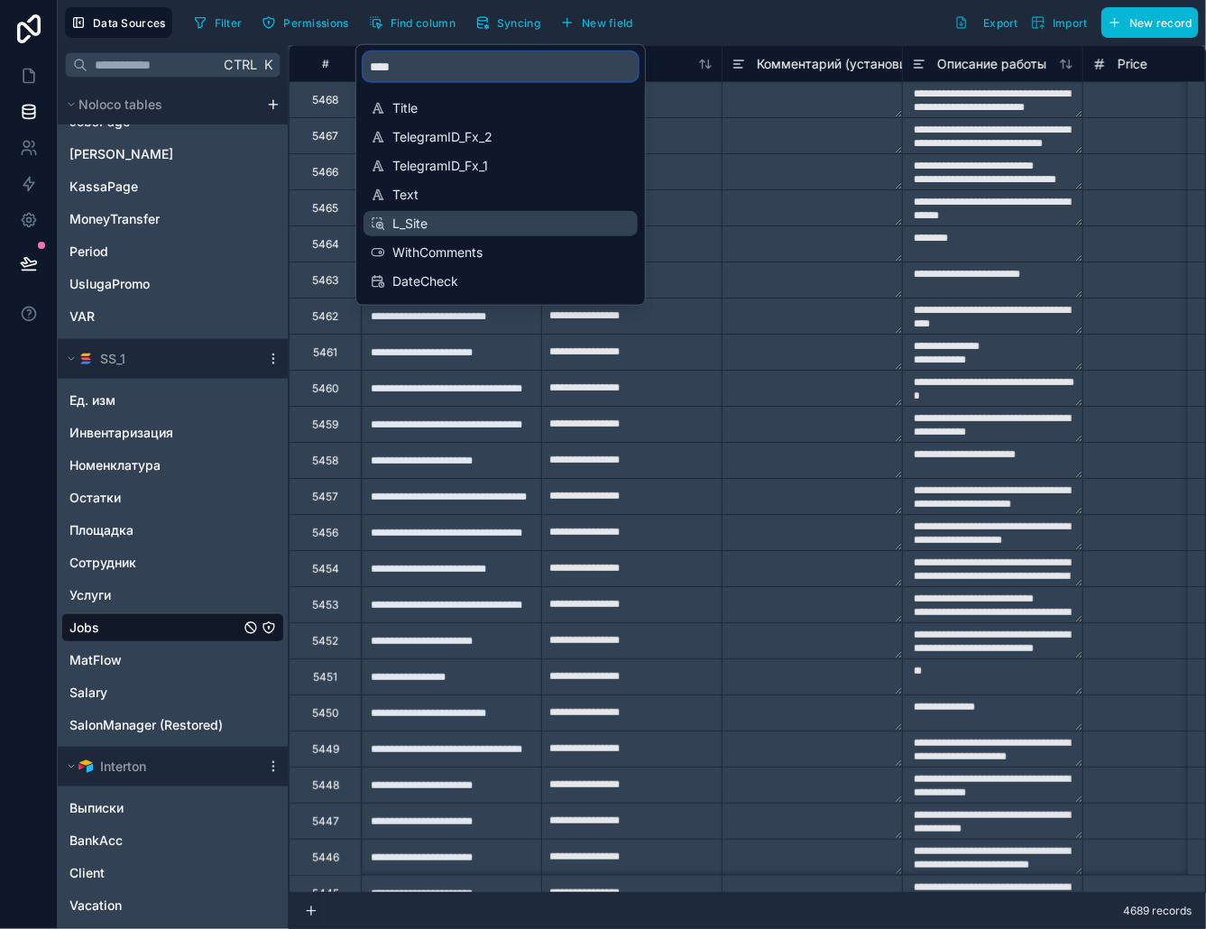
type input "****"
click at [442, 222] on span "L_Site" at bounding box center [501, 224] width 218 height 18
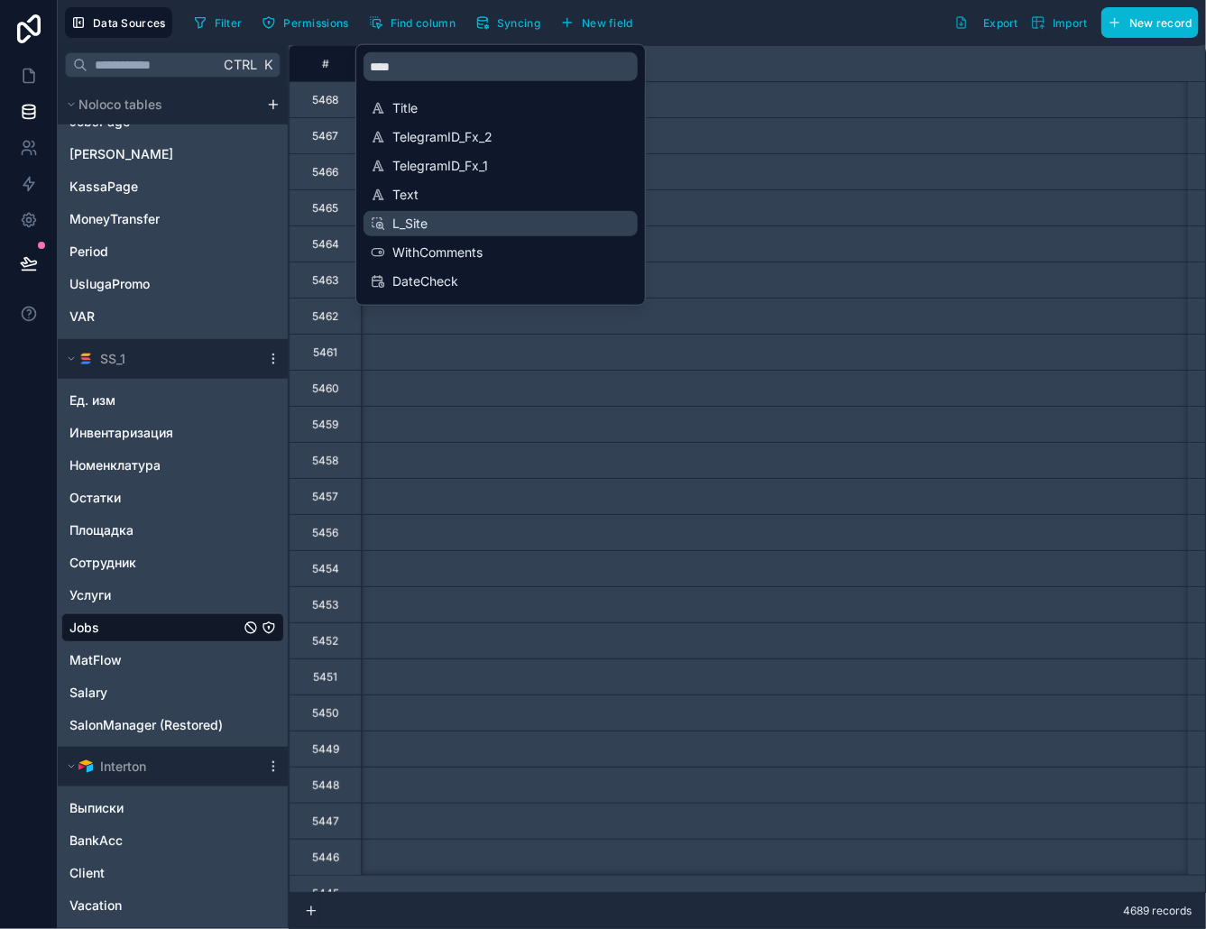
scroll to position [0, 6495]
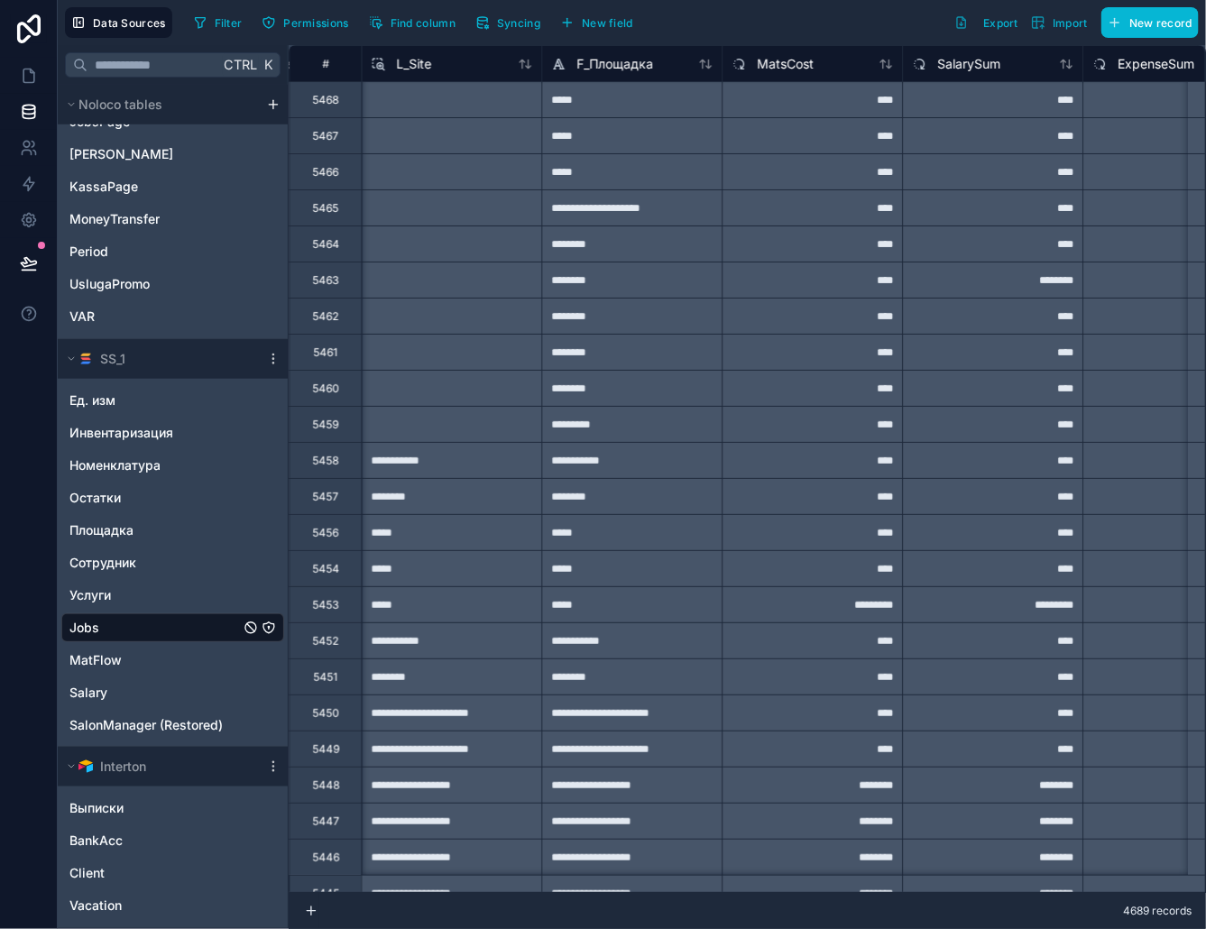
click at [803, 16] on div "Filter Permissions Find column Syncing New field Export Import New record" at bounding box center [693, 22] width 1012 height 31
click at [418, 56] on span "L_Site" at bounding box center [413, 64] width 35 height 18
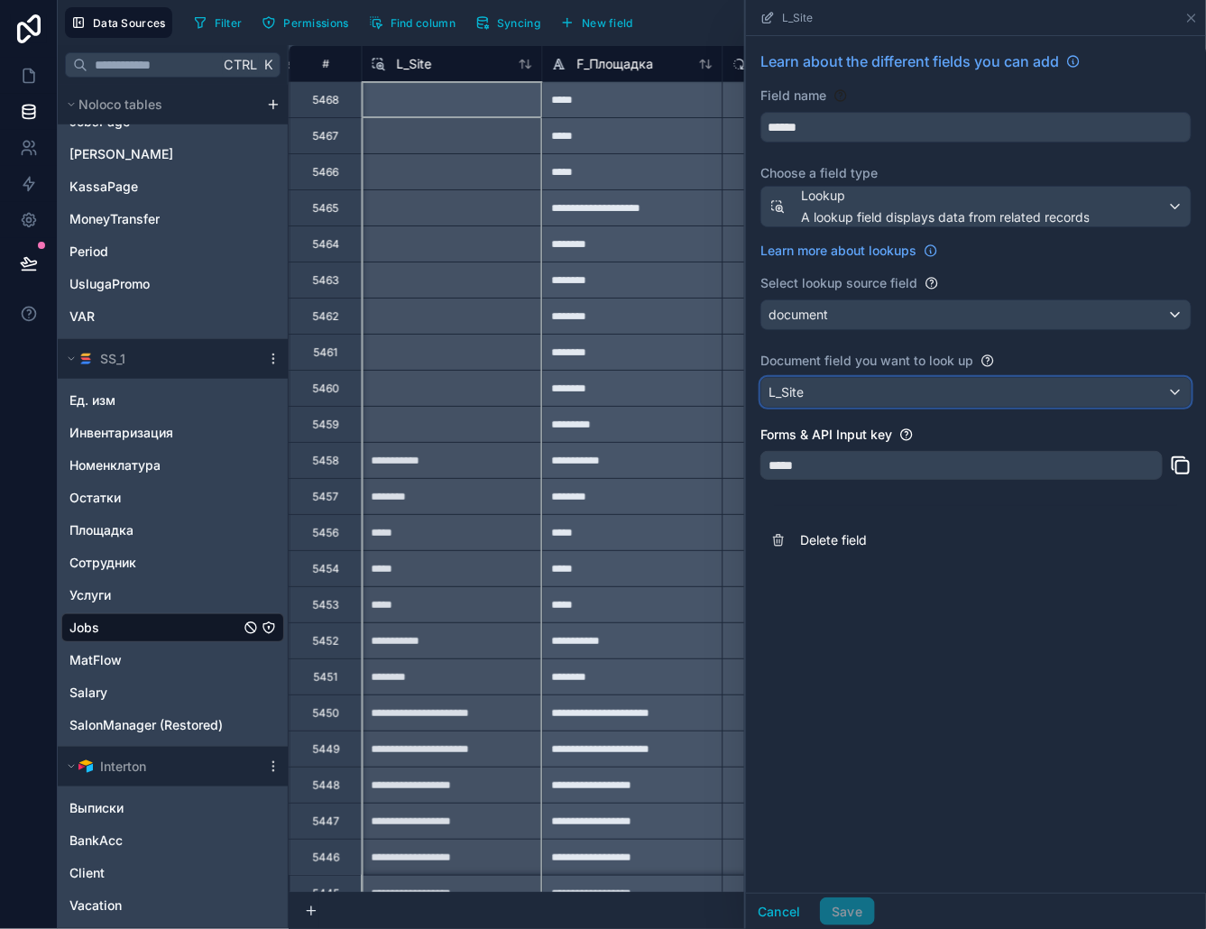
click at [833, 394] on div "L_Site" at bounding box center [975, 392] width 429 height 29
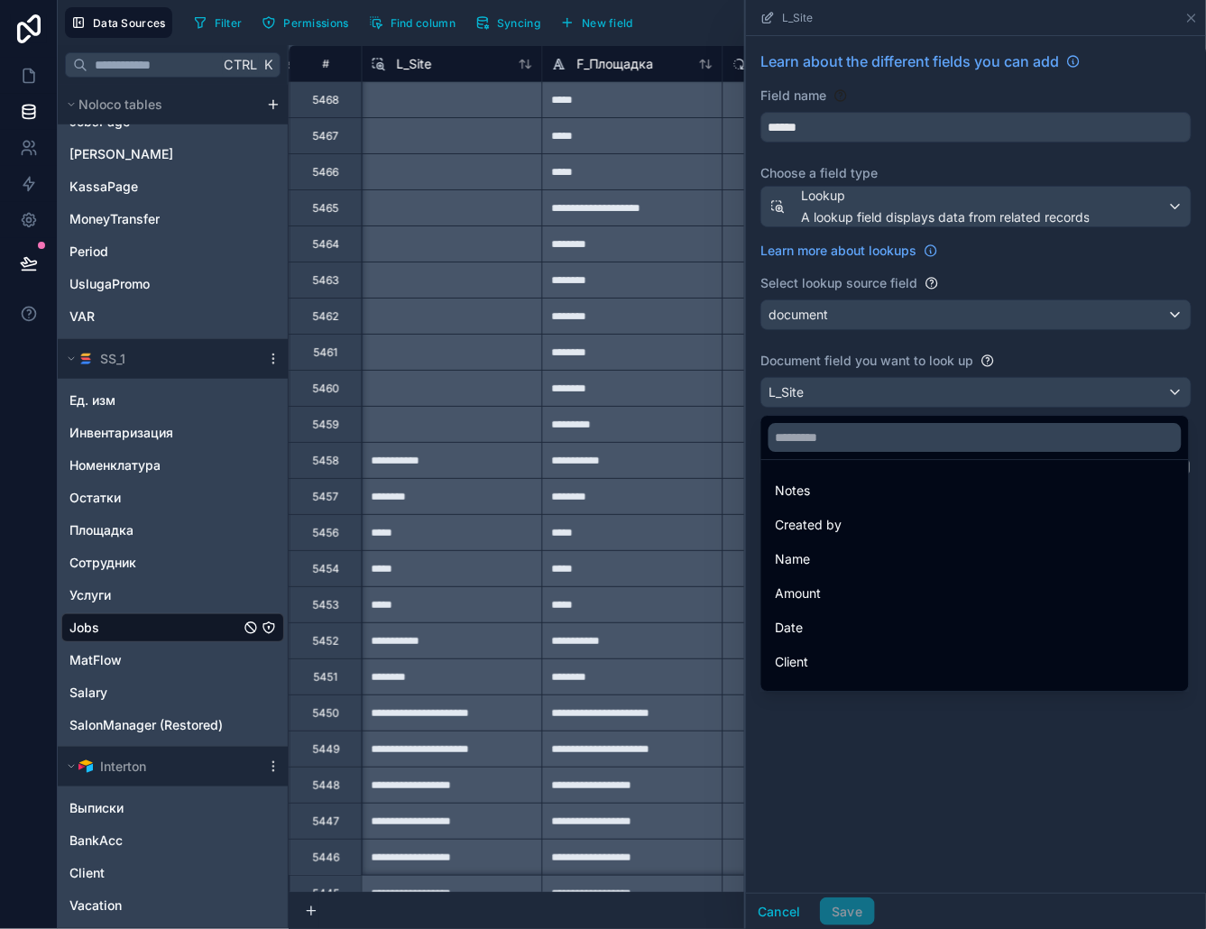
click at [855, 201] on div at bounding box center [976, 464] width 460 height 929
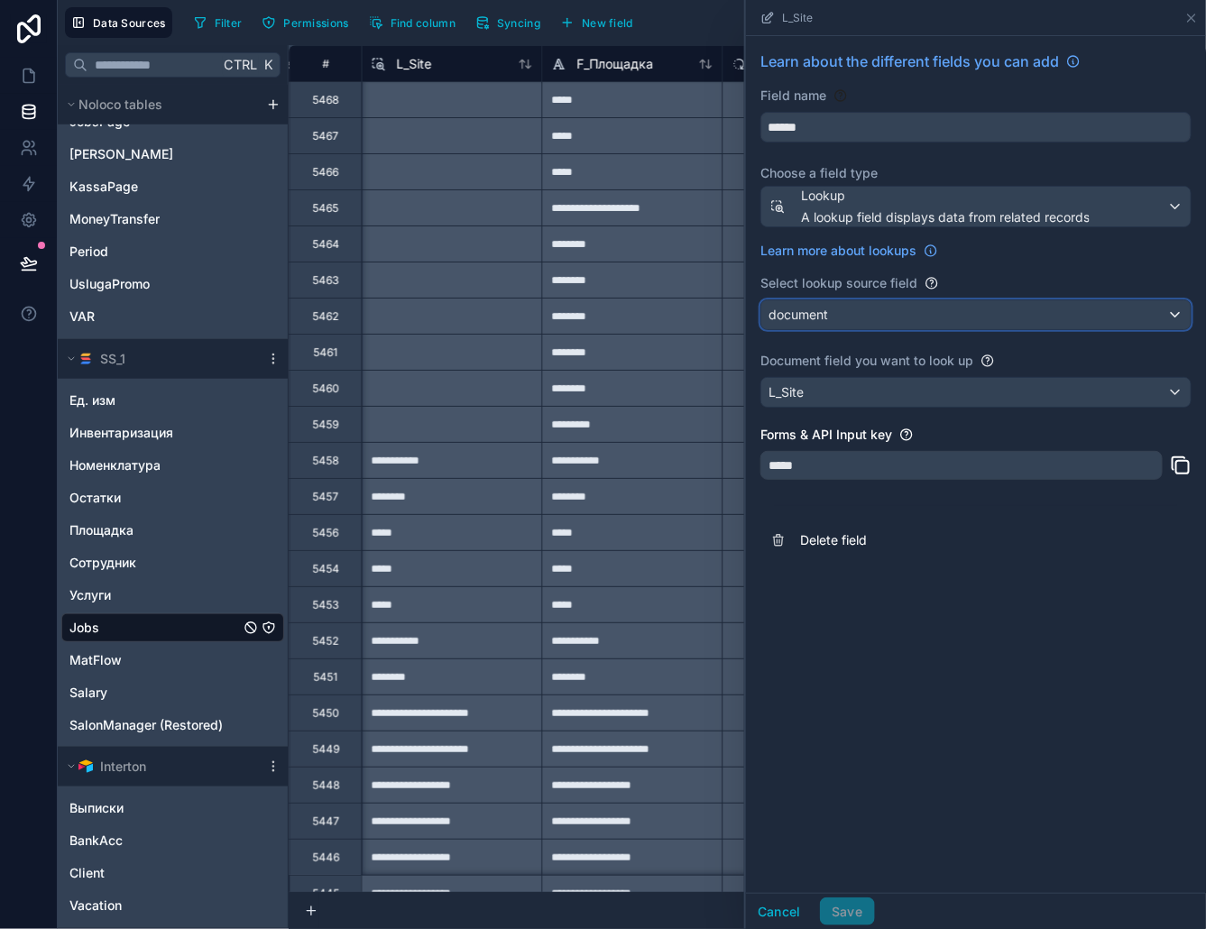
click at [826, 317] on span "document" at bounding box center [799, 315] width 60 height 18
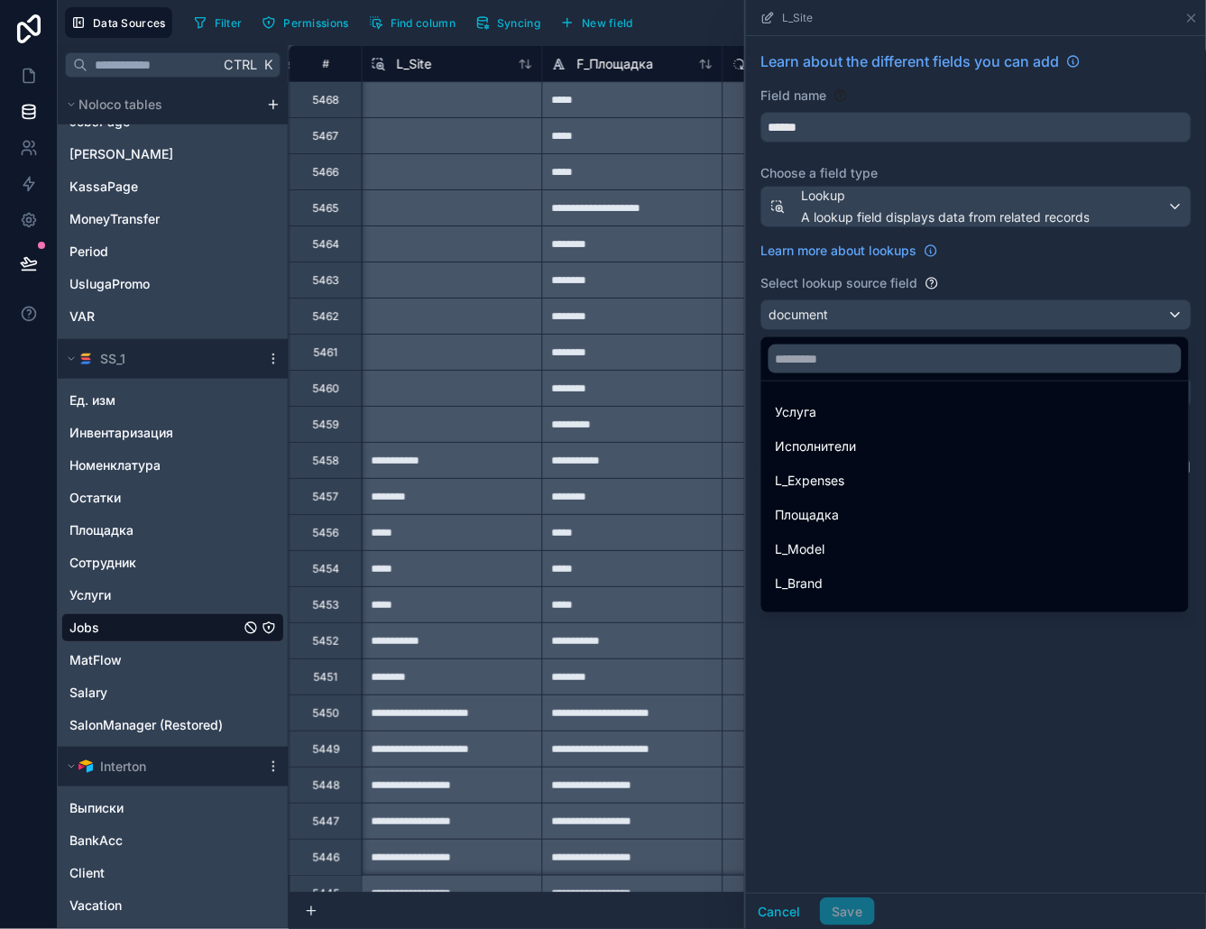
click at [1008, 201] on div at bounding box center [976, 464] width 460 height 929
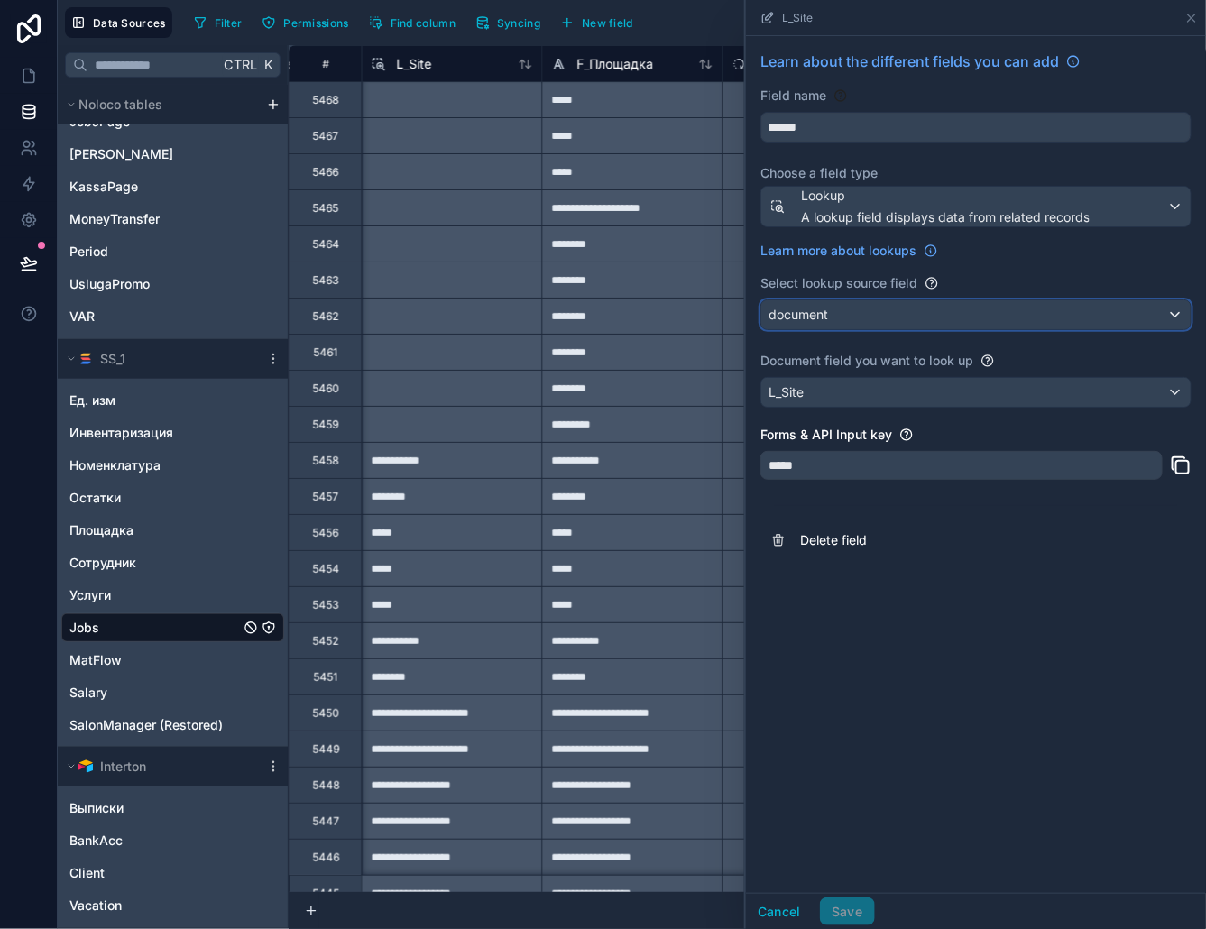
click at [860, 311] on div "document" at bounding box center [975, 314] width 429 height 29
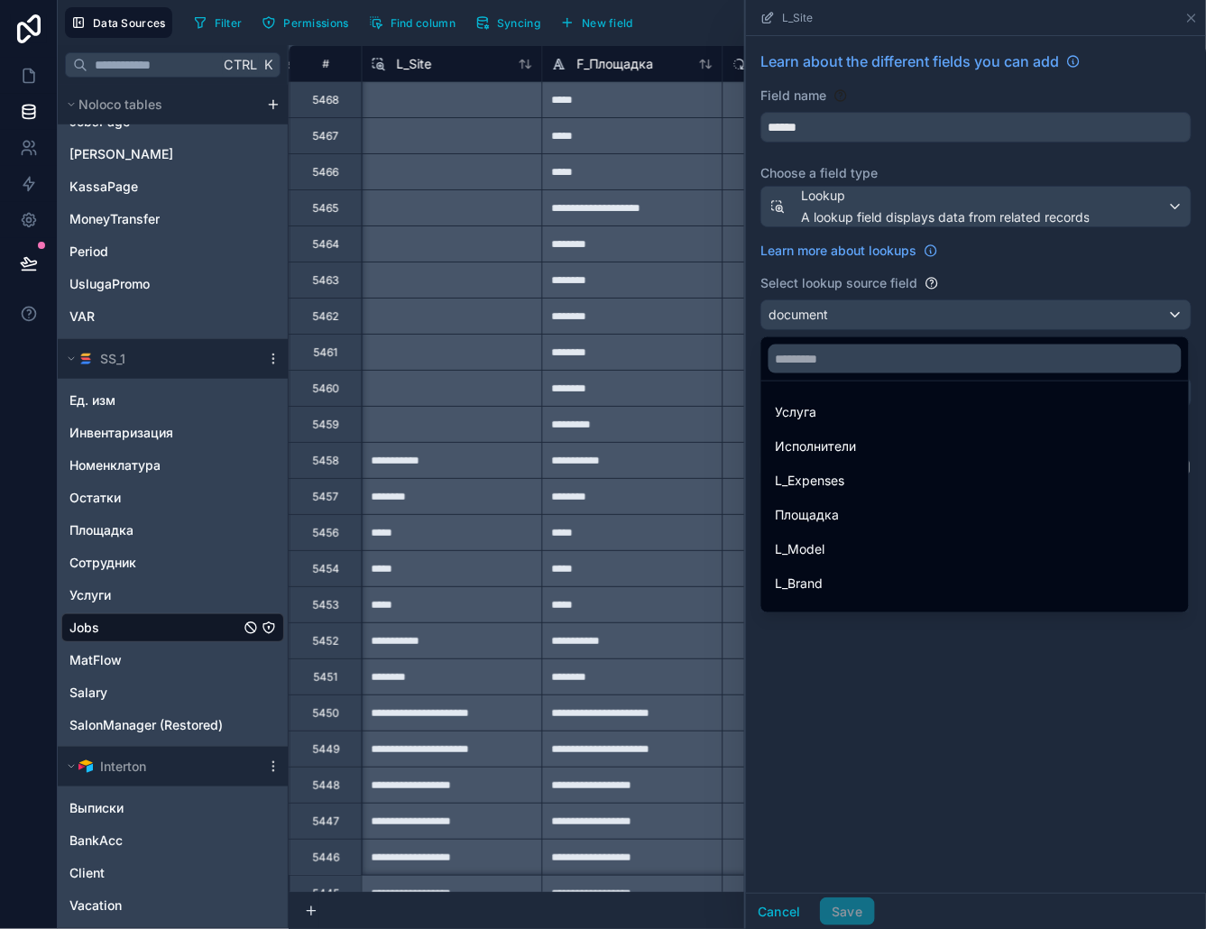
click at [1017, 248] on div at bounding box center [976, 464] width 460 height 929
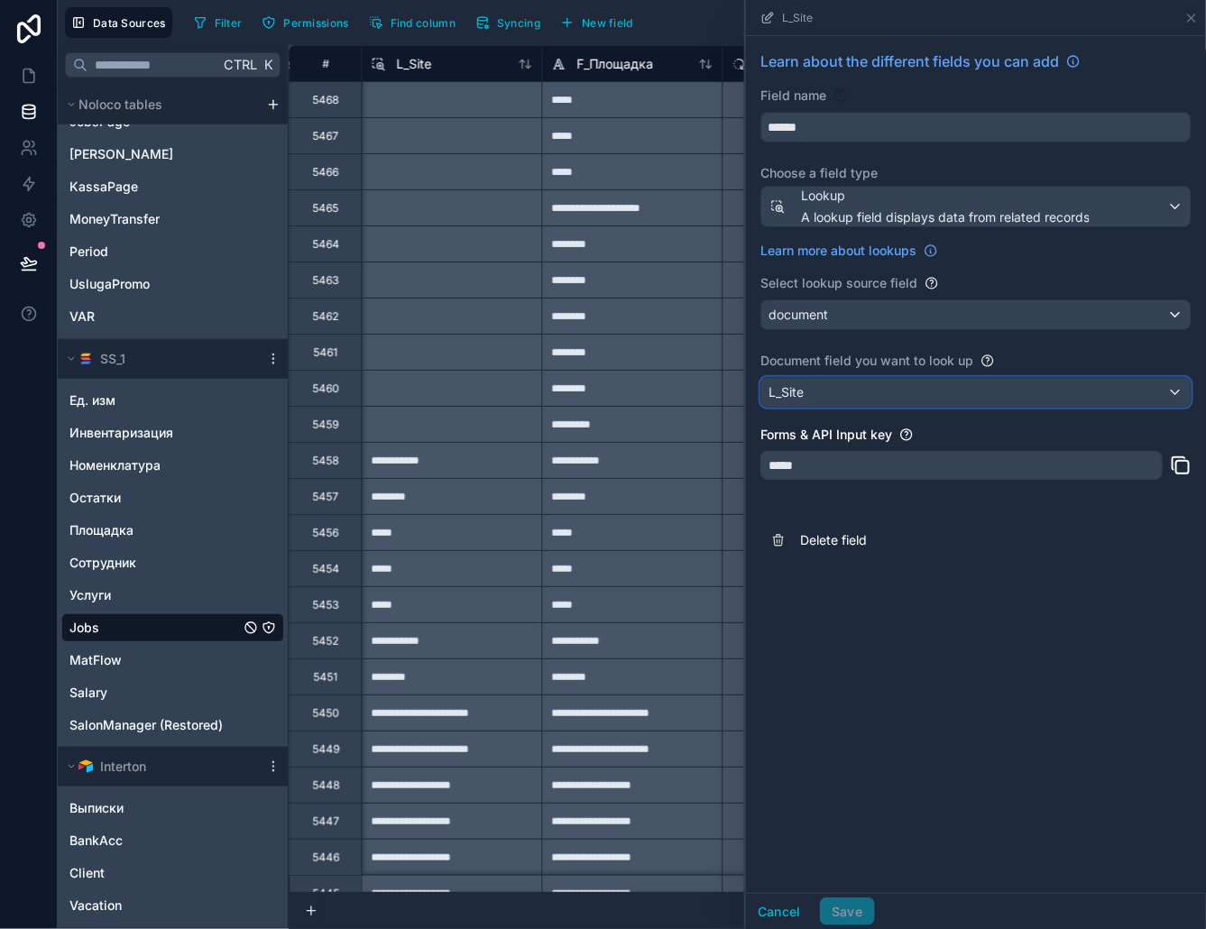
click at [887, 393] on div "L_Site" at bounding box center [975, 392] width 429 height 29
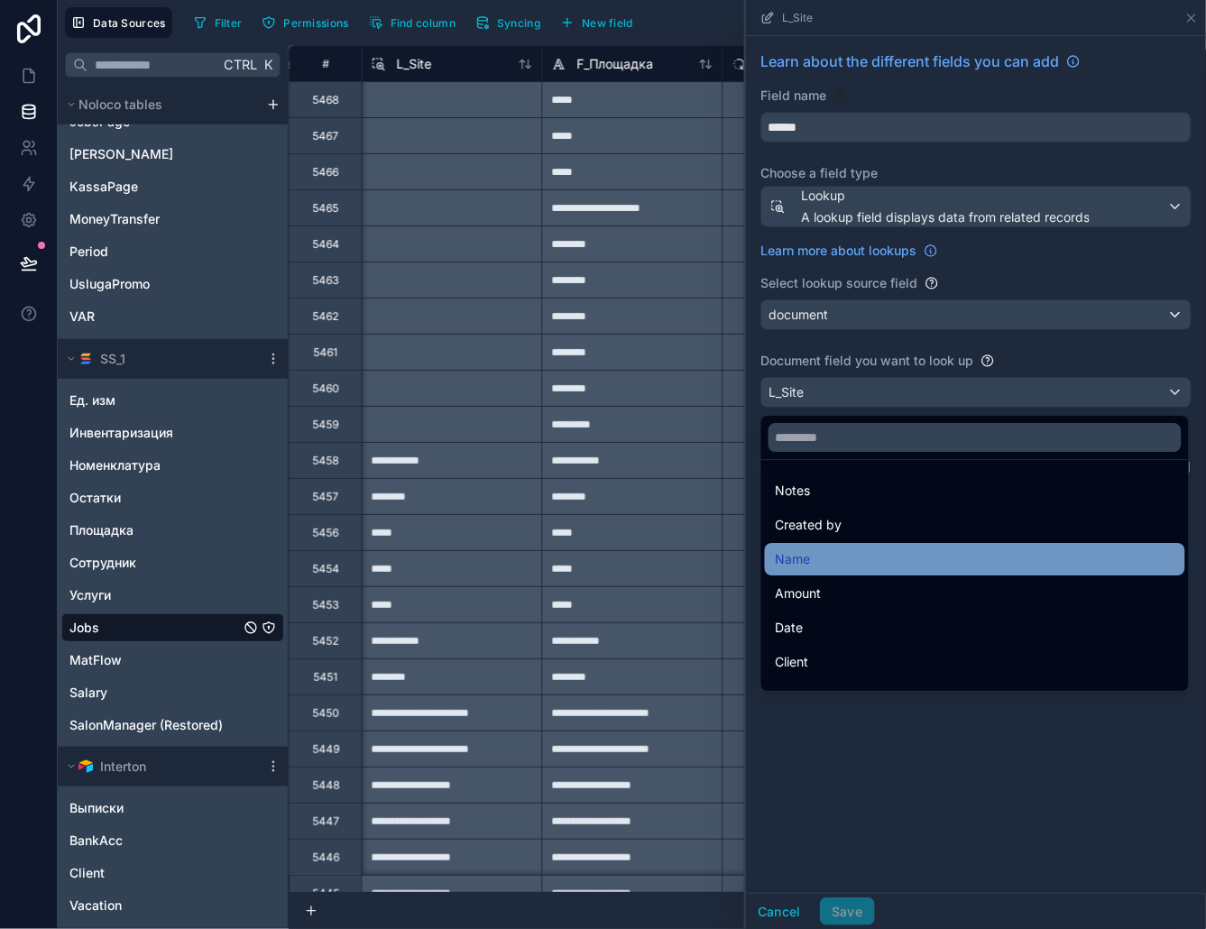
click at [854, 557] on div "Name" at bounding box center [975, 559] width 399 height 22
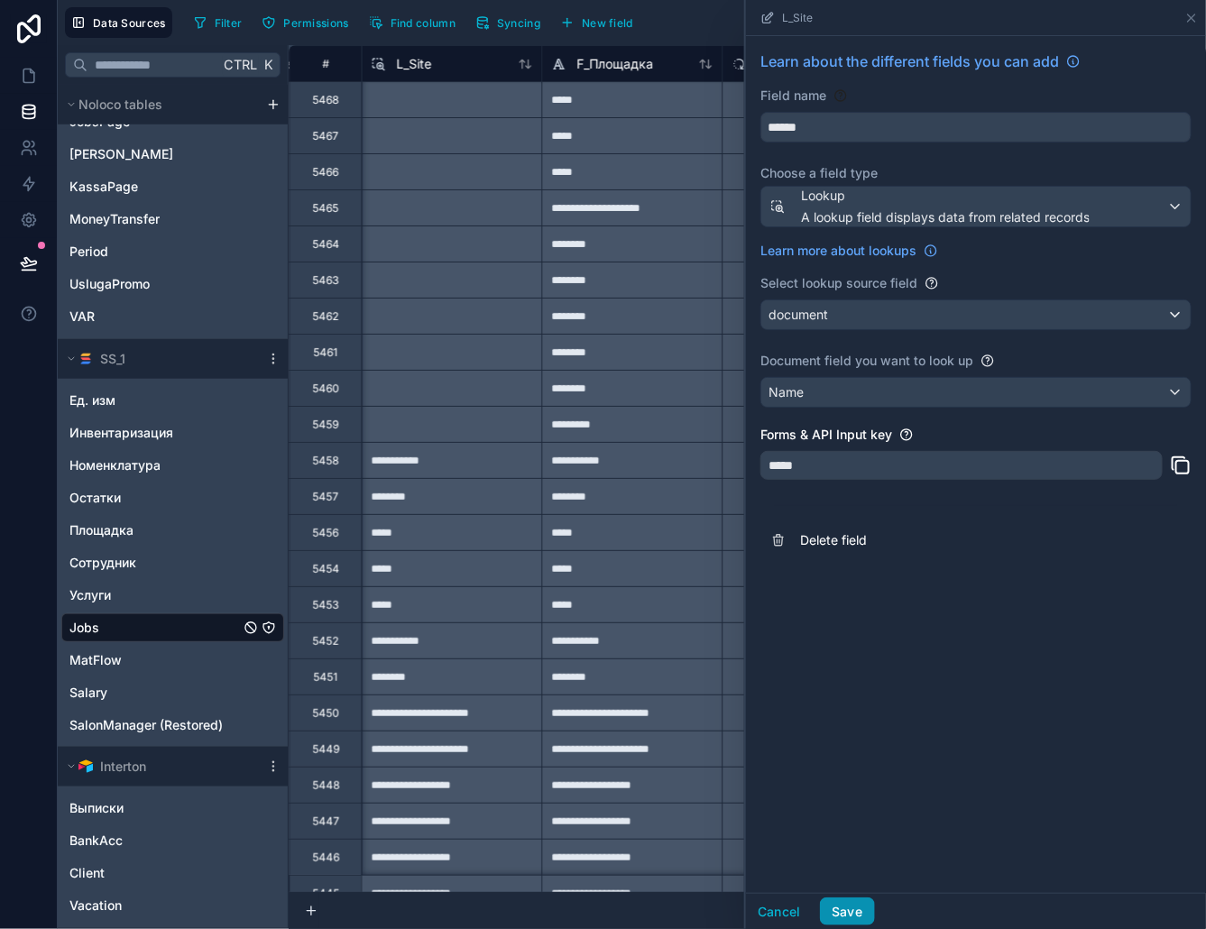
click at [855, 917] on button "Save" at bounding box center [847, 912] width 54 height 29
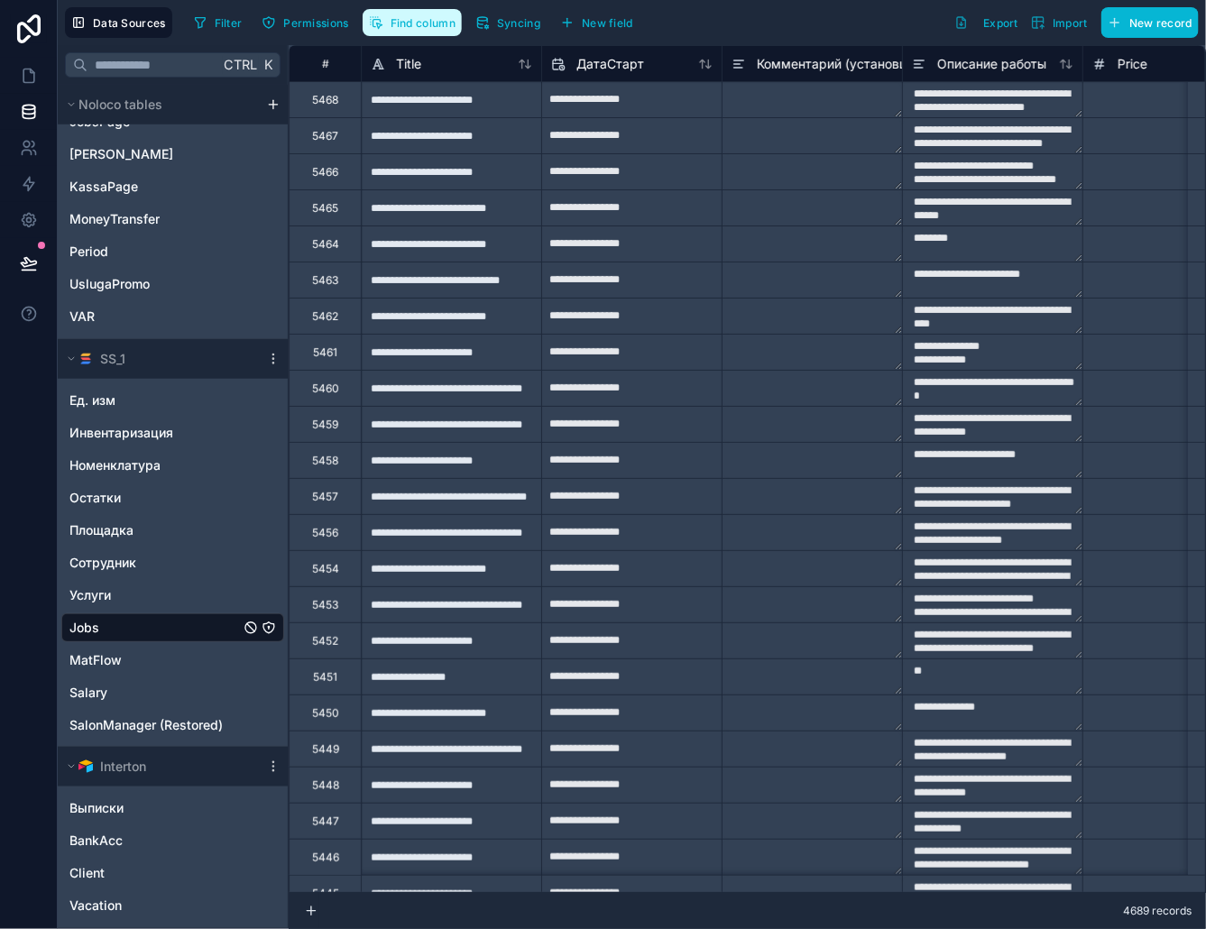
click at [429, 21] on span "Find column" at bounding box center [423, 23] width 65 height 14
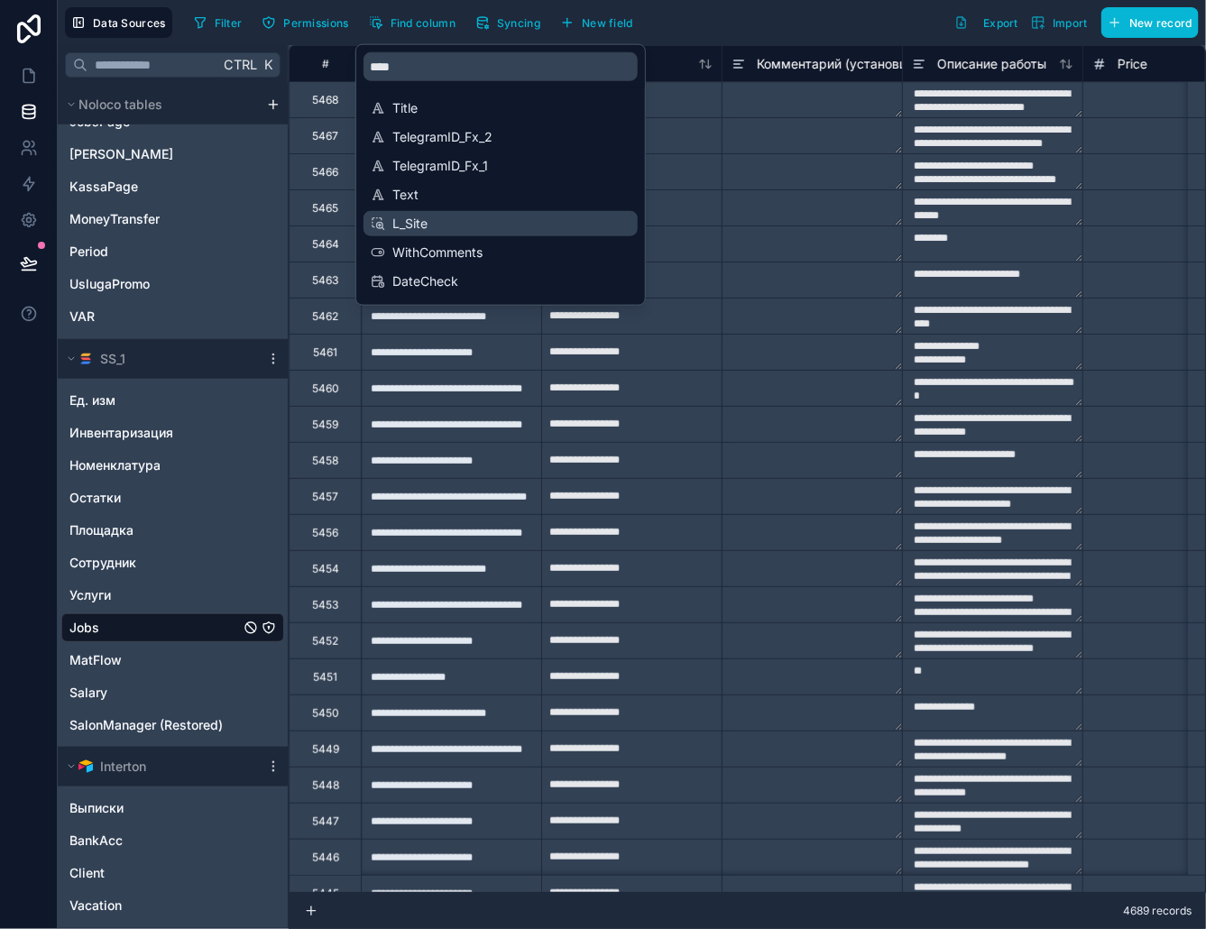
click at [439, 223] on span "L_Site" at bounding box center [501, 224] width 218 height 18
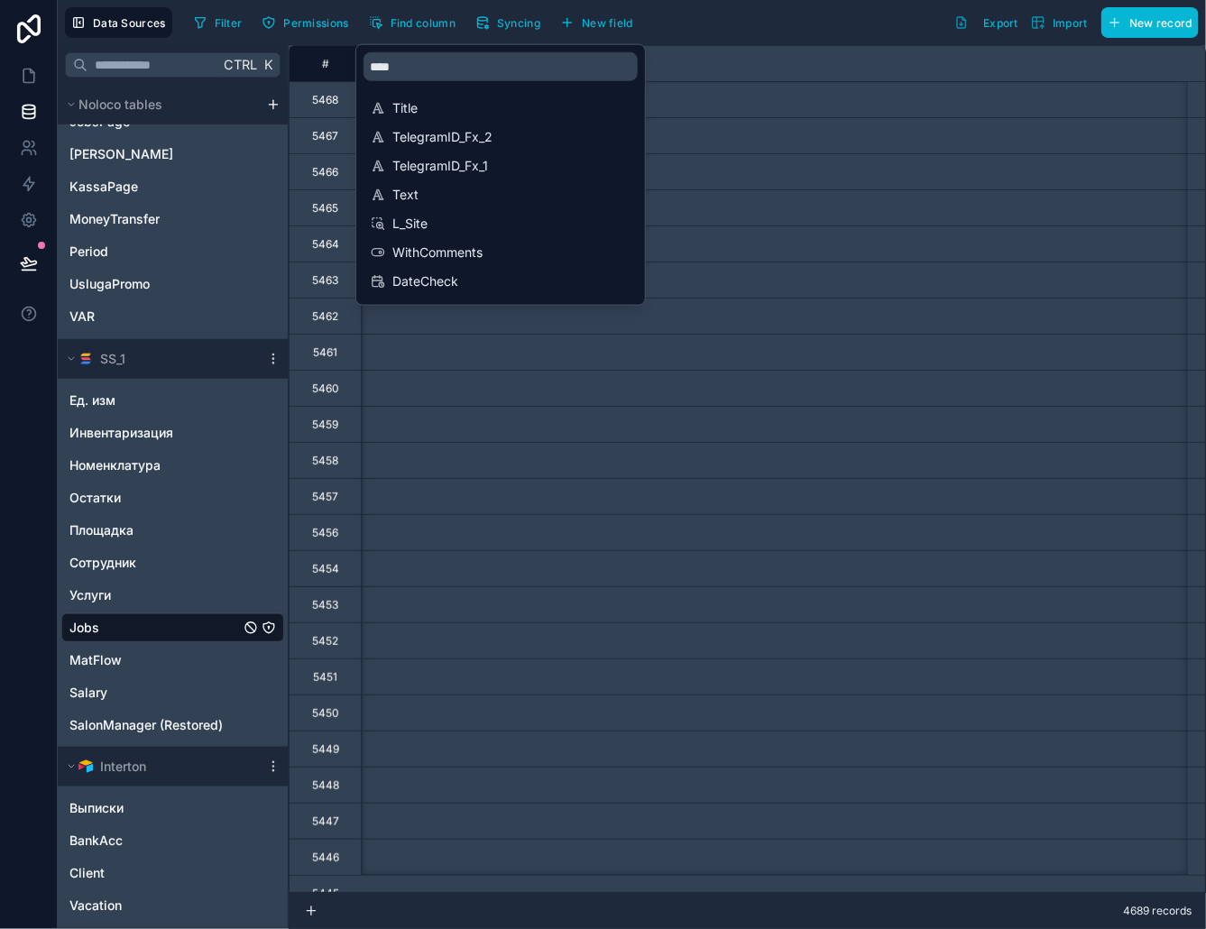
scroll to position [0, 6495]
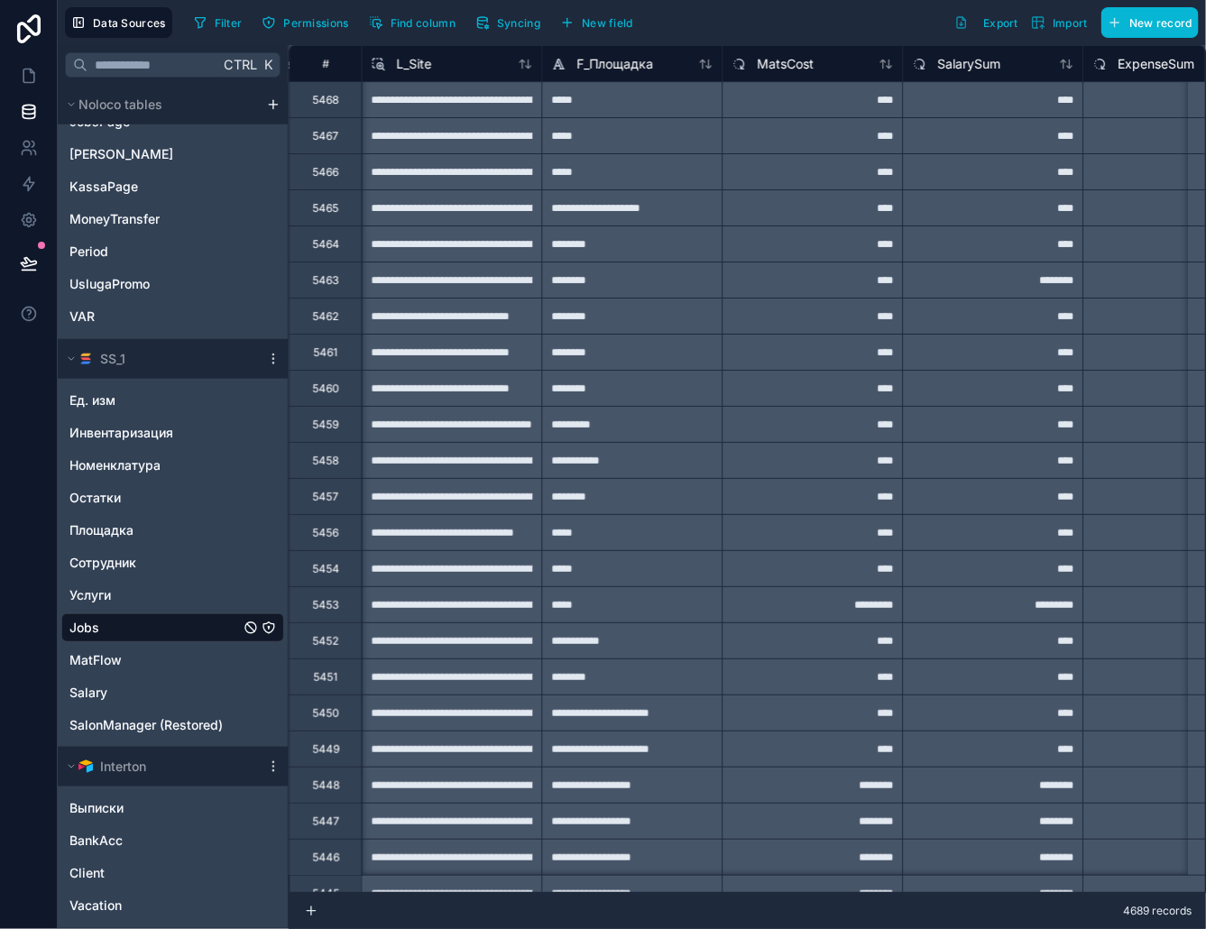
click at [783, 12] on div "Filter Permissions Find column Syncing New field Export Import New record" at bounding box center [693, 22] width 1012 height 31
click at [415, 63] on span "L_Site" at bounding box center [413, 64] width 35 height 18
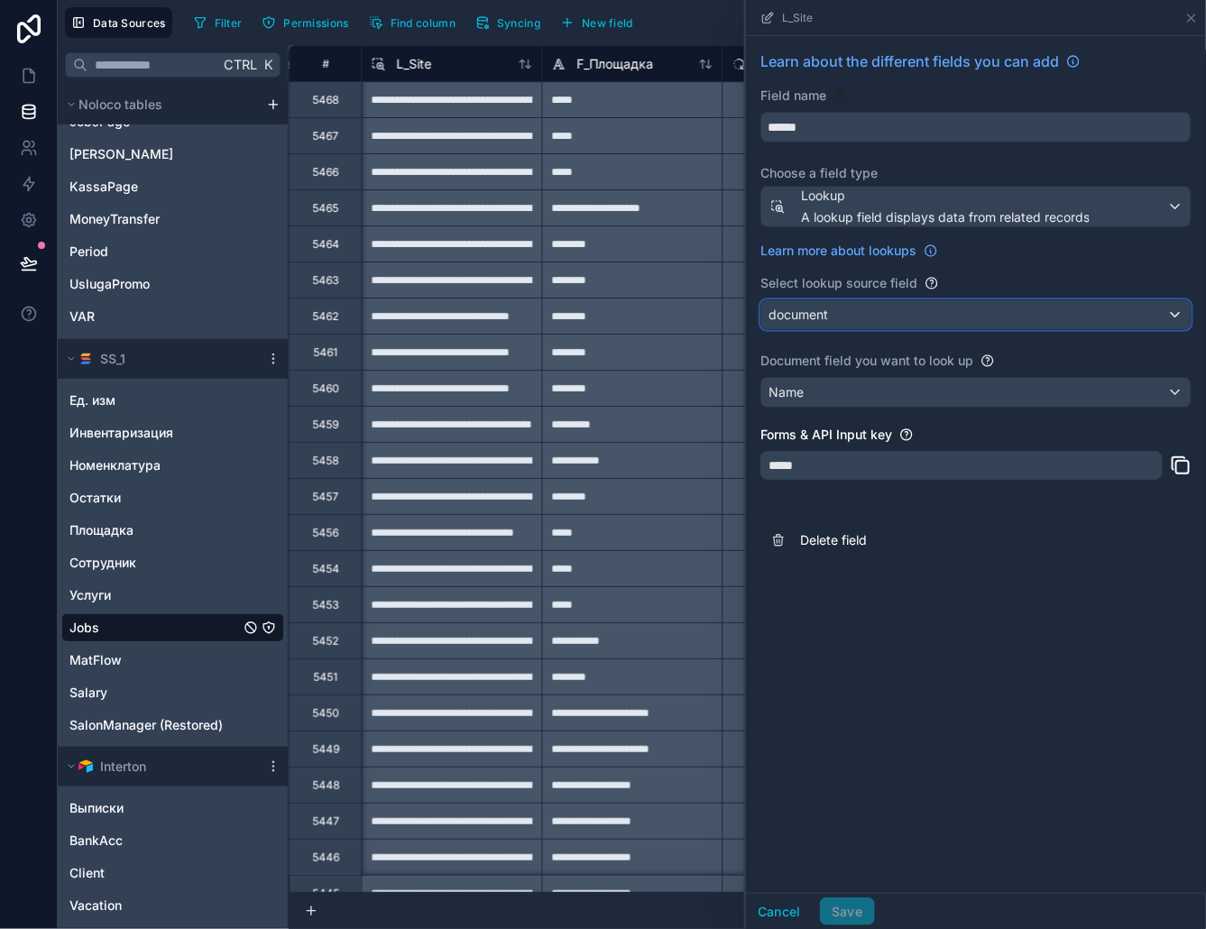
click at [841, 313] on div "document" at bounding box center [975, 314] width 429 height 29
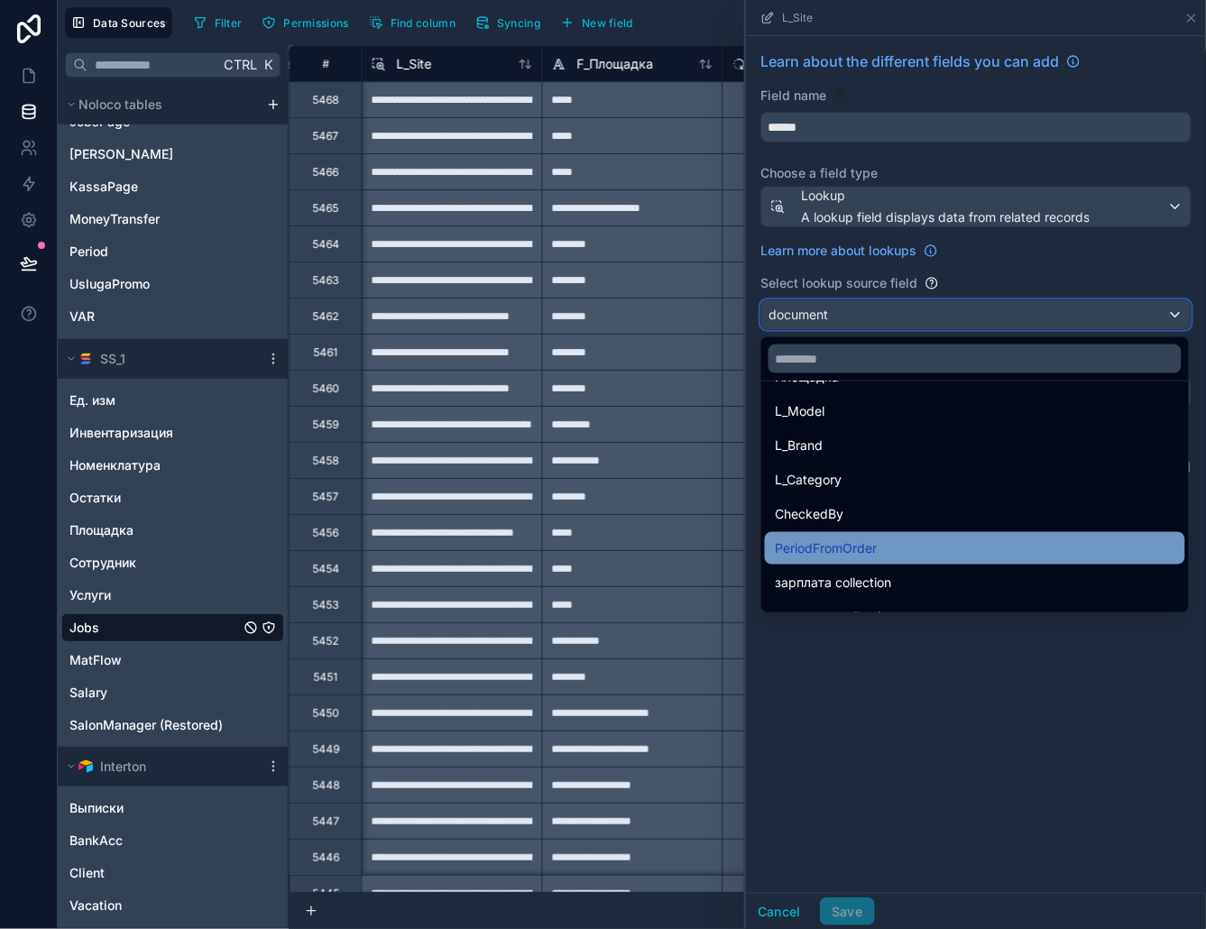
scroll to position [226, 0]
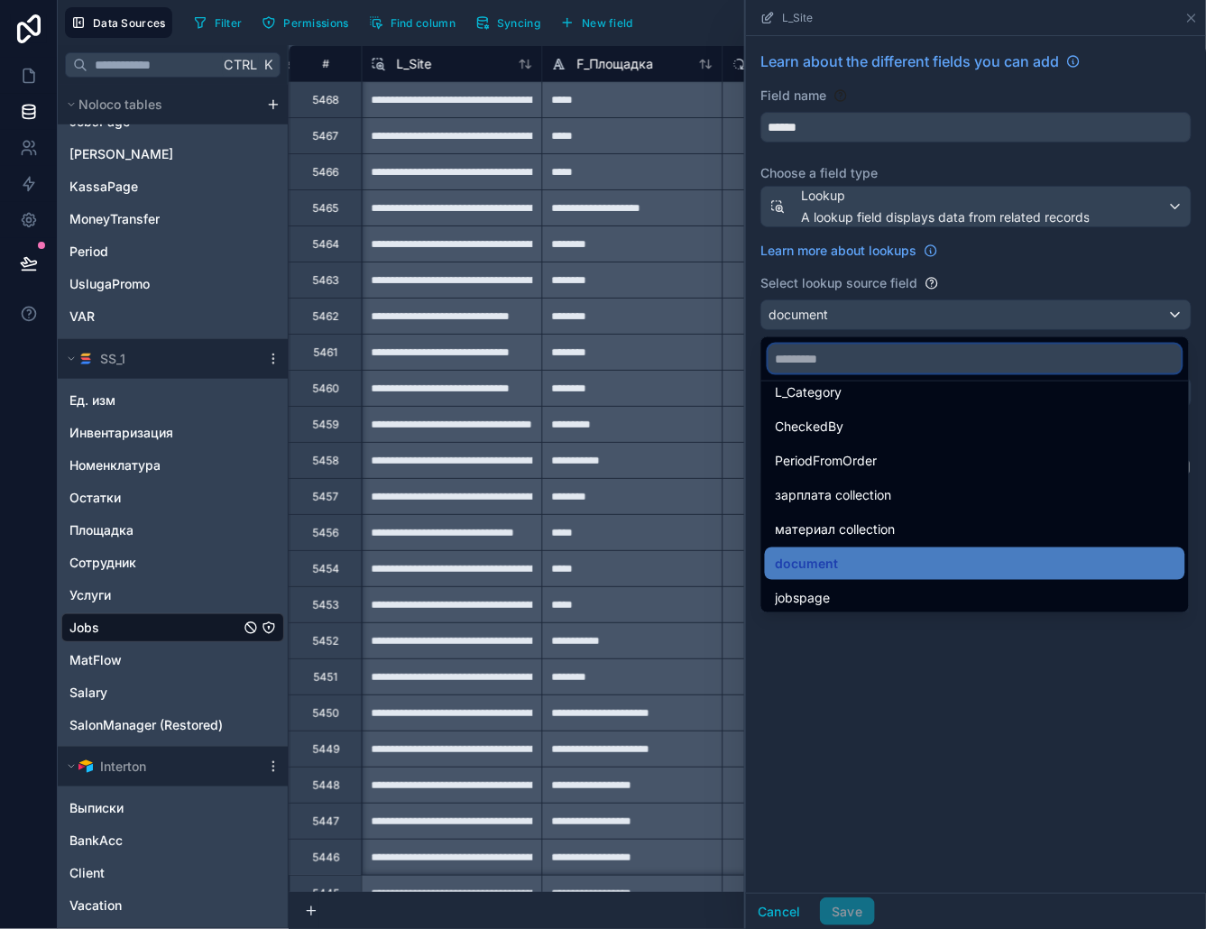
click at [853, 359] on input "text" at bounding box center [975, 359] width 413 height 29
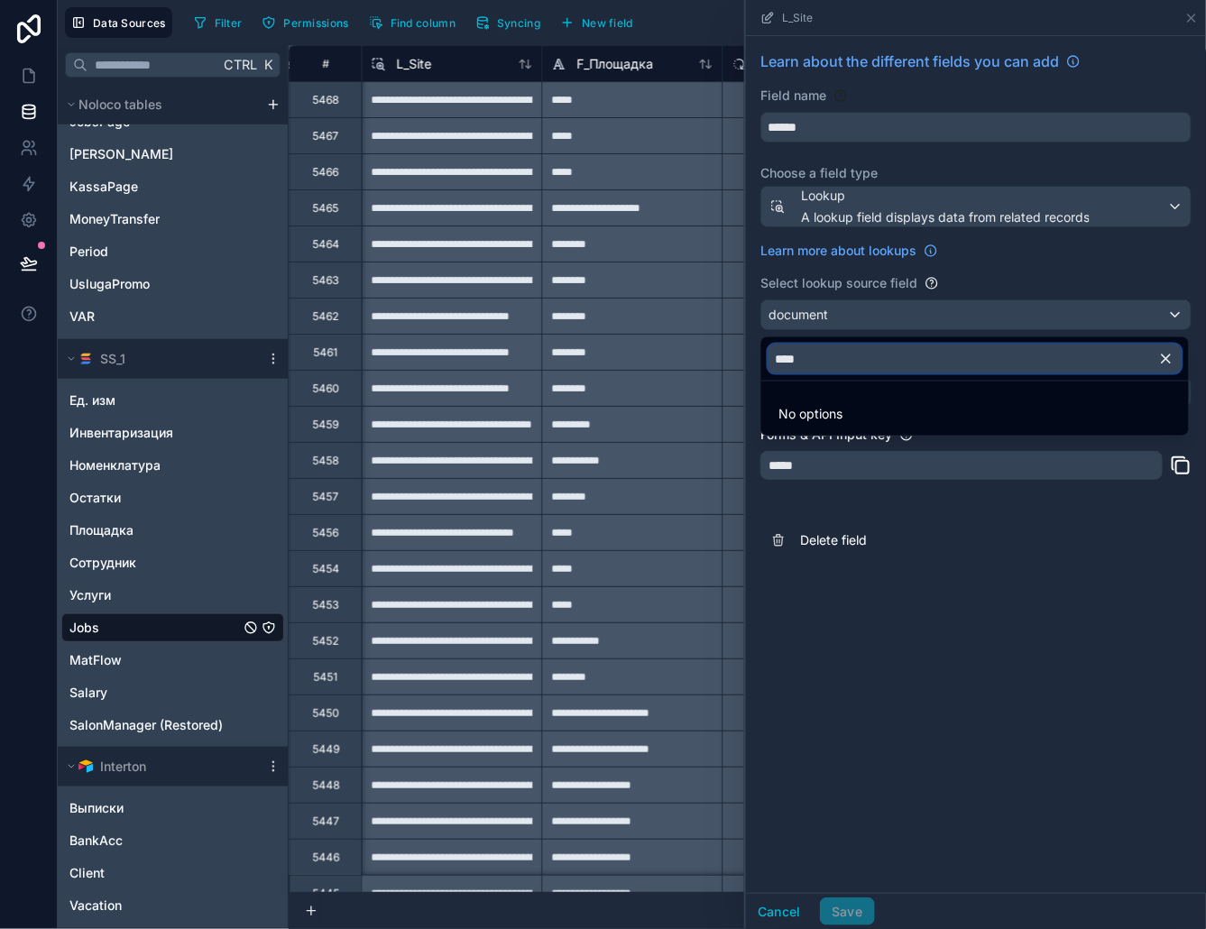
type input "****"
click at [1165, 353] on icon "button" at bounding box center [1166, 359] width 16 height 16
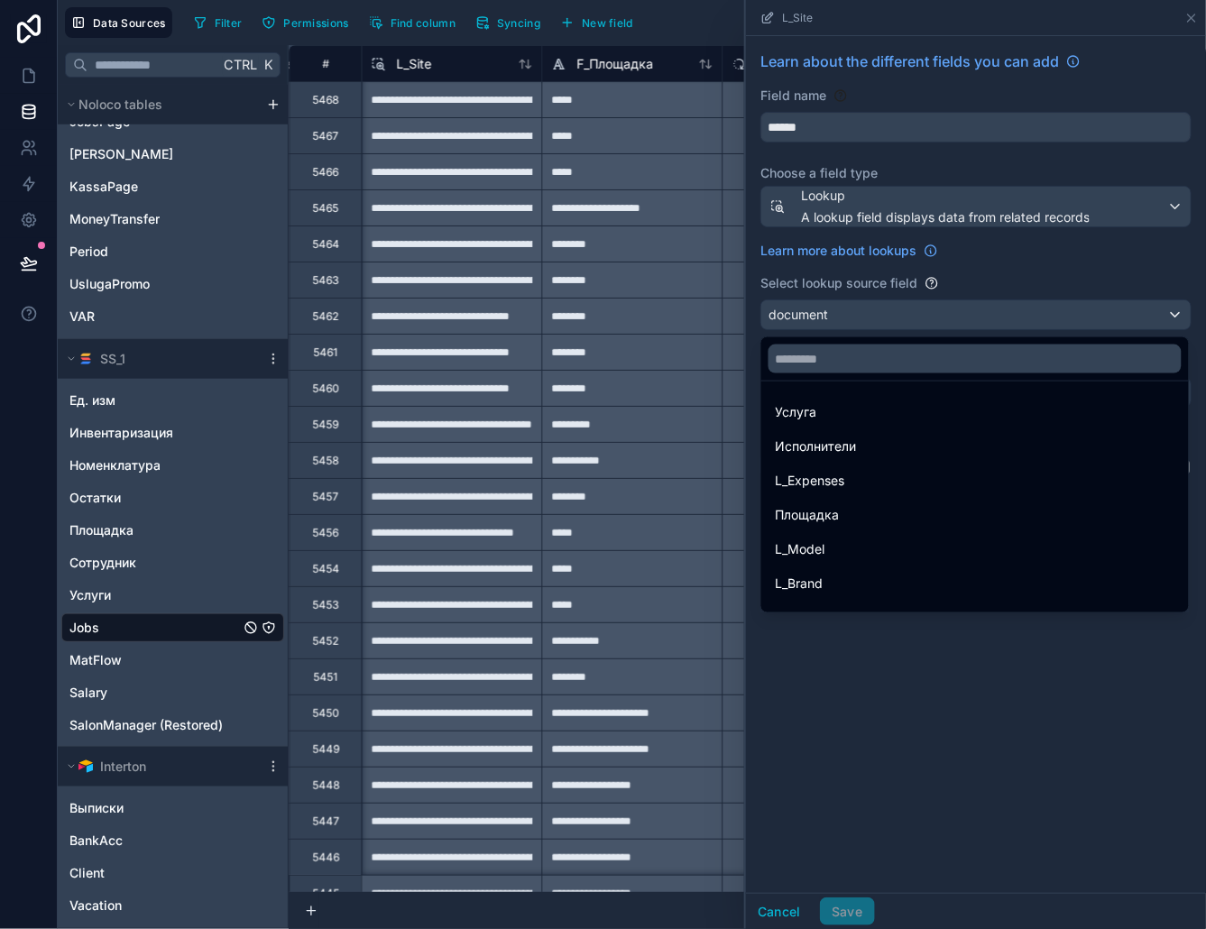
click at [1024, 269] on div at bounding box center [976, 464] width 460 height 929
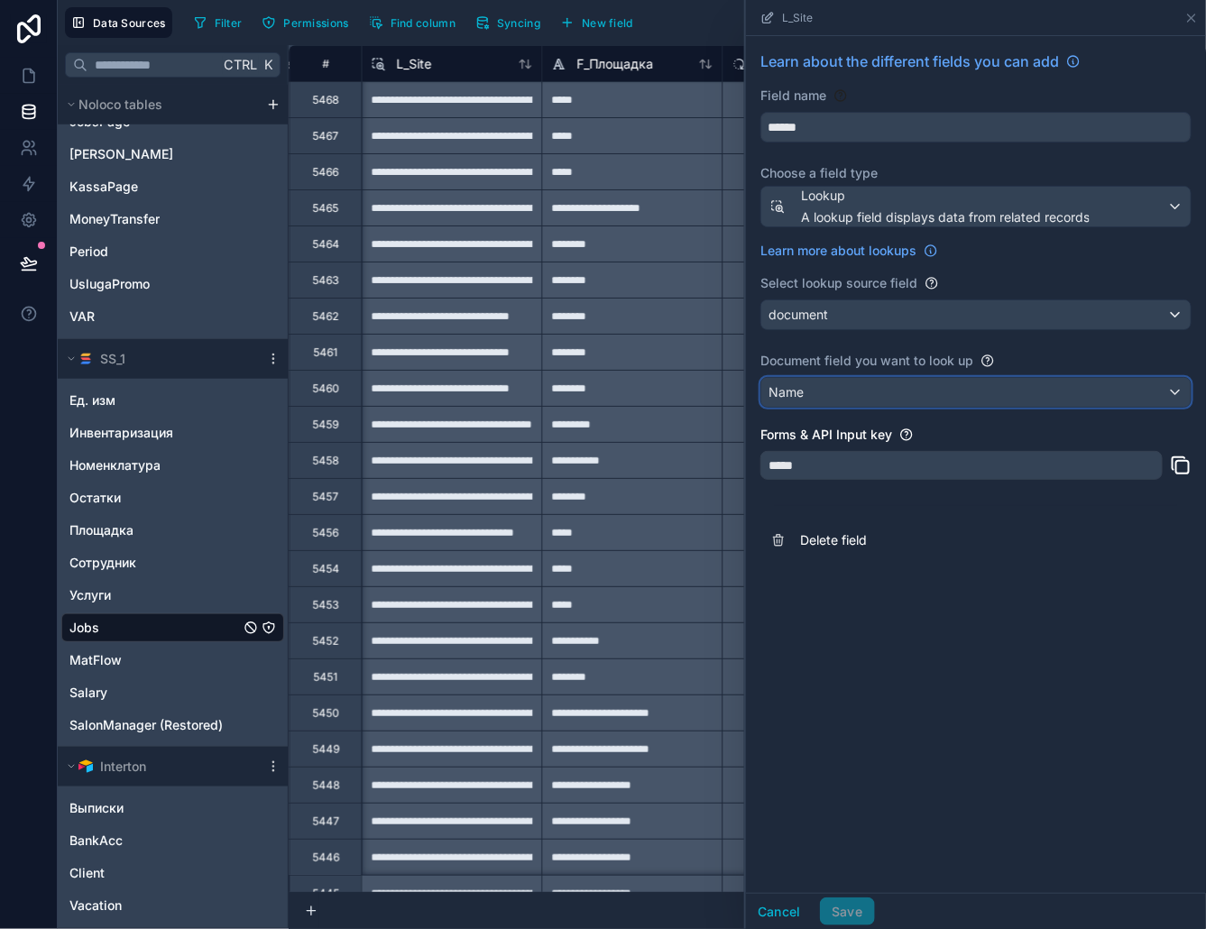
click at [834, 400] on div "Name" at bounding box center [975, 392] width 429 height 29
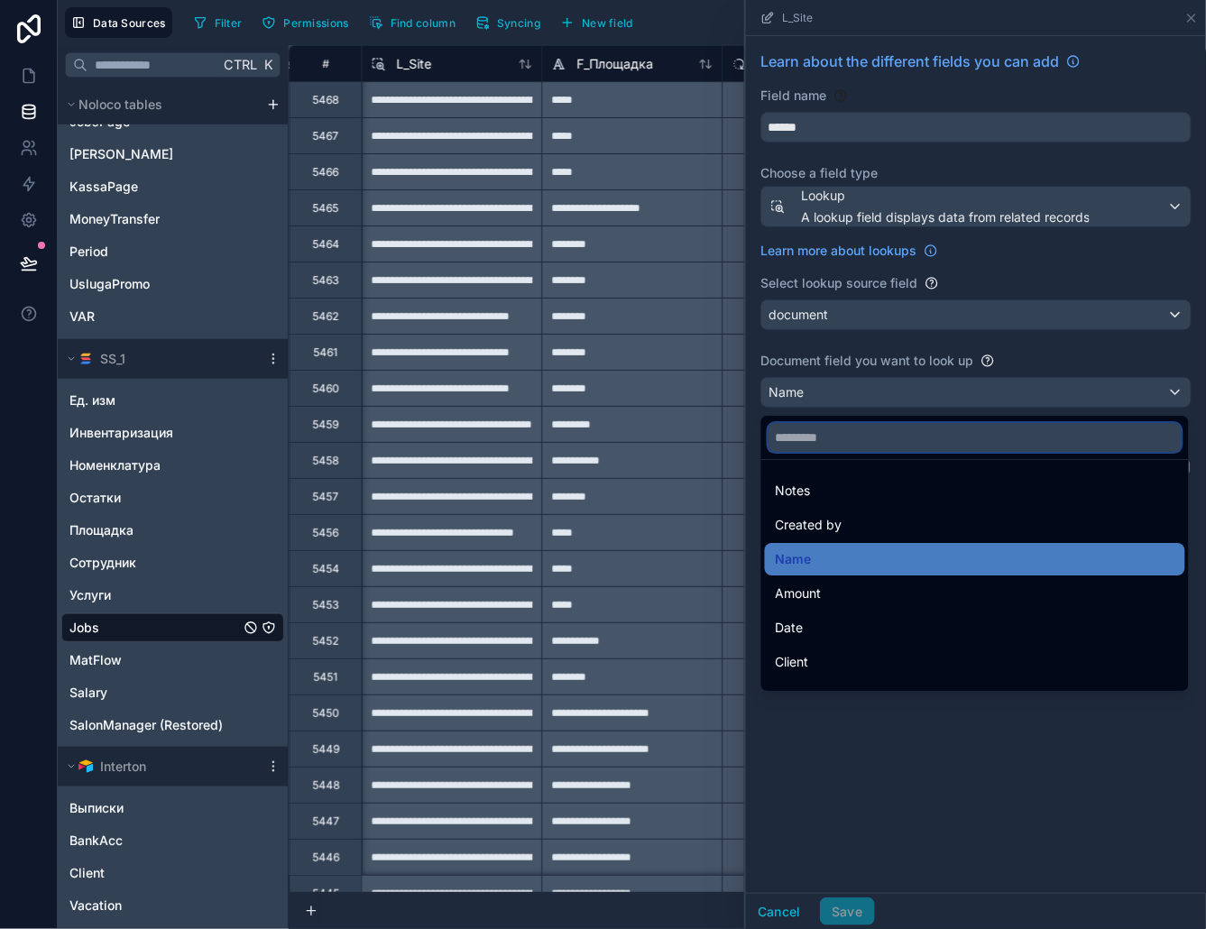
click at [827, 442] on input "text" at bounding box center [975, 437] width 413 height 29
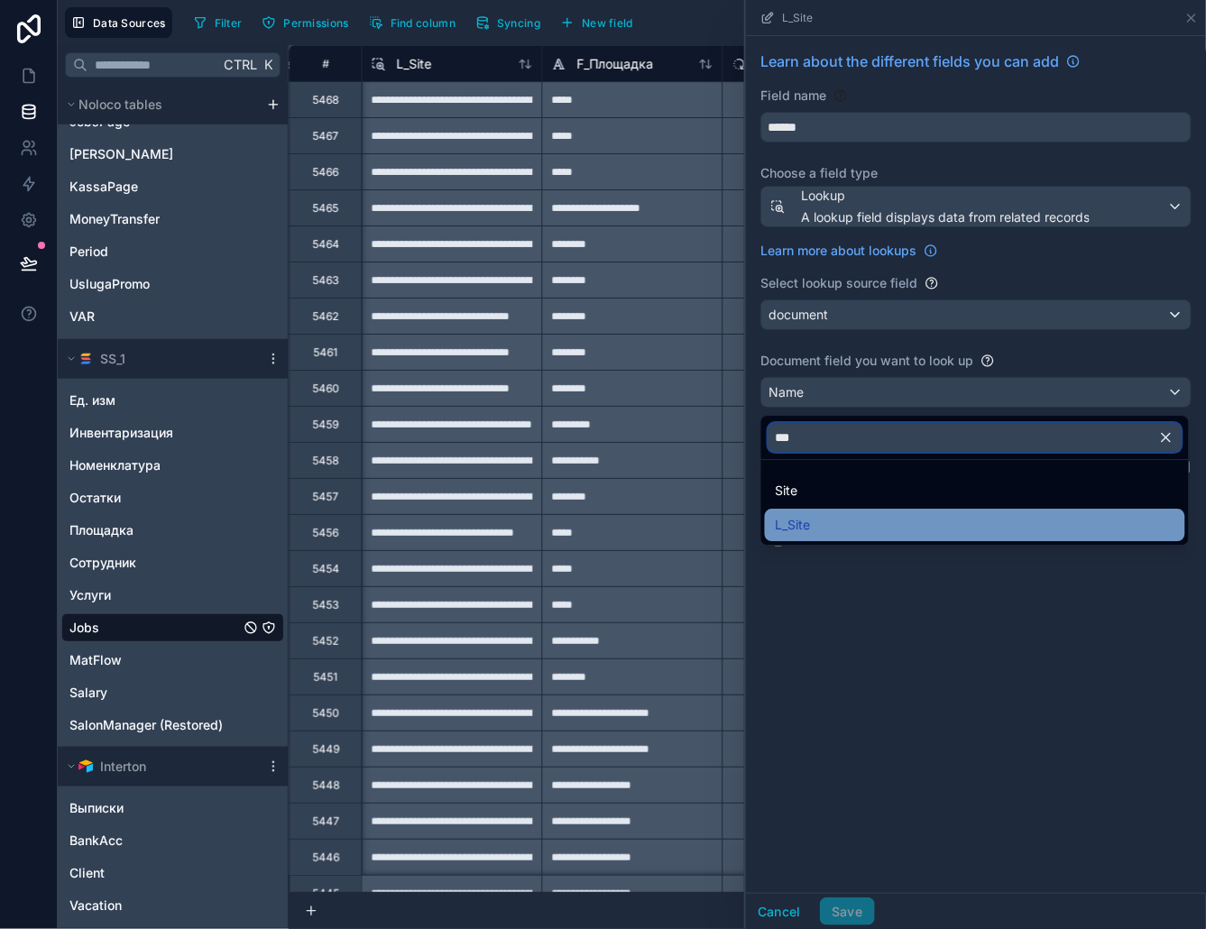
type input "***"
click at [812, 515] on div "L_Site" at bounding box center [975, 525] width 399 height 22
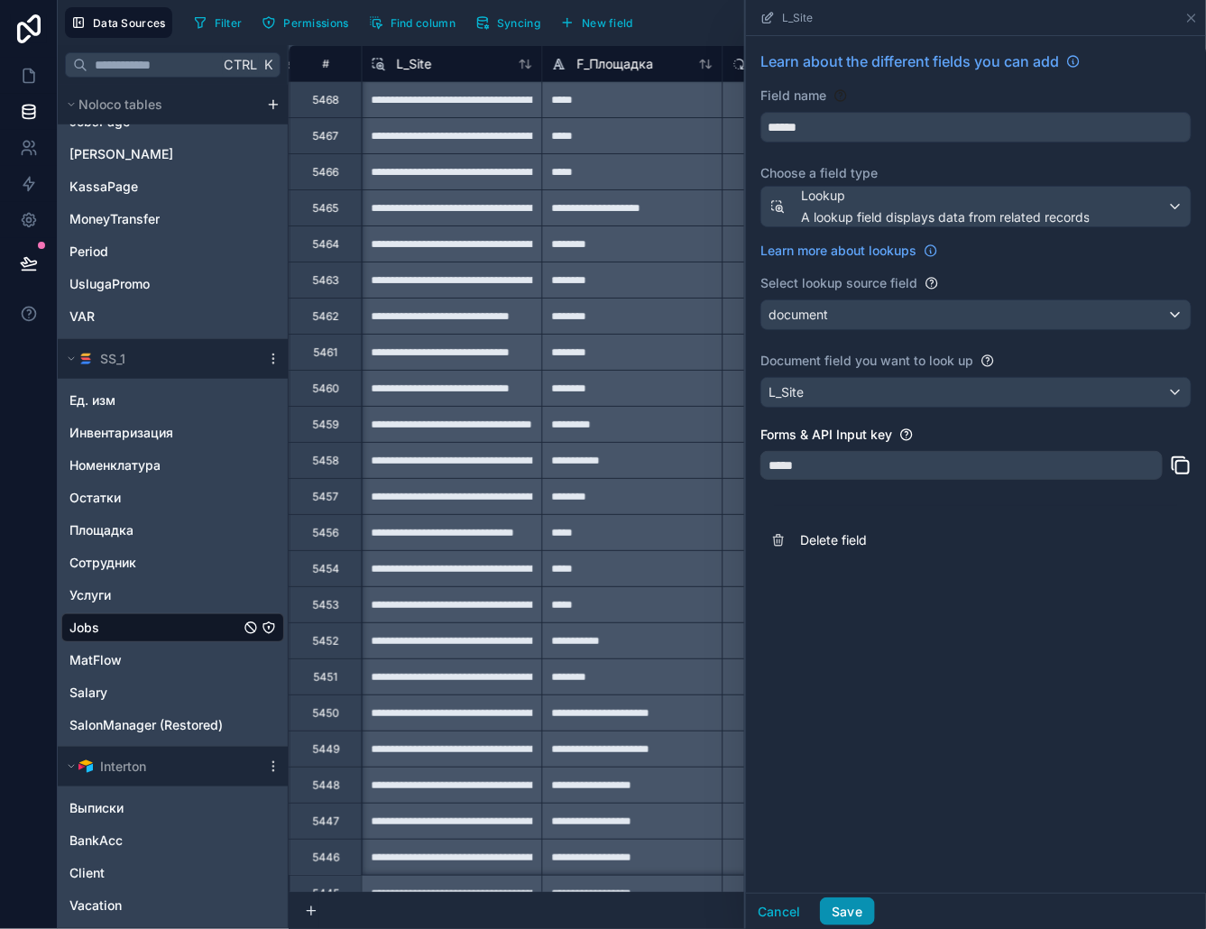
click at [866, 908] on button "Save" at bounding box center [847, 912] width 54 height 29
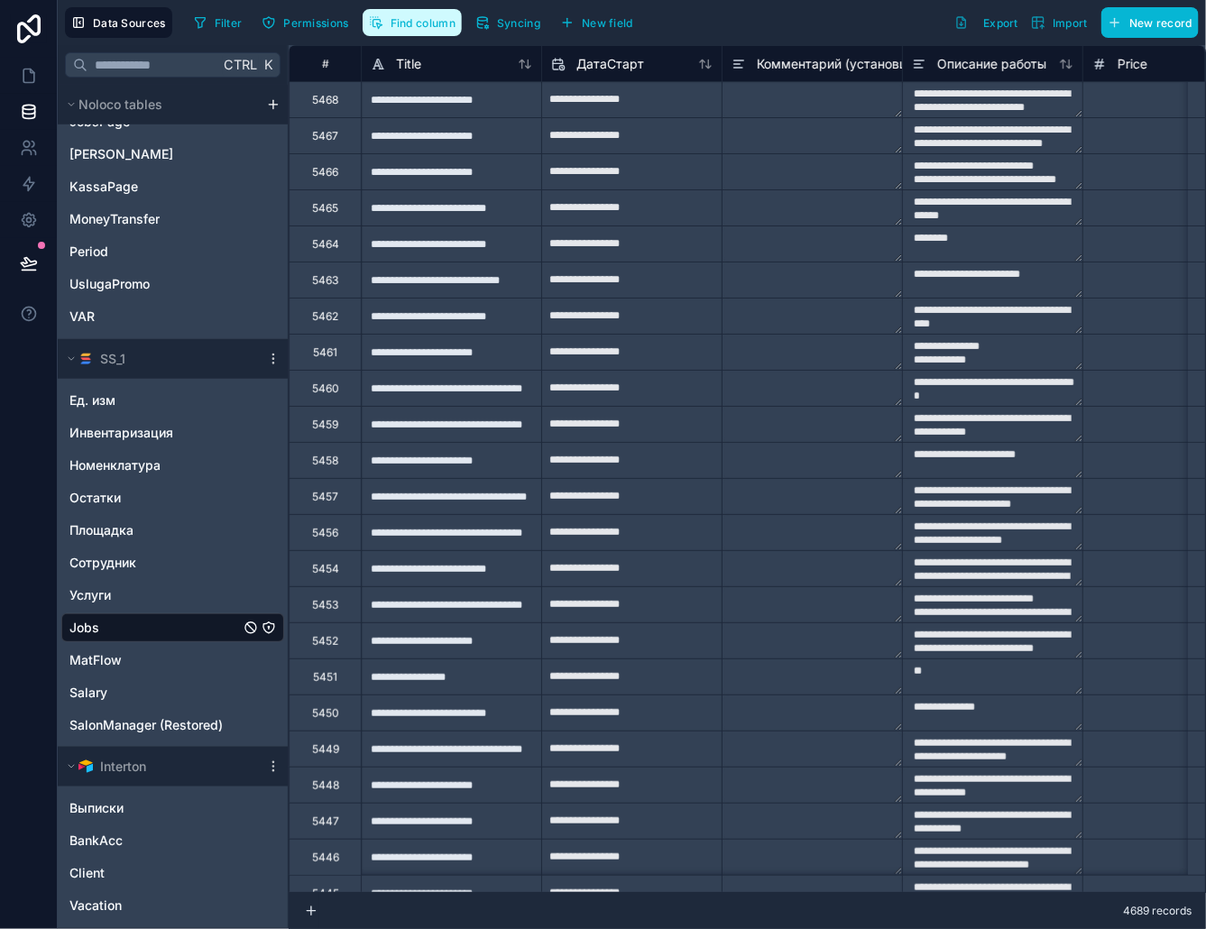
click at [420, 23] on span "Find column" at bounding box center [423, 23] width 65 height 14
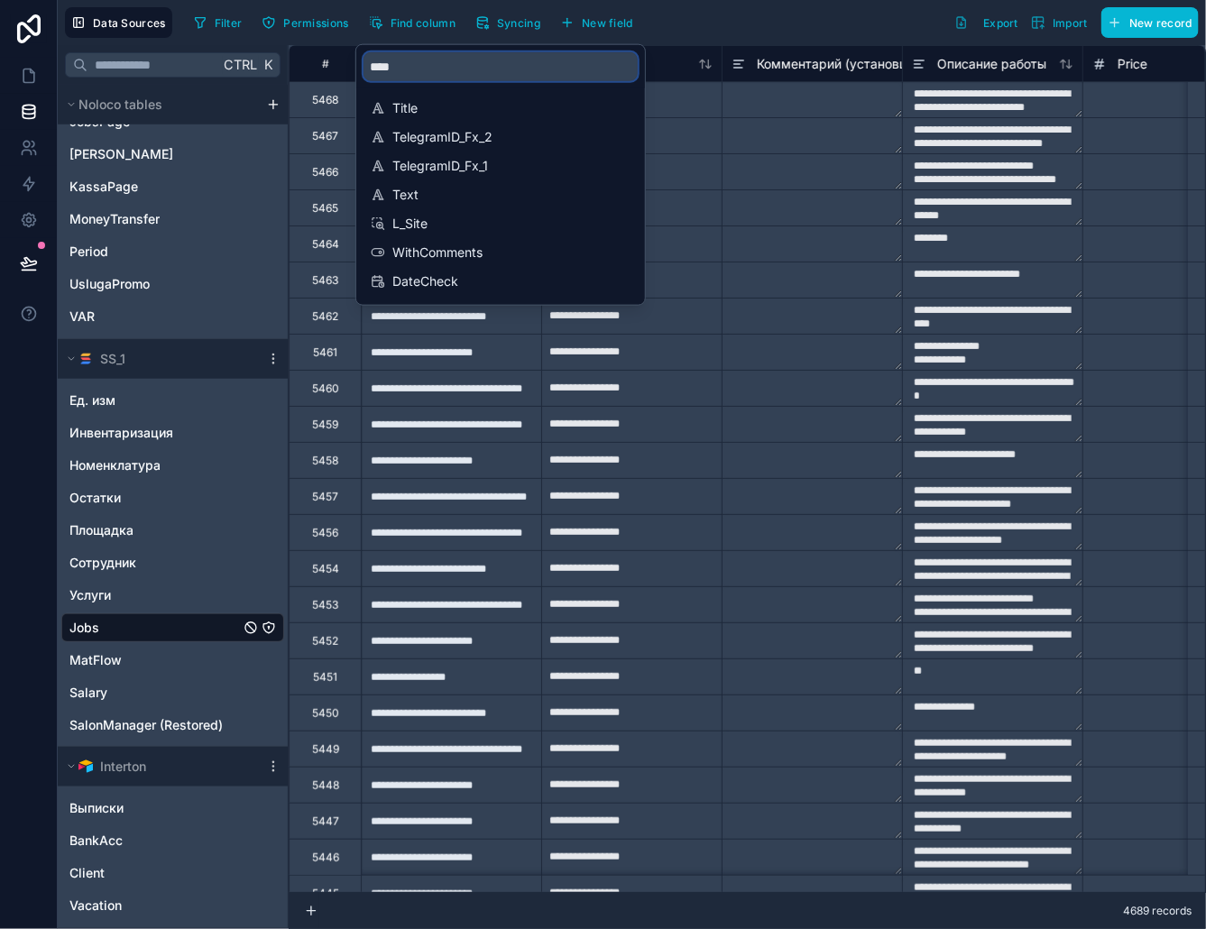
click at [417, 66] on input "****" at bounding box center [501, 66] width 274 height 29
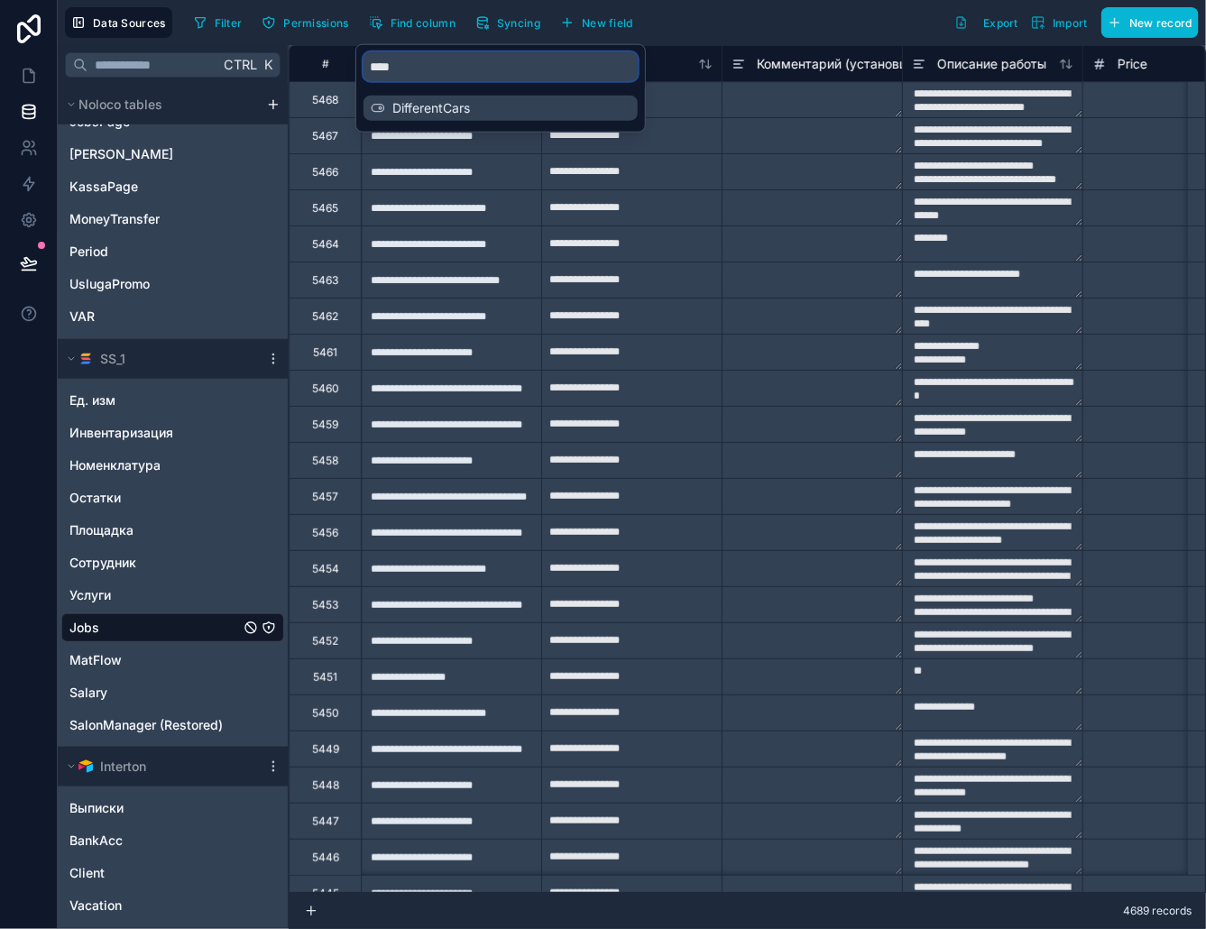
type input "****"
click at [474, 99] on span "DifferentCars" at bounding box center [501, 108] width 218 height 18
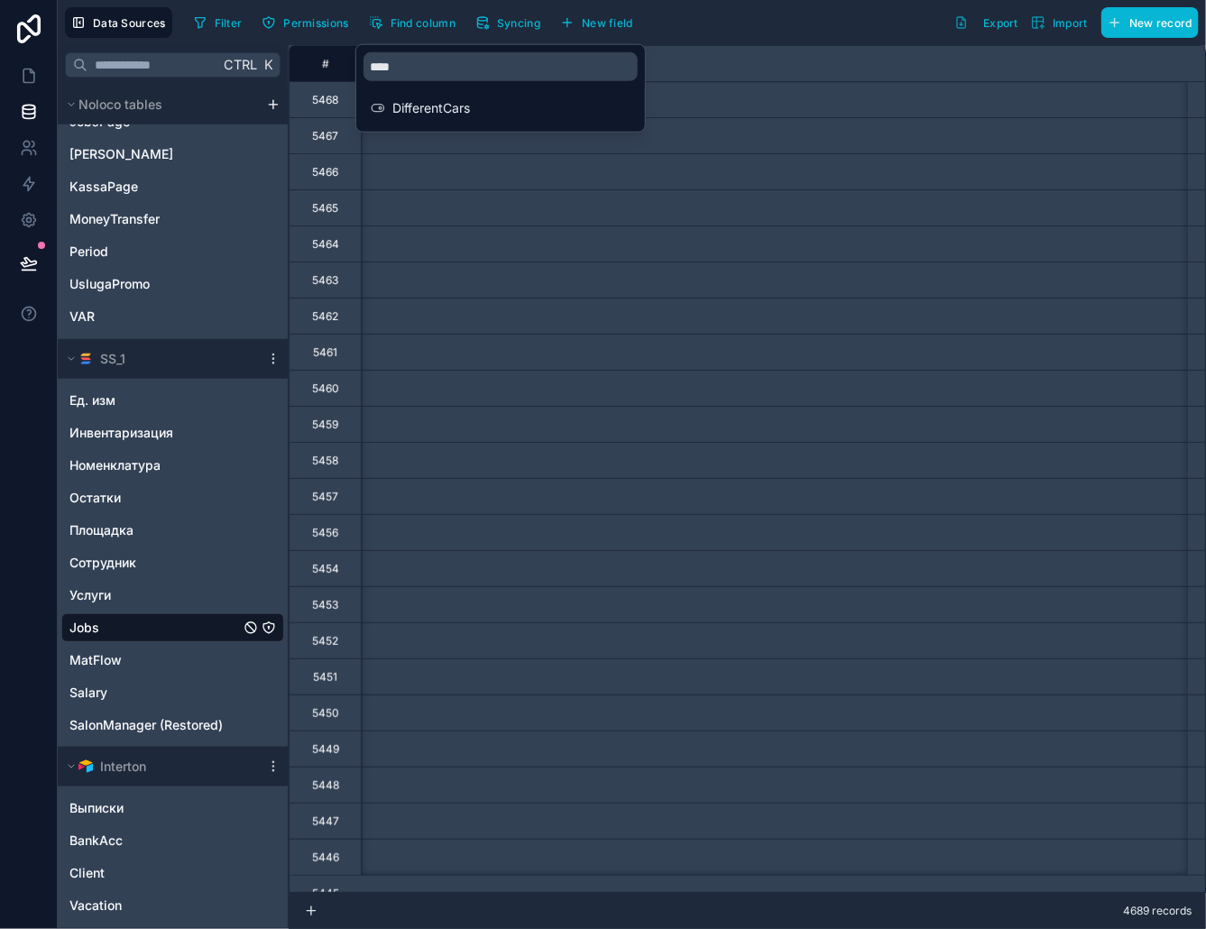
scroll to position [0, 6315]
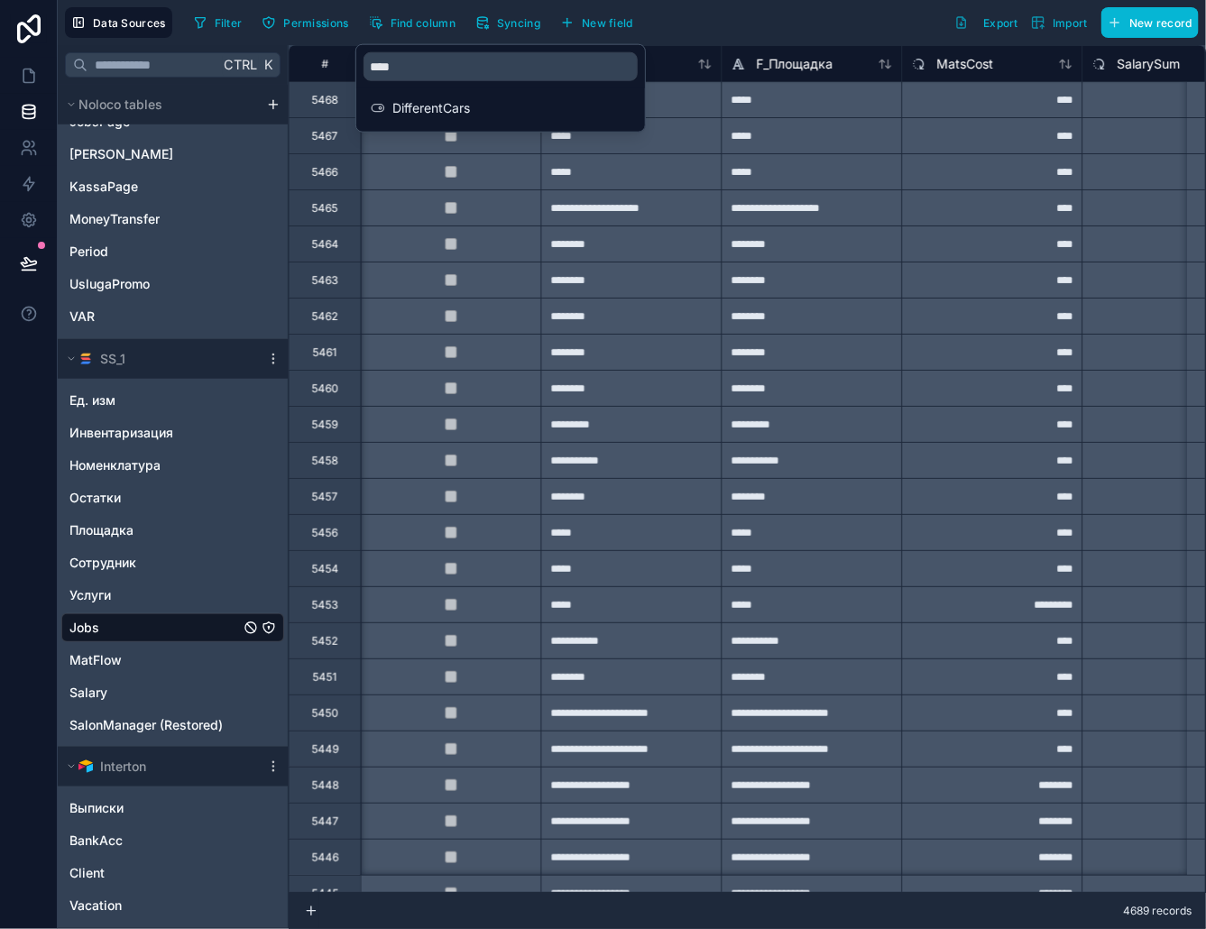
click at [794, 23] on div "Filter Permissions Find column Syncing New field Export Import New record" at bounding box center [693, 22] width 1012 height 31
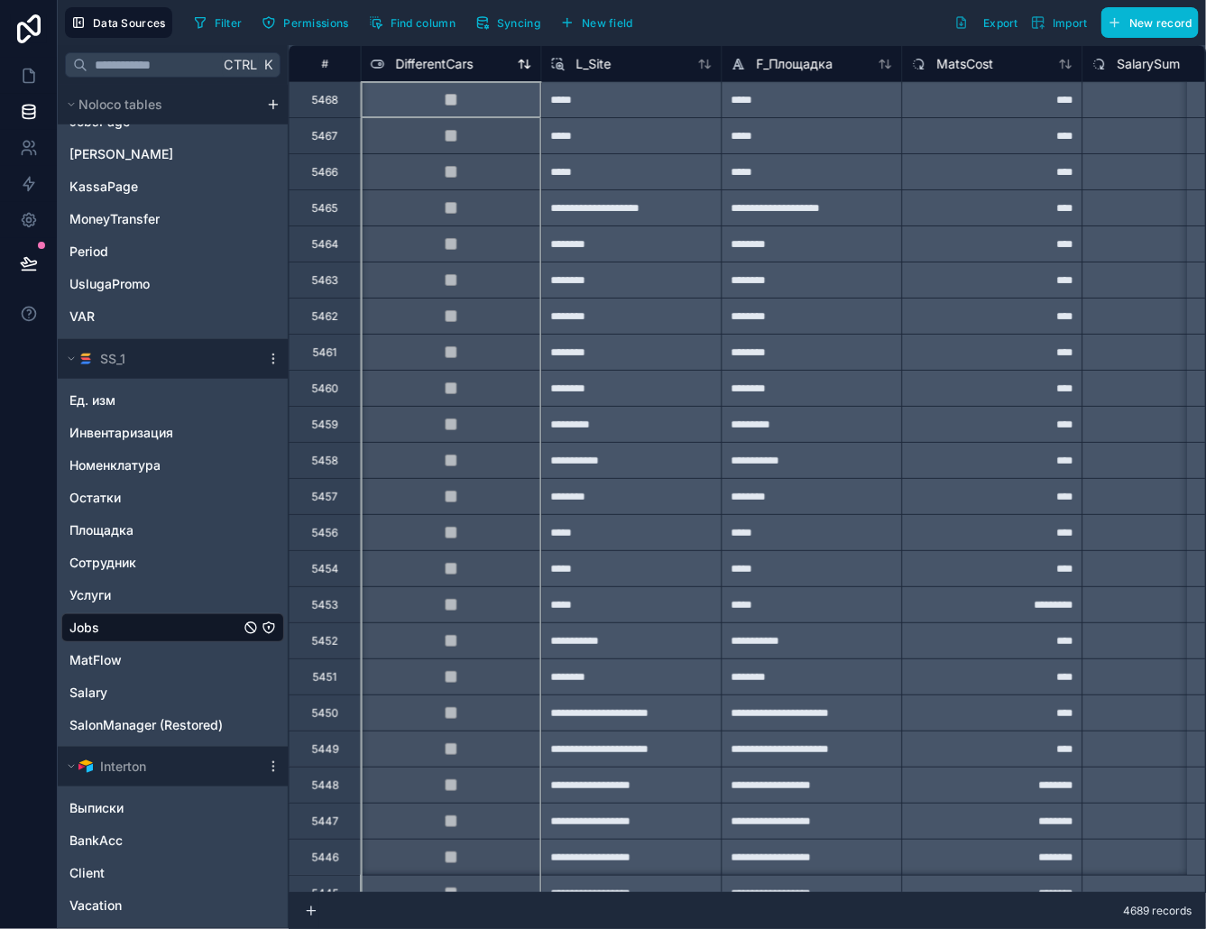
click at [440, 61] on span "DifferentCars" at bounding box center [435, 64] width 78 height 18
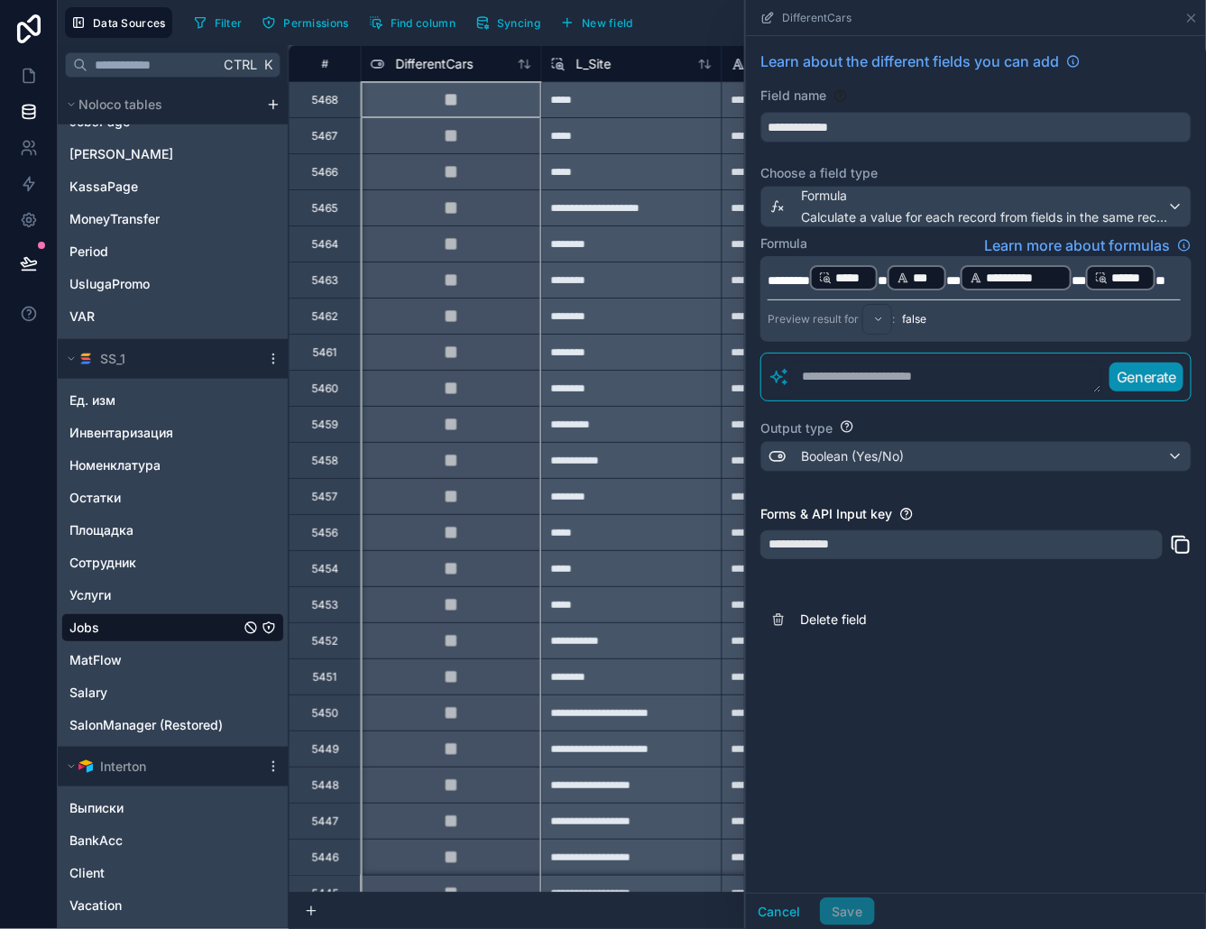
click at [888, 278] on span "*" at bounding box center [883, 280] width 10 height 13
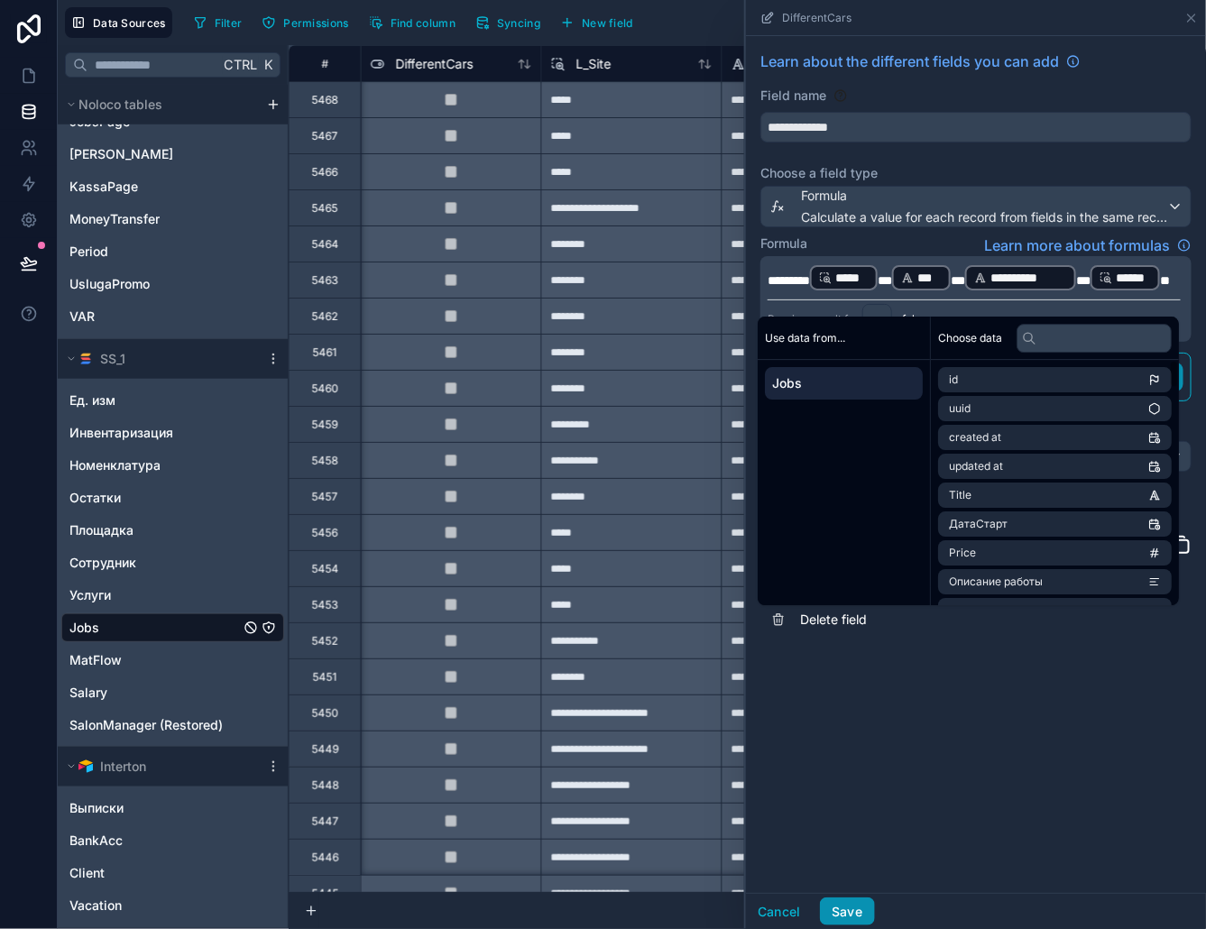
click at [858, 902] on button "Save" at bounding box center [847, 912] width 54 height 29
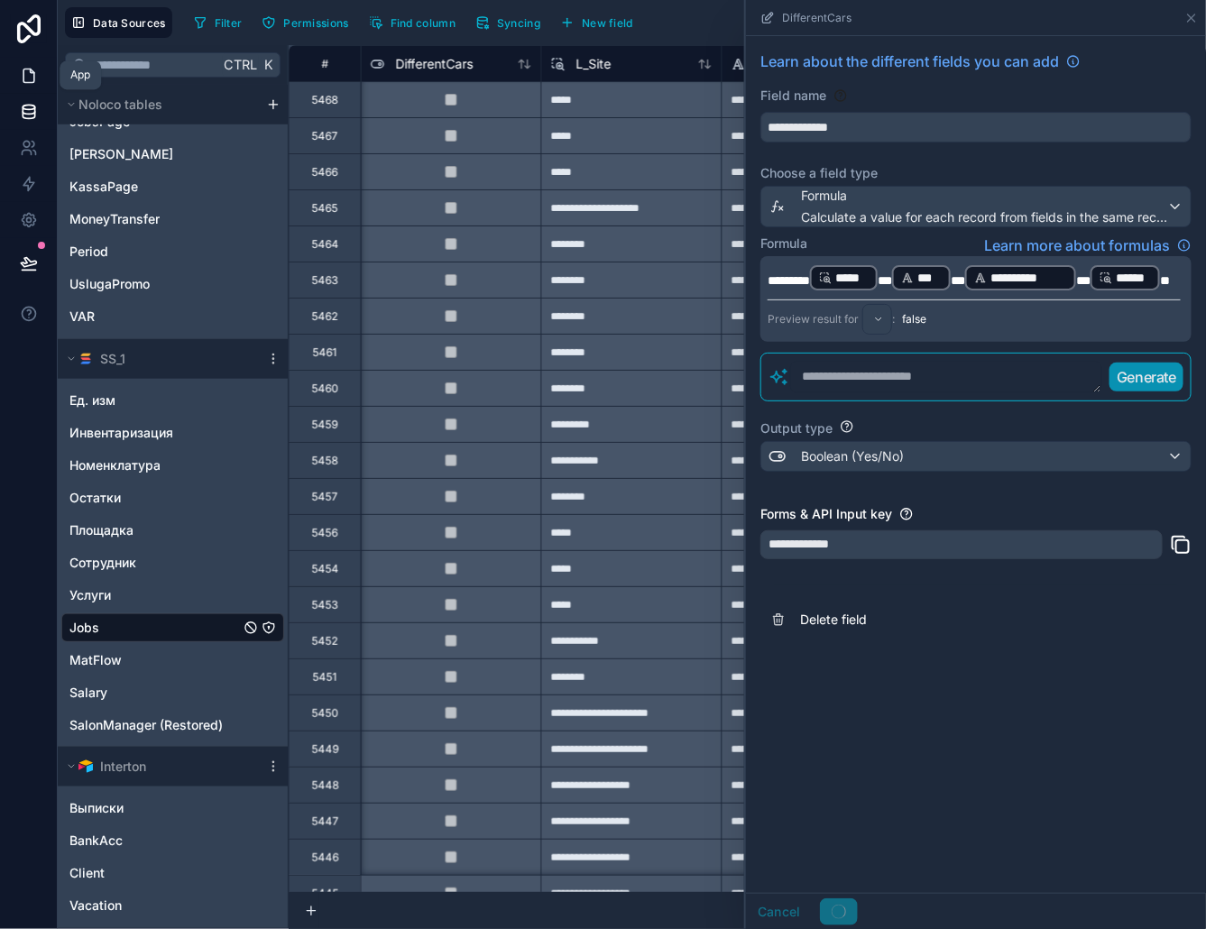
click at [16, 75] on link at bounding box center [28, 76] width 57 height 36
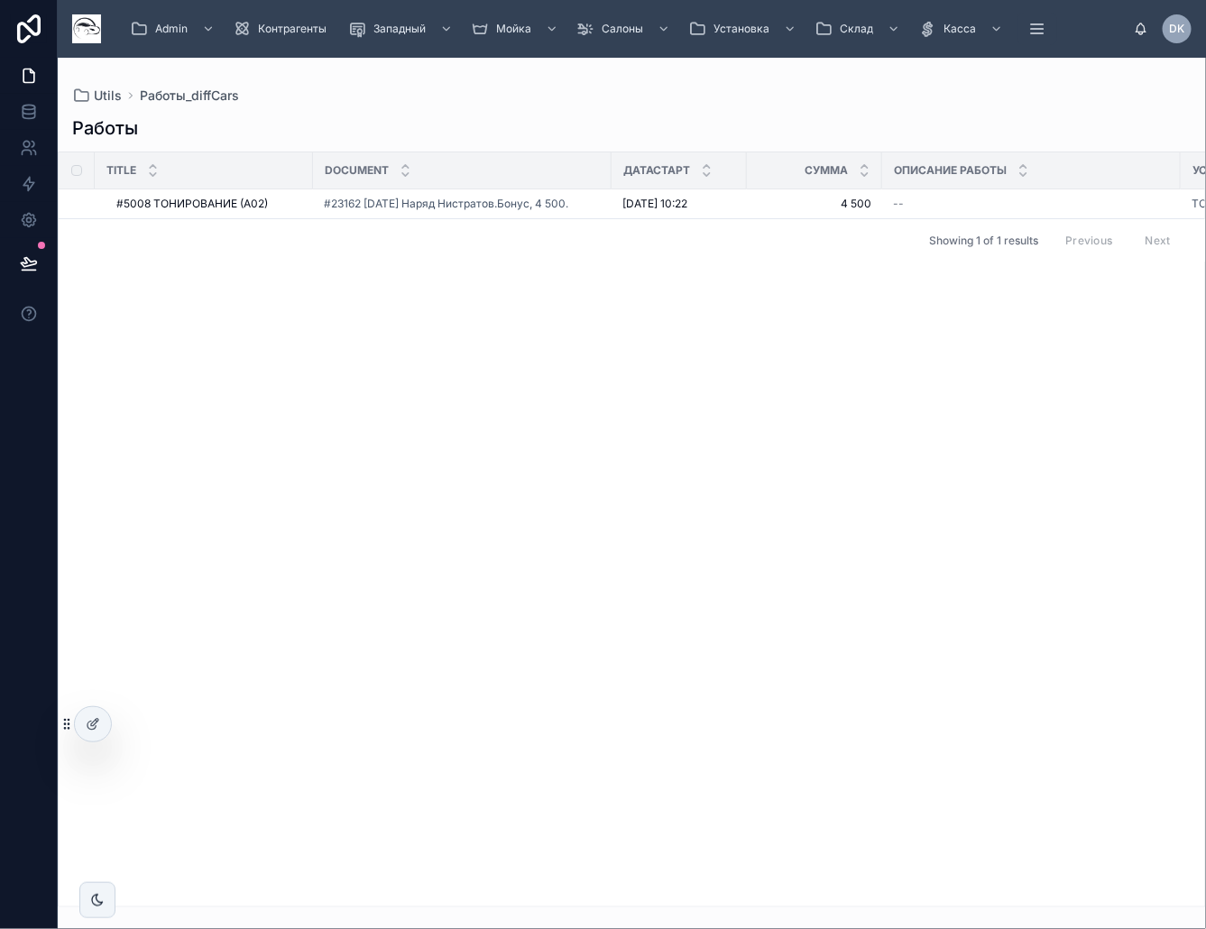
click at [630, 413] on div "Title Document ДатаСтарт Сумма Описание работы Услуга А/М Дата салон L_Car L_Si…" at bounding box center [632, 529] width 1147 height 754
click at [489, 384] on div "Title Document ДатаСтарт Сумма Описание работы Услуга А/М Дата салон L_Car L_Si…" at bounding box center [632, 529] width 1147 height 754
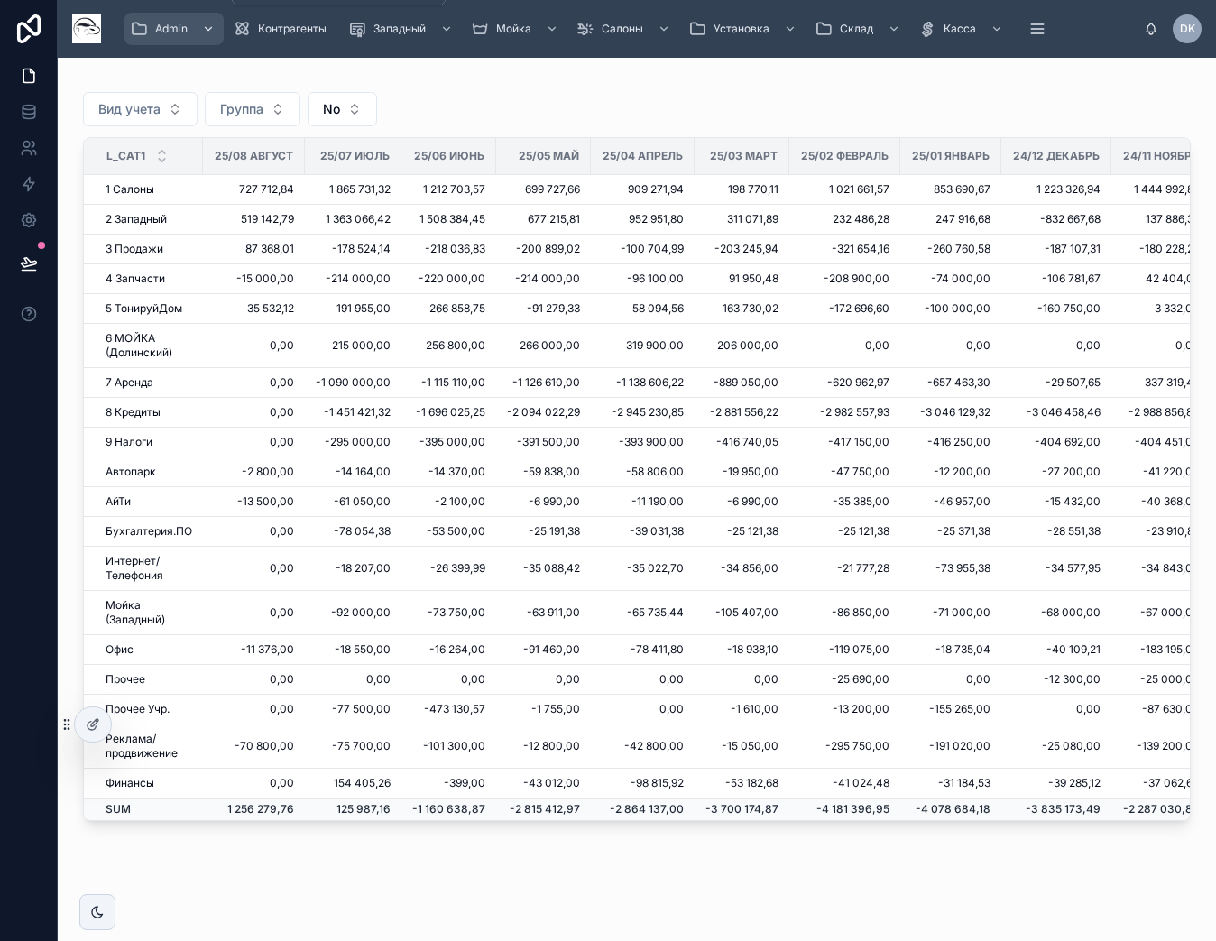
click at [161, 17] on div "Admin" at bounding box center [174, 28] width 88 height 29
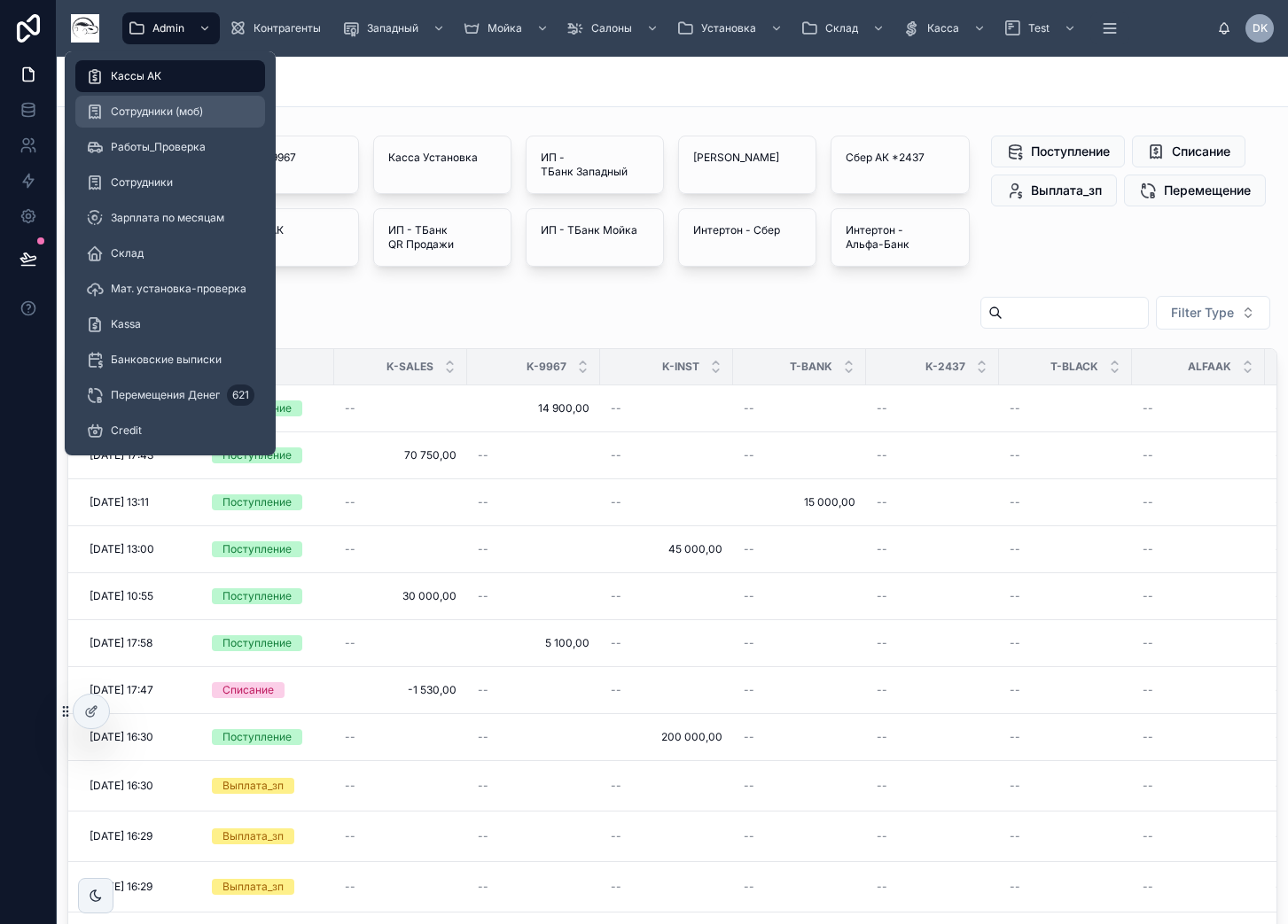
click at [158, 112] on span "Сотрудники (моб)" at bounding box center [157, 111] width 92 height 14
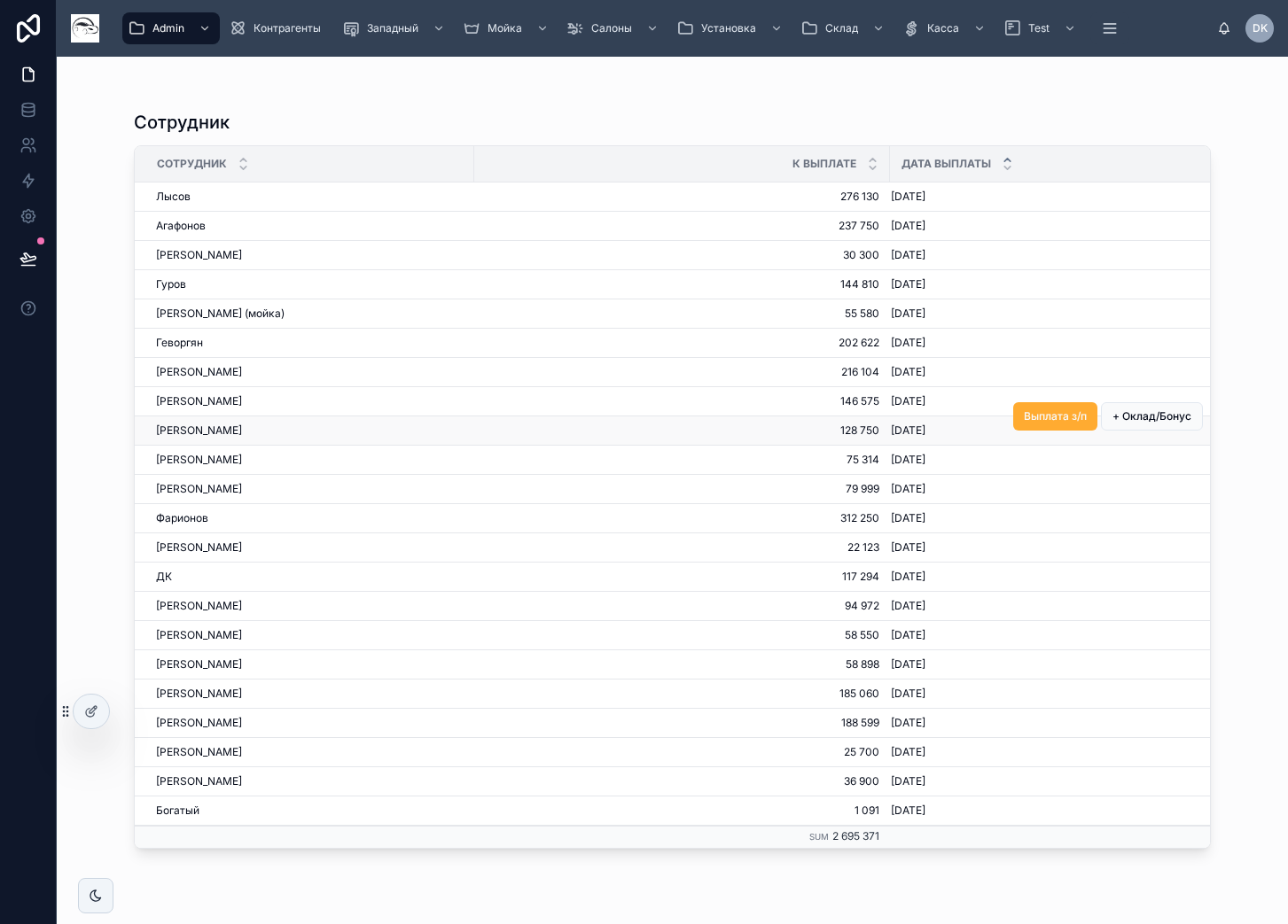
drag, startPoint x: 866, startPoint y: 453, endPoint x: 874, endPoint y: 422, distance: 32.0
click at [869, 441] on tbody "Лысов Лысов 276 130 276 130 01.12.2024 01.12.2024 Выплата з/п + Оклад/Бонус Ага…" at bounding box center [686, 516] width 1103 height 666
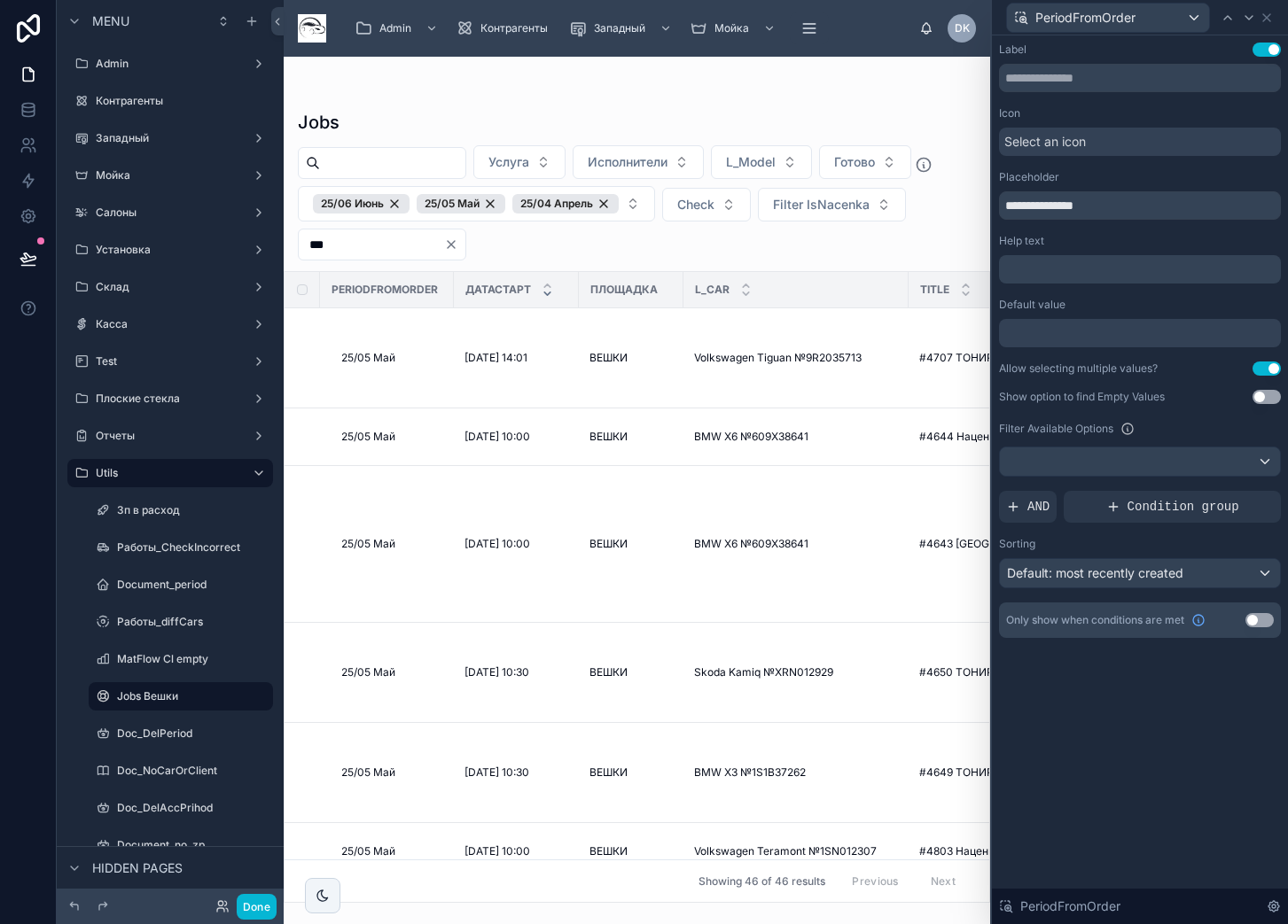
scroll to position [1062, 0]
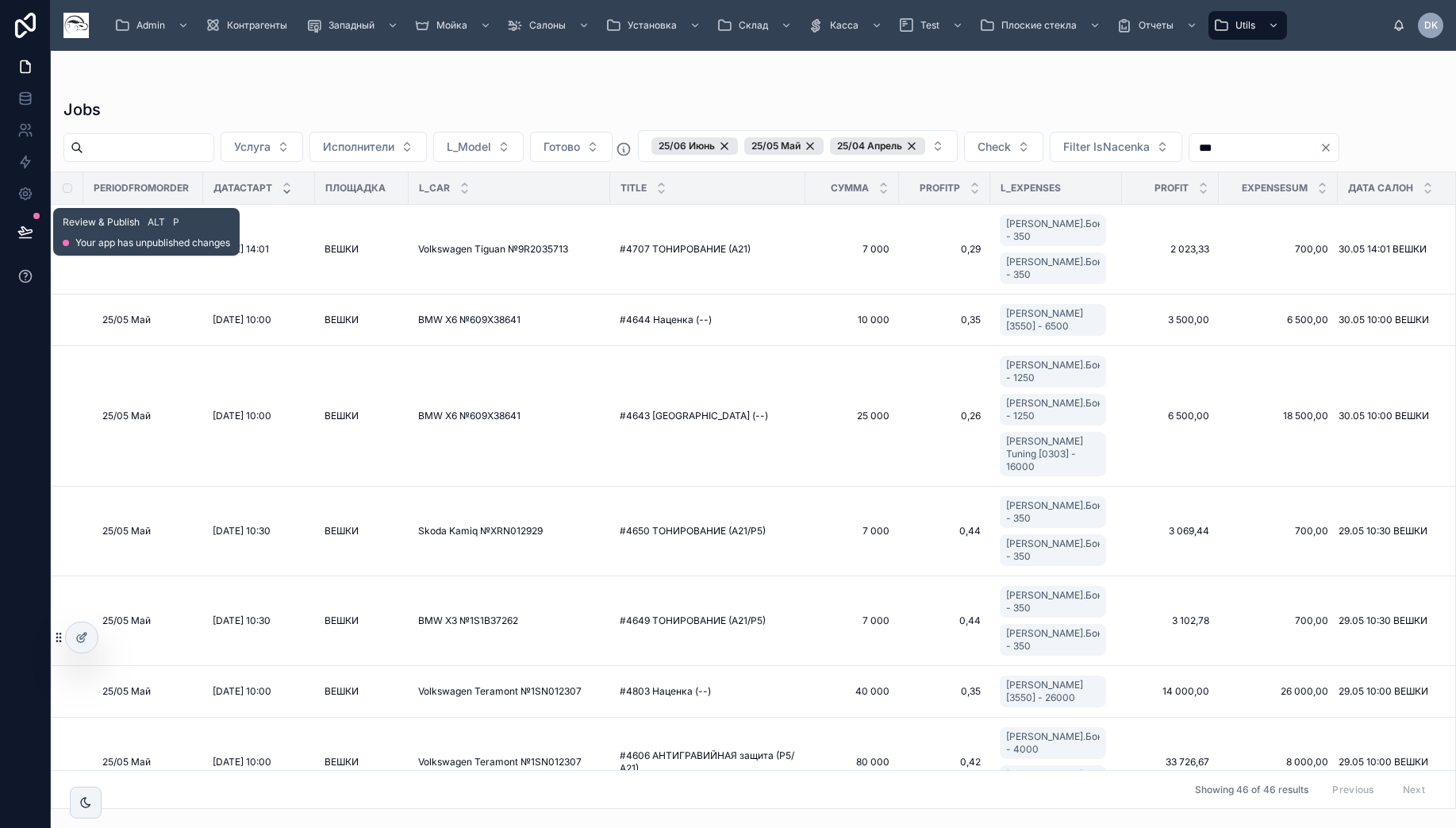
drag, startPoint x: 18, startPoint y: 238, endPoint x: 48, endPoint y: 260, distance: 37.2
click at [18, 240] on button at bounding box center [26, 231] width 35 height 45
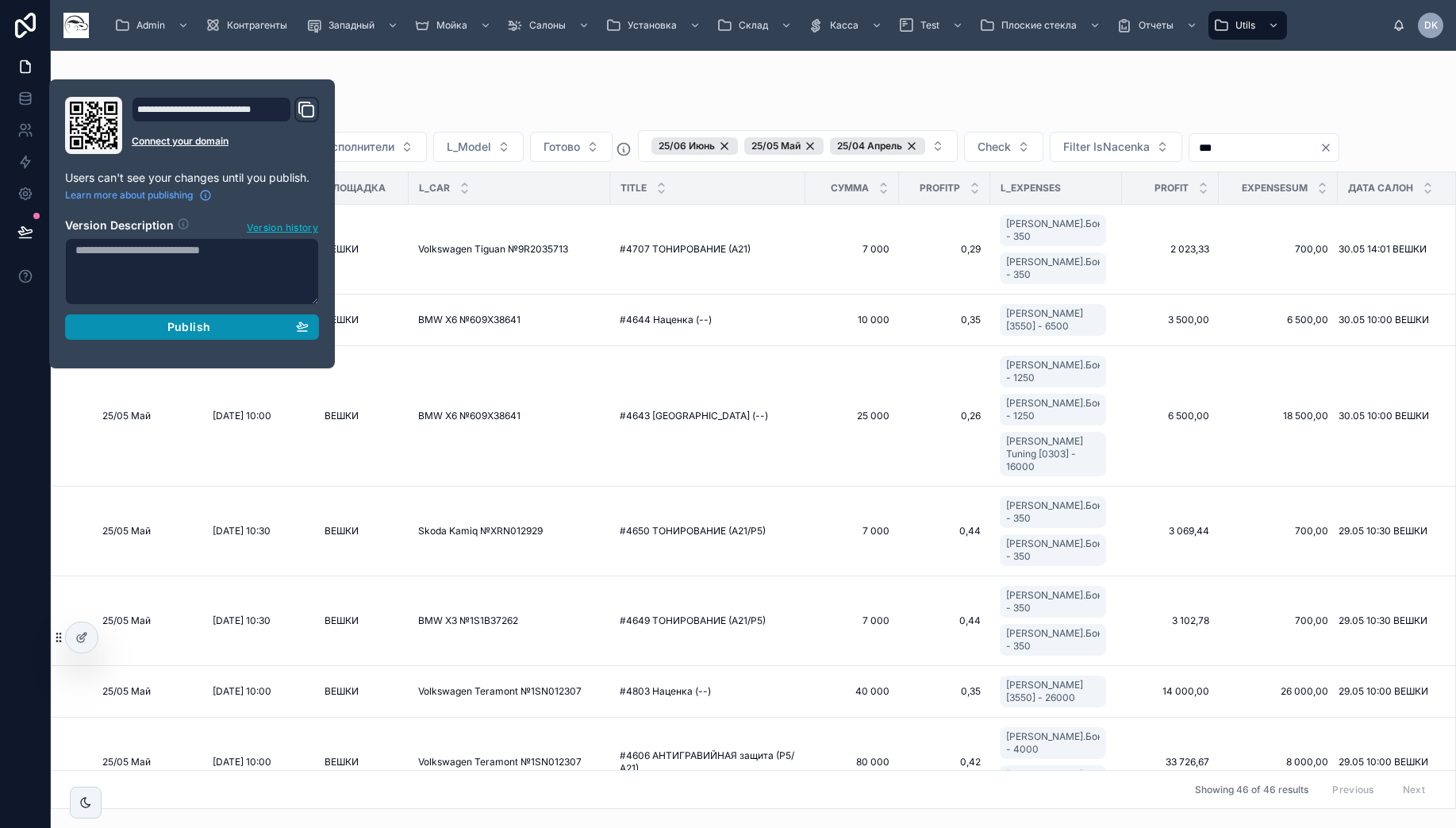
click at [174, 333] on span "Publish" at bounding box center [188, 327] width 43 height 14
